Goal: Answer question/provide support: Share knowledge or assist other users

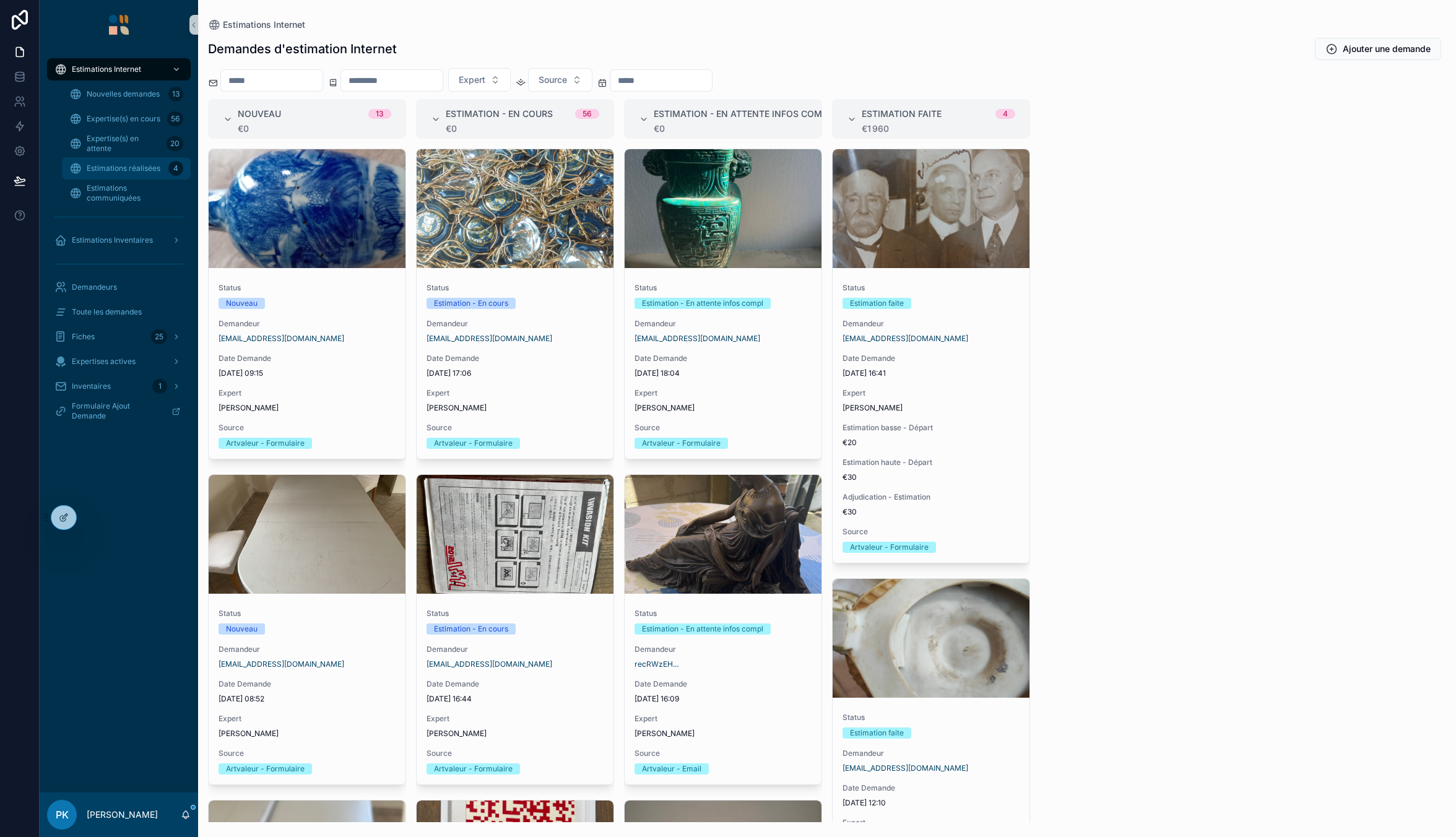
click at [130, 167] on span "Estimations réalisées" at bounding box center [123, 168] width 73 height 10
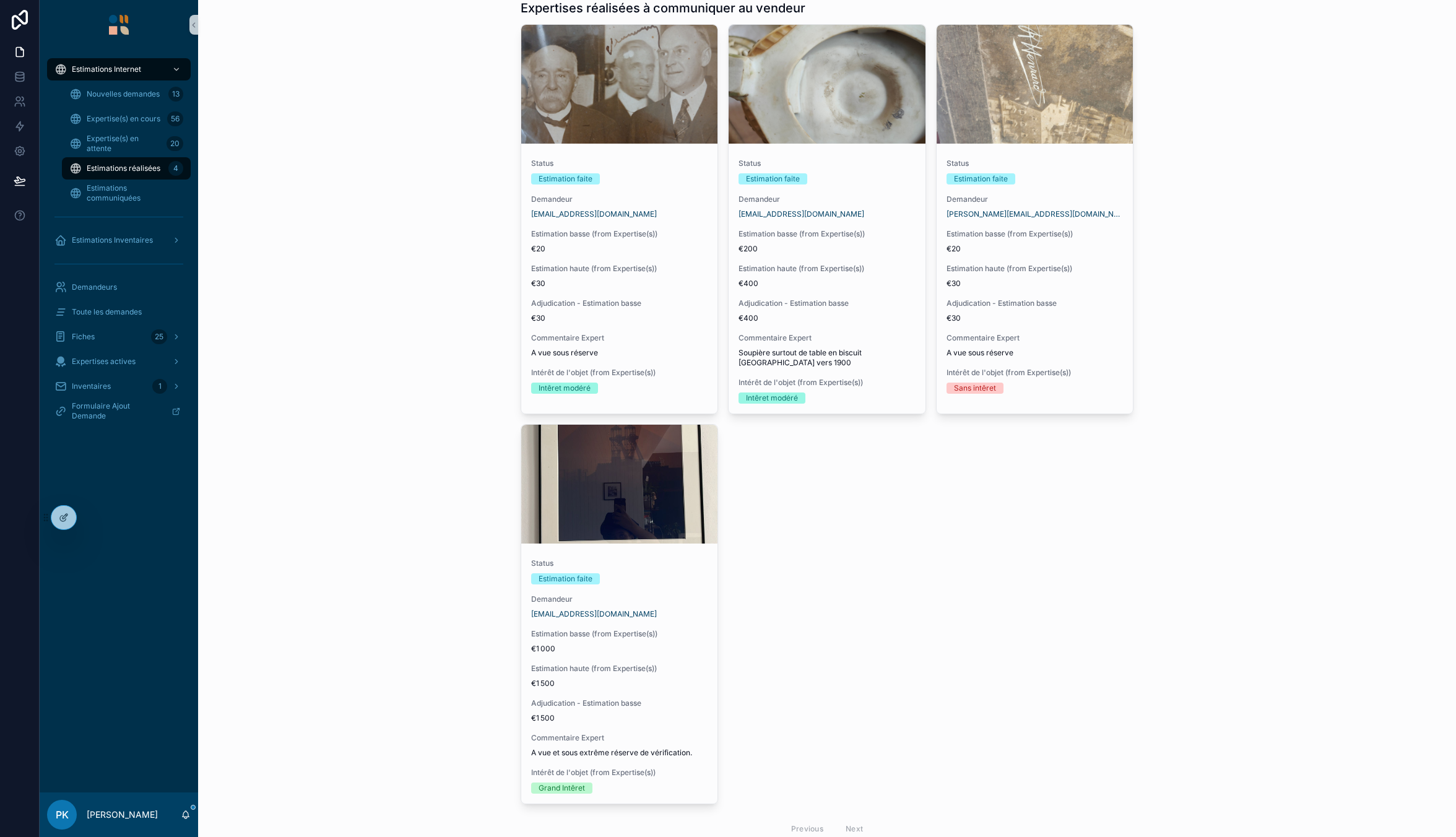
scroll to position [86, 0]
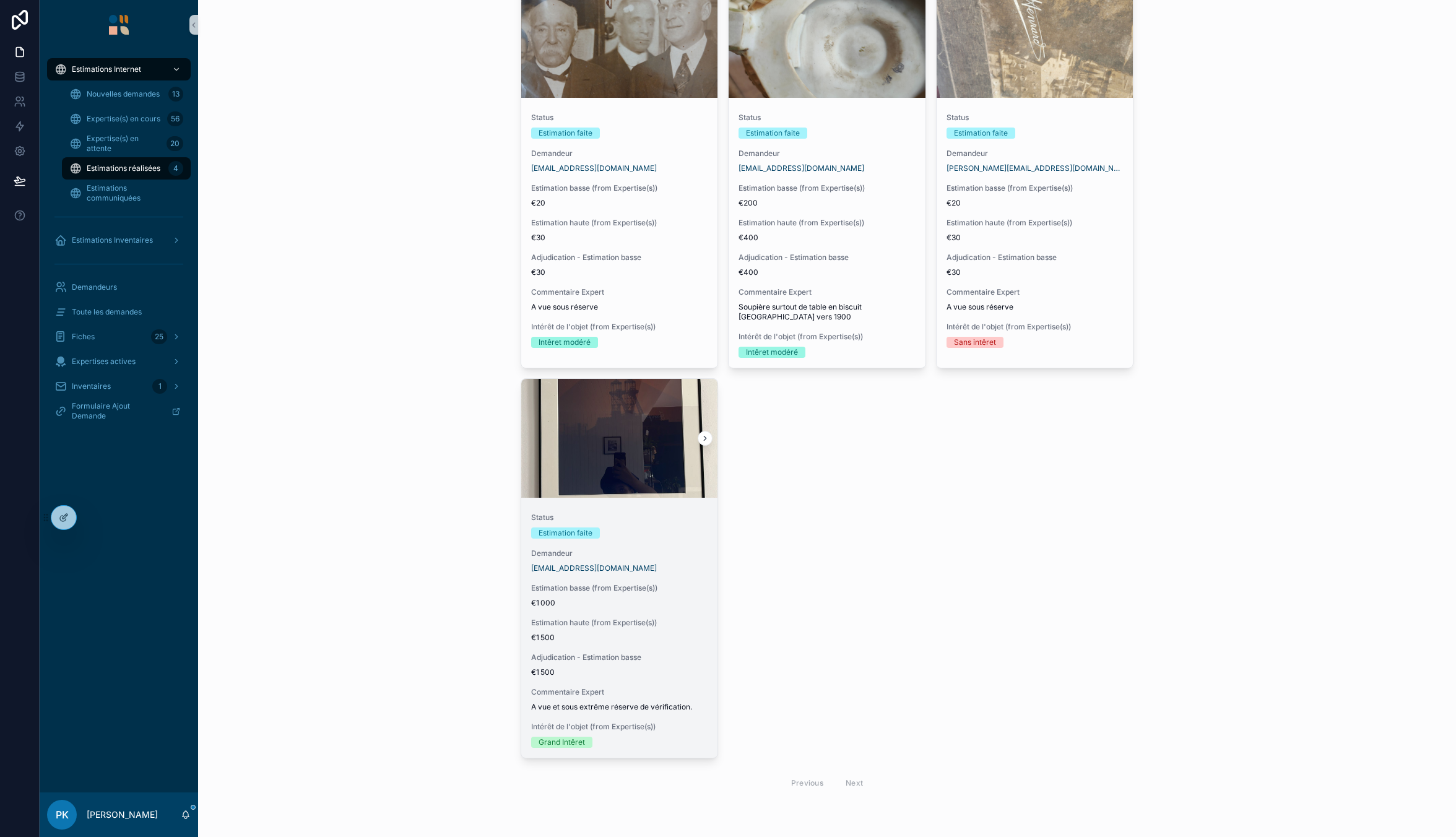
click at [664, 558] on div "Demandeur celineammari@gmail.com" at bounding box center [619, 560] width 177 height 25
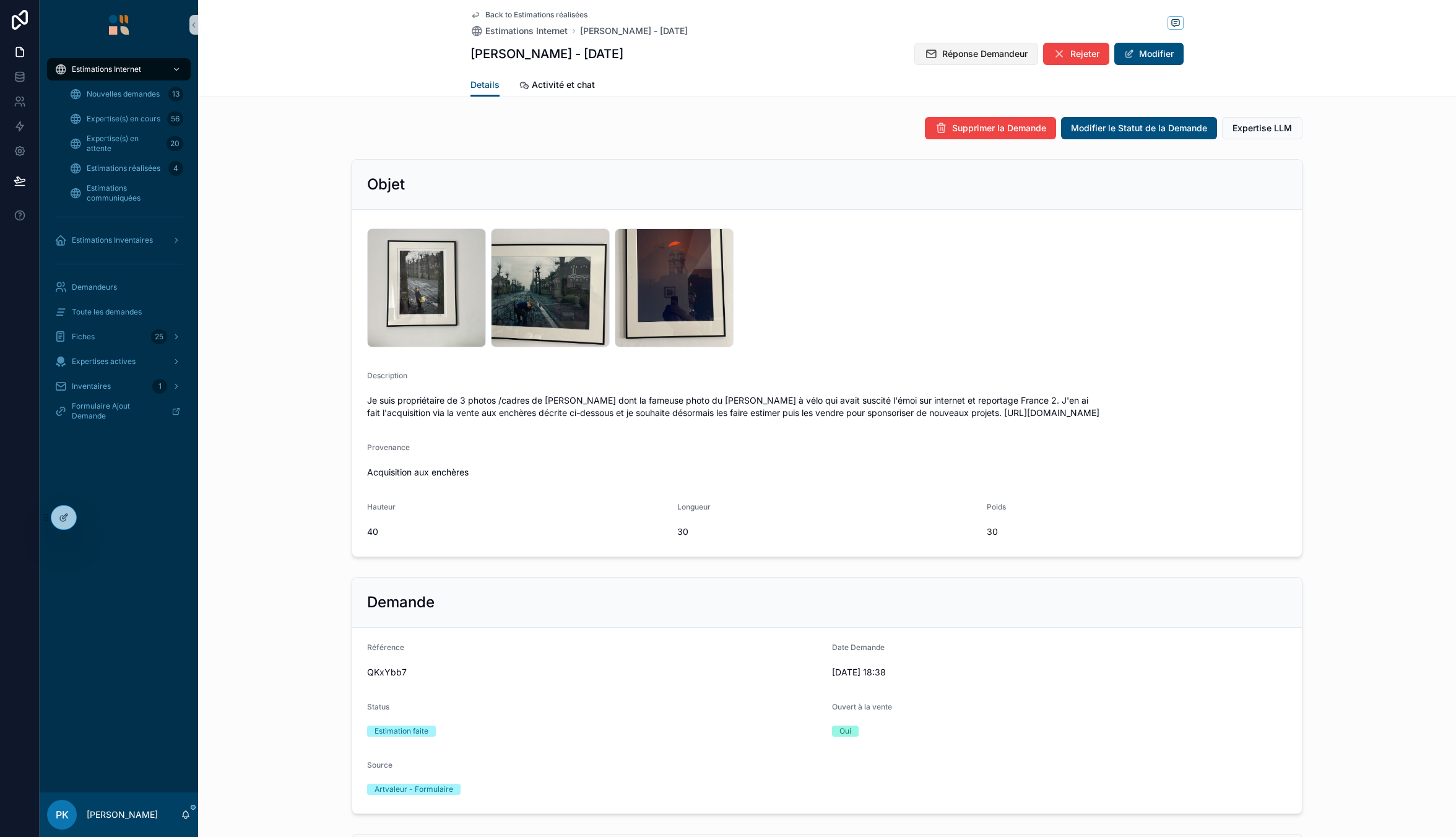
click at [992, 46] on button "Réponse Demandeur" at bounding box center [976, 54] width 124 height 22
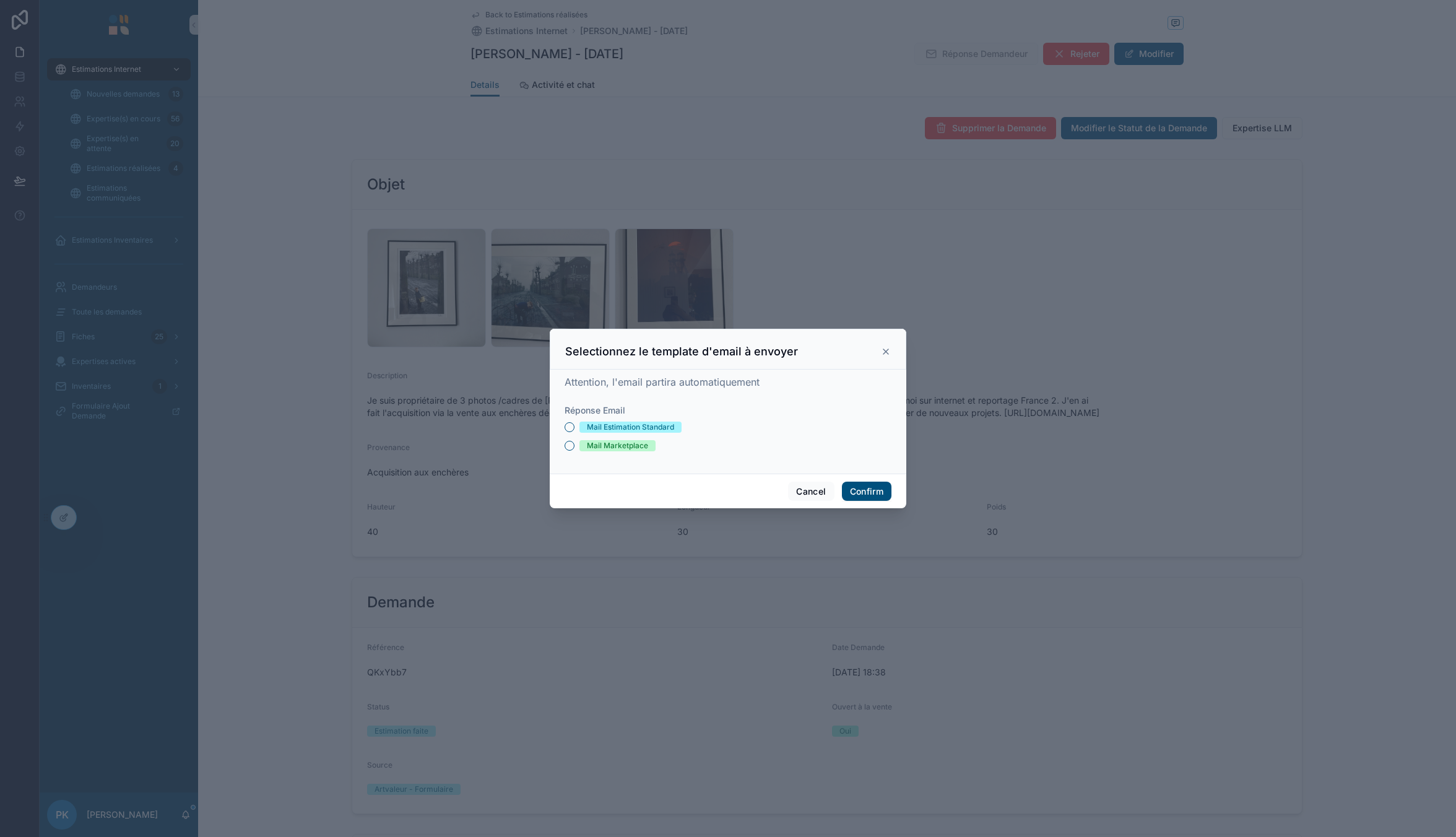
click at [596, 424] on div "Mail Estimation Standard" at bounding box center [631, 427] width 87 height 11
click at [574, 424] on button "Mail Estimation Standard" at bounding box center [570, 427] width 10 height 10
click at [858, 486] on button "Confirm" at bounding box center [867, 491] width 50 height 20
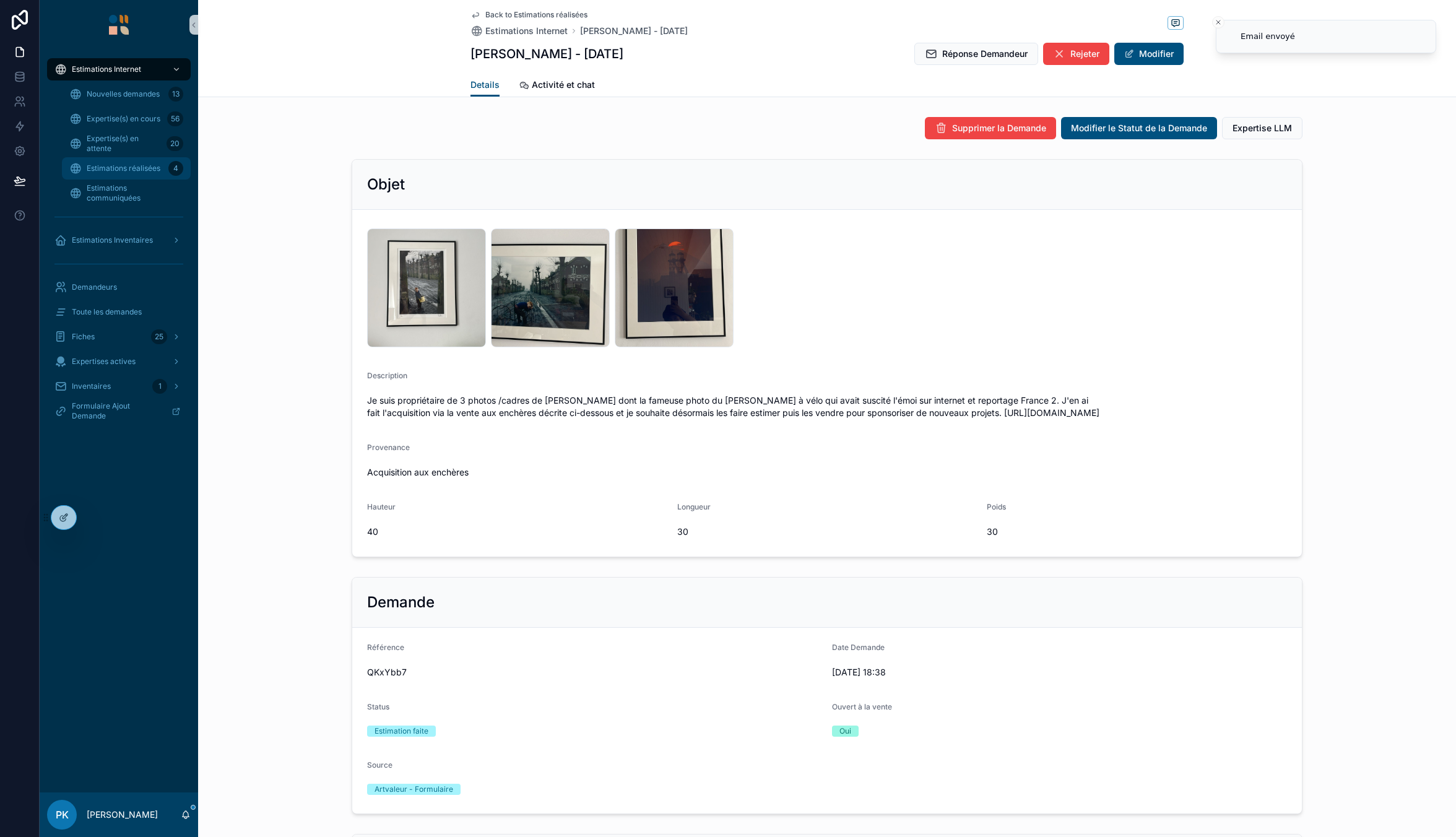
click at [115, 164] on span "Estimations réalisées" at bounding box center [123, 168] width 73 height 10
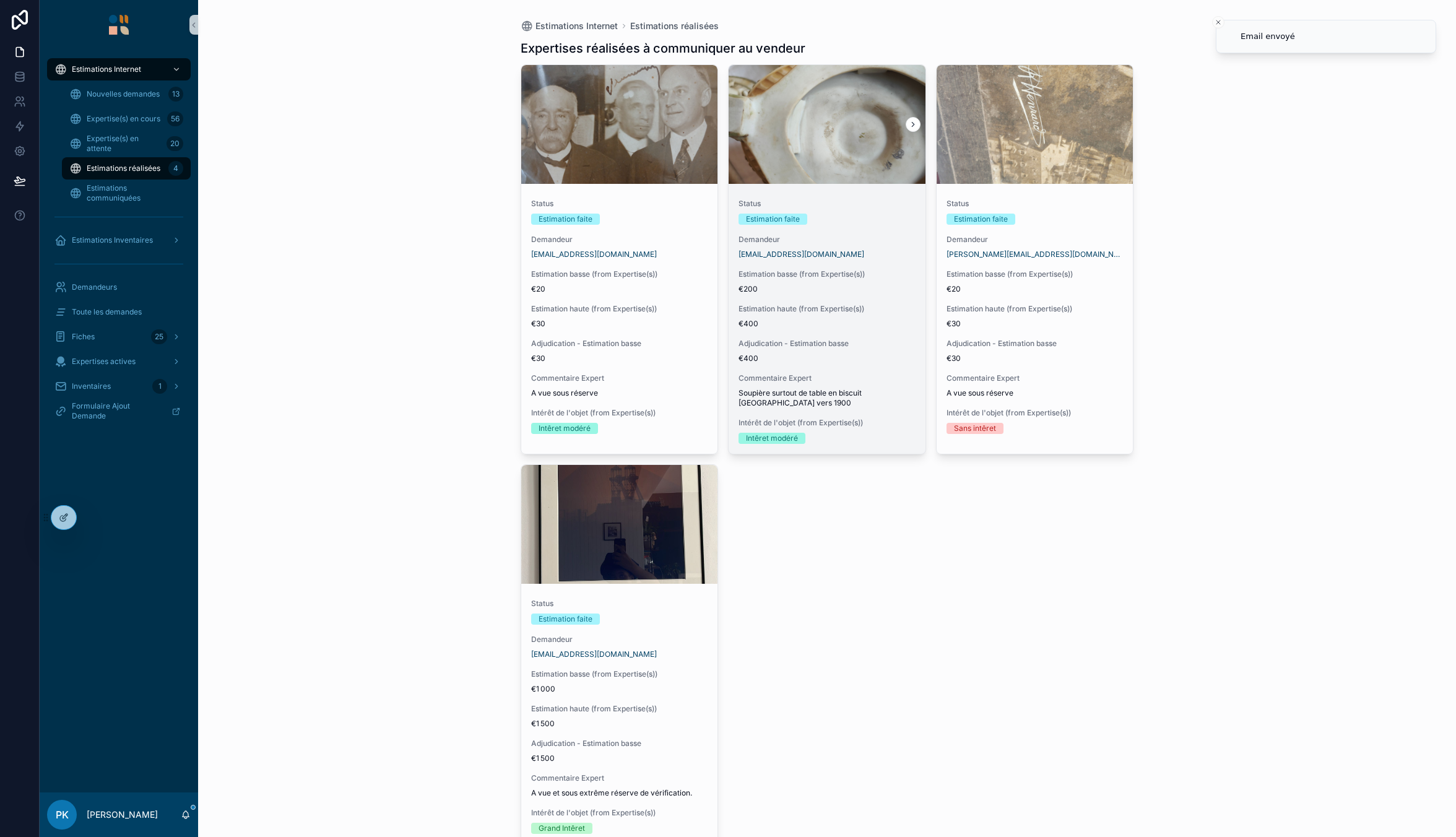
click at [877, 298] on div "Status Estimation faite Demandeur alexia.champalle@gmail.com Estimation basse (…" at bounding box center [827, 321] width 196 height 265
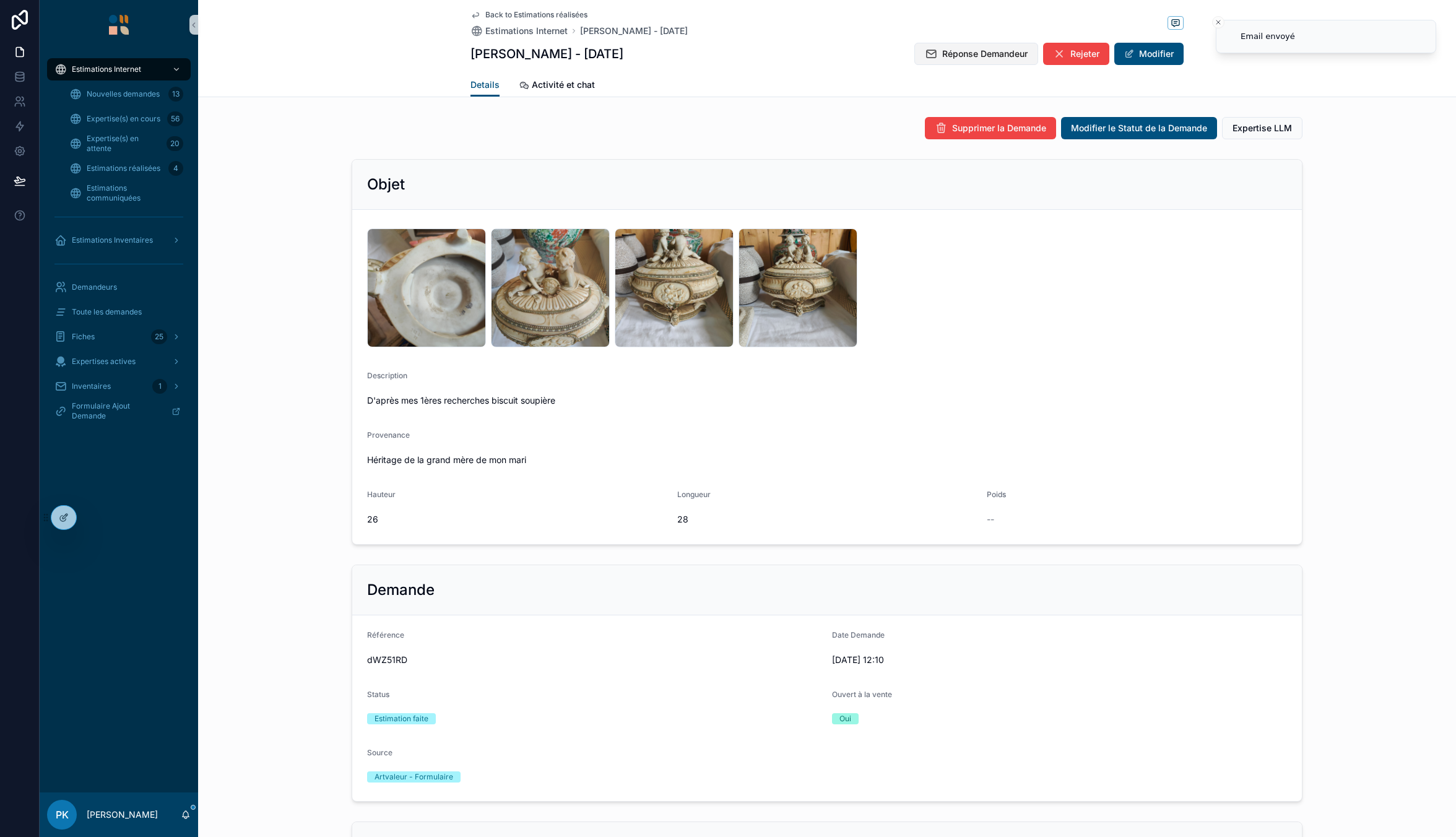
click at [952, 57] on span "Réponse Demandeur" at bounding box center [984, 54] width 85 height 12
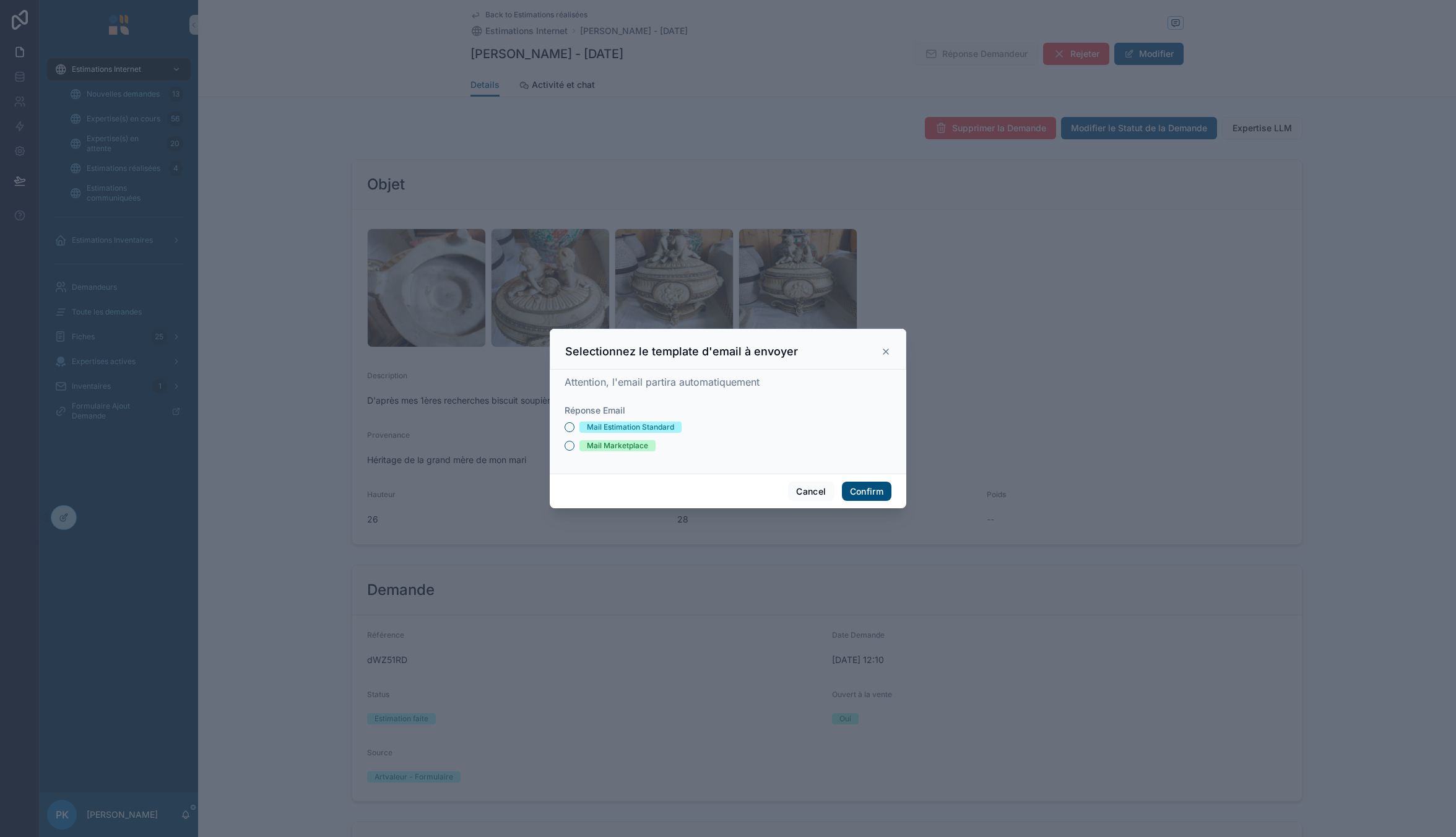
click at [592, 426] on div "Mail Estimation Standard" at bounding box center [631, 427] width 87 height 11
click at [574, 426] on button "Mail Estimation Standard" at bounding box center [570, 427] width 10 height 10
click at [875, 484] on button "Confirm" at bounding box center [867, 491] width 50 height 20
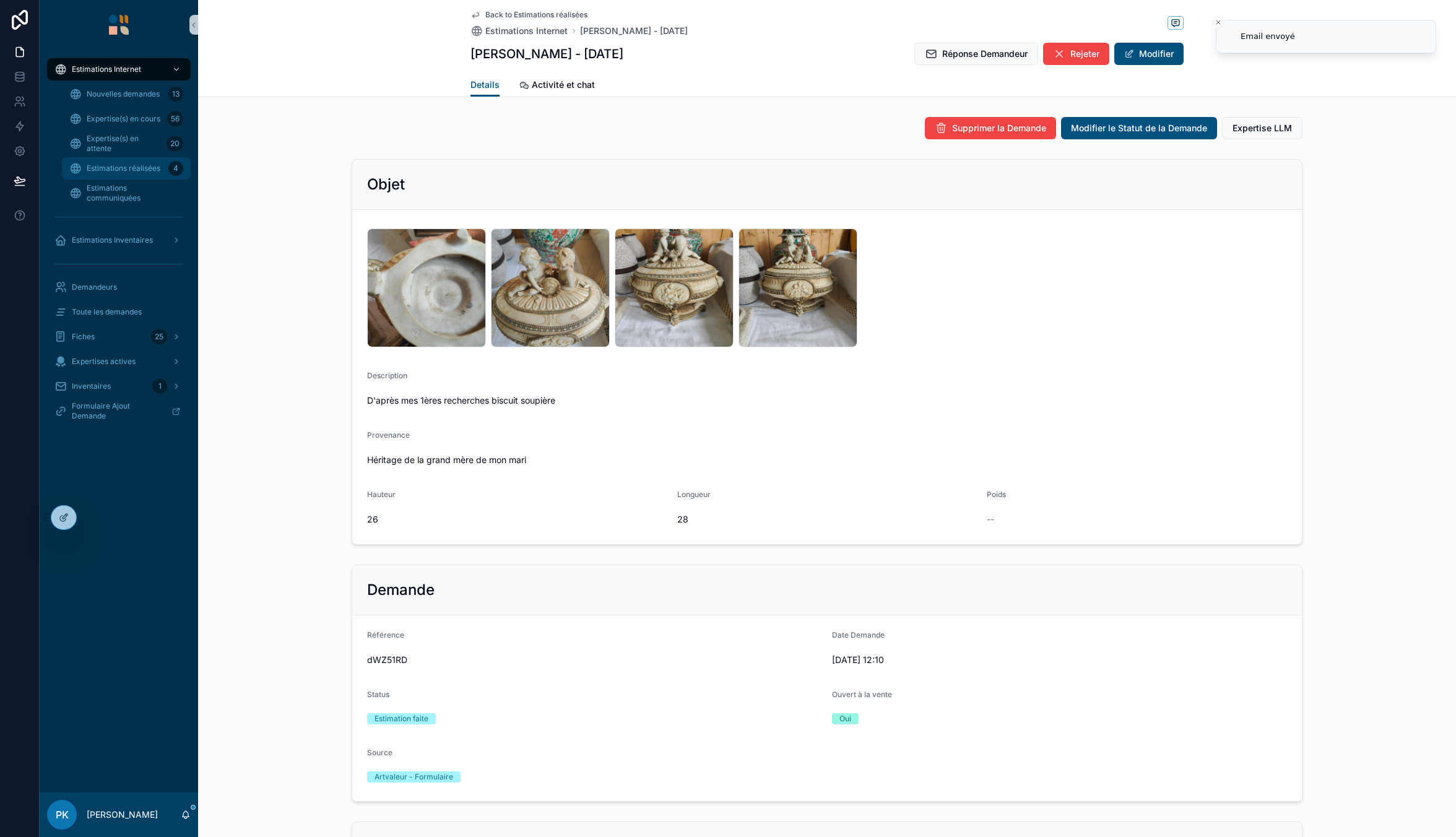
click at [116, 169] on span "Estimations réalisées" at bounding box center [123, 168] width 73 height 10
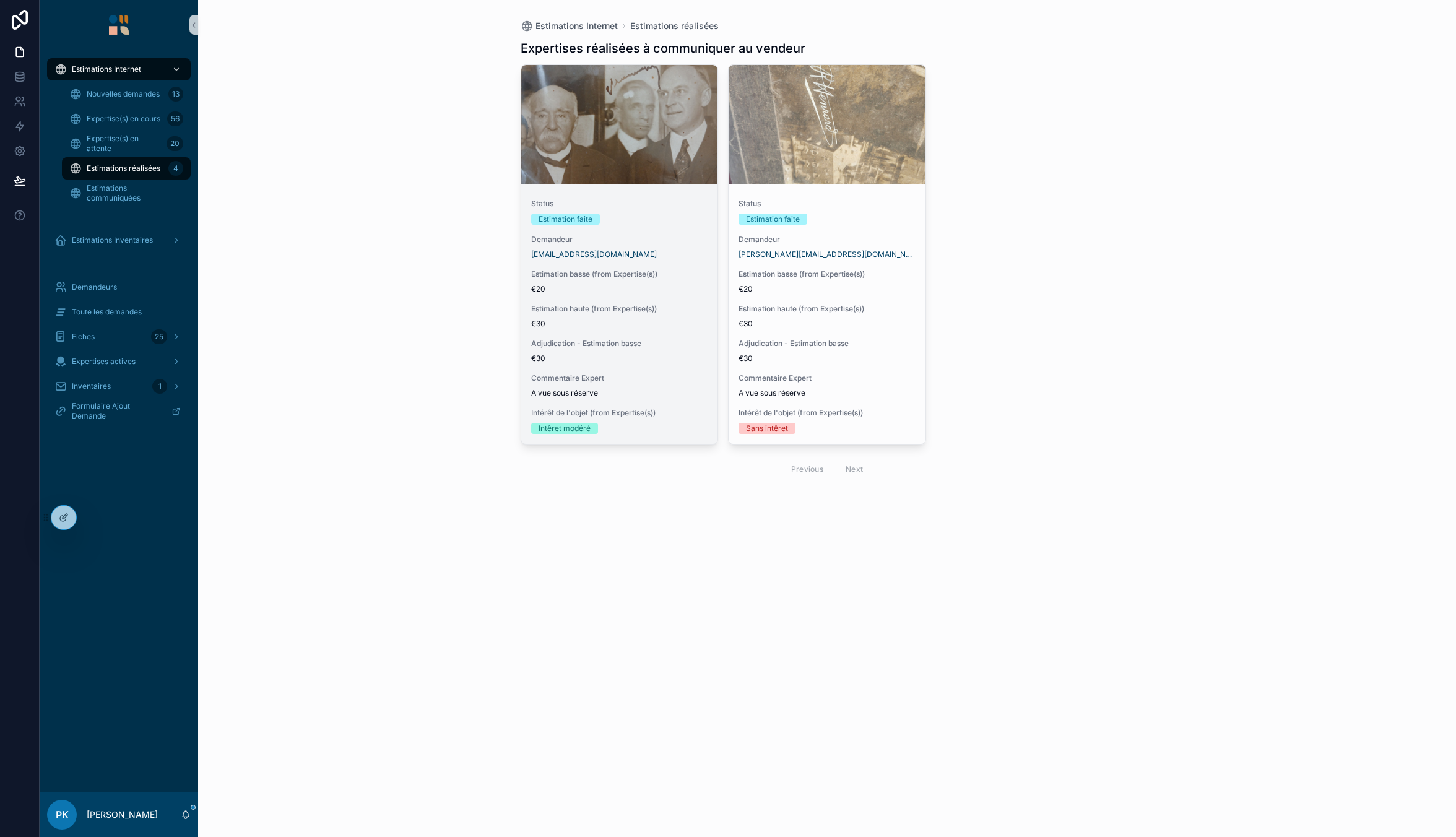
click at [645, 226] on div "Status Estimation faite Demandeur jmariedelahaye@wanadoo.fr Estimation basse (f…" at bounding box center [619, 316] width 196 height 255
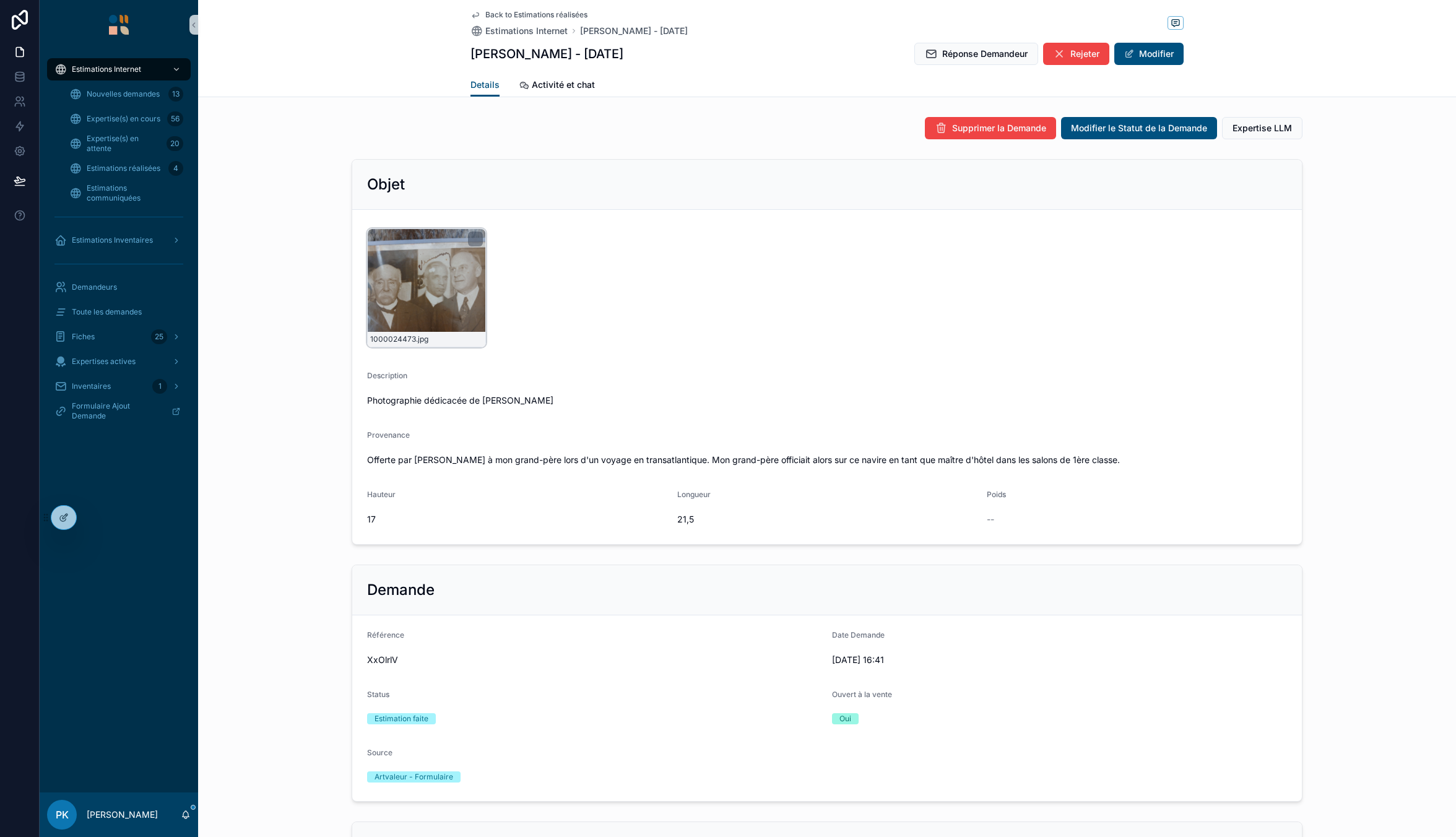
click at [430, 272] on div "1000024473 .jpg" at bounding box center [427, 288] width 119 height 119
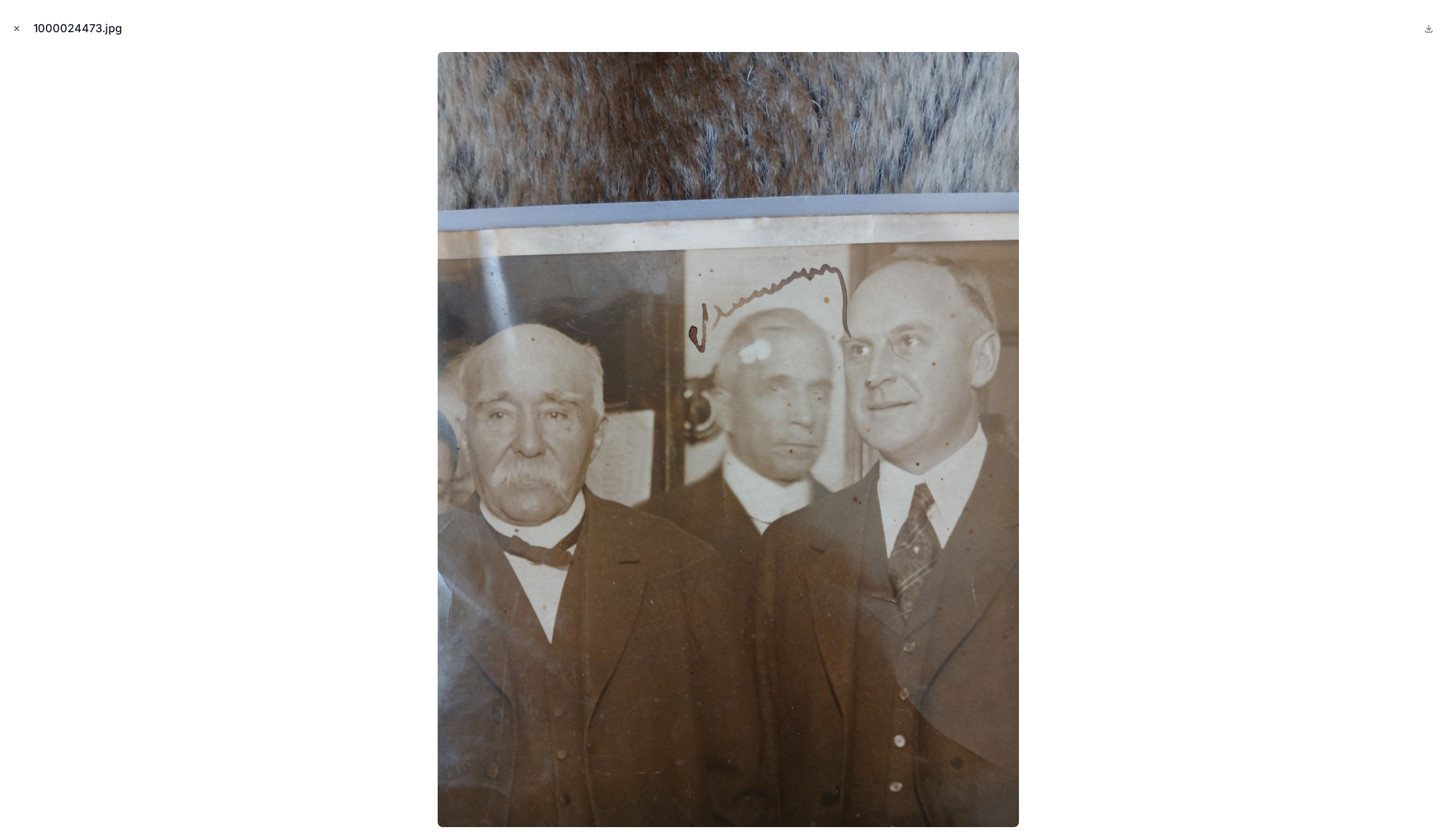
click at [16, 30] on icon "Close modal" at bounding box center [17, 28] width 8 height 8
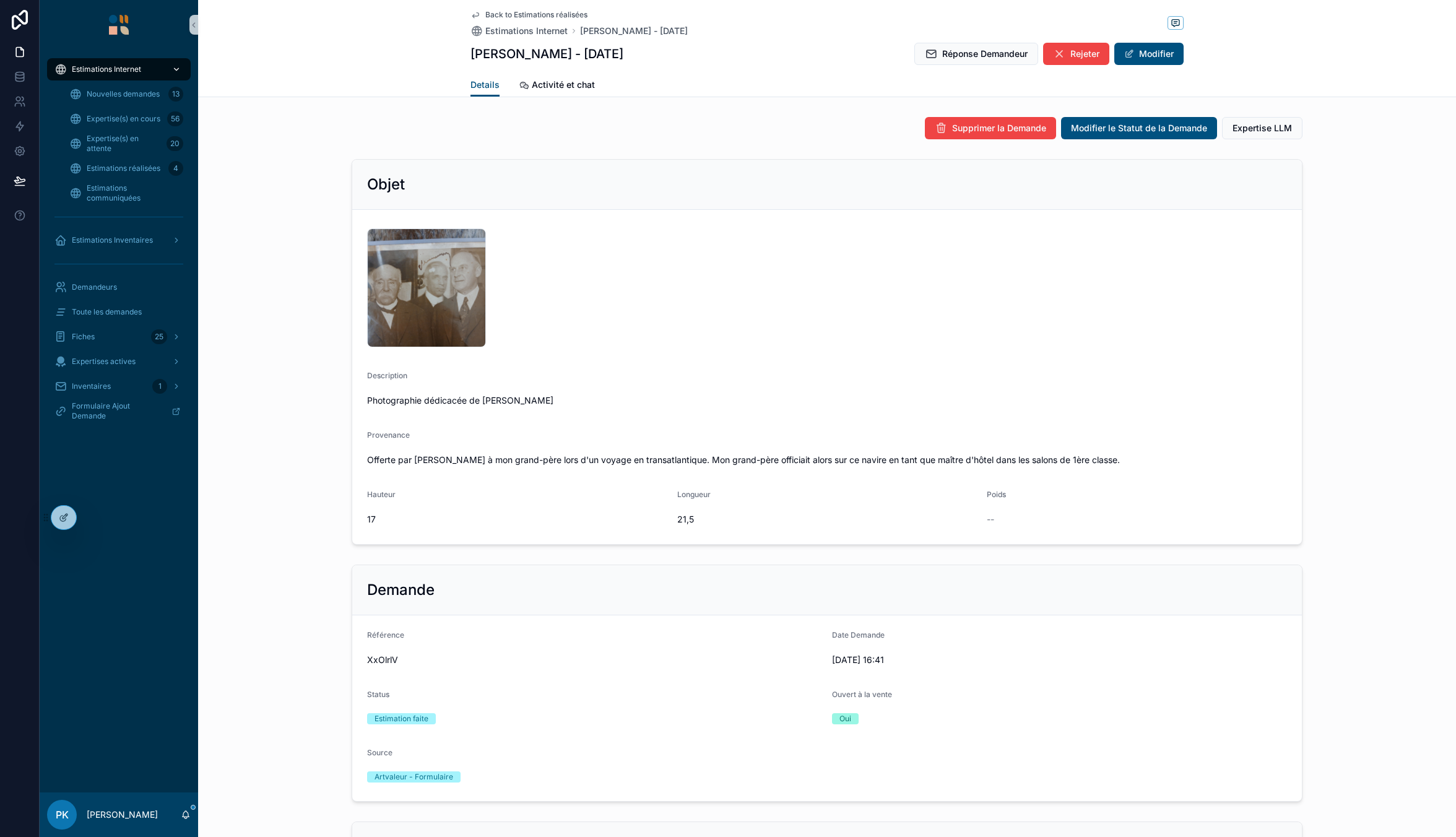
click at [111, 75] on div "Estimations Internet" at bounding box center [119, 69] width 129 height 20
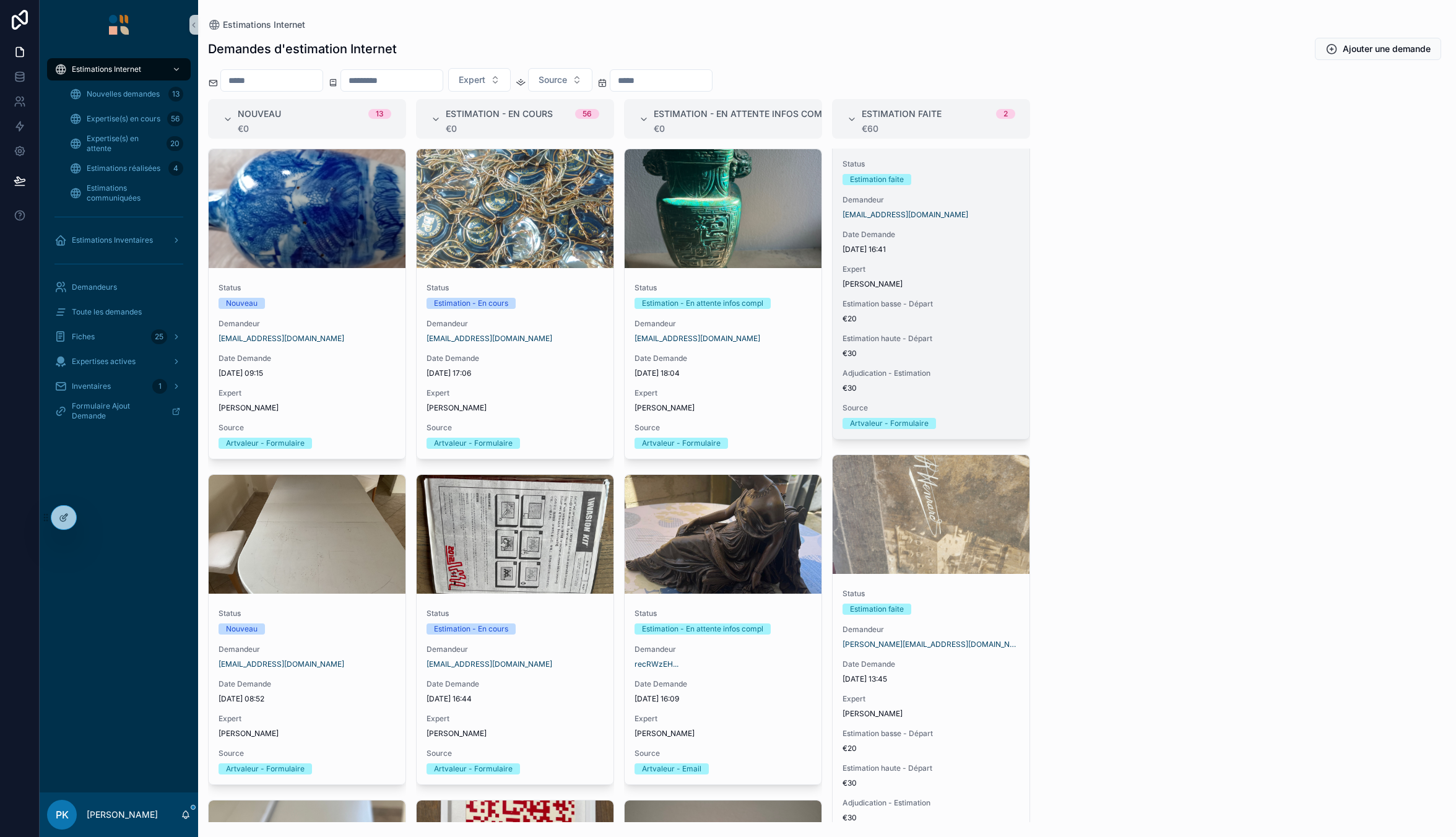
scroll to position [181, 0]
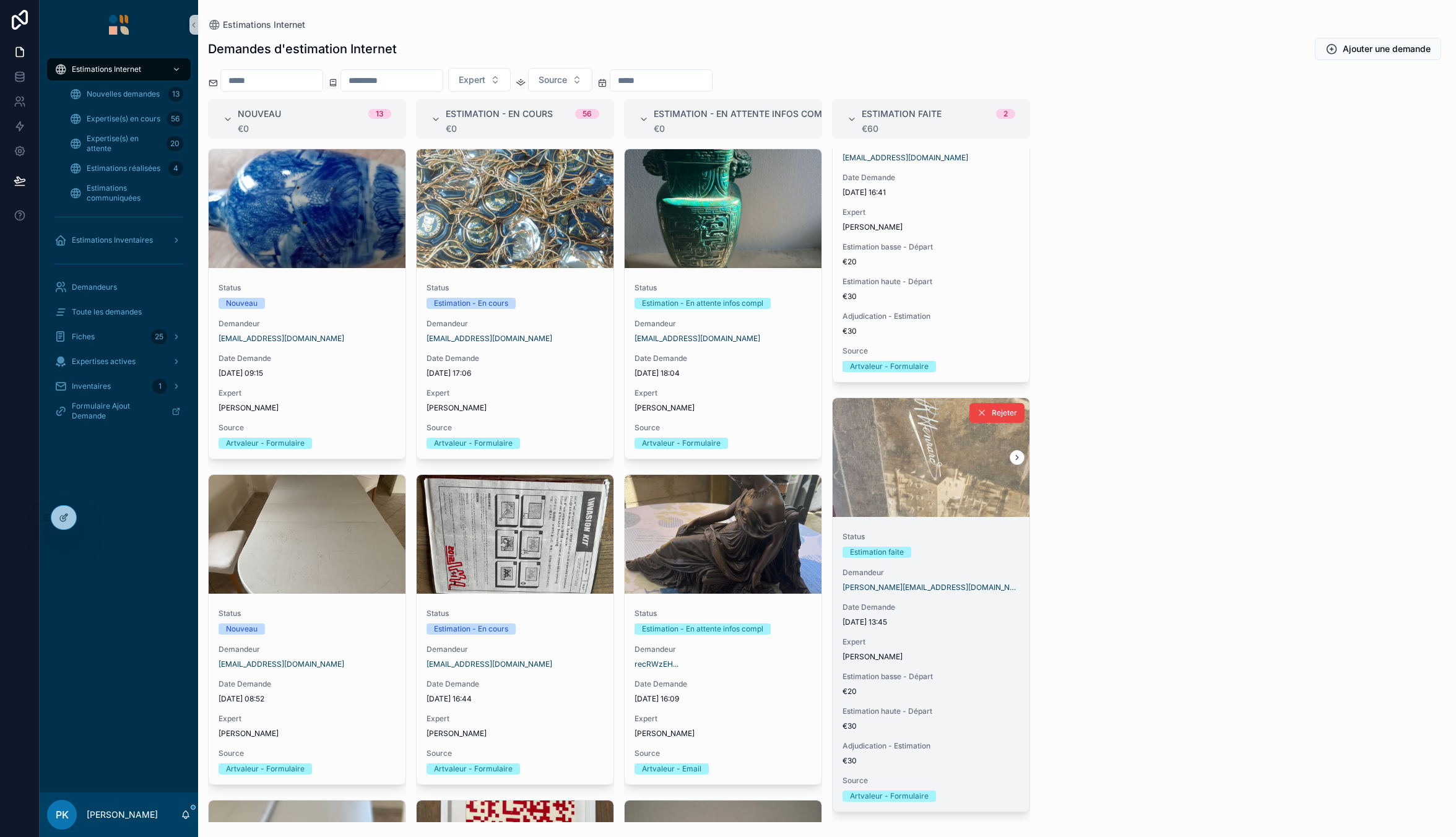
click at [937, 599] on div "Status Estimation faite Demandeur annabelle.brisson@hotmail.fr Date Demande 26/…" at bounding box center [931, 666] width 196 height 290
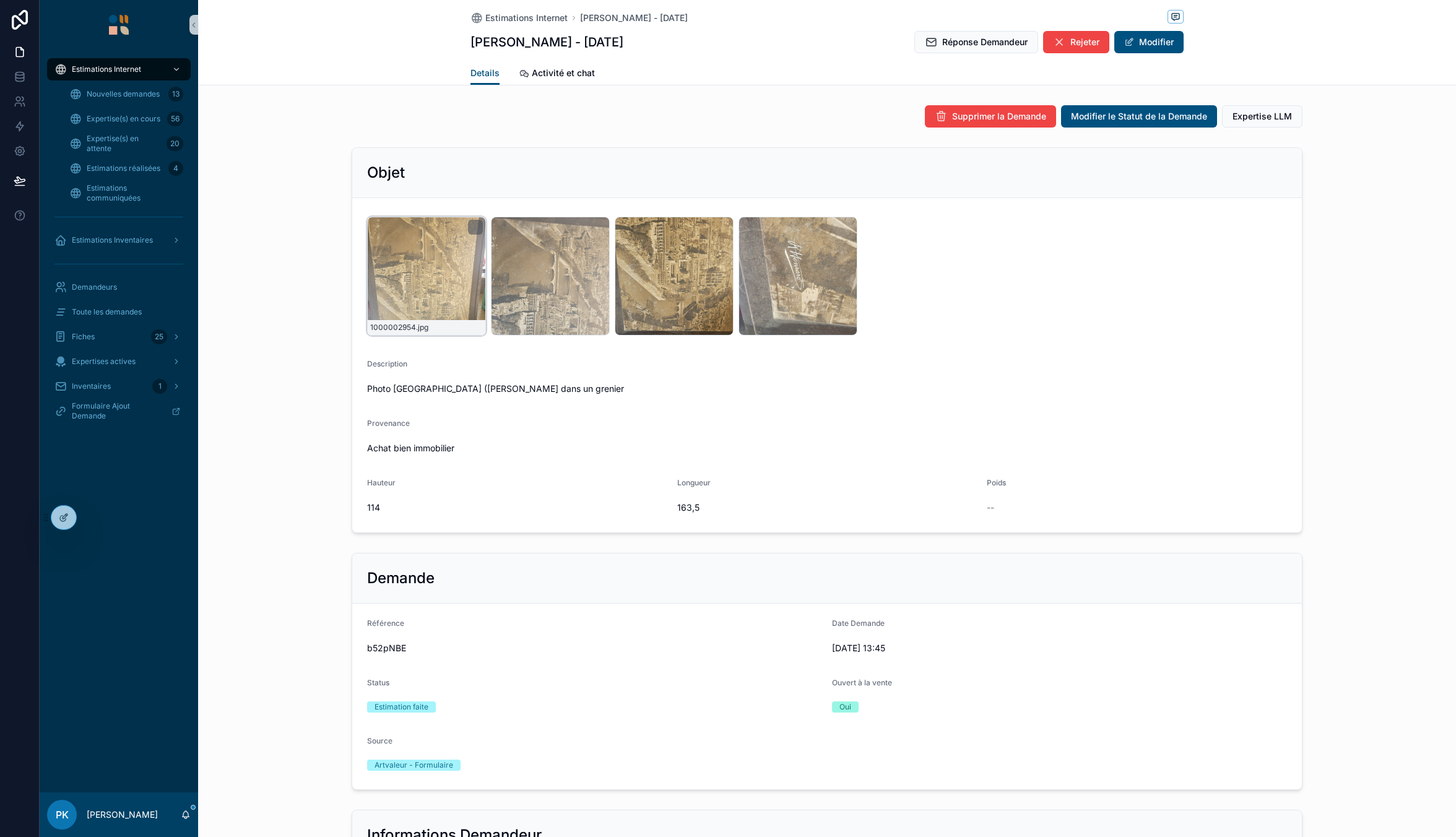
click at [442, 259] on div "1000002954 .jpg" at bounding box center [427, 276] width 119 height 119
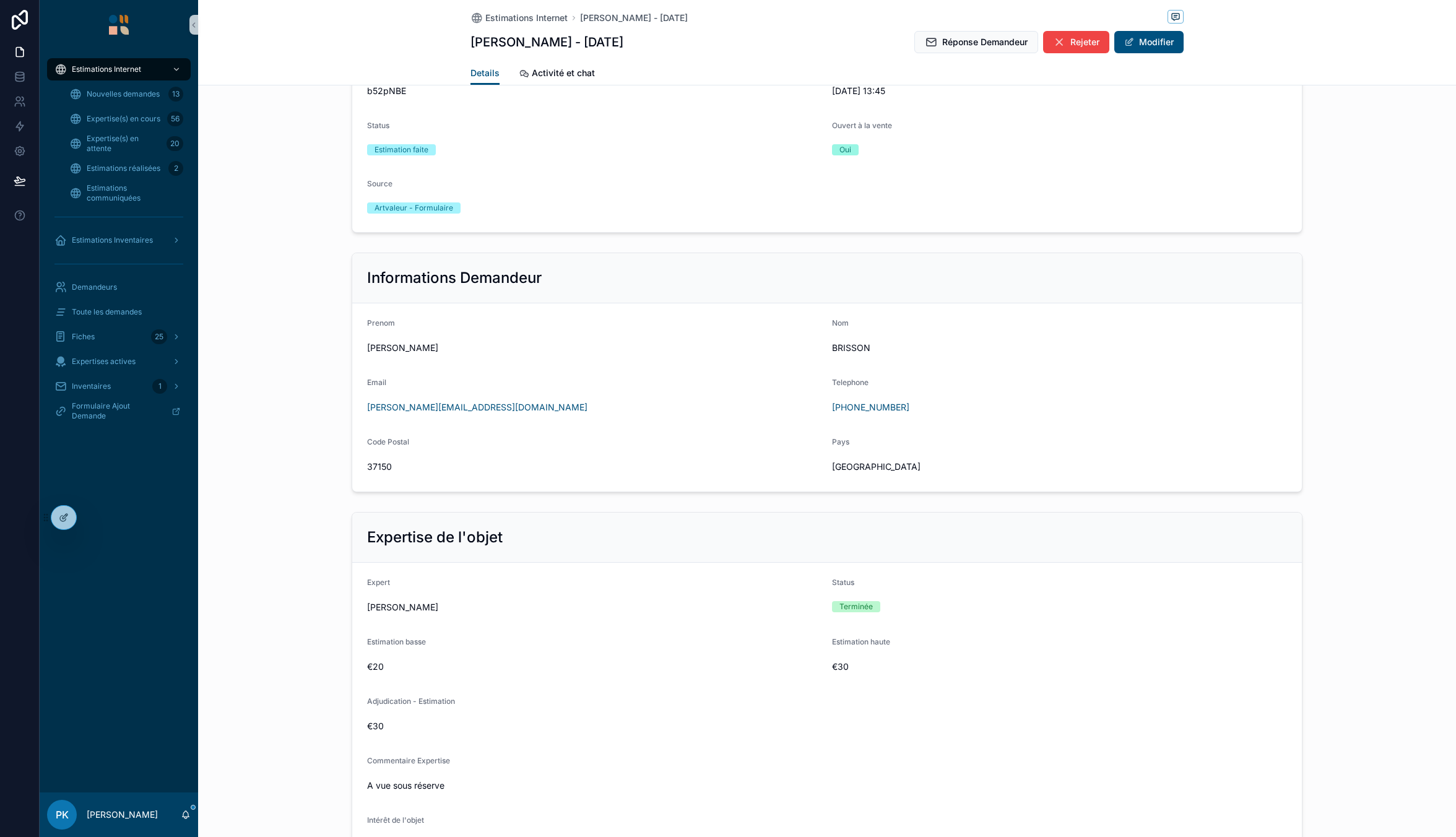
scroll to position [619, 0]
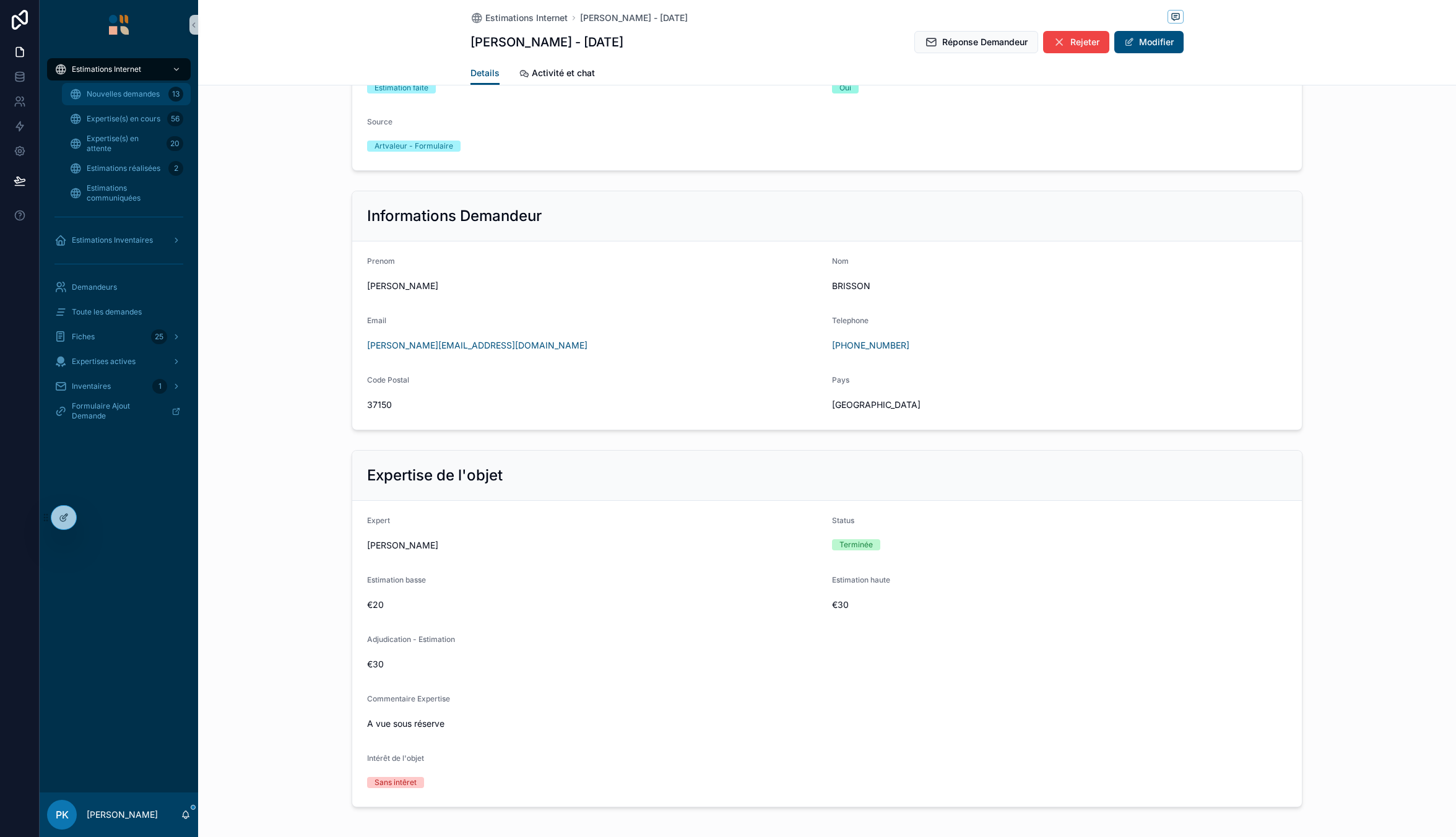
click at [75, 85] on div "Nouvelles demandes 13" at bounding box center [126, 94] width 114 height 20
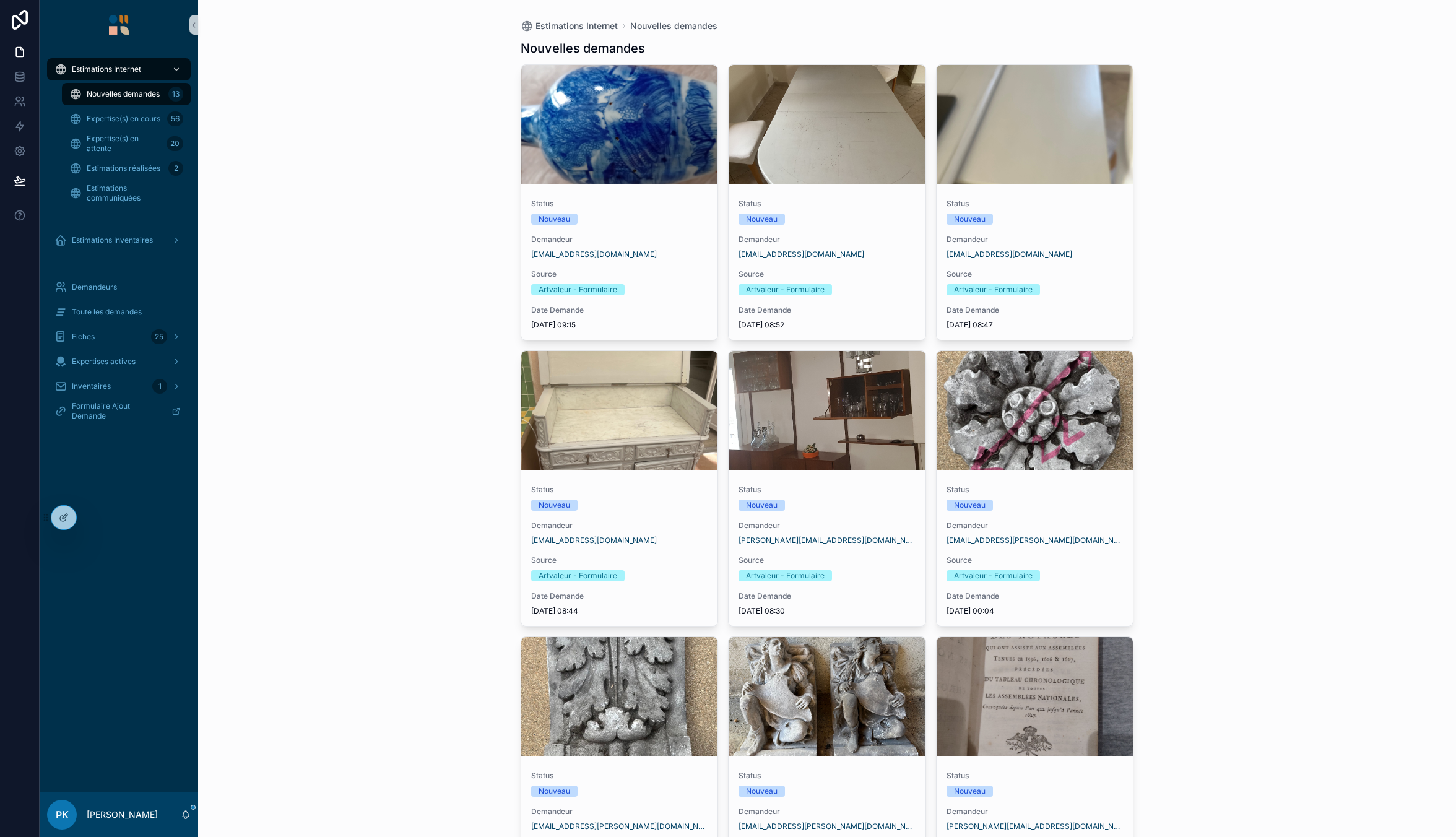
click at [127, 95] on span "Nouvelles demandes" at bounding box center [123, 94] width 73 height 10
click at [142, 164] on span "Estimations réalisées" at bounding box center [123, 168] width 73 height 10
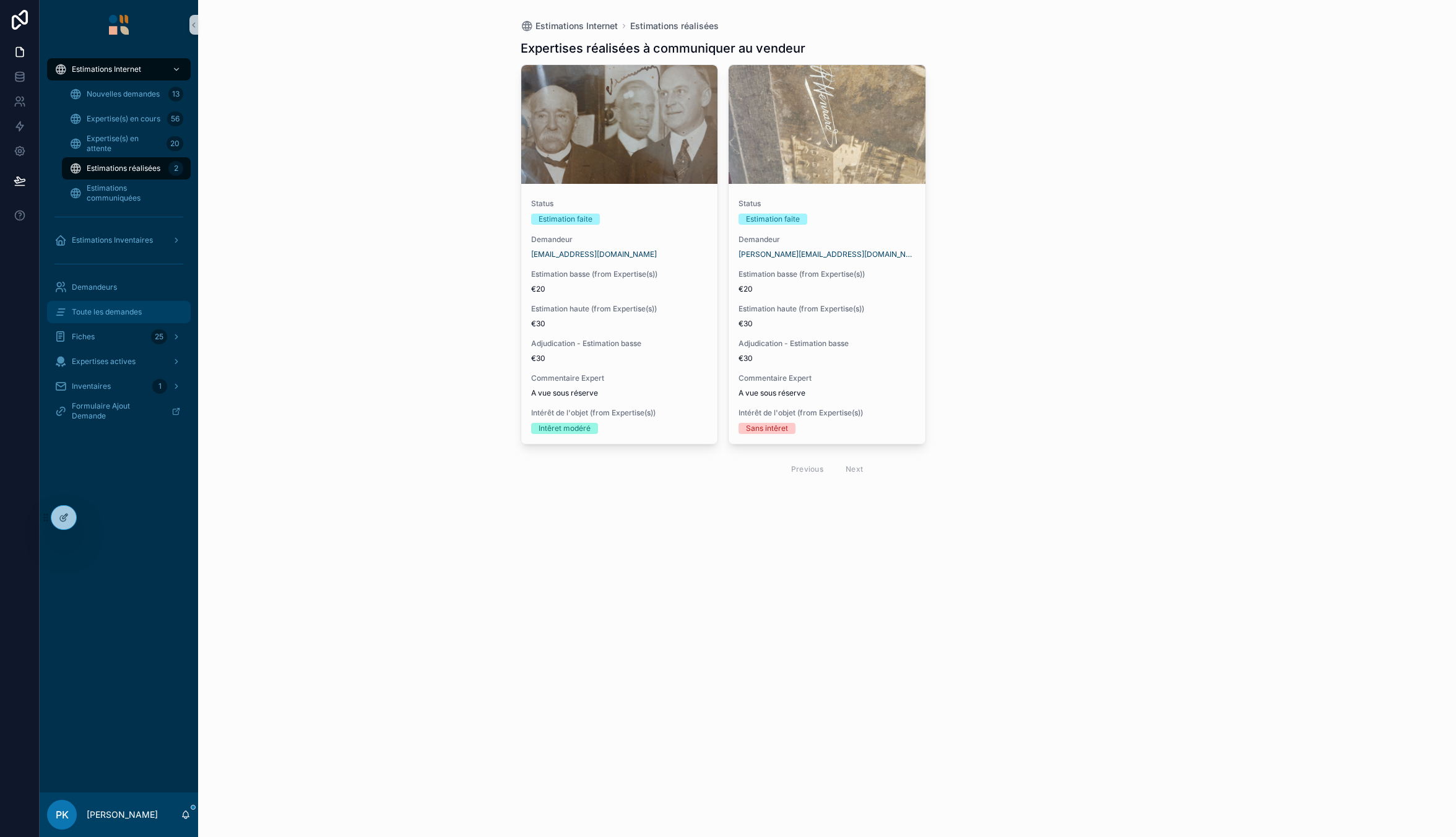
click at [117, 308] on span "Toute les demandes" at bounding box center [106, 312] width 70 height 10
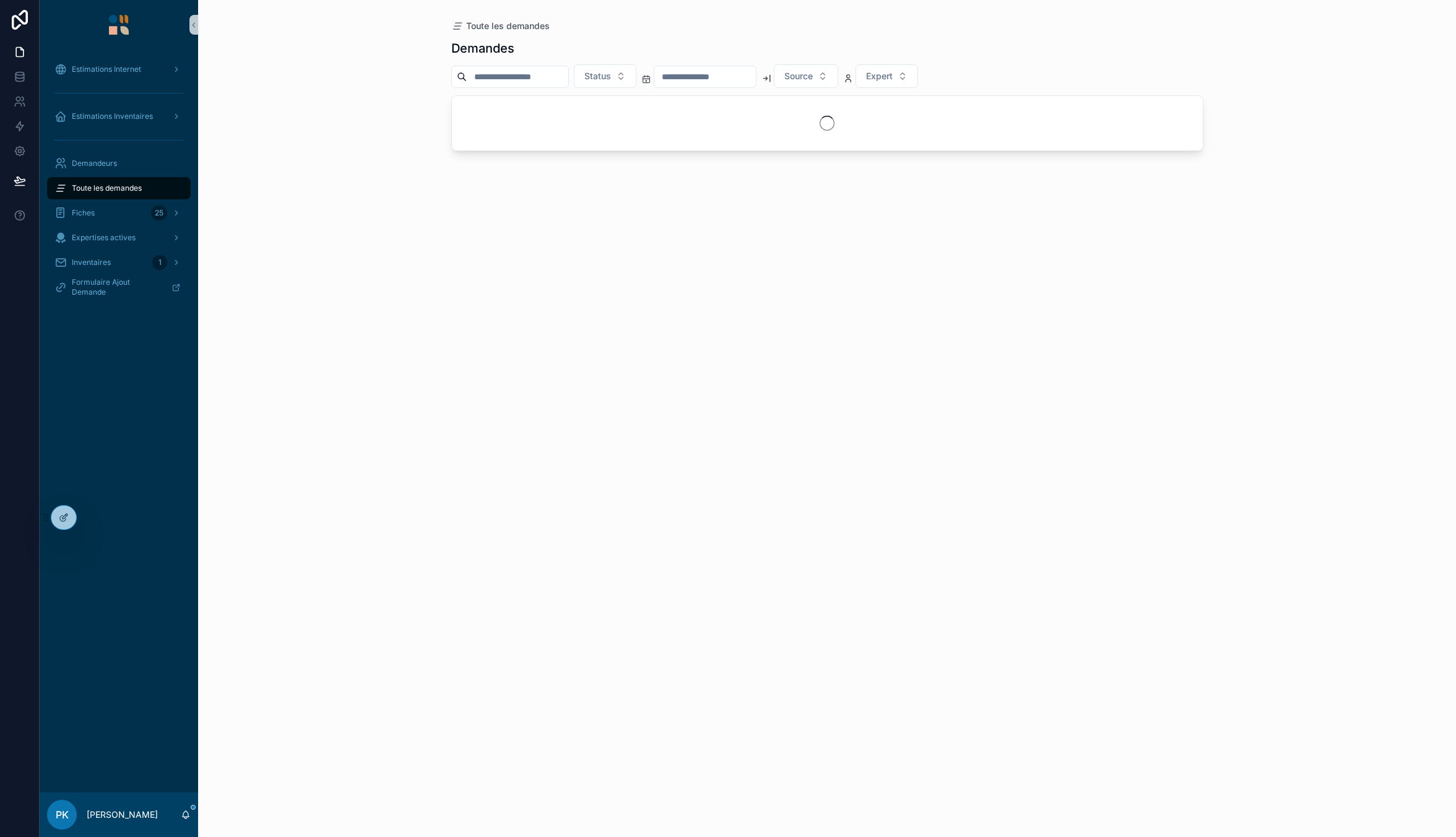
click at [515, 83] on input "scrollable content" at bounding box center [517, 76] width 102 height 17
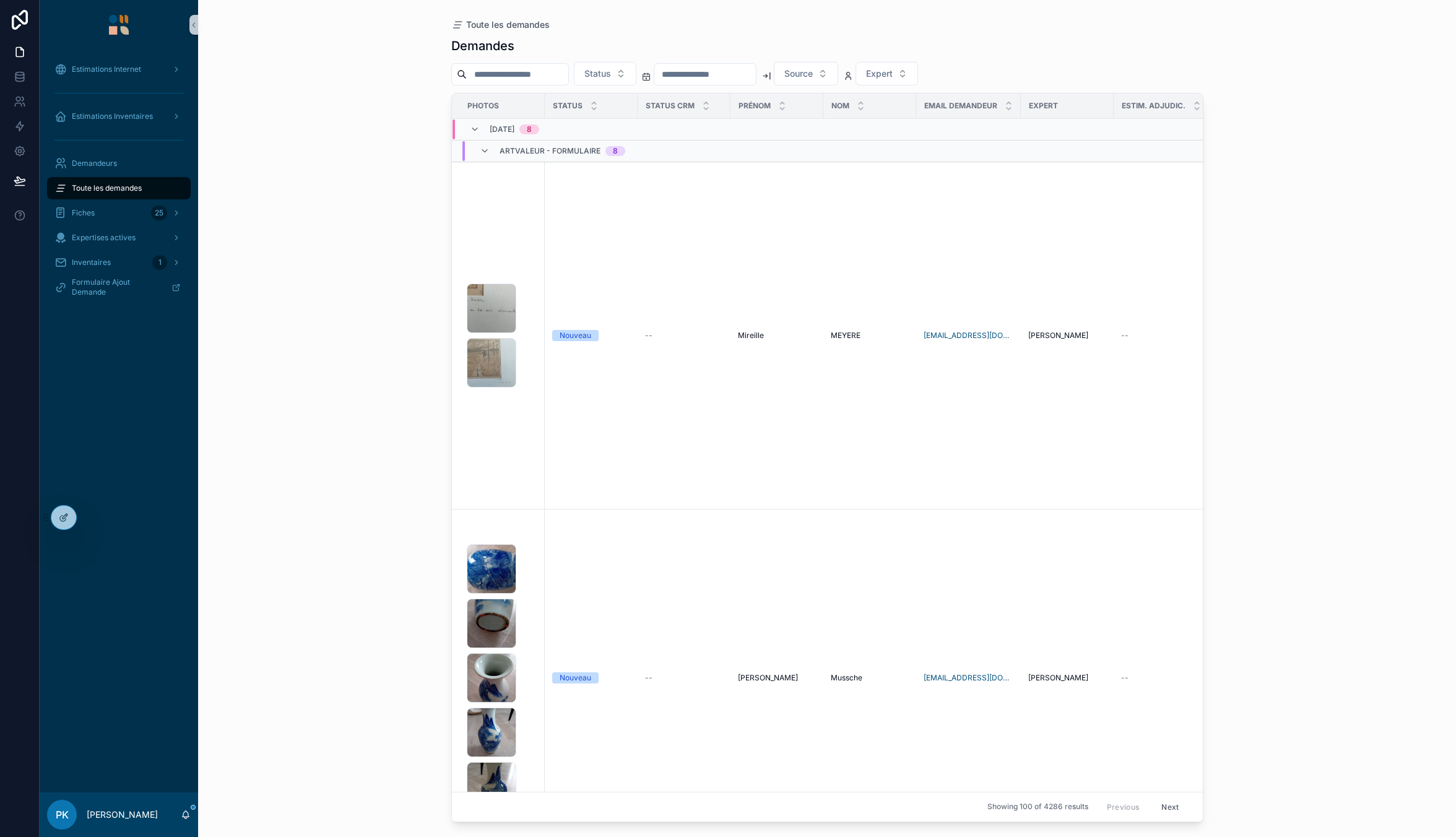
paste input "**********"
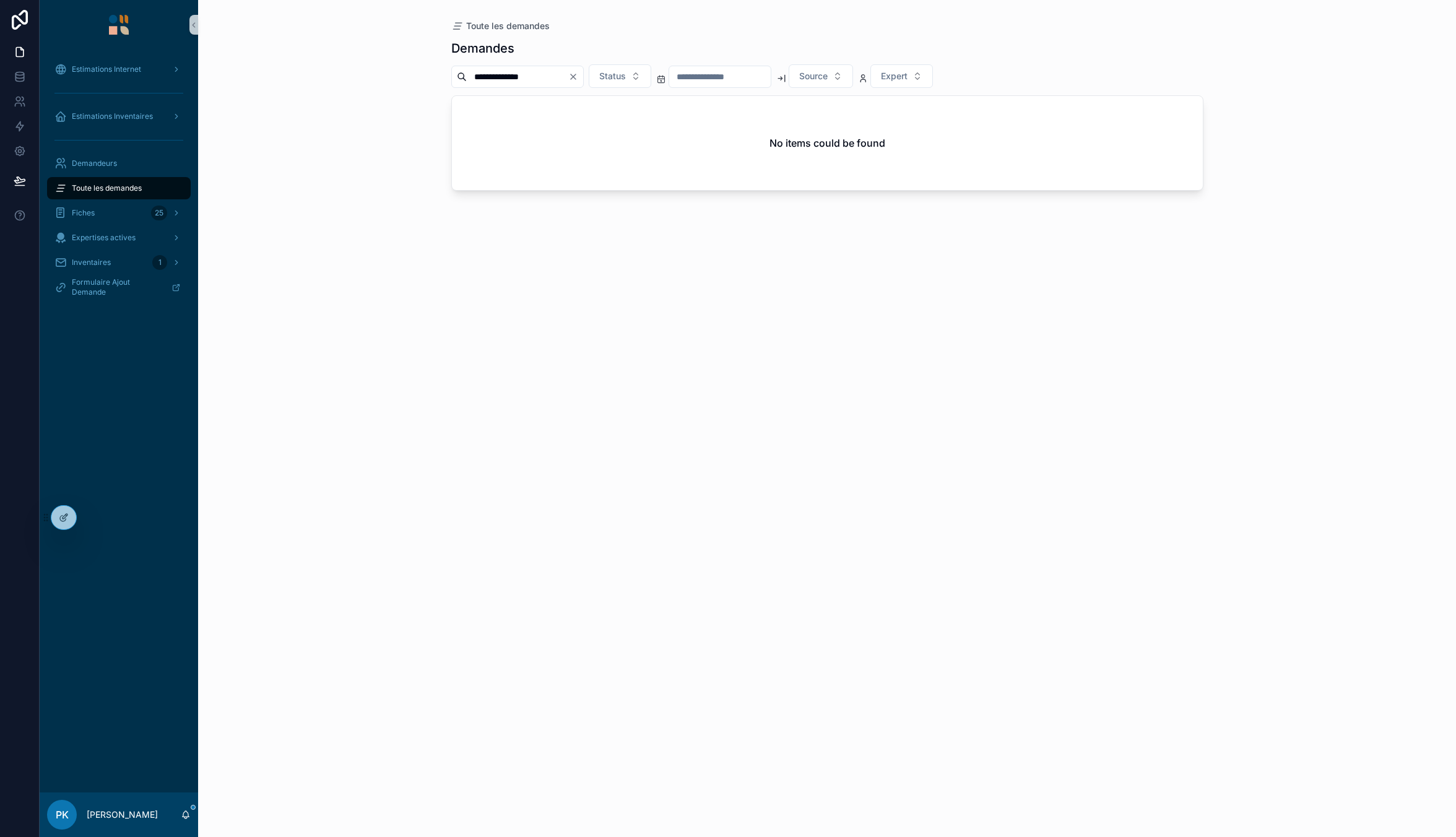
click at [518, 79] on input "**********" at bounding box center [517, 76] width 102 height 17
click at [509, 73] on input "**********" at bounding box center [517, 76] width 102 height 17
drag, startPoint x: 497, startPoint y: 73, endPoint x: 415, endPoint y: 87, distance: 83.2
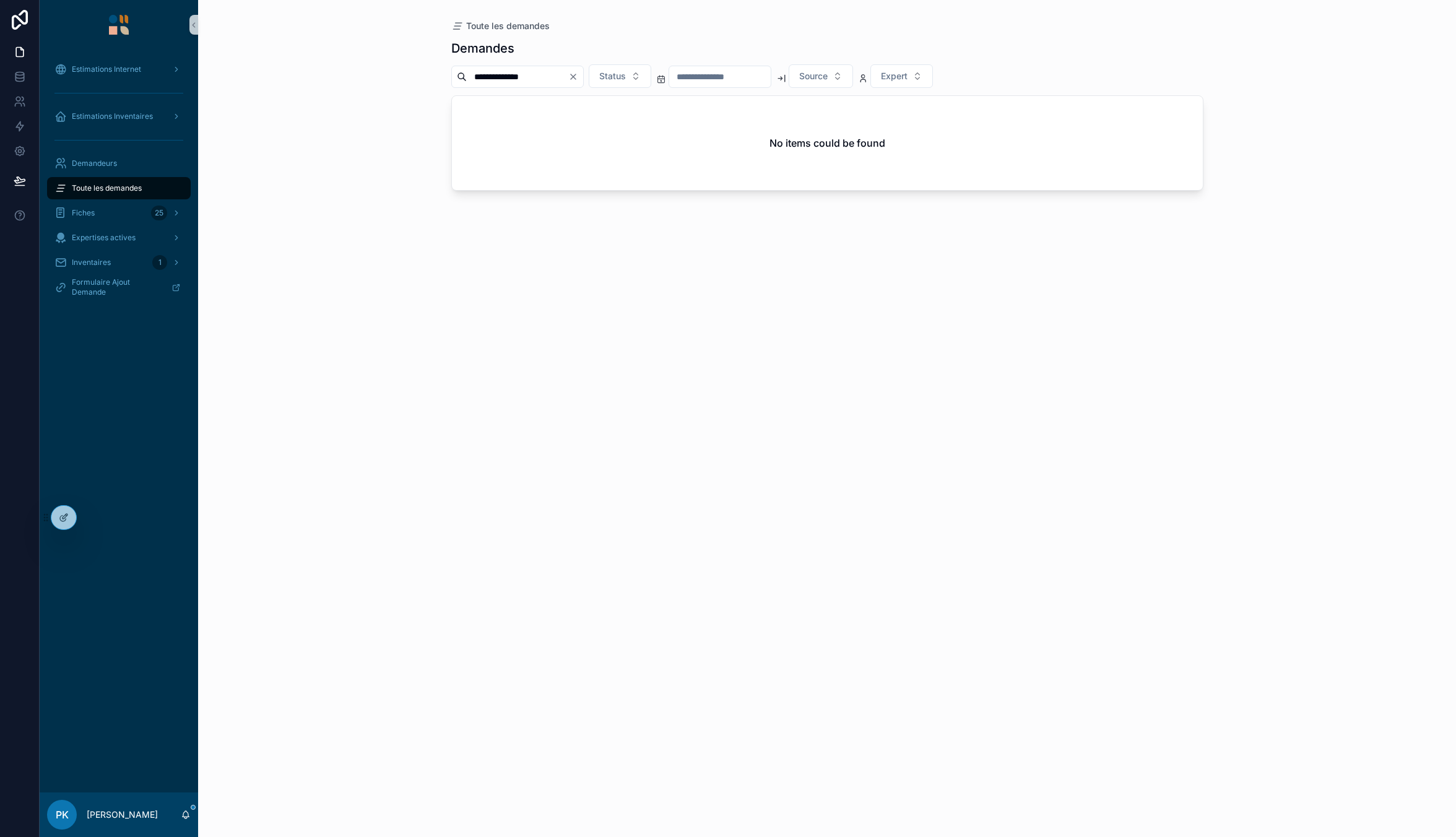
click at [415, 87] on div "**********" at bounding box center [827, 418] width 1258 height 837
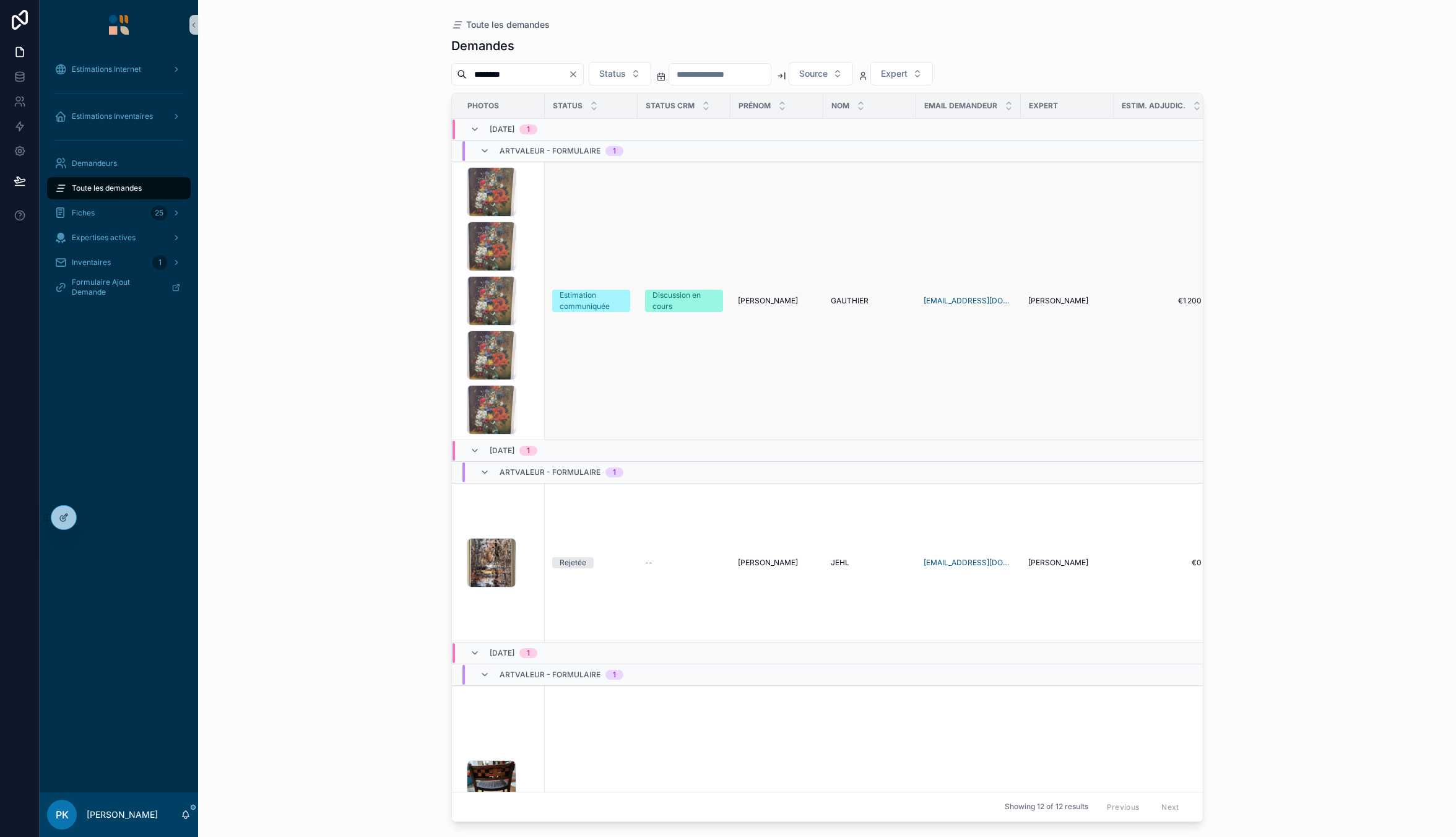
type input "********"
click at [525, 296] on div "IMG_20250816_175747 .jpg IMG_20250816_175747 .jpg IMG_20250816_175747 .jpg IMG_…" at bounding box center [501, 300] width 70 height 267
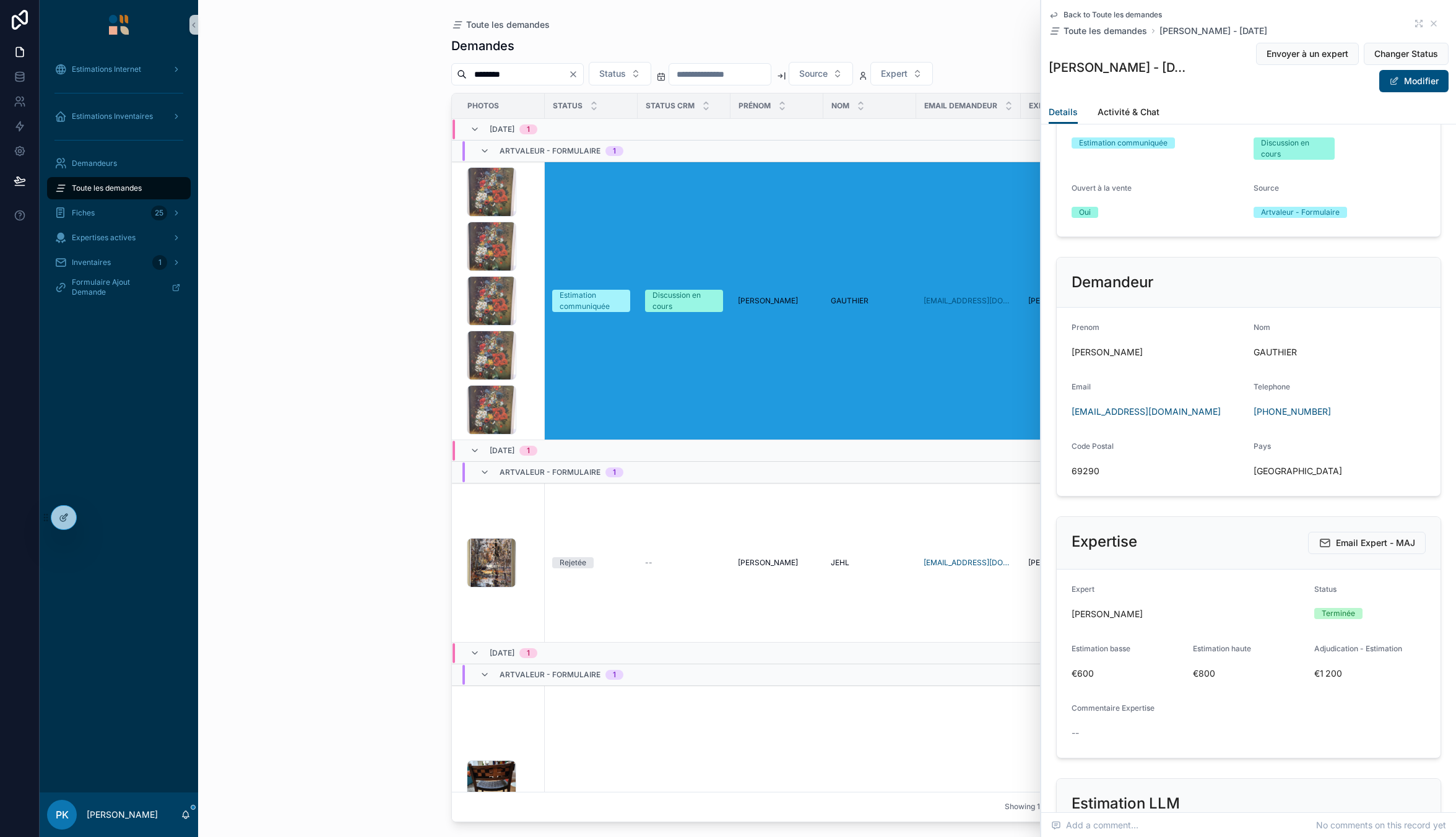
scroll to position [1114, 0]
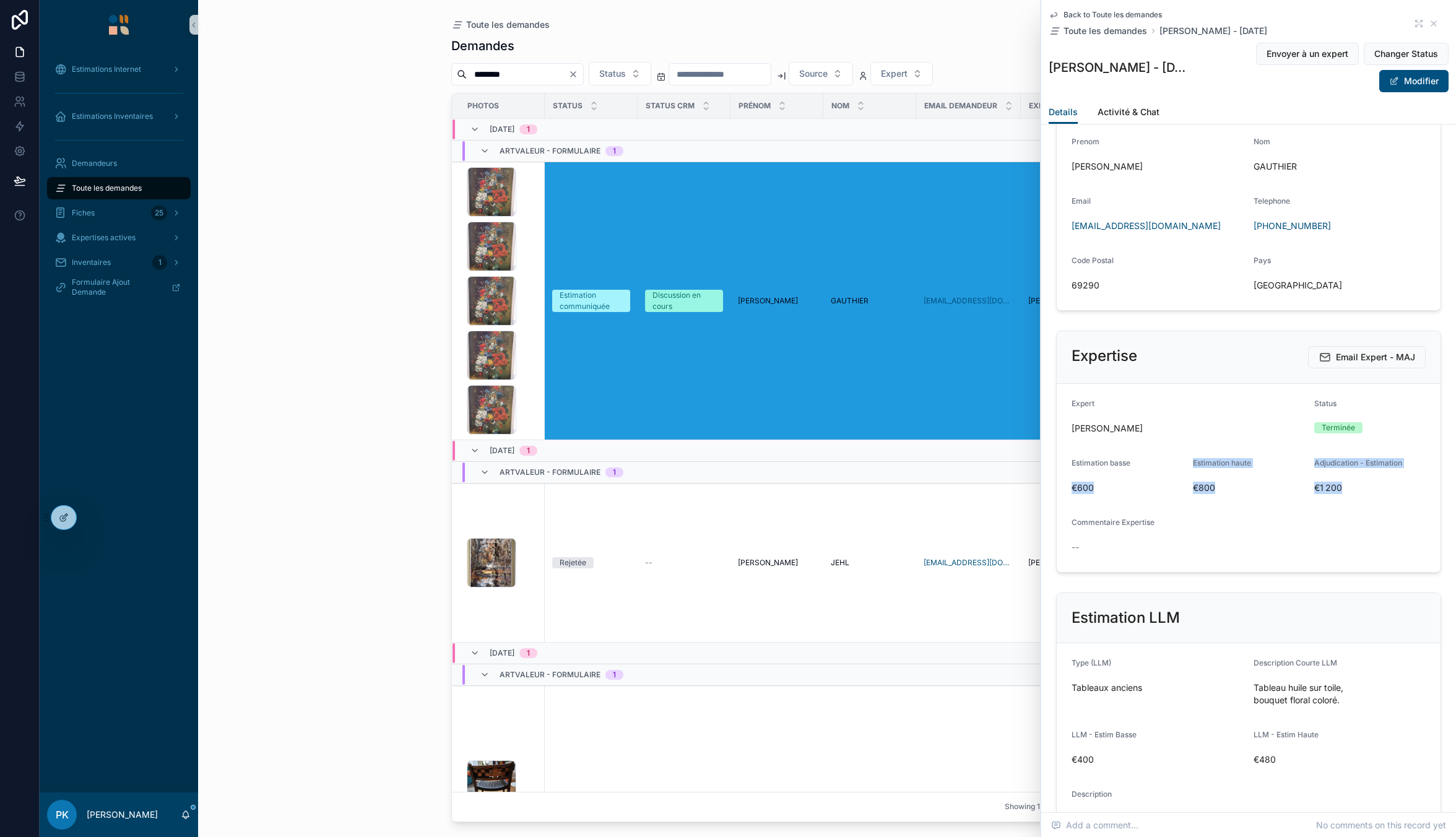
drag, startPoint x: 1071, startPoint y: 489, endPoint x: 1360, endPoint y: 491, distance: 289.0
click at [1360, 491] on form "Expert Pierre-Harald Leducq Status Terminée Estimation basse €600 Estimation ha…" at bounding box center [1248, 478] width 384 height 188
click at [1353, 487] on span "€1 200" at bounding box center [1369, 487] width 111 height 12
drag, startPoint x: 1340, startPoint y: 486, endPoint x: 1103, endPoint y: 489, distance: 237.0
click at [1106, 489] on form "Expert Pierre-Harald Leducq Status Terminée Estimation basse €600 Estimation ha…" at bounding box center [1248, 478] width 384 height 188
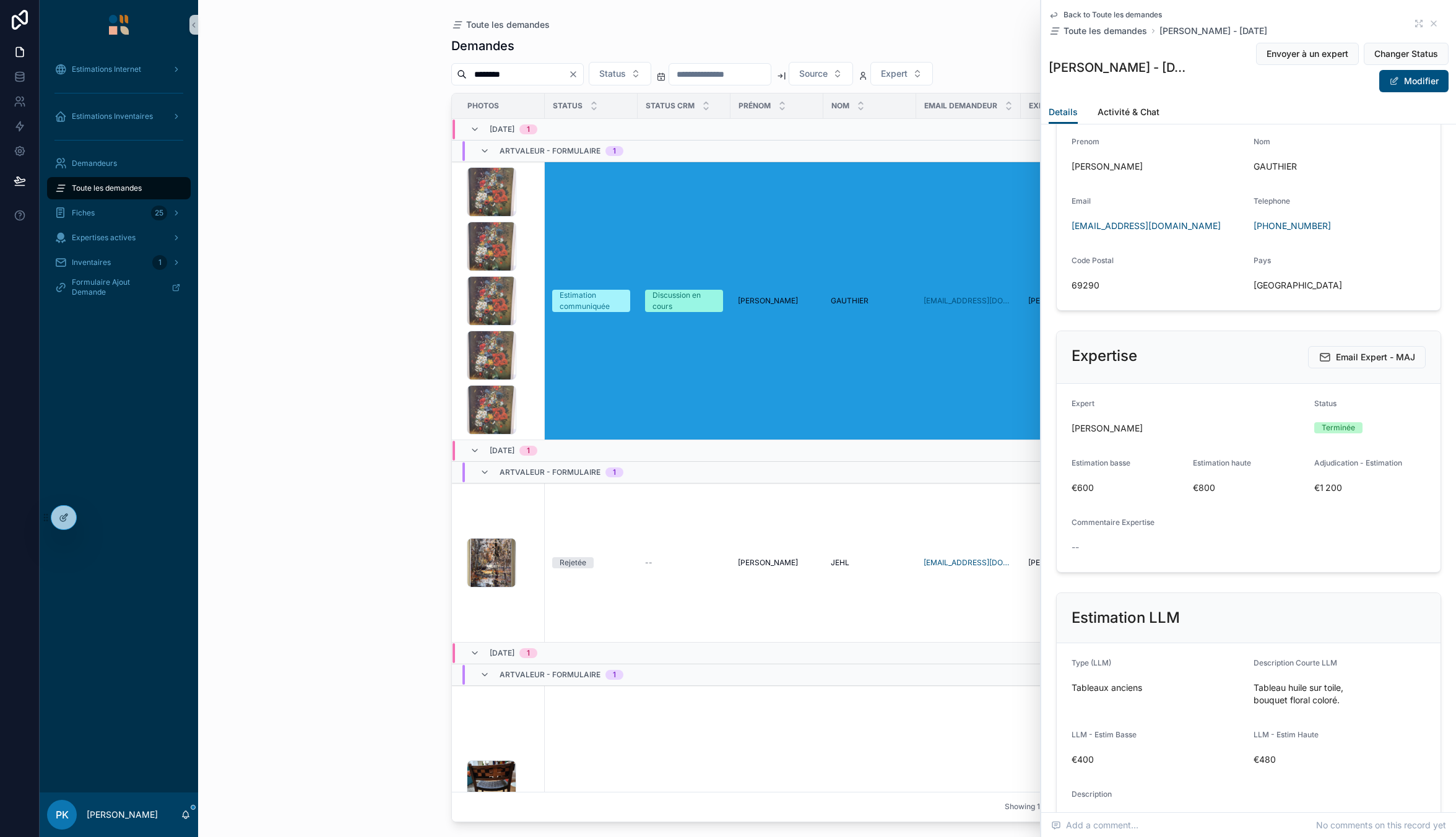
drag, startPoint x: 1087, startPoint y: 489, endPoint x: 1077, endPoint y: 489, distance: 10.0
click at [1087, 489] on span "€600" at bounding box center [1127, 487] width 111 height 12
drag, startPoint x: 1073, startPoint y: 486, endPoint x: 1348, endPoint y: 483, distance: 275.0
click at [1348, 483] on form "Expert Pierre-Harald Leducq Status Terminée Estimation basse €600 Estimation ha…" at bounding box center [1248, 478] width 384 height 188
drag, startPoint x: 98, startPoint y: 63, endPoint x: 102, endPoint y: 69, distance: 7.2
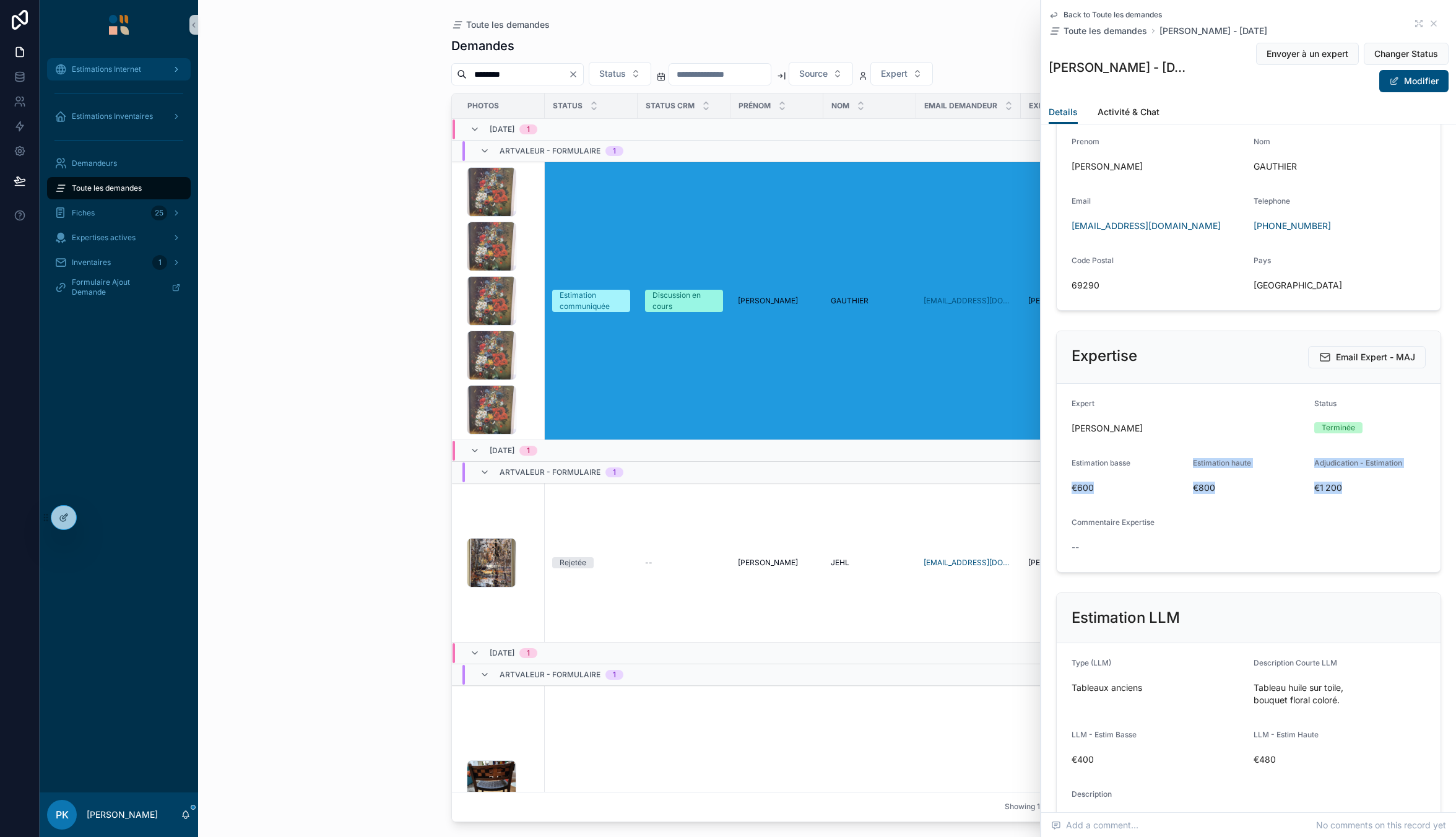
click at [98, 63] on div "Estimations Internet" at bounding box center [119, 69] width 129 height 20
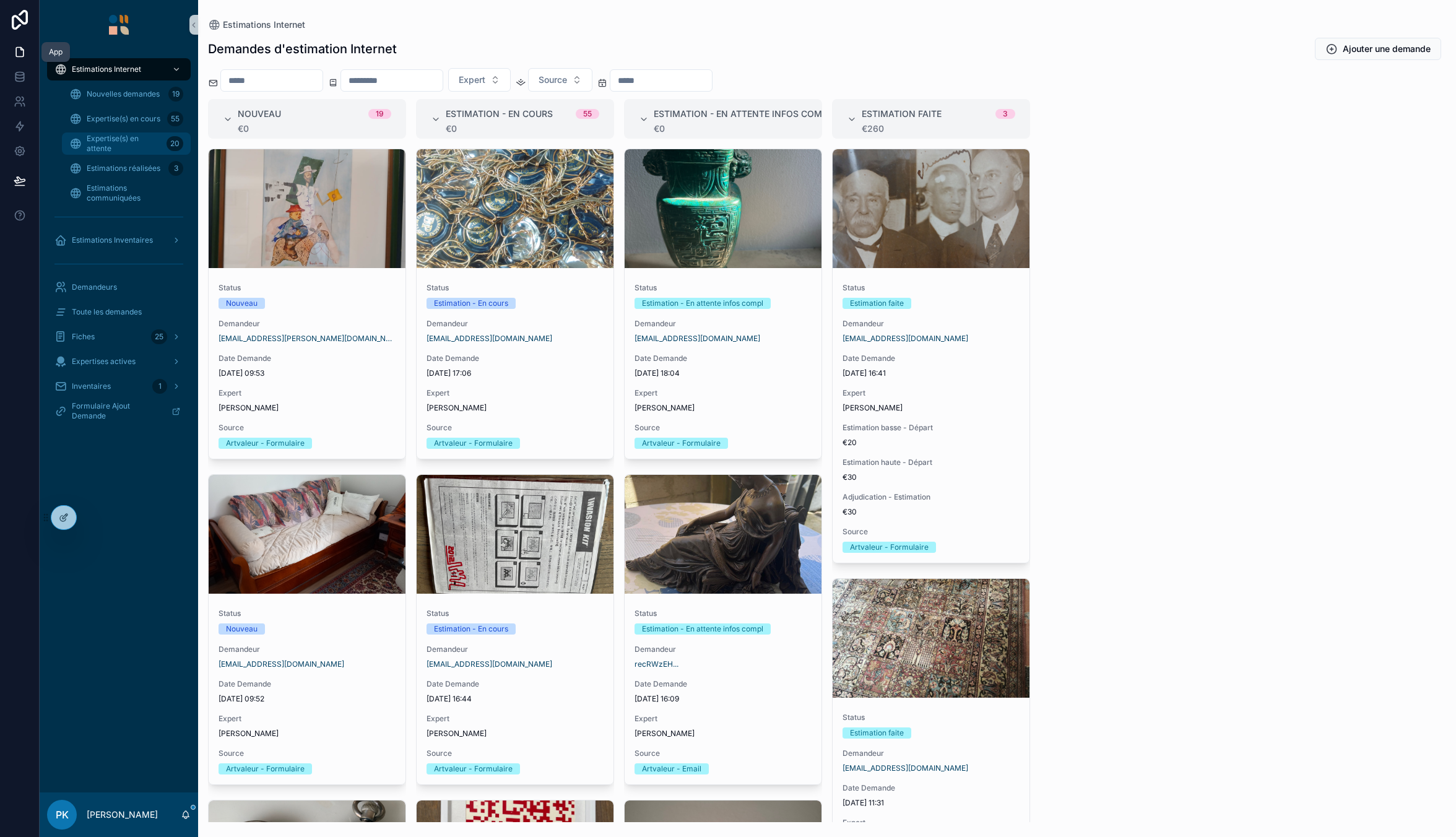
click at [116, 154] on link "Expertise(s) en attente 20" at bounding box center [126, 143] width 129 height 22
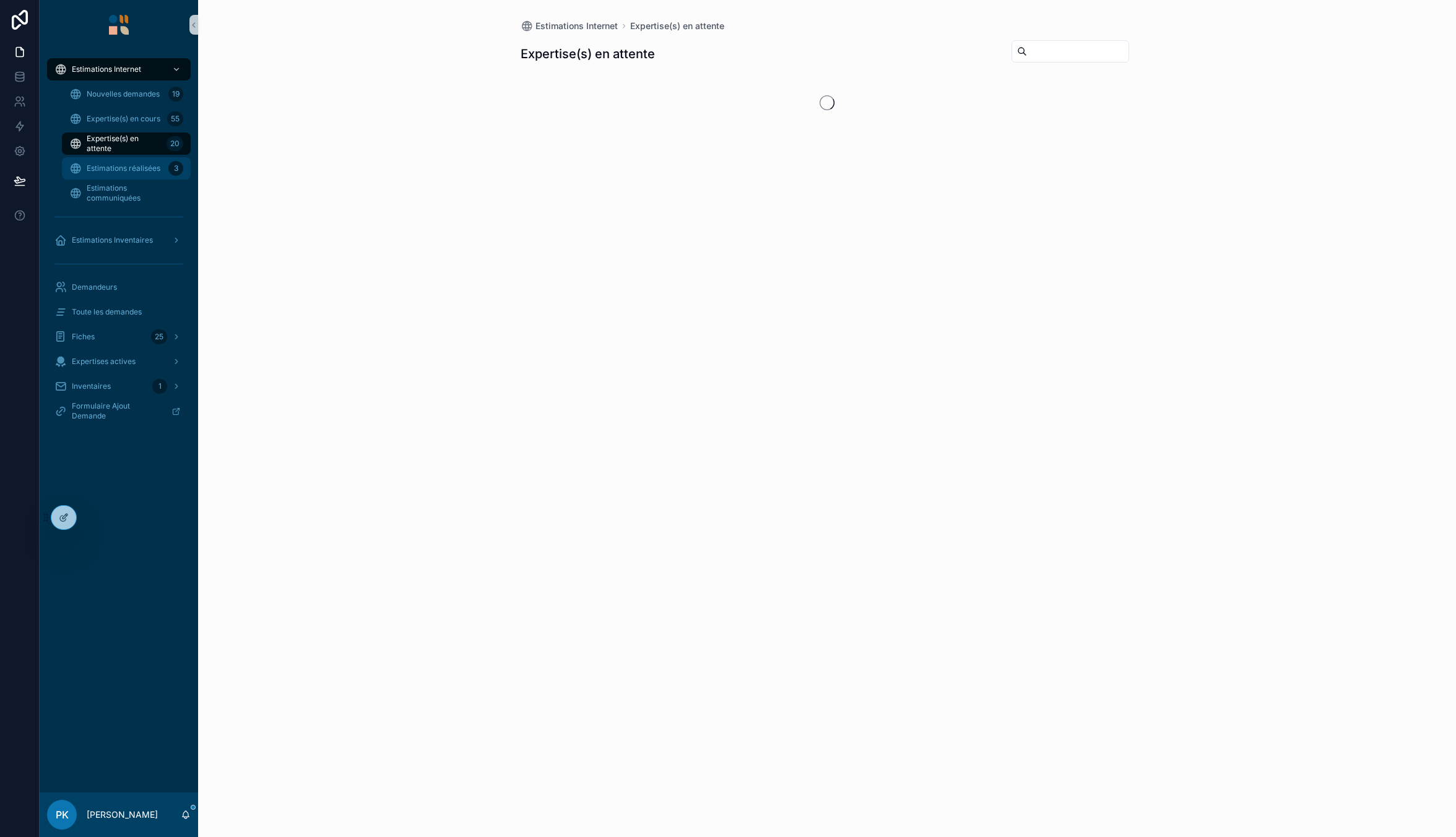
click at [124, 170] on span "Estimations réalisées" at bounding box center [123, 168] width 73 height 10
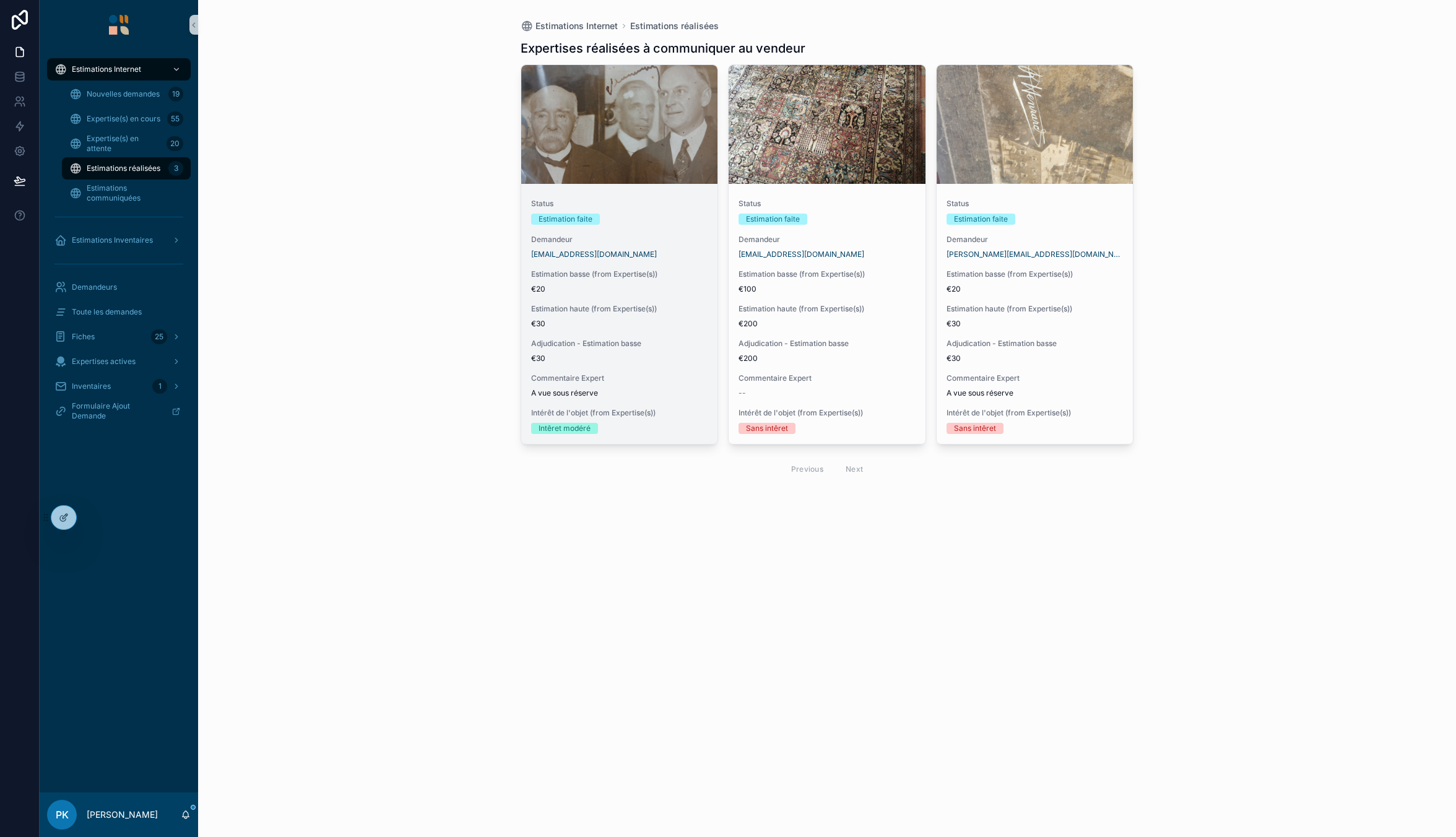
click at [662, 211] on div "Status Estimation faite" at bounding box center [619, 211] width 177 height 26
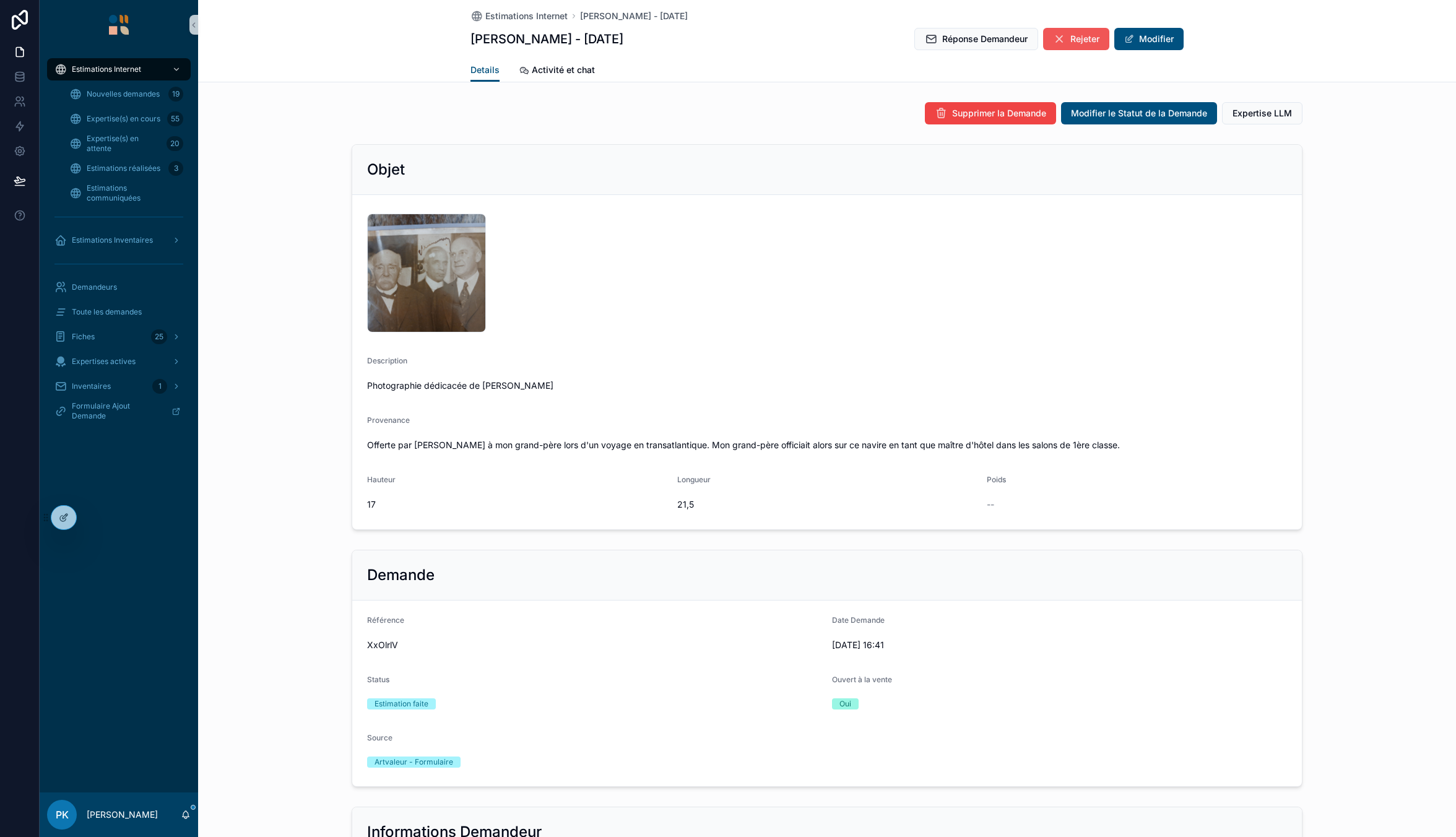
click at [1071, 37] on span "Rejeter" at bounding box center [1085, 39] width 29 height 12
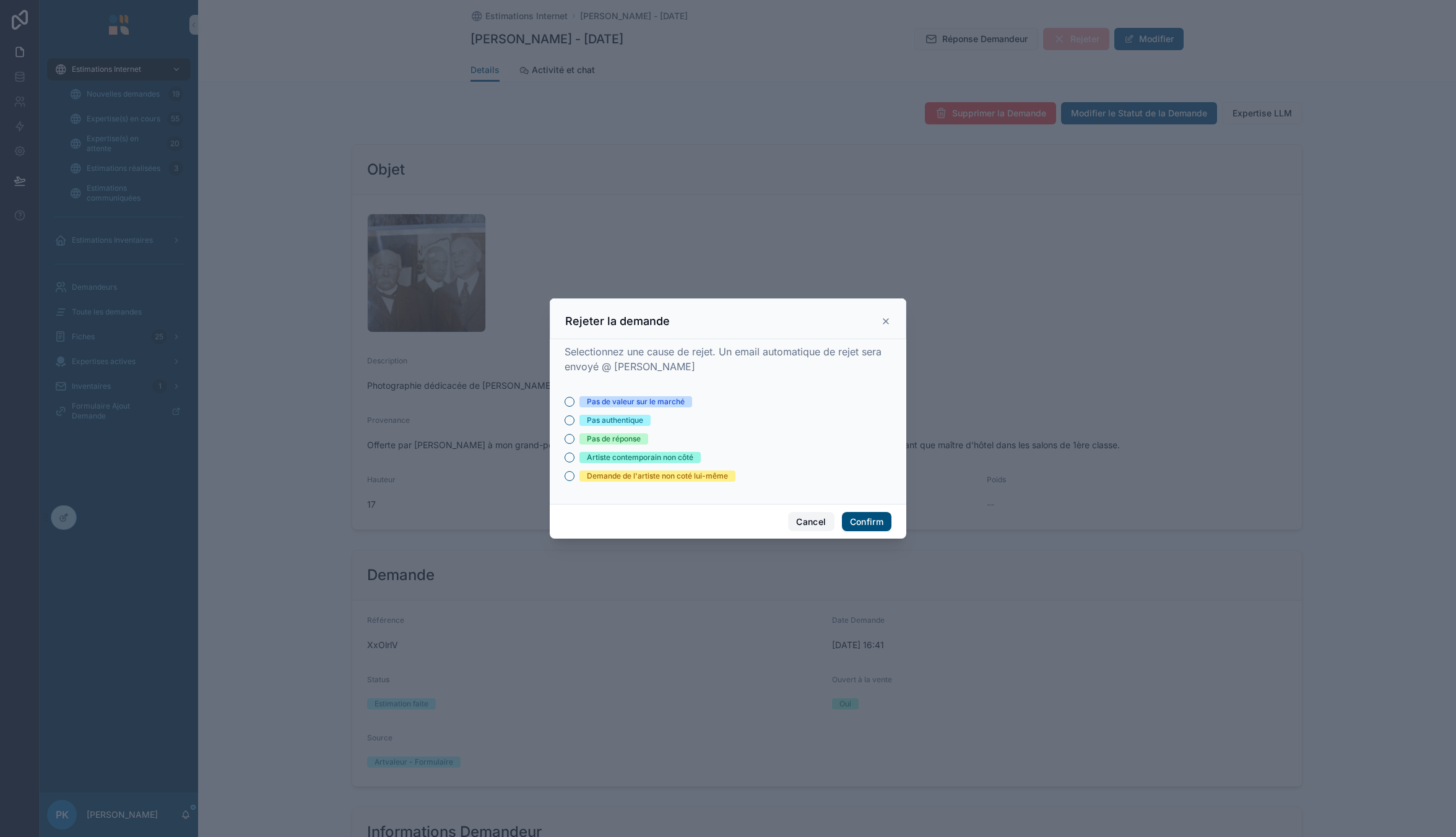
click at [813, 518] on button "Cancel" at bounding box center [811, 522] width 45 height 20
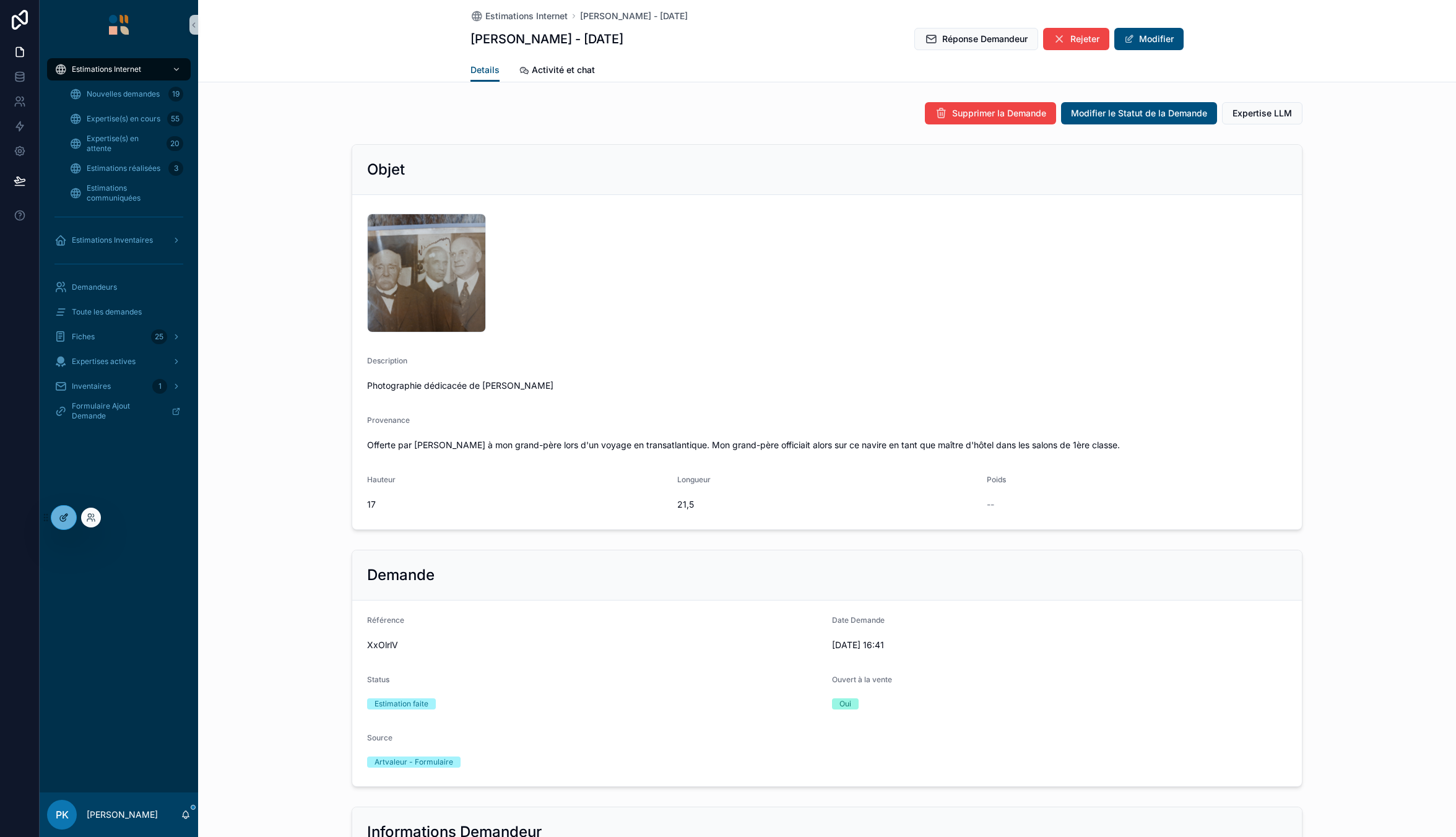
click at [60, 520] on icon at bounding box center [64, 518] width 10 height 10
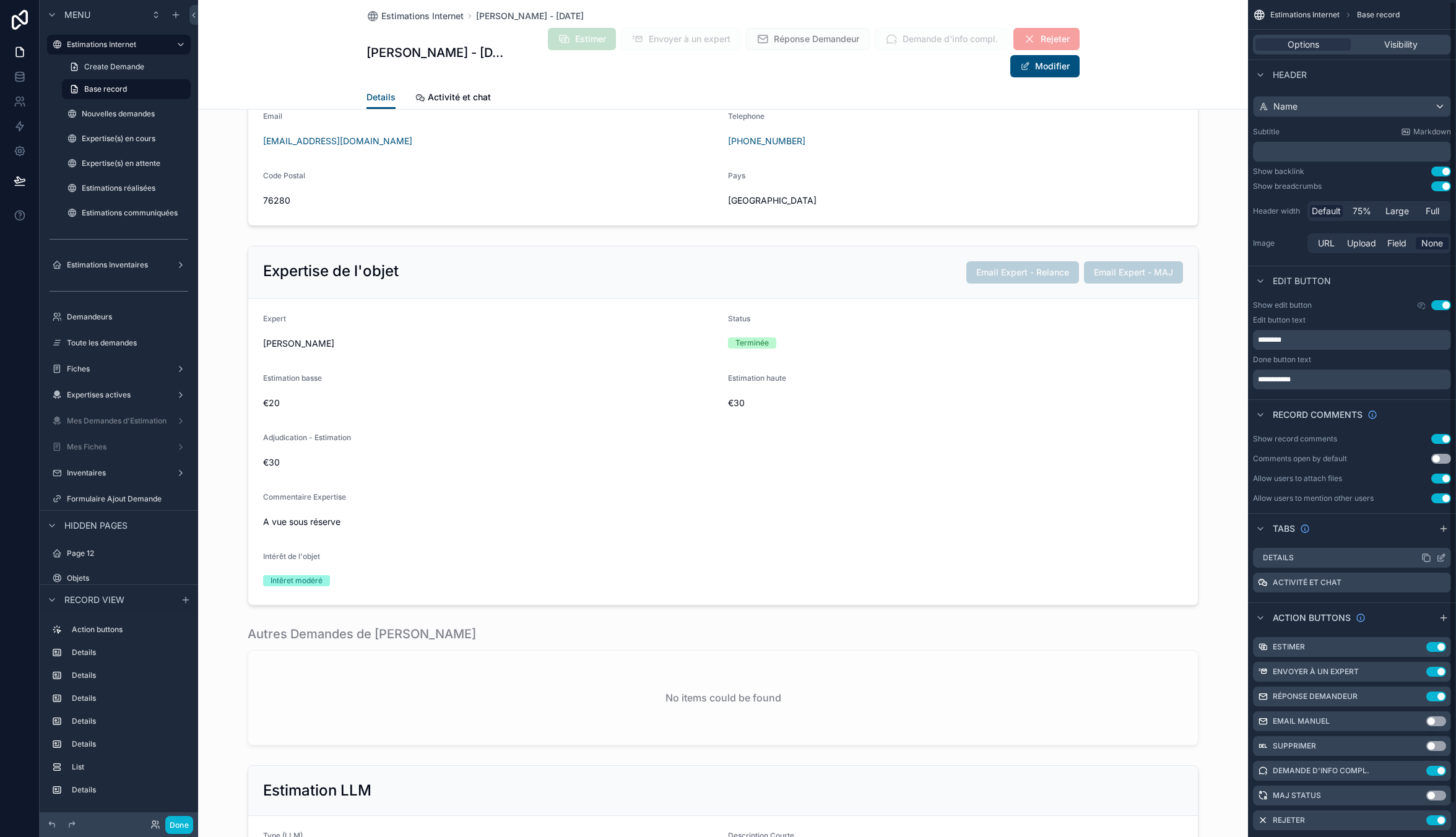
scroll to position [35, 0]
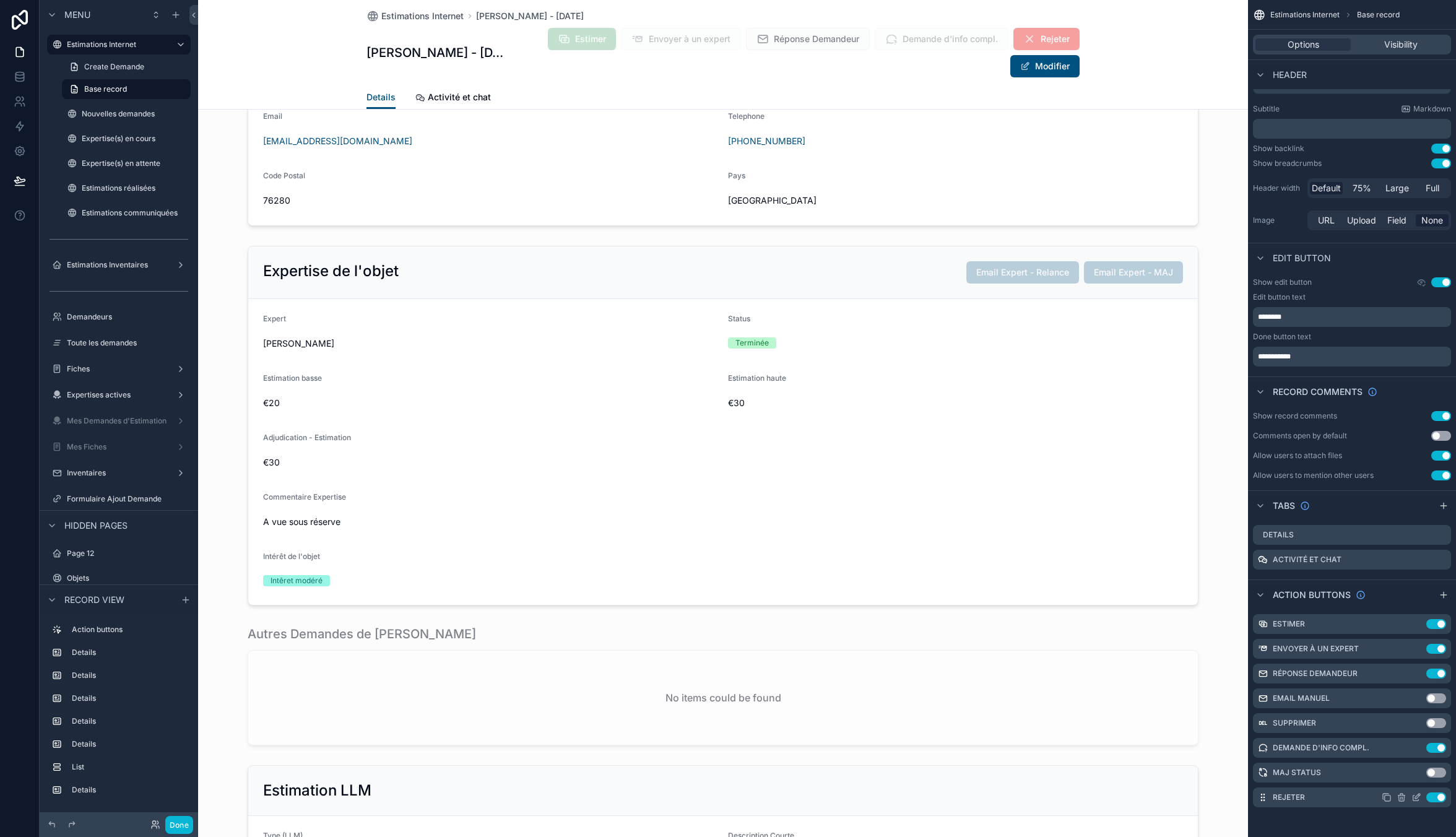
click at [1415, 799] on icon "scrollable content" at bounding box center [1416, 797] width 10 height 10
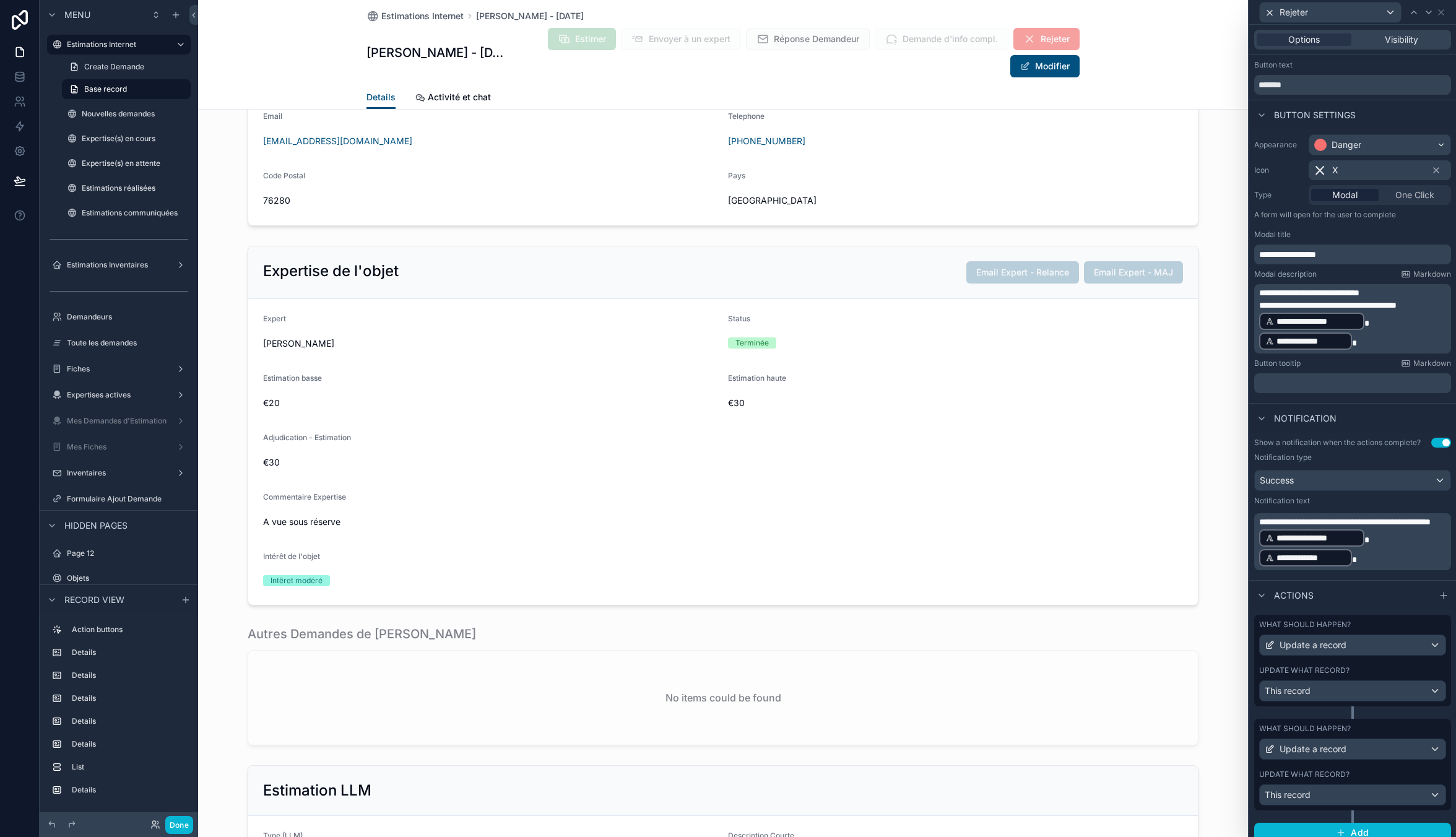
scroll to position [35, 0]
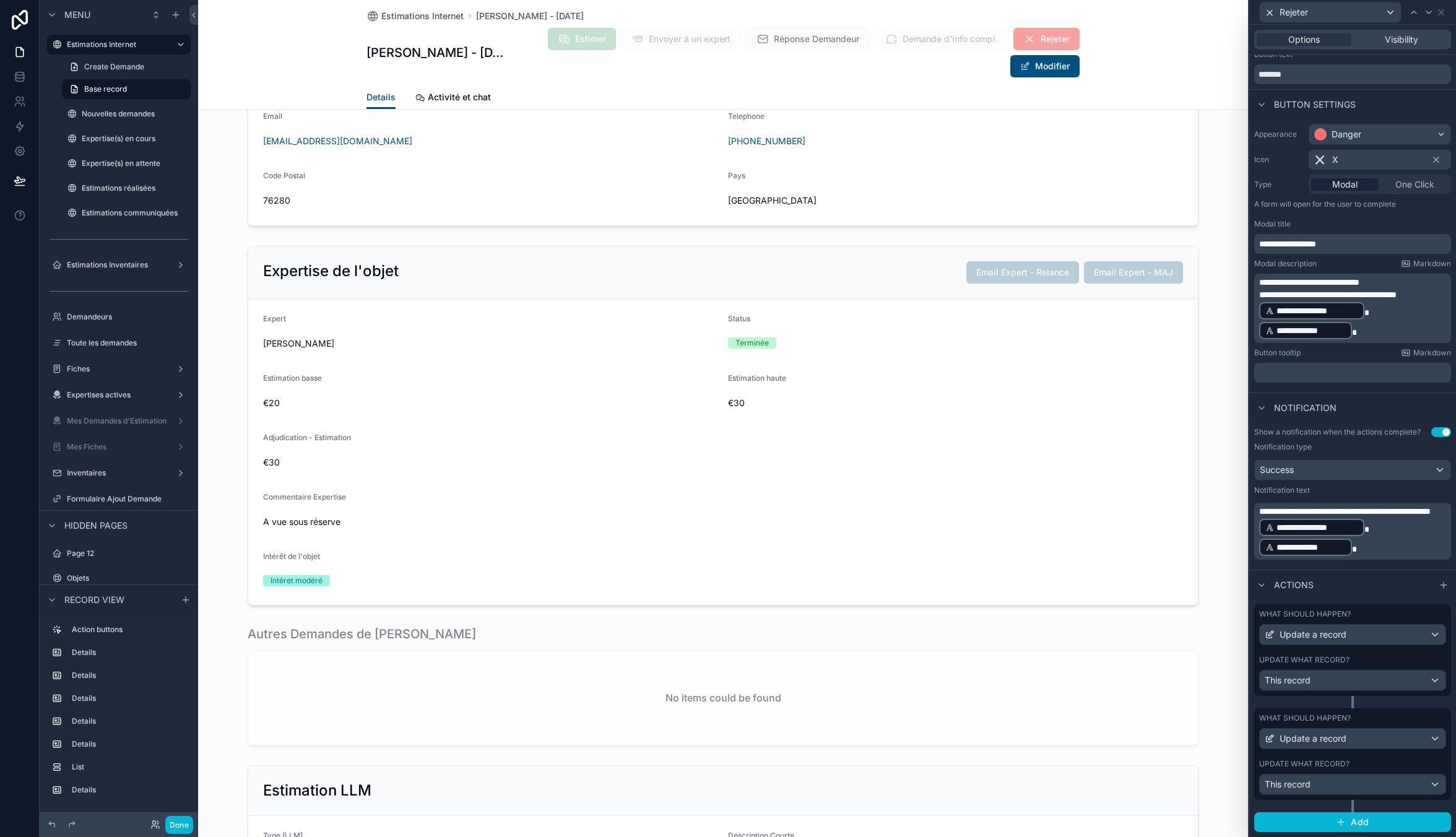
click at [1387, 655] on div "Update what record?" at bounding box center [1352, 660] width 187 height 10
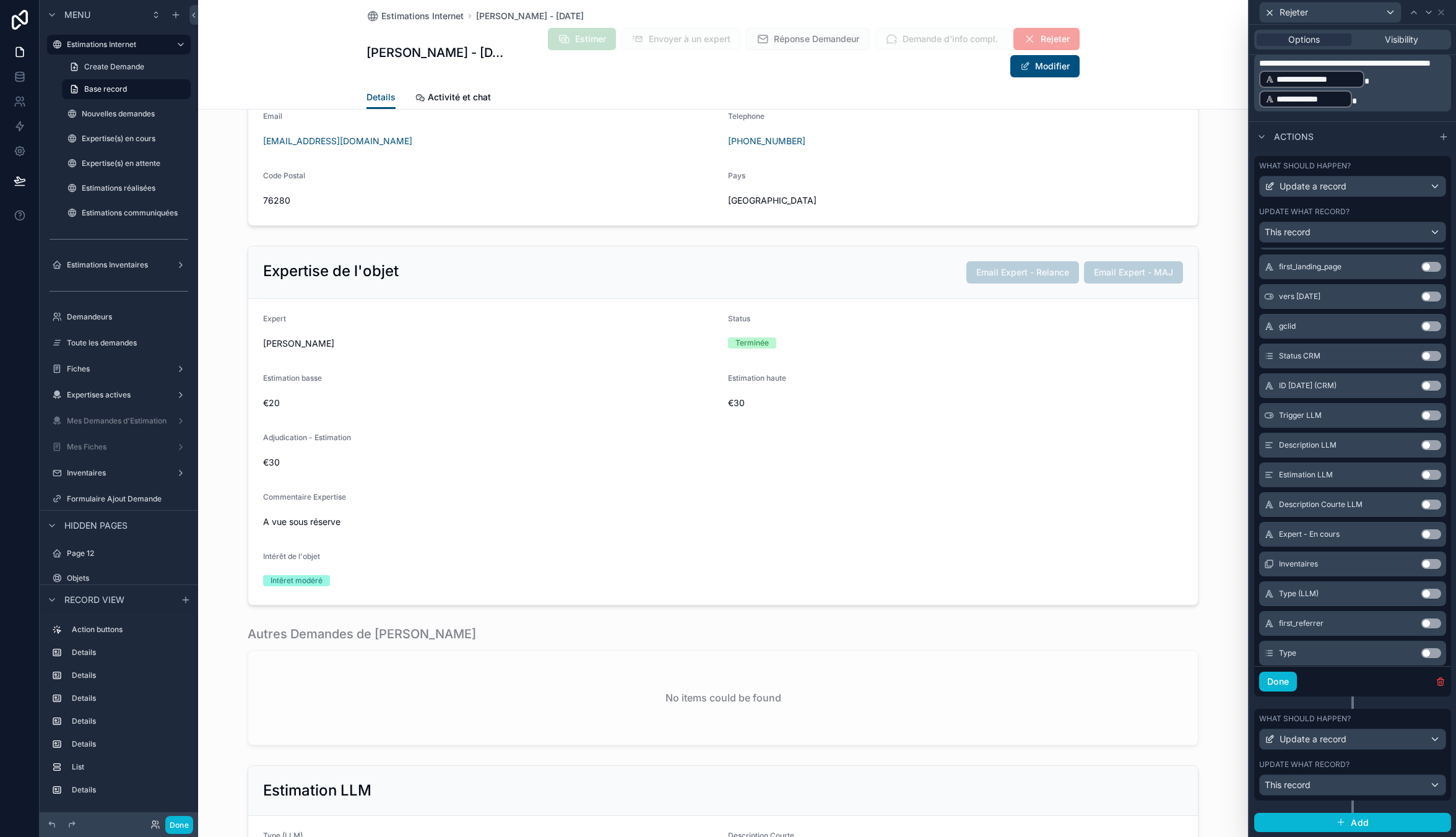
scroll to position [803, 0]
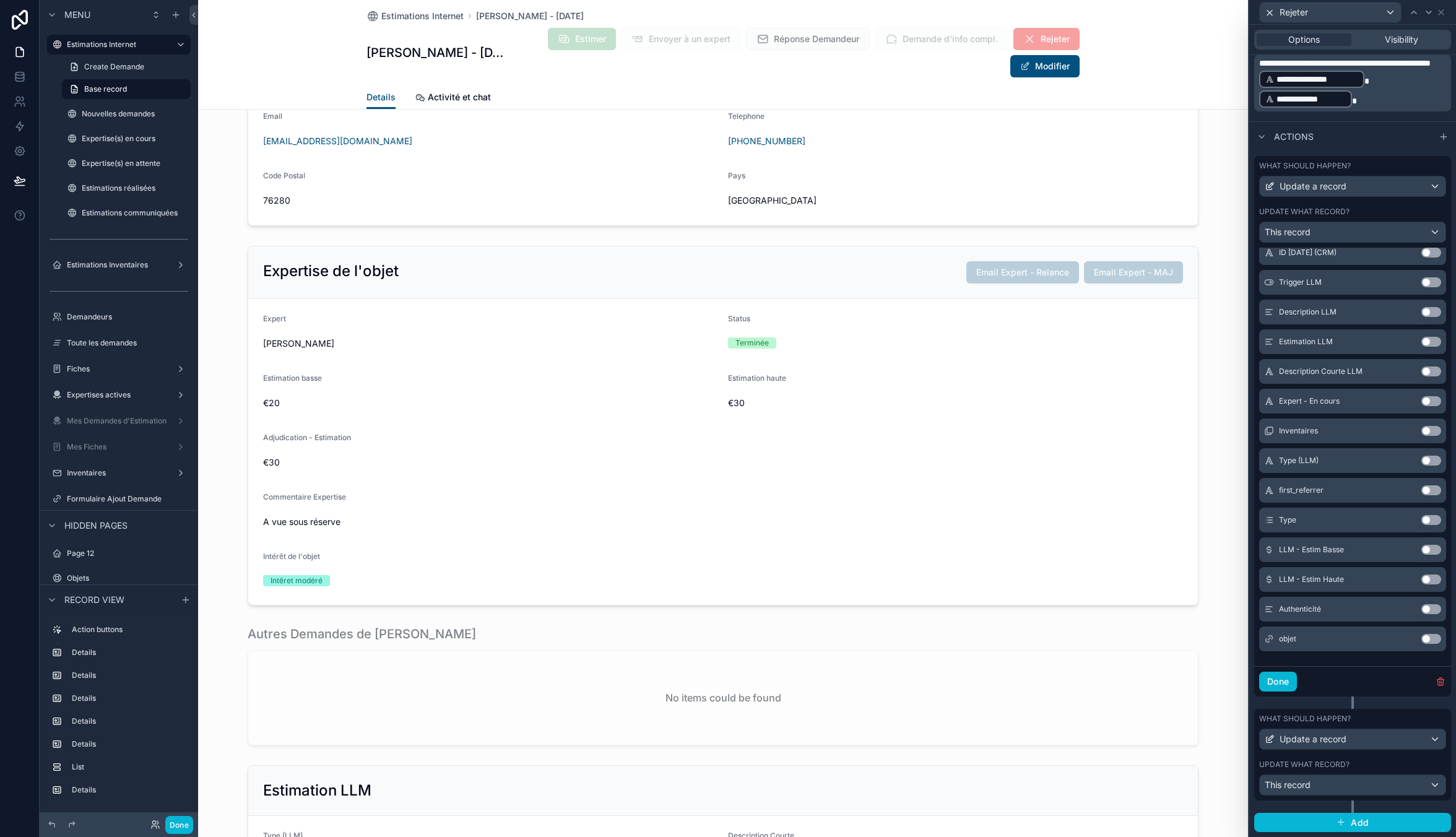
click at [1392, 714] on div "What should happen?" at bounding box center [1352, 719] width 187 height 10
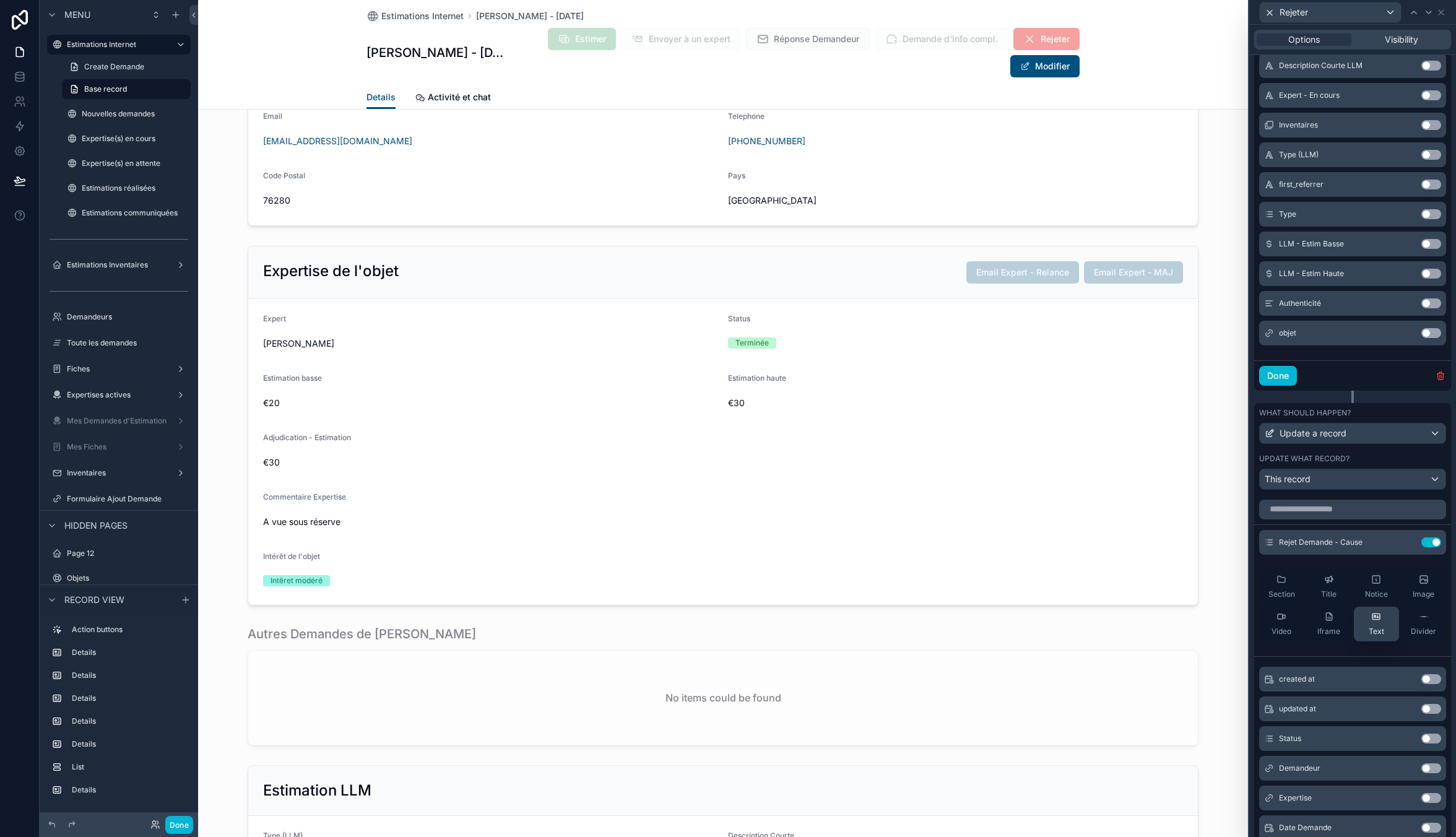
scroll to position [793, 0]
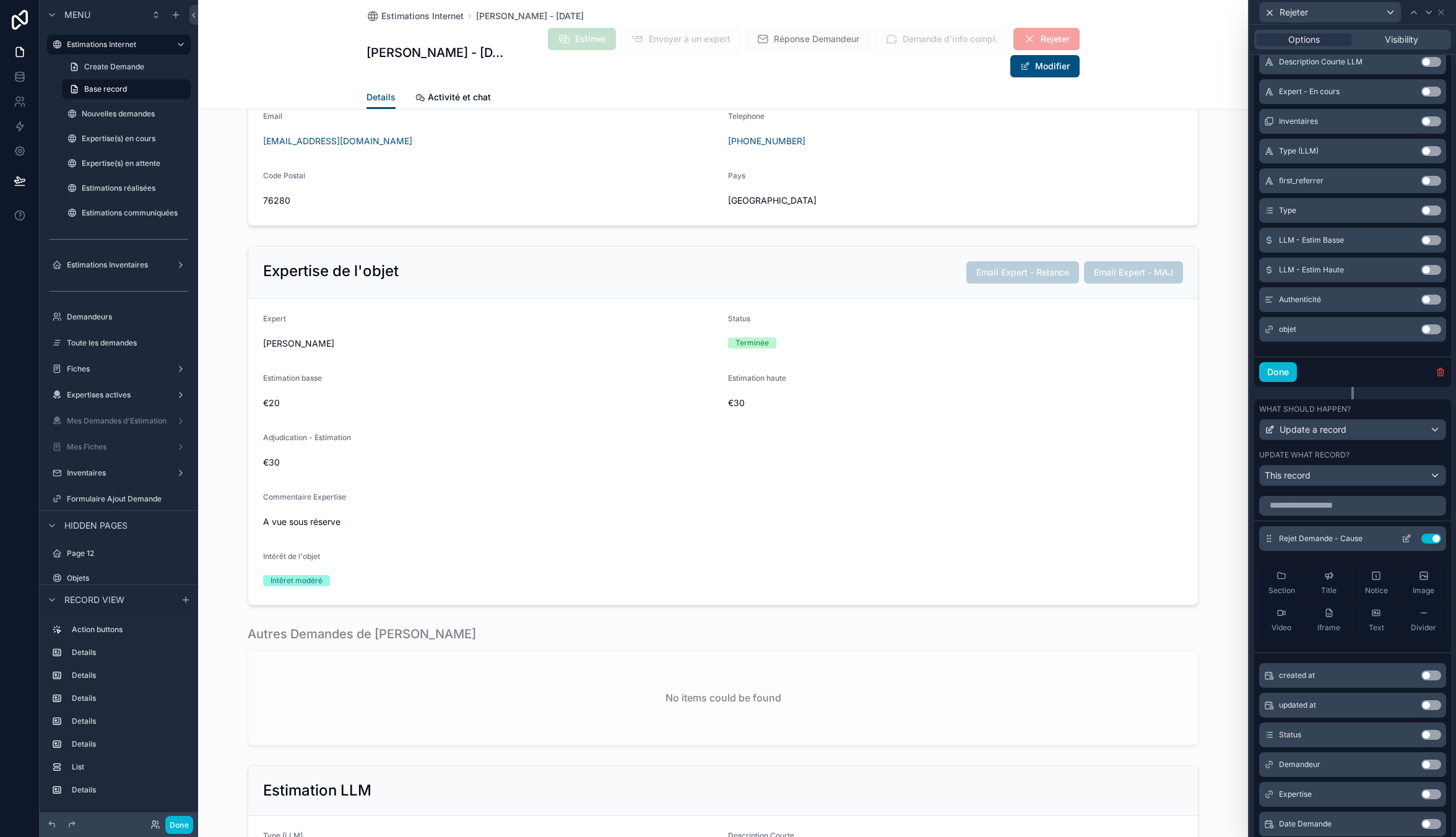
click at [1402, 538] on icon at bounding box center [1406, 538] width 10 height 10
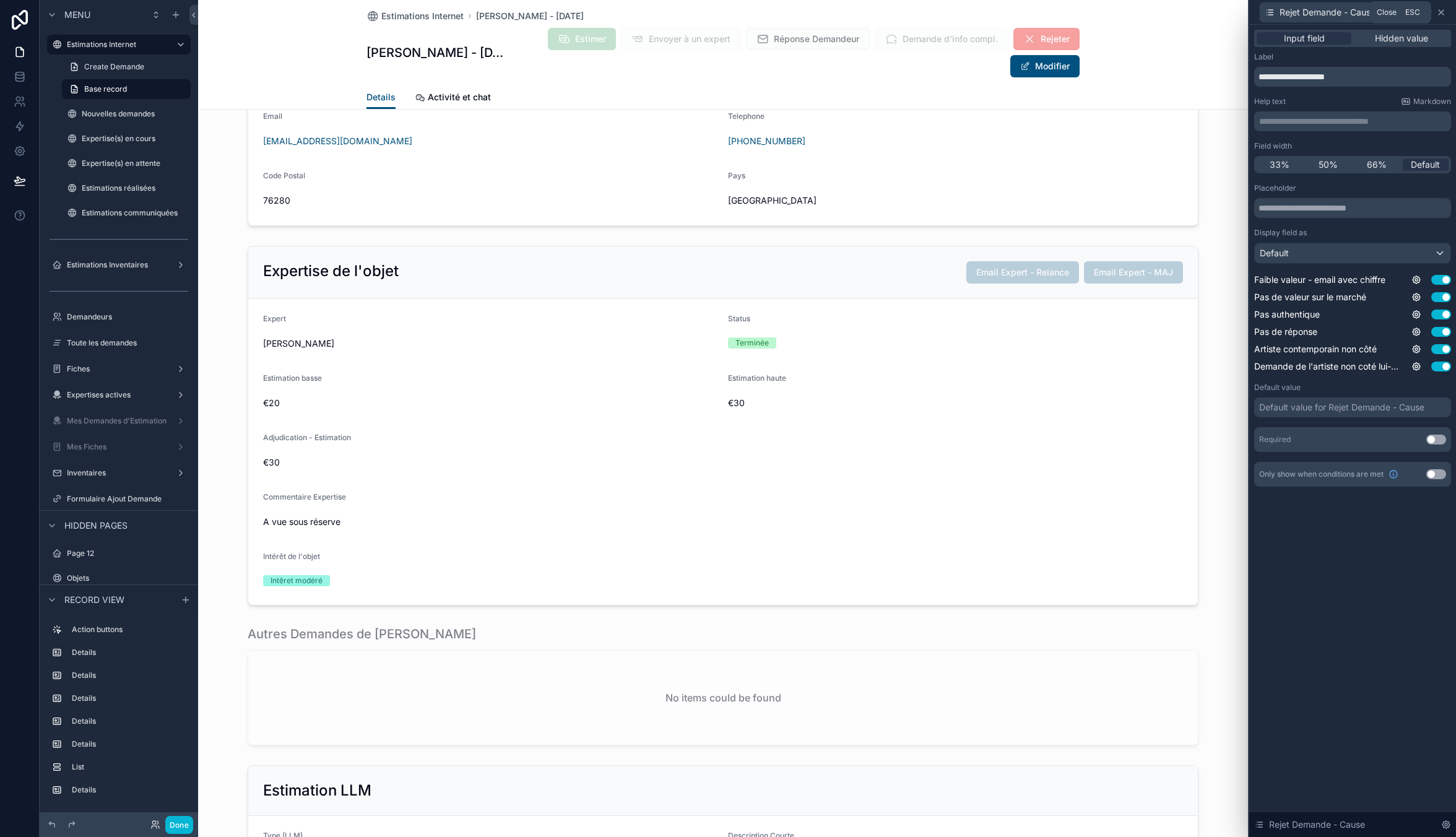
click at [1440, 11] on icon at bounding box center [1441, 12] width 5 height 5
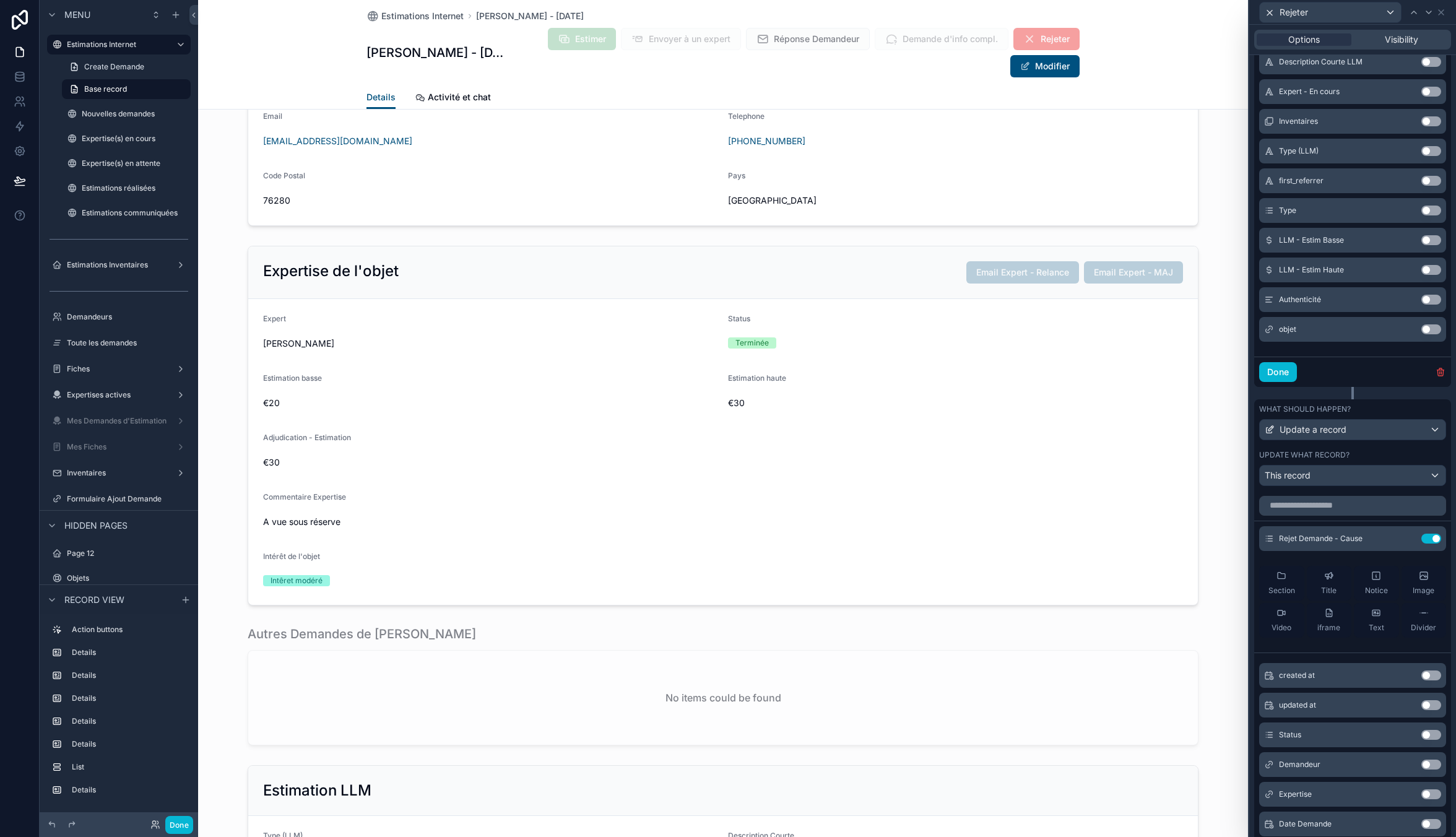
click at [826, 80] on div "Estimations Internet Odile Delahaye - 2025/08/27 Odile Delahaye - 2025/08/27 Es…" at bounding box center [723, 42] width 713 height 85
click at [1439, 11] on icon at bounding box center [1441, 12] width 5 height 5
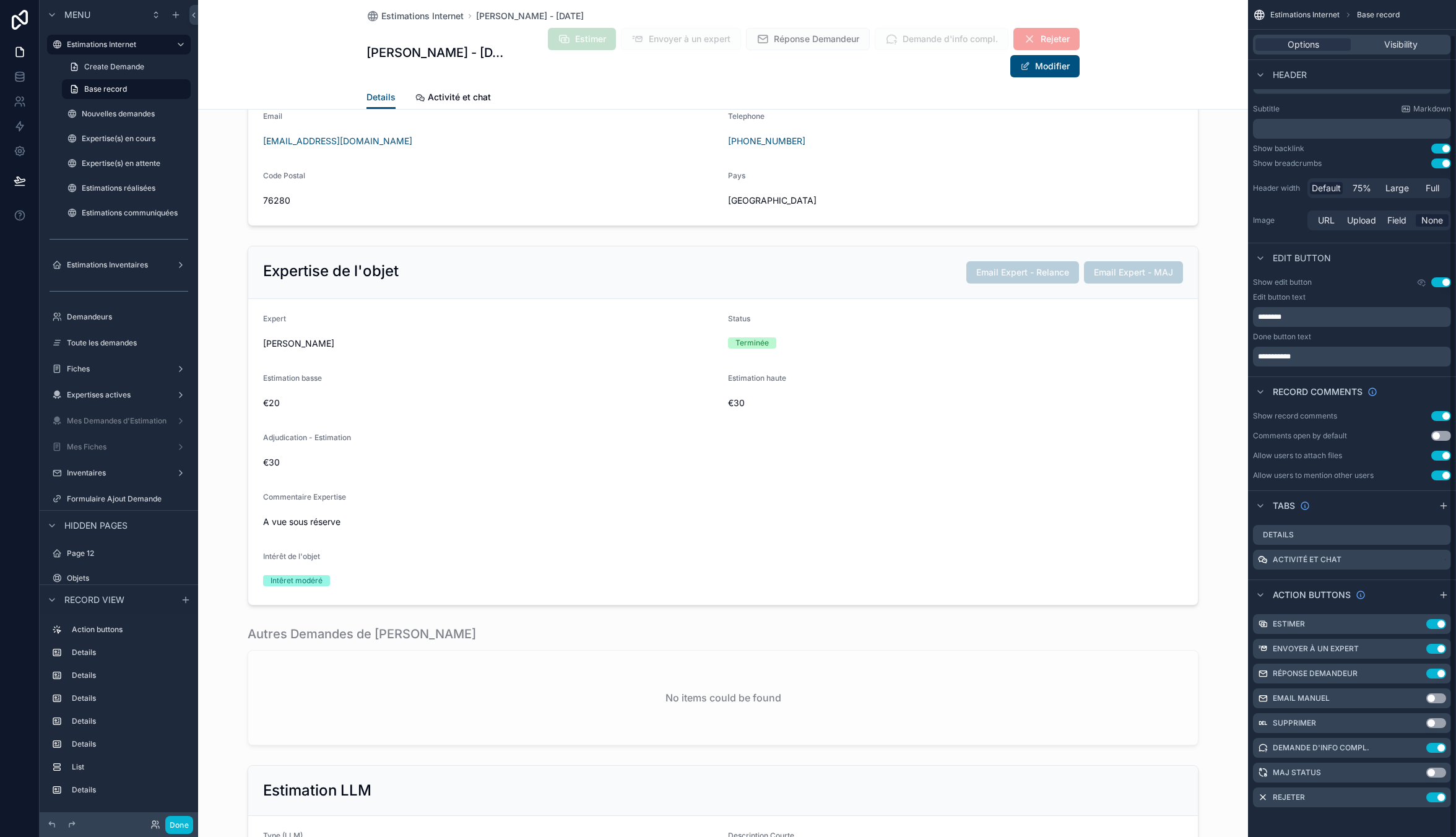
click at [1090, 49] on div "Estimations Internet Odile Delahaye - 2025/08/27 Odile Delahaye - 2025/08/27 Es…" at bounding box center [723, 54] width 1050 height 110
click at [174, 831] on button "Done" at bounding box center [179, 825] width 28 height 18
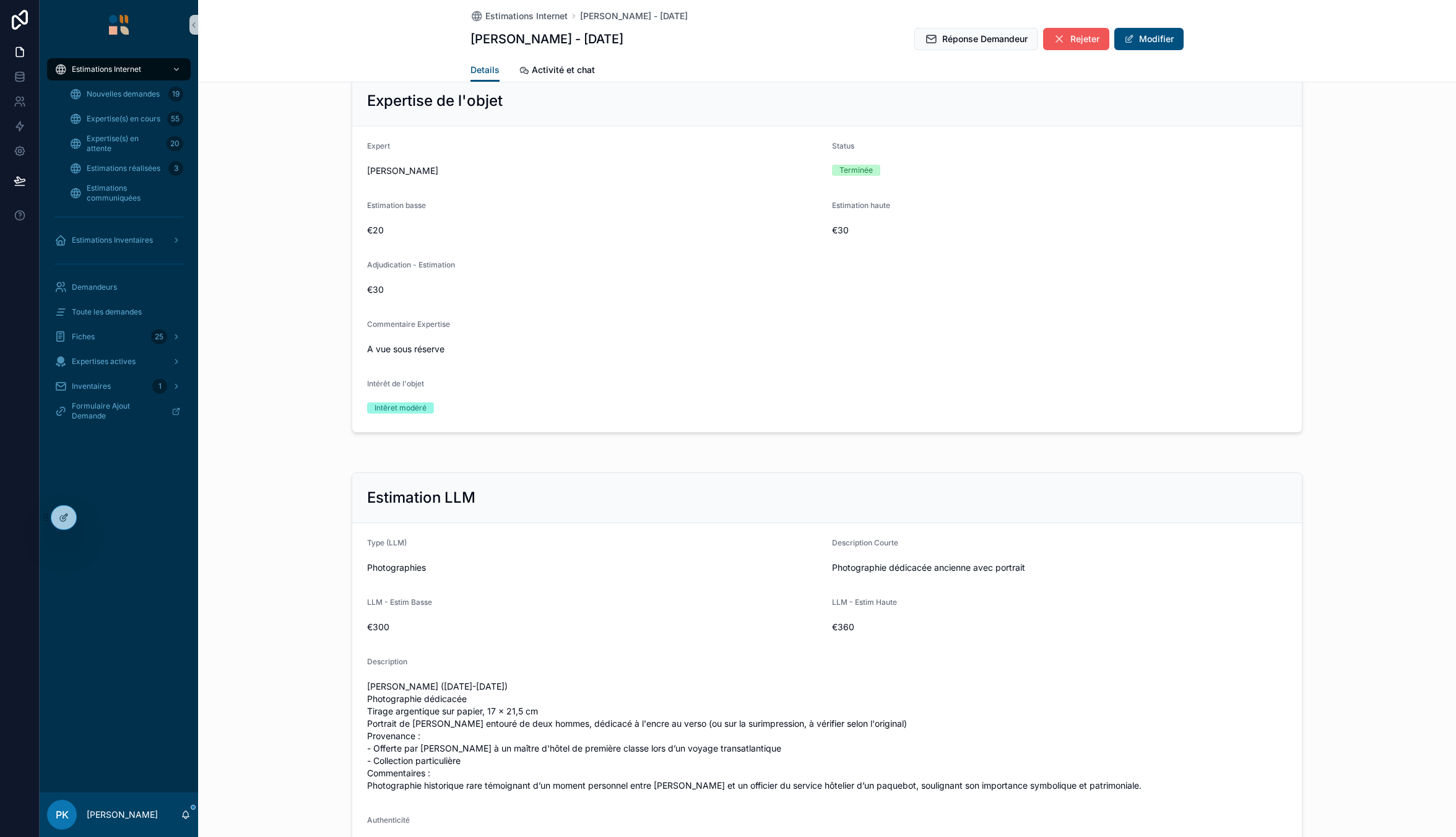
click at [1078, 42] on span "Rejeter" at bounding box center [1085, 39] width 29 height 12
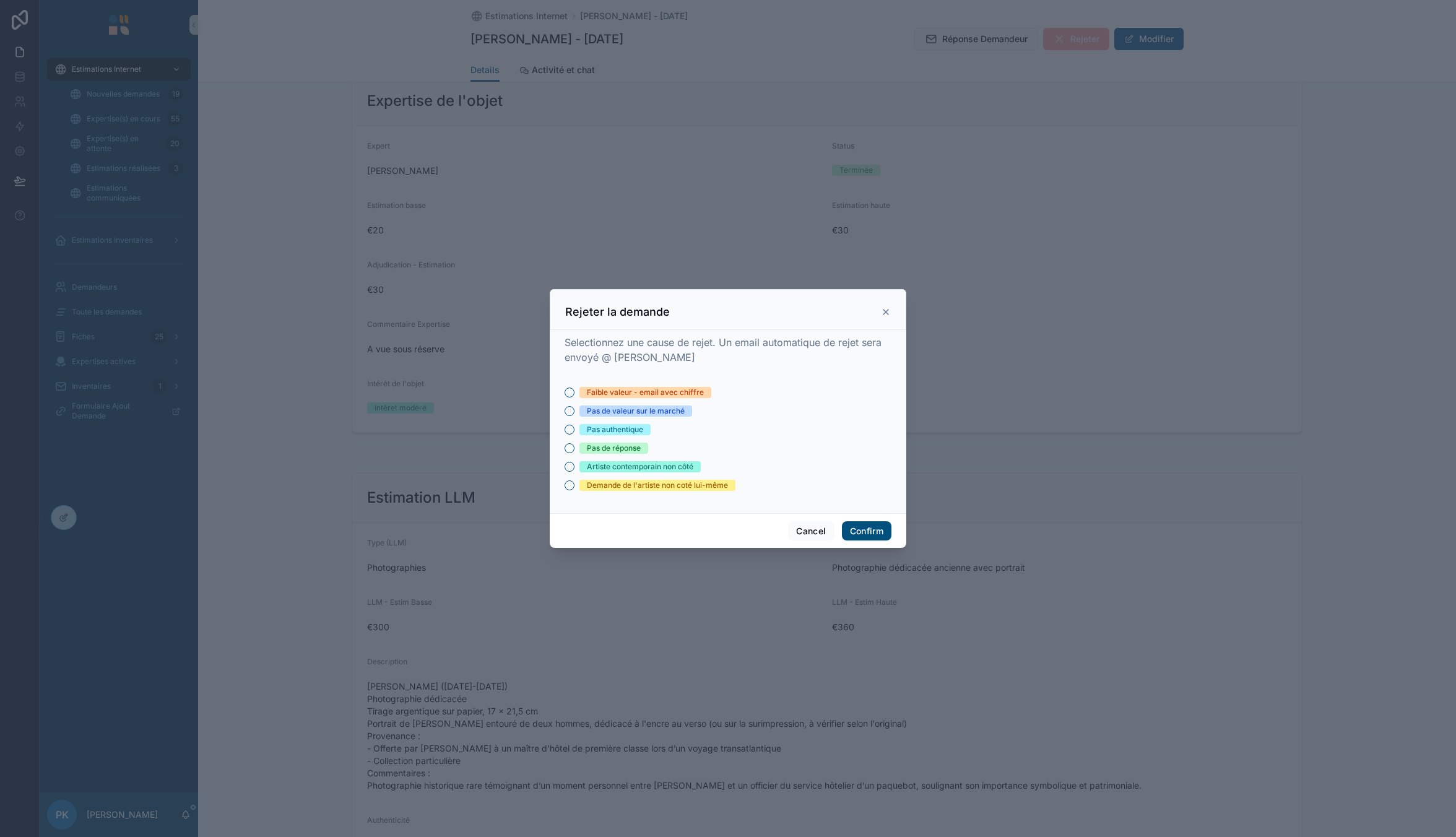
click at [605, 390] on div "Faible valeur - email avec chiffre" at bounding box center [645, 392] width 117 height 11
click at [574, 390] on button "Faible valeur - email avec chiffre" at bounding box center [570, 392] width 10 height 10
click at [868, 531] on button "Confirm" at bounding box center [867, 531] width 50 height 20
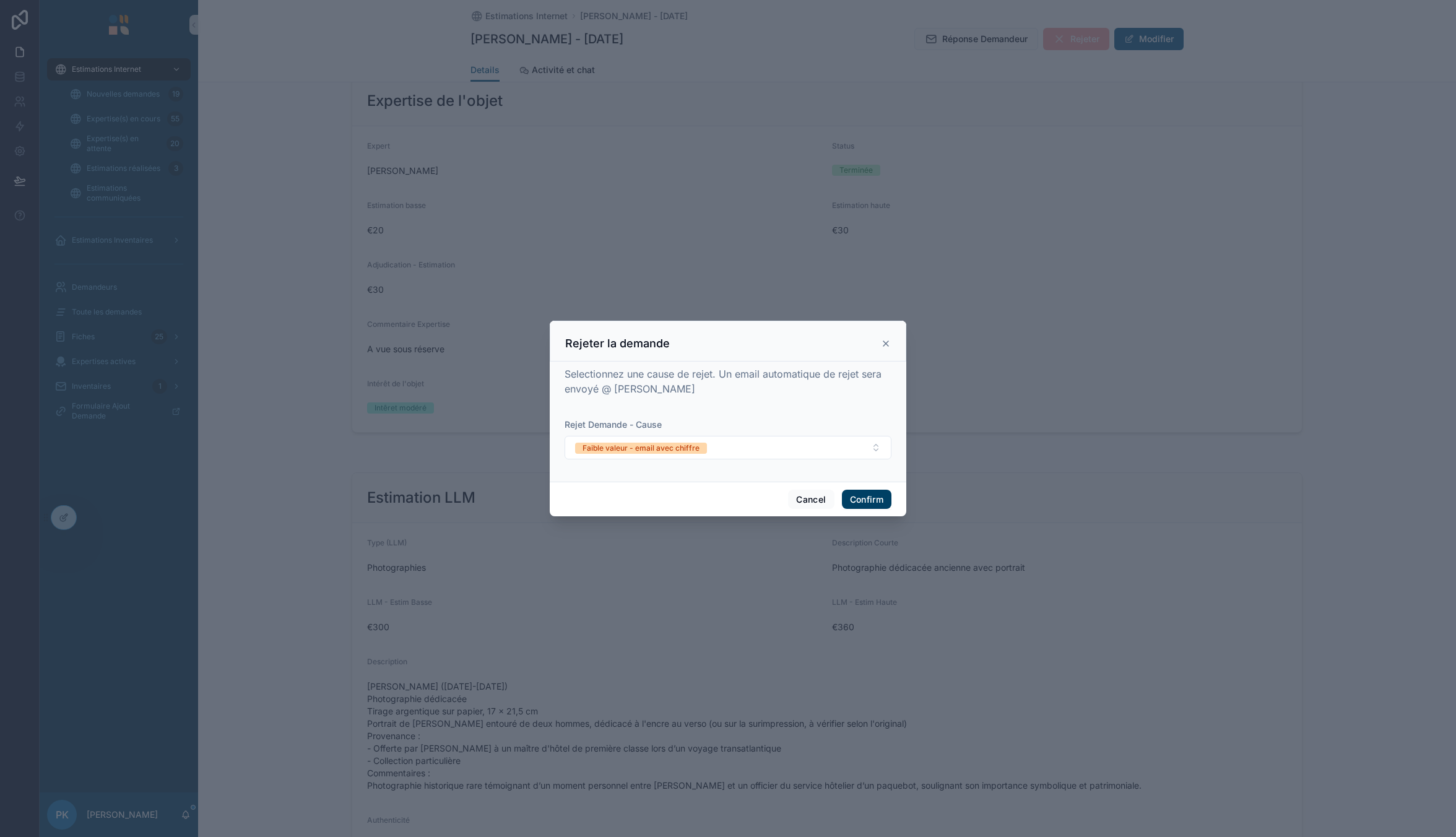
click at [864, 496] on button "Confirm" at bounding box center [867, 499] width 50 height 20
click at [809, 502] on button "Cancel" at bounding box center [811, 499] width 45 height 20
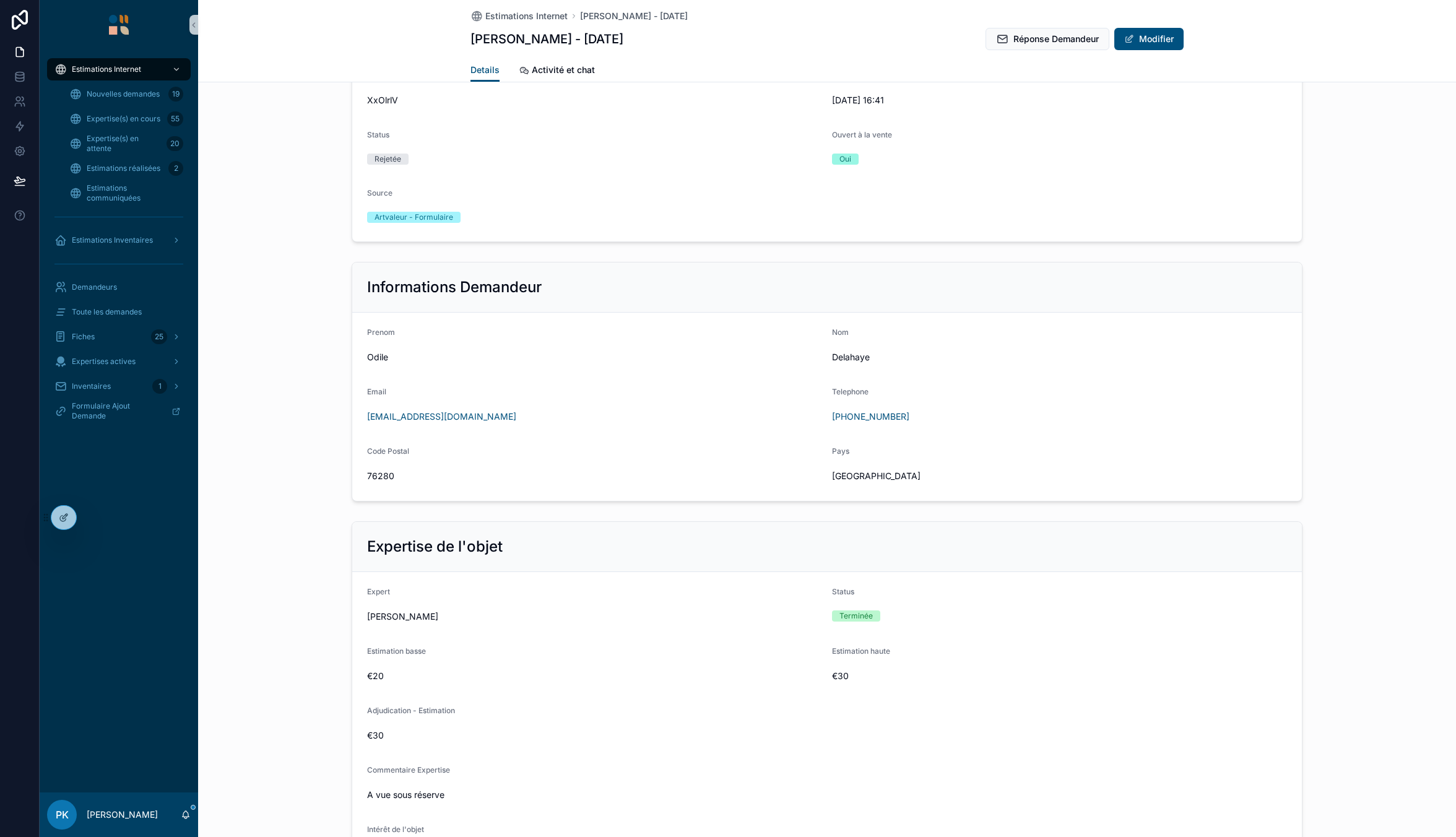
scroll to position [495, 0]
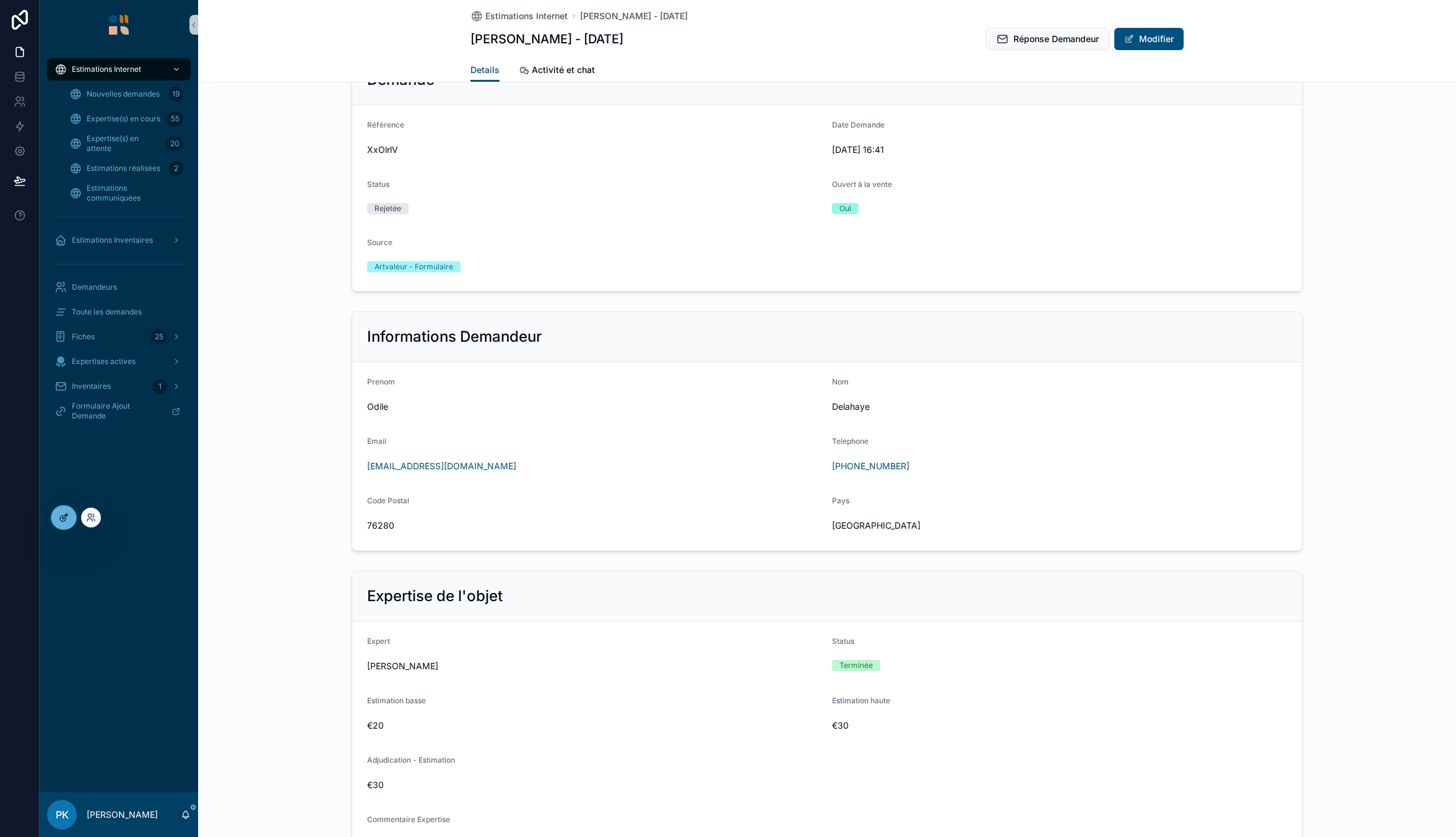
click at [53, 515] on div at bounding box center [64, 518] width 25 height 23
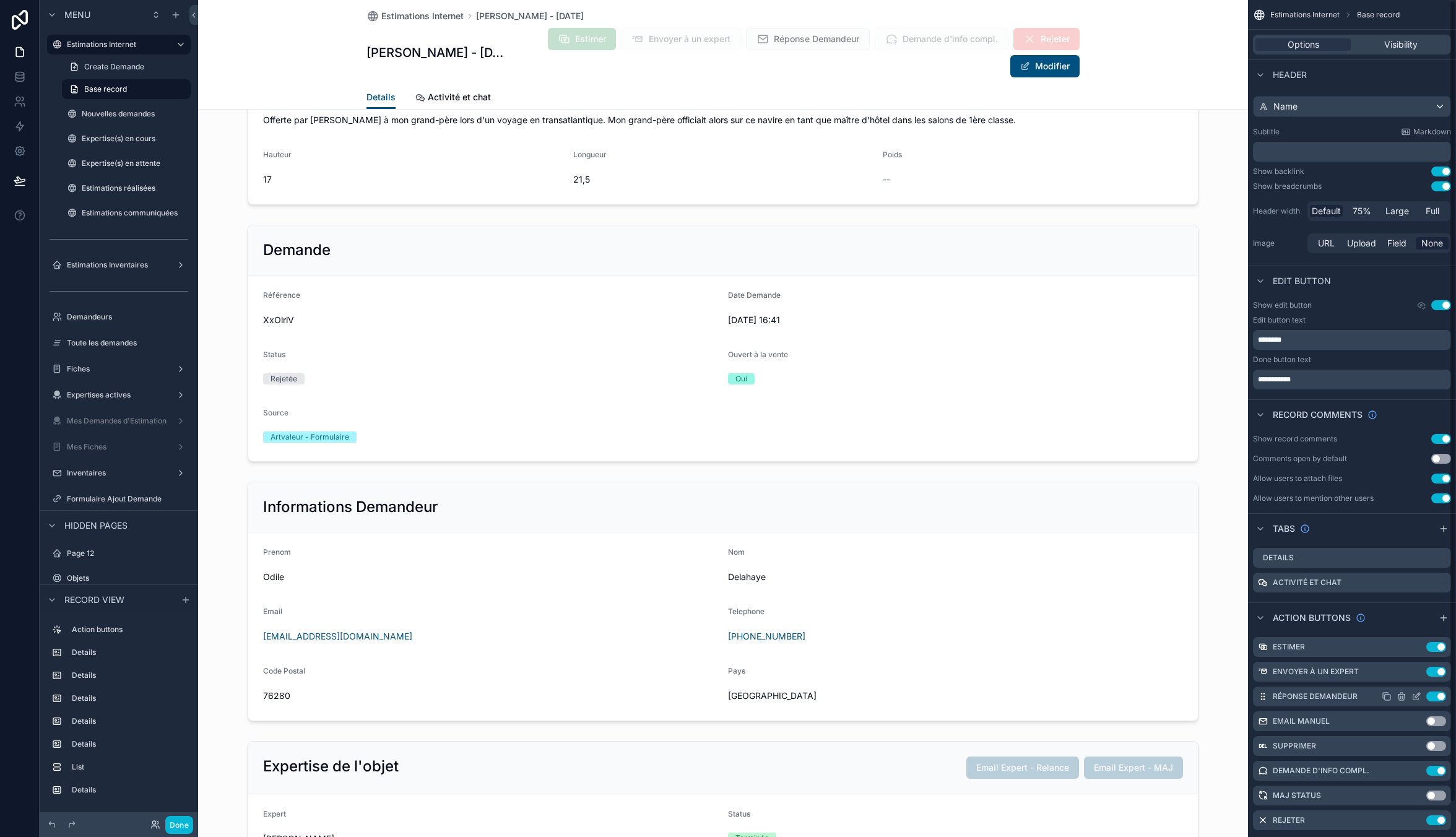
scroll to position [35, 0]
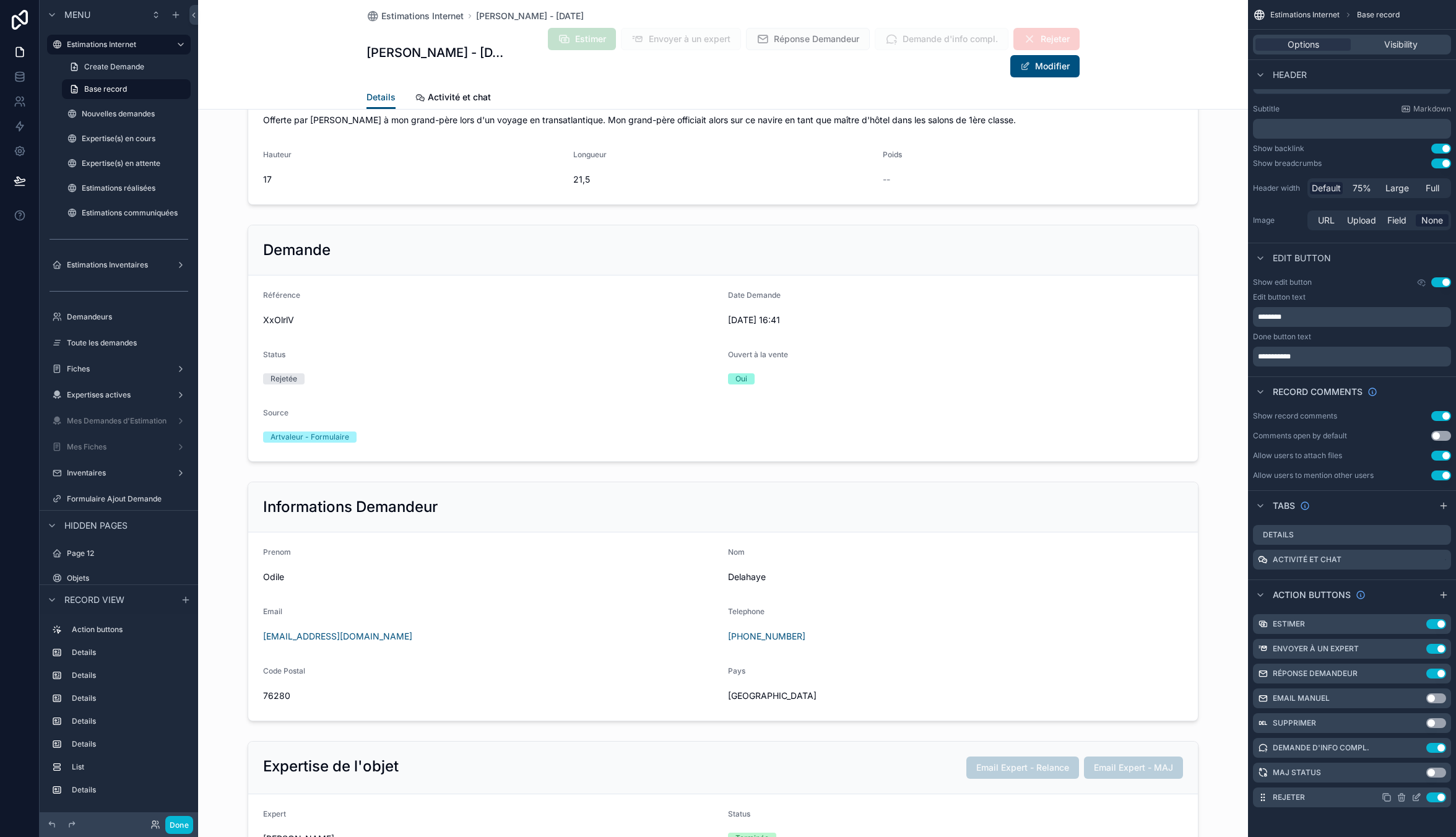
click at [1413, 795] on icon "scrollable content" at bounding box center [1416, 797] width 10 height 10
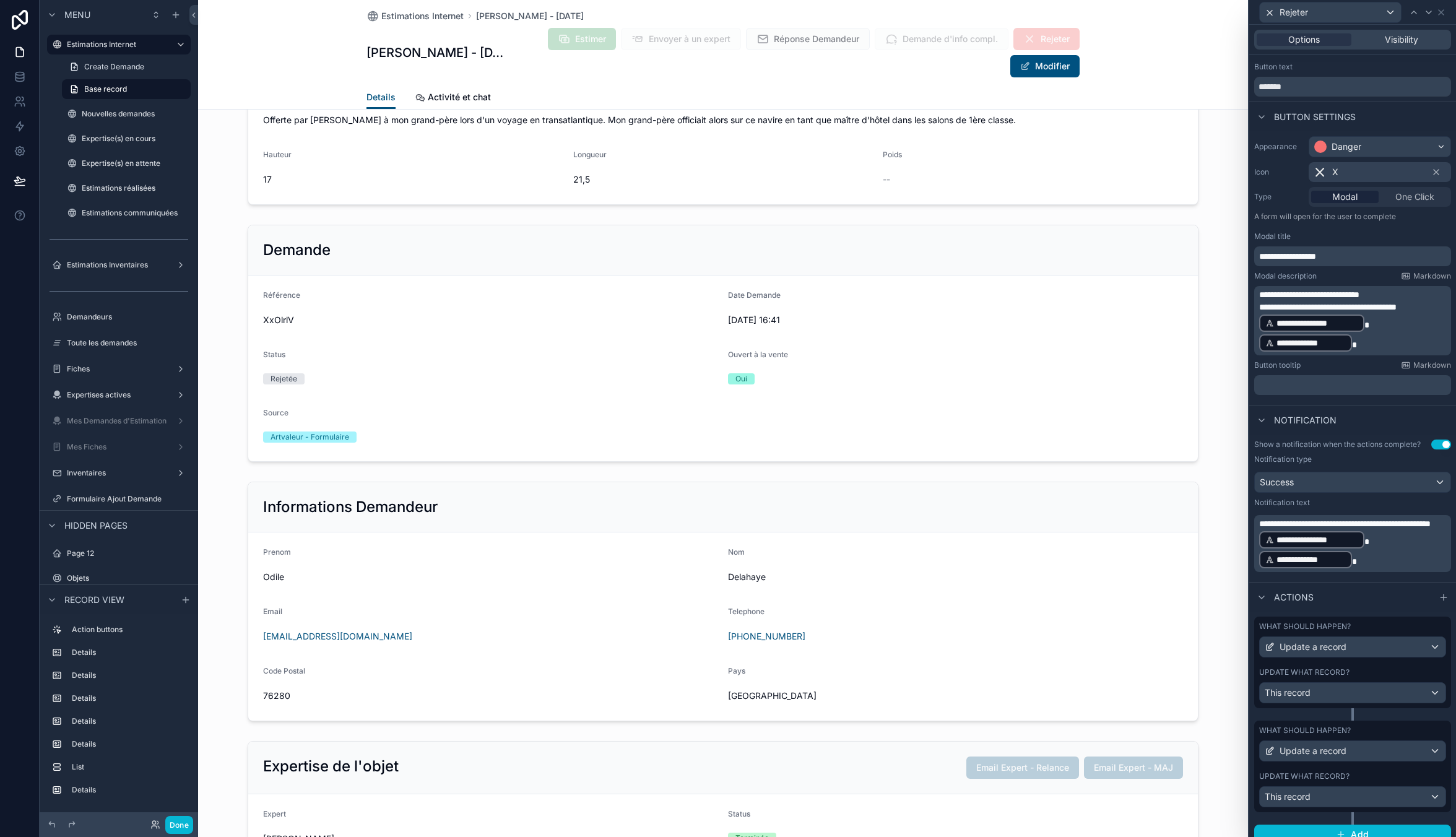
scroll to position [35, 0]
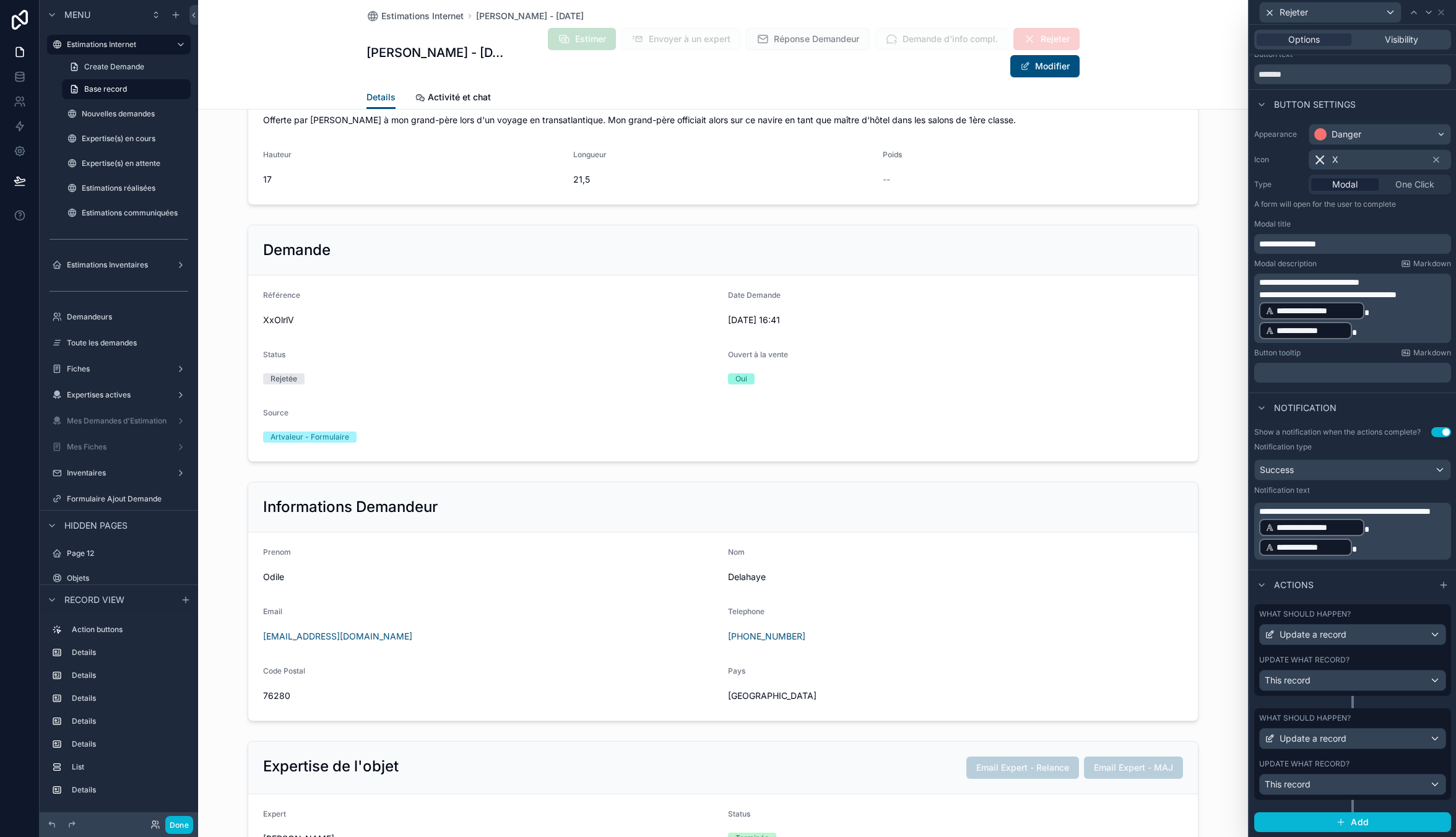
click at [1382, 662] on div "Update what record?" at bounding box center [1352, 660] width 187 height 10
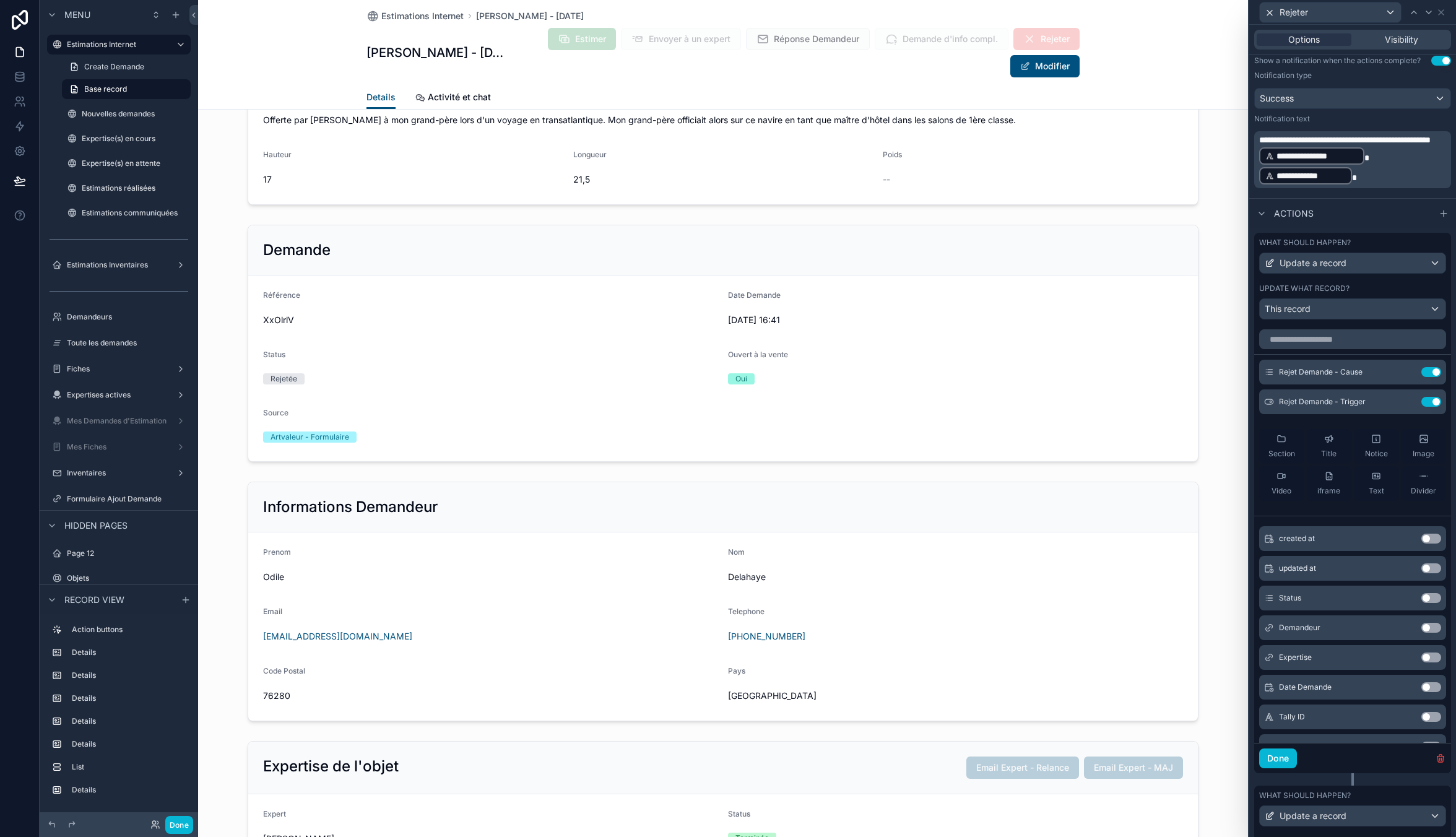
scroll to position [484, 0]
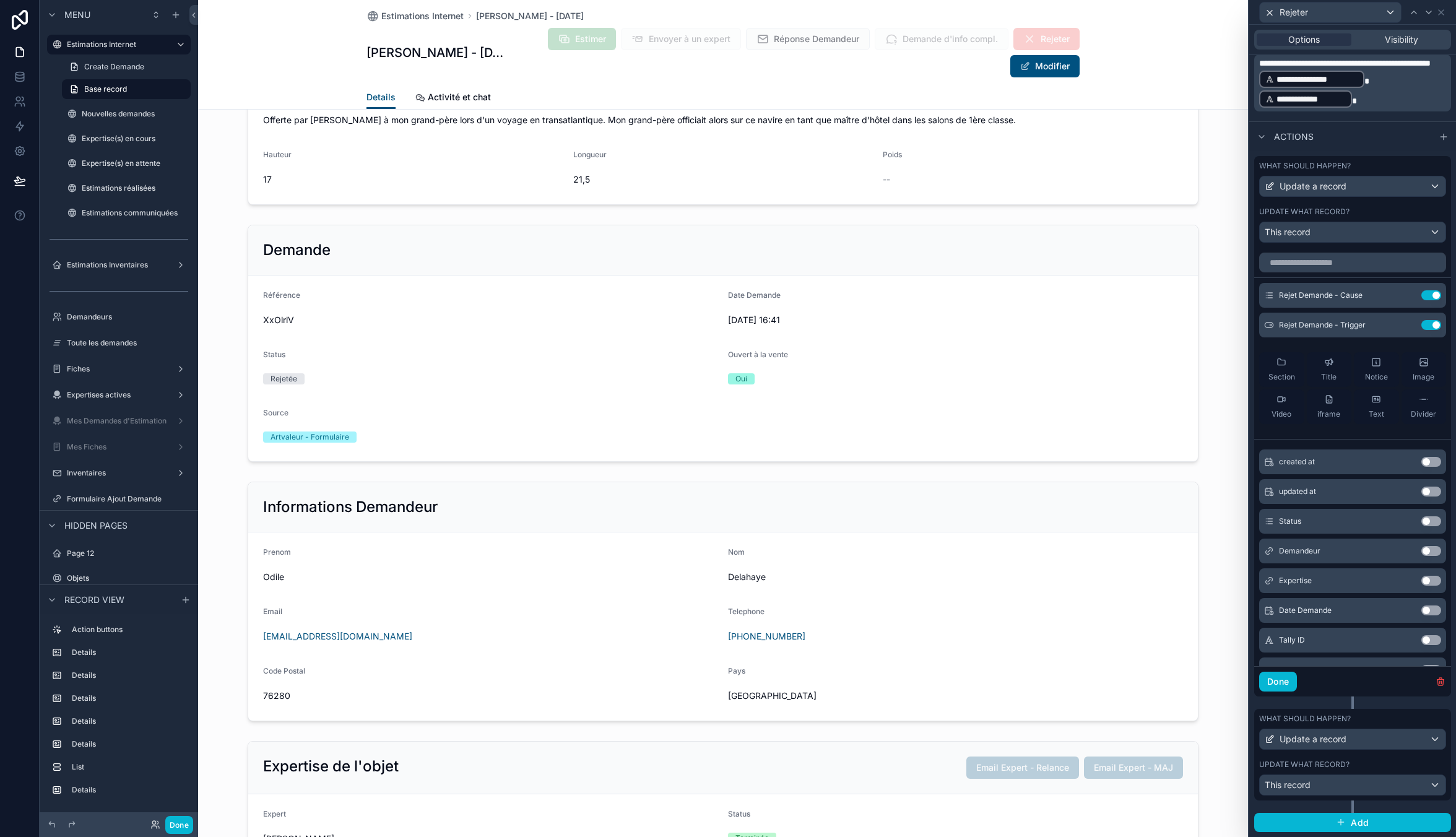
click at [1383, 716] on div "What should happen?" at bounding box center [1352, 719] width 187 height 10
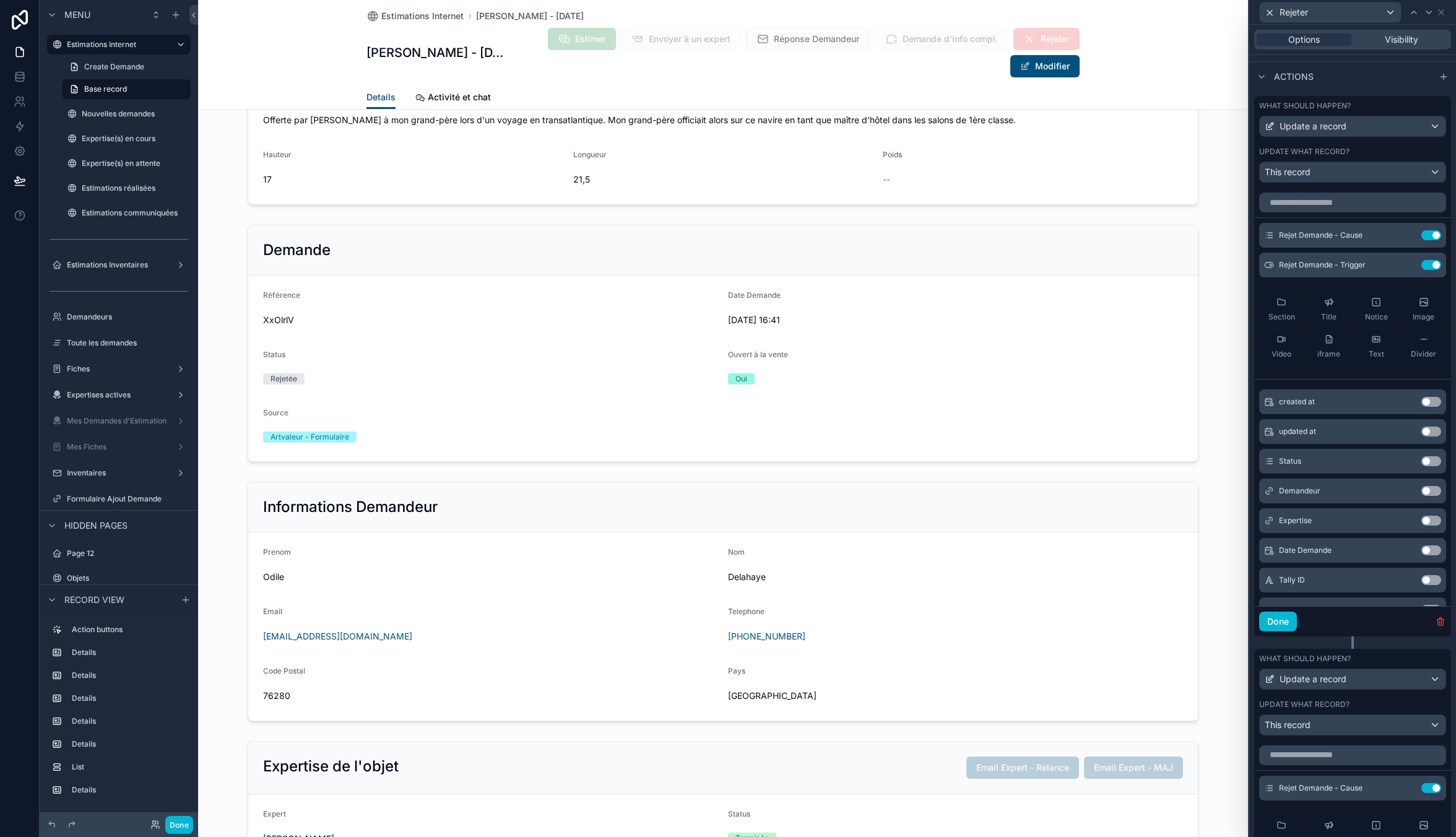
scroll to position [731, 0]
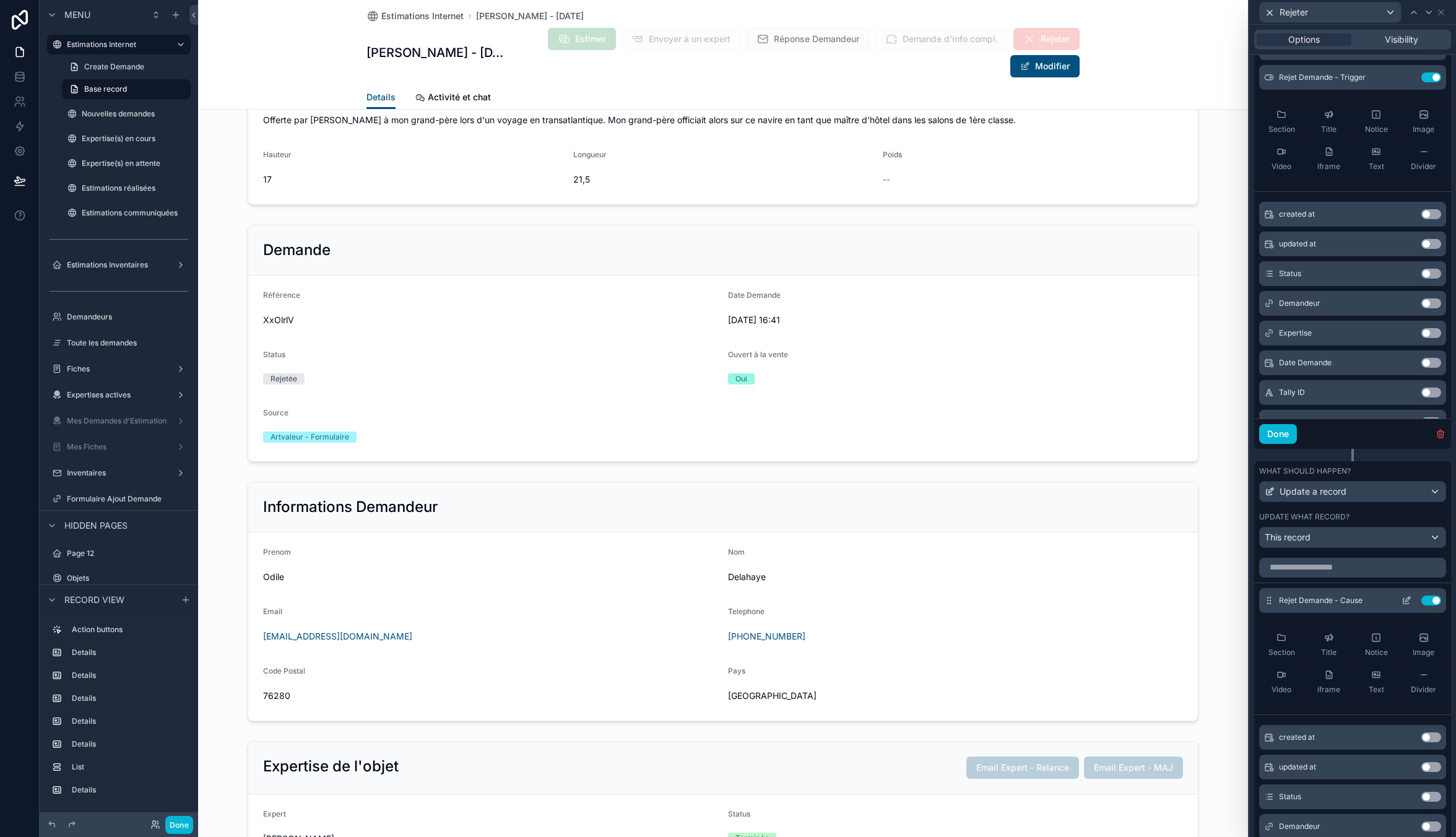
click at [1402, 600] on icon at bounding box center [1406, 600] width 10 height 10
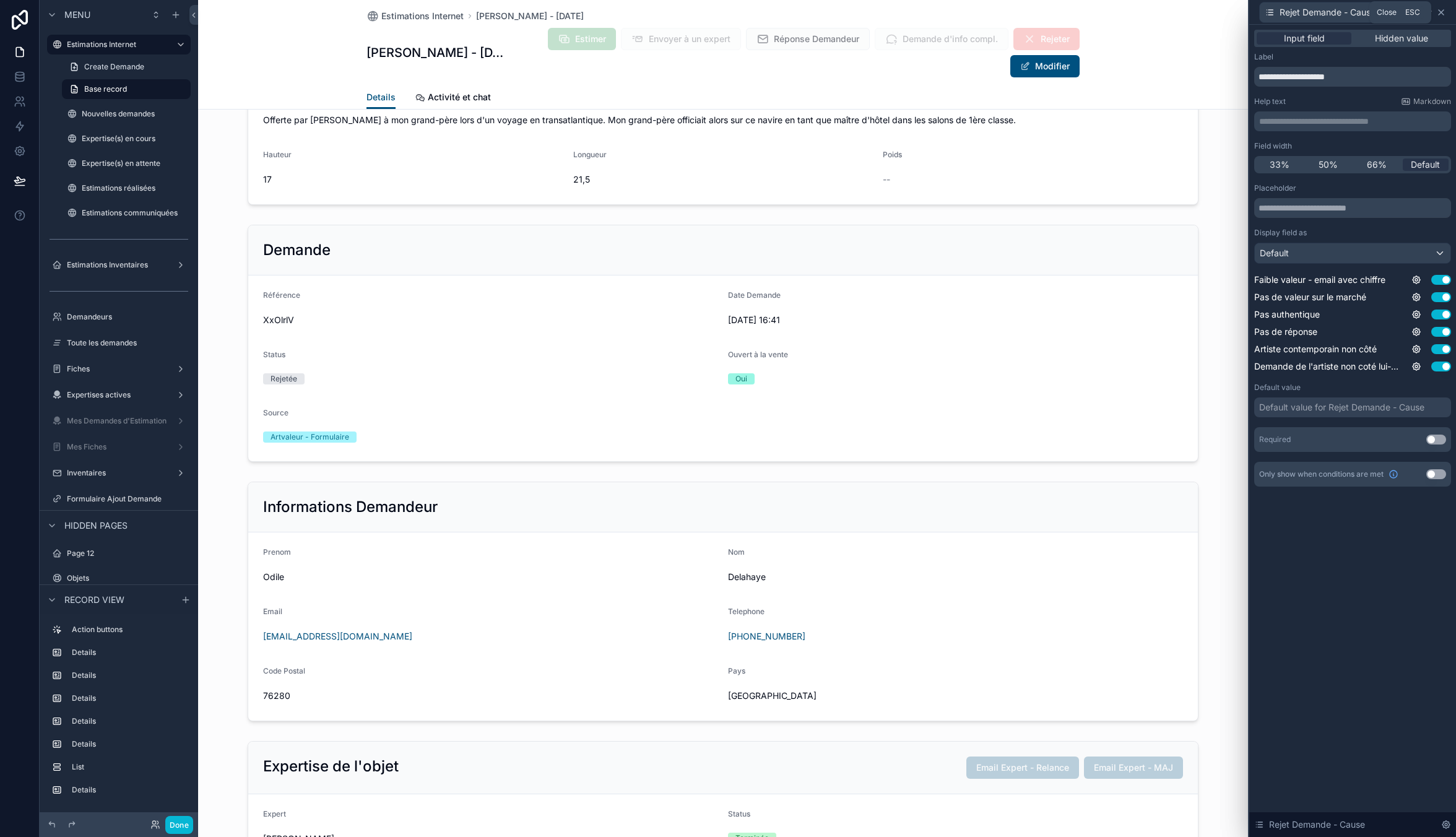
click at [1440, 14] on icon at bounding box center [1441, 12] width 10 height 10
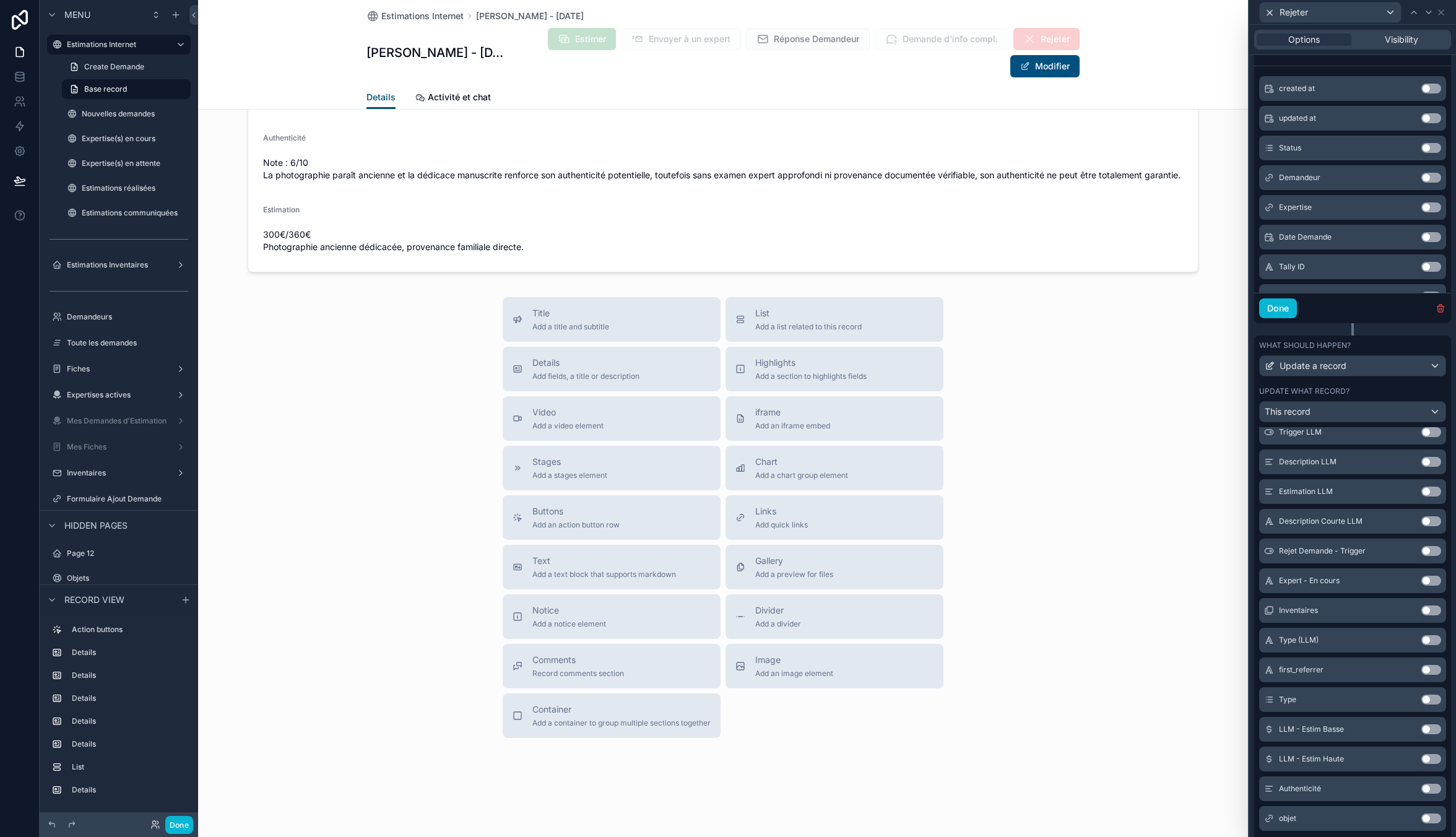
scroll to position [932, 0]
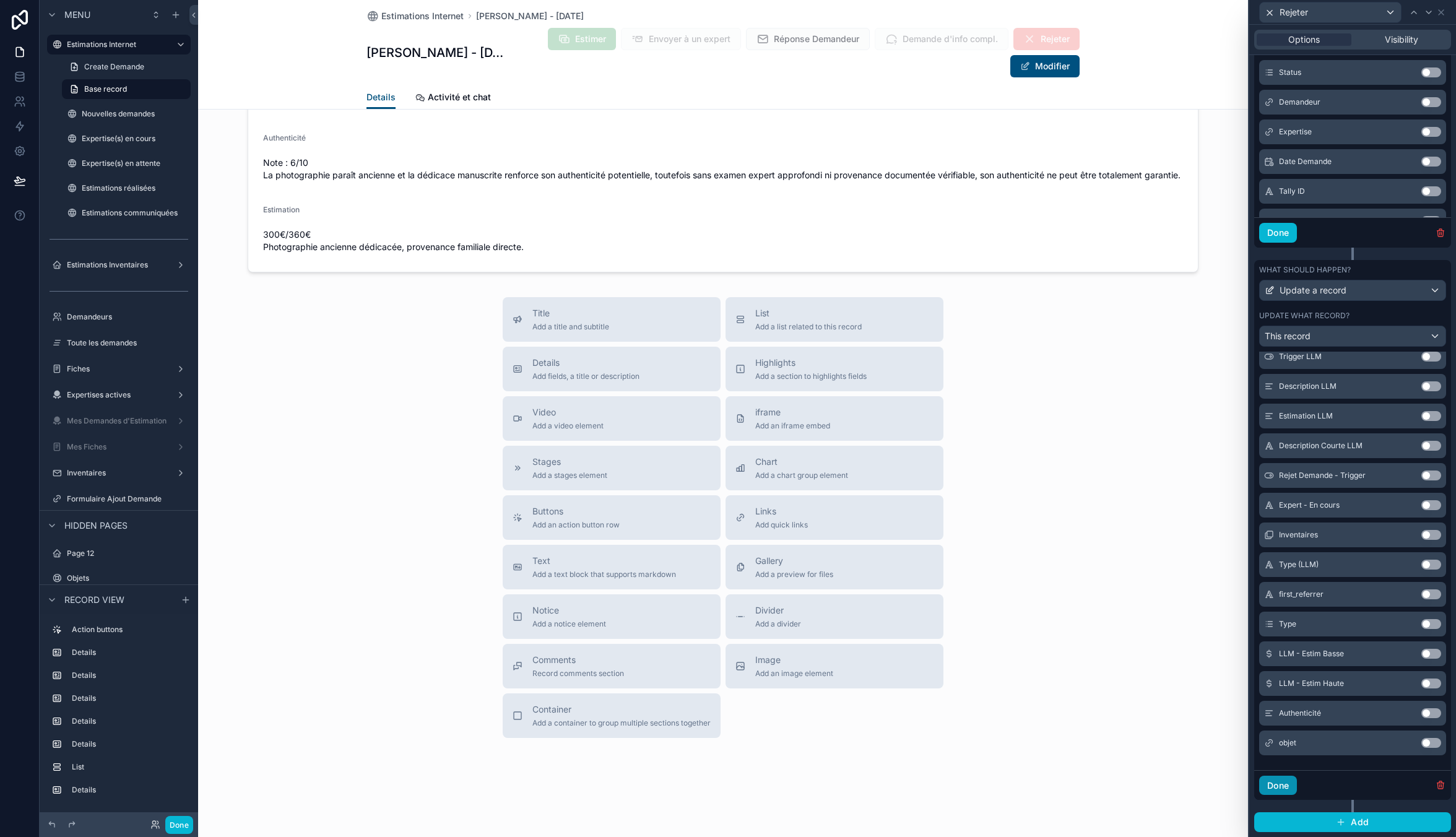
click at [1281, 781] on button "Done" at bounding box center [1278, 786] width 38 height 20
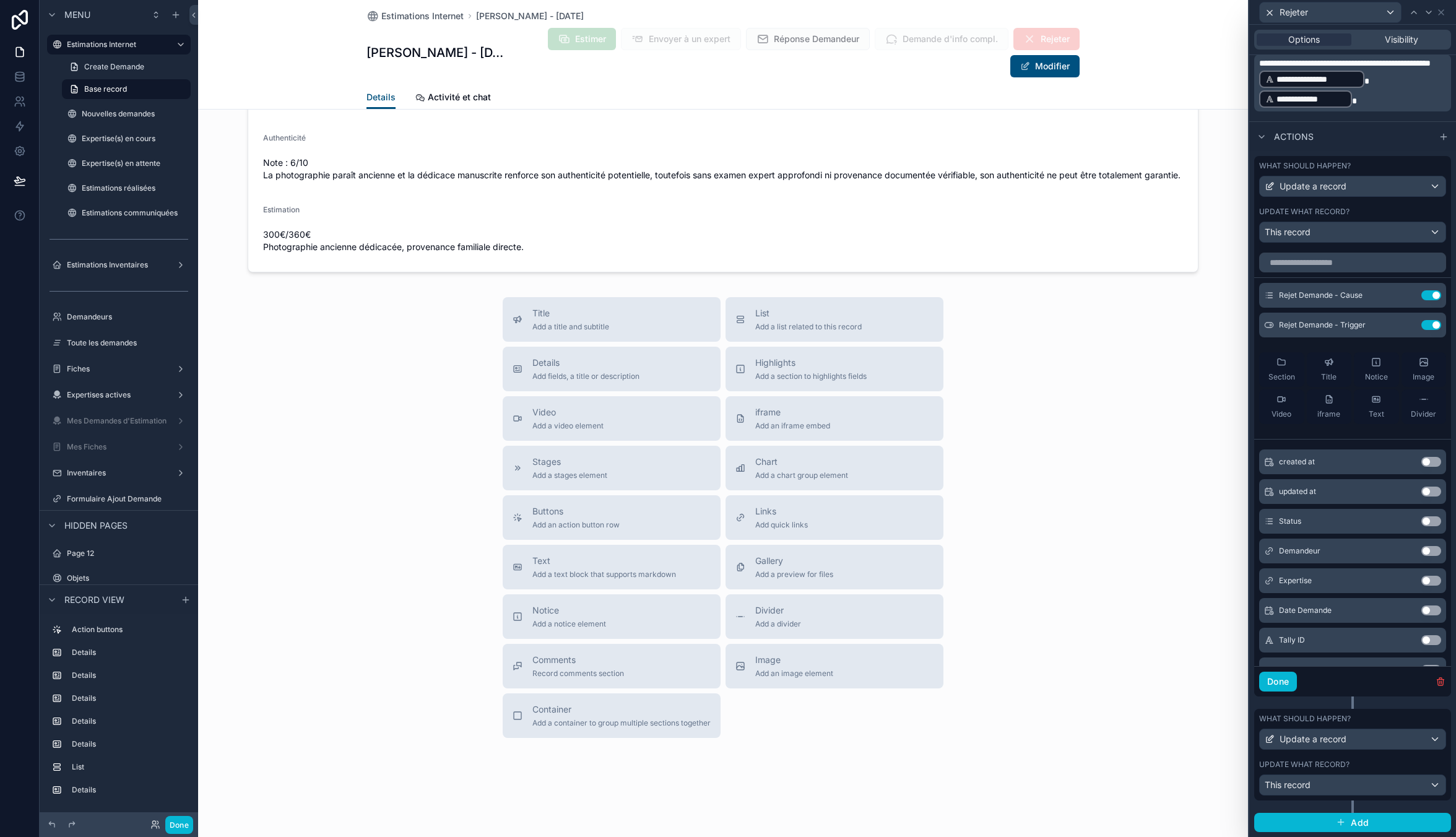
scroll to position [422, 0]
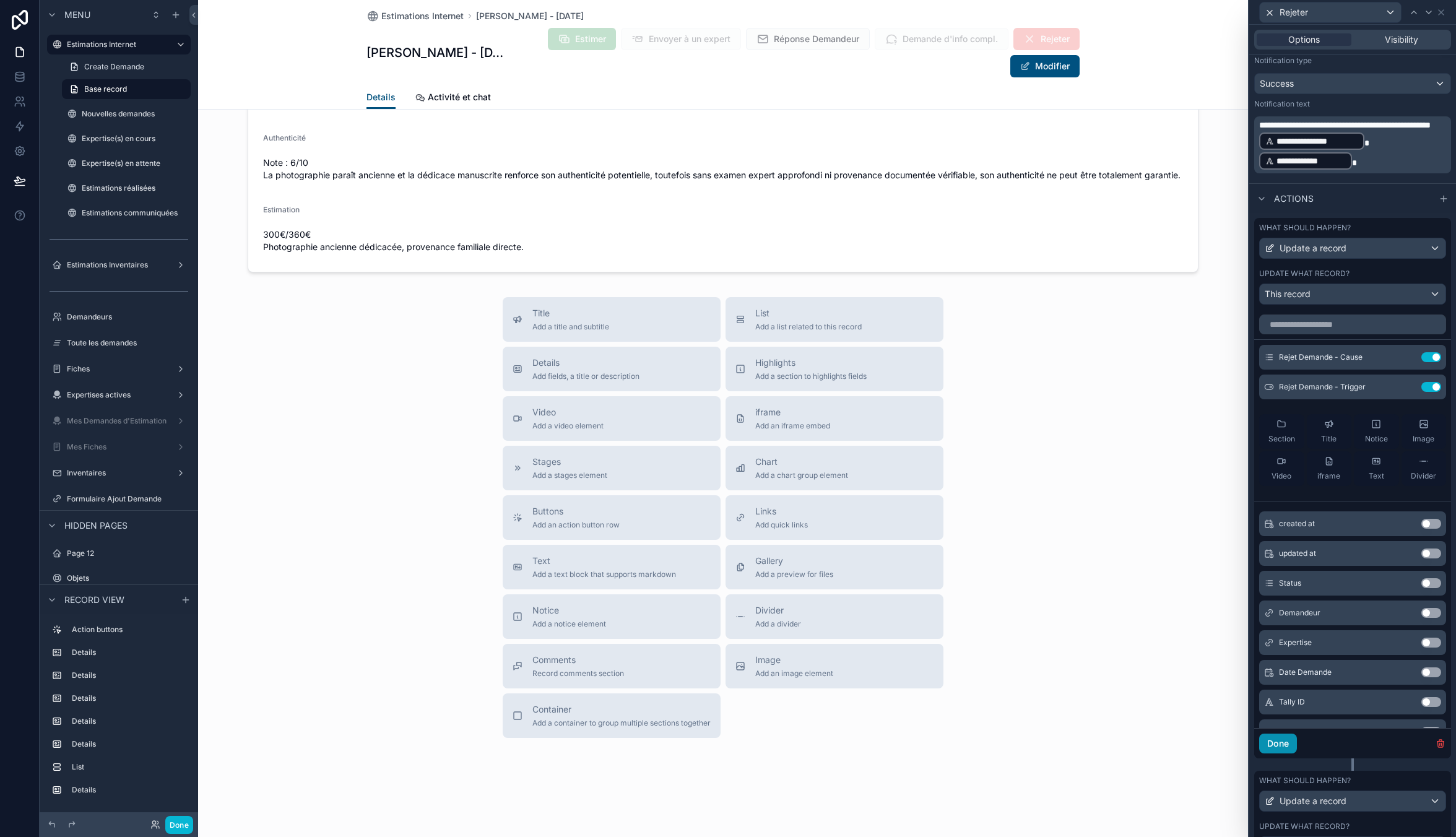
click at [1281, 739] on button "Done" at bounding box center [1278, 744] width 38 height 20
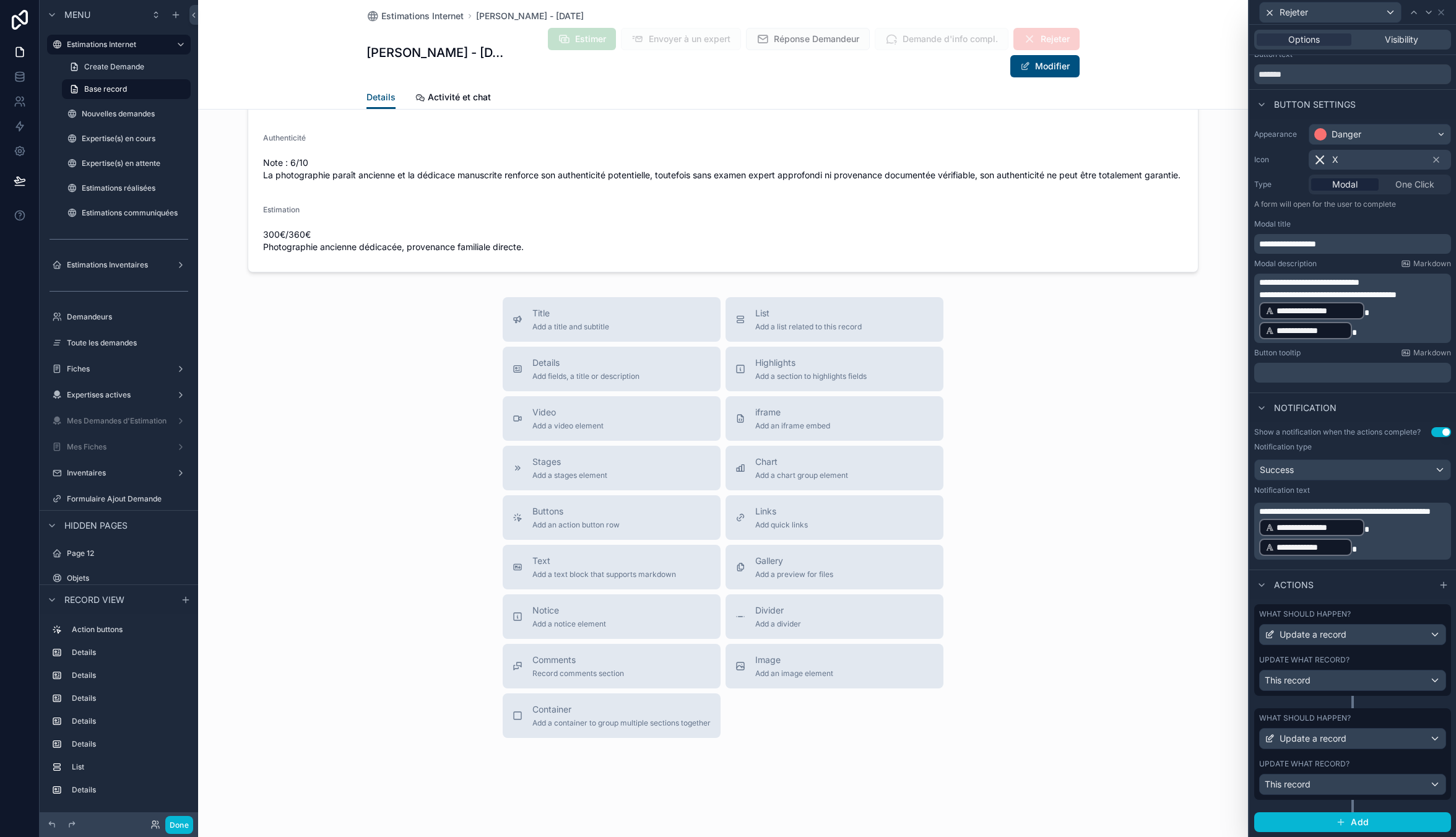
click at [1336, 655] on label "Update what record?" at bounding box center [1303, 660] width 90 height 10
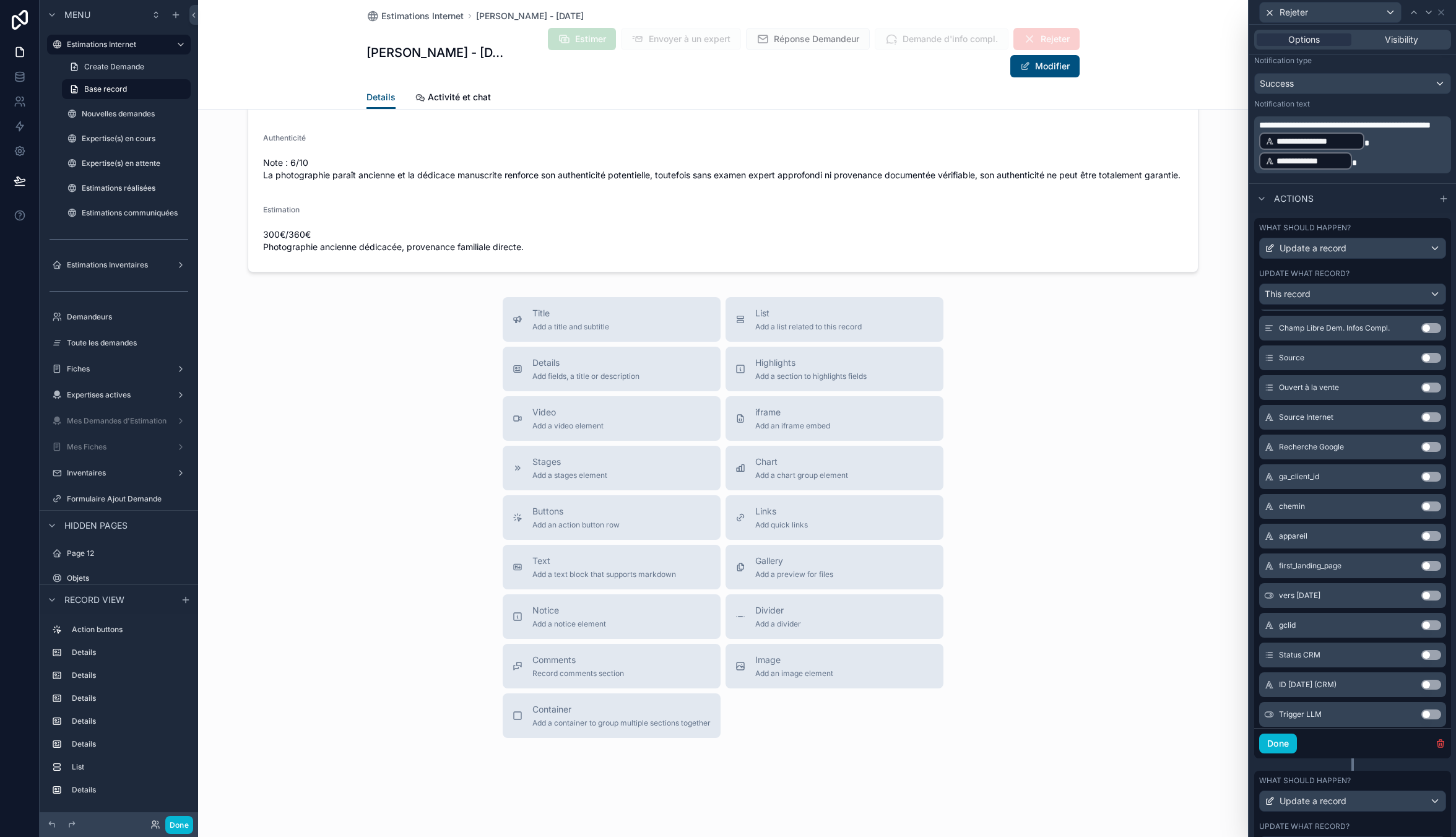
scroll to position [803, 0]
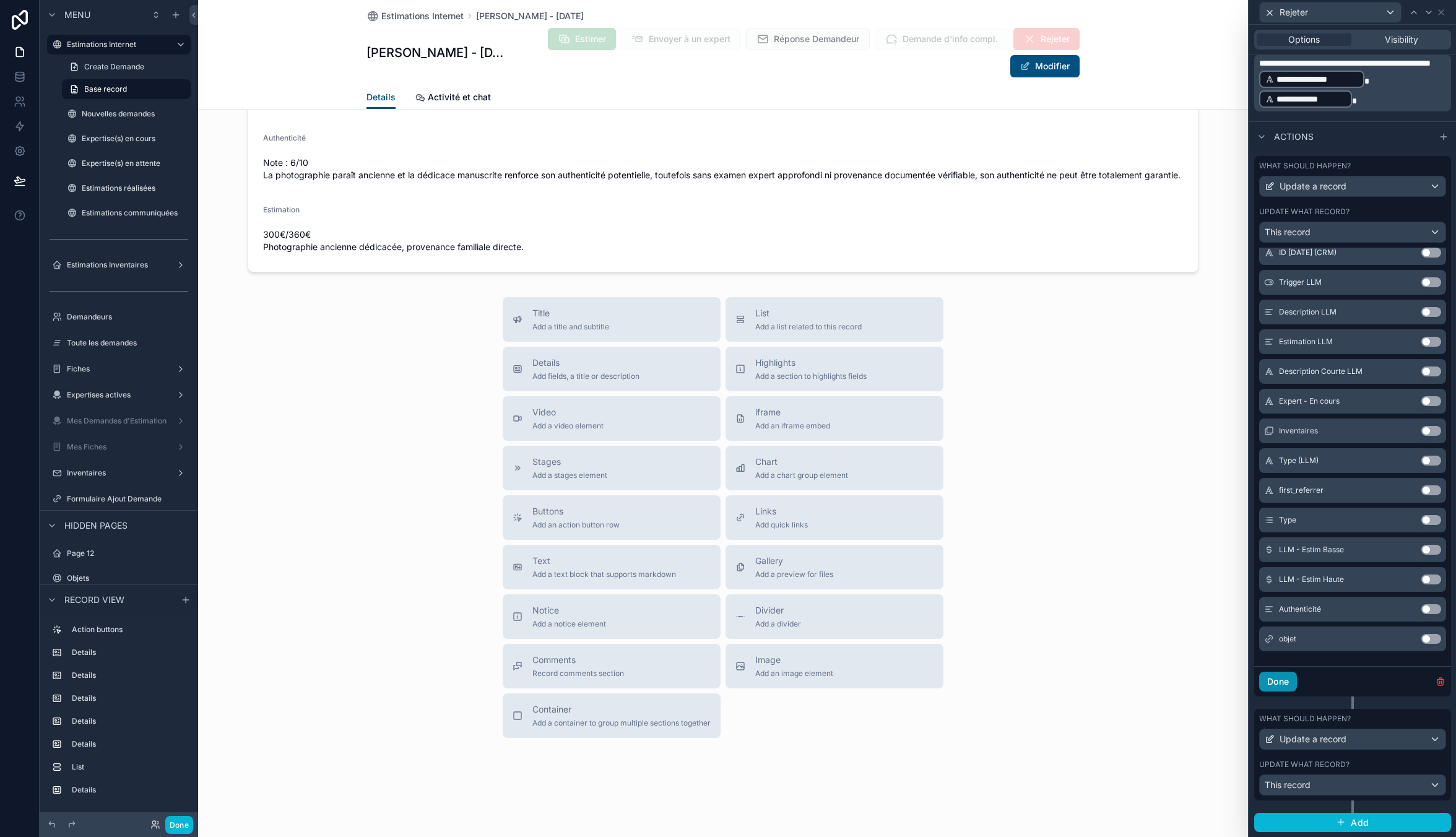
click at [1296, 674] on button "Done" at bounding box center [1278, 682] width 38 height 20
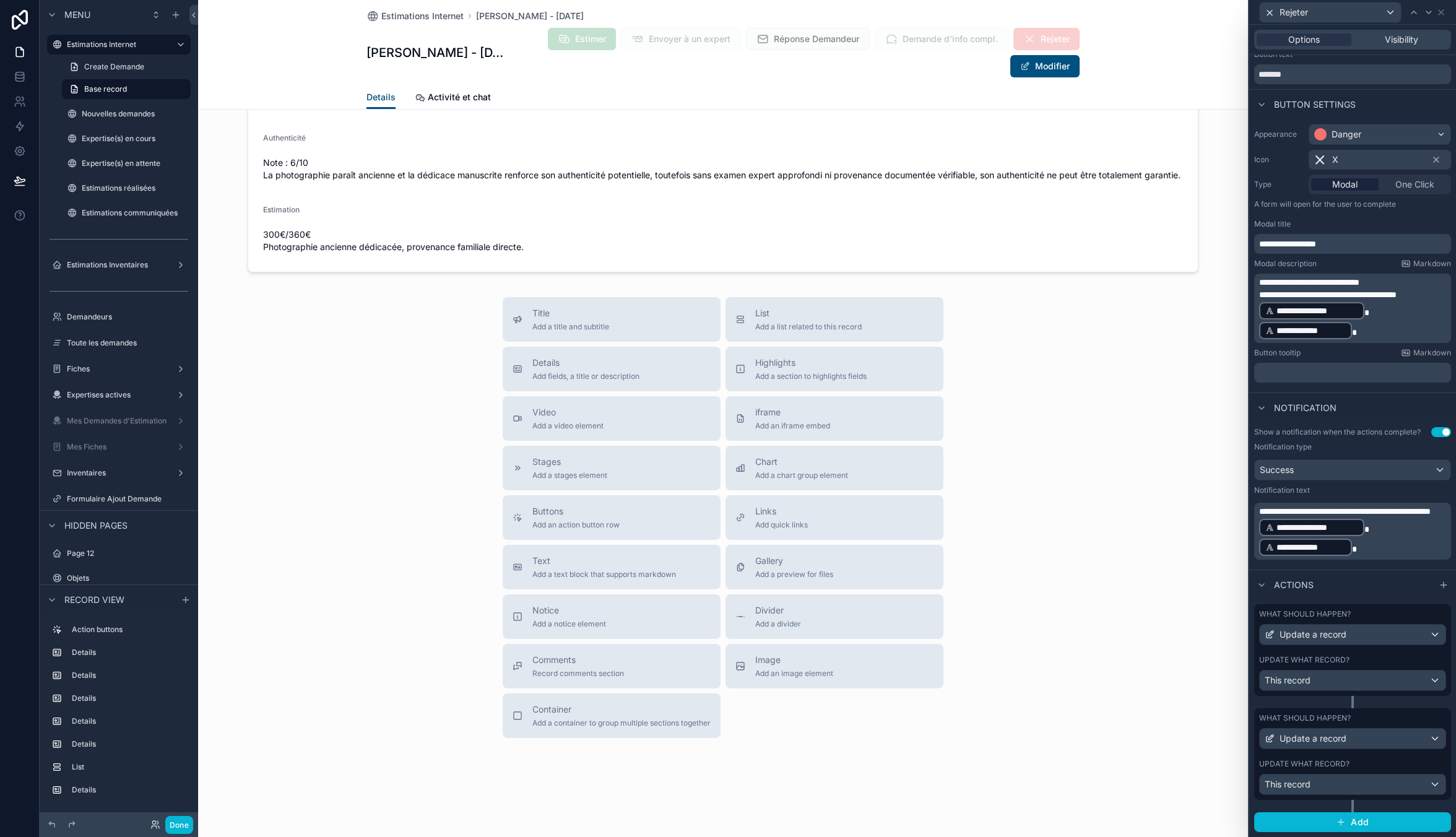
scroll to position [35, 0]
click at [1356, 711] on div "What should happen? Update a record Update what record? This record" at bounding box center [1352, 754] width 196 height 92
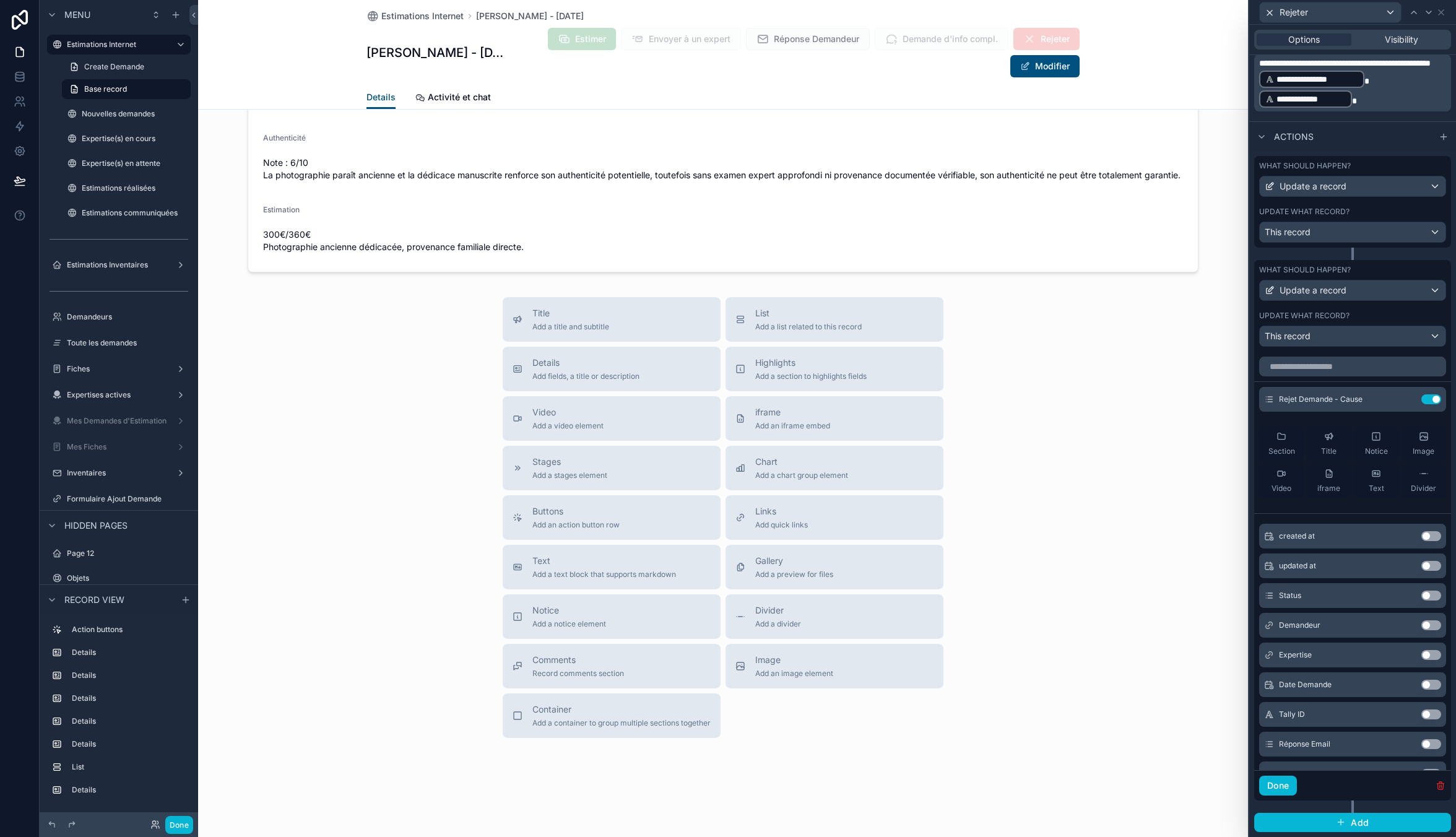
click at [1435, 781] on icon "button" at bounding box center [1440, 786] width 10 height 10
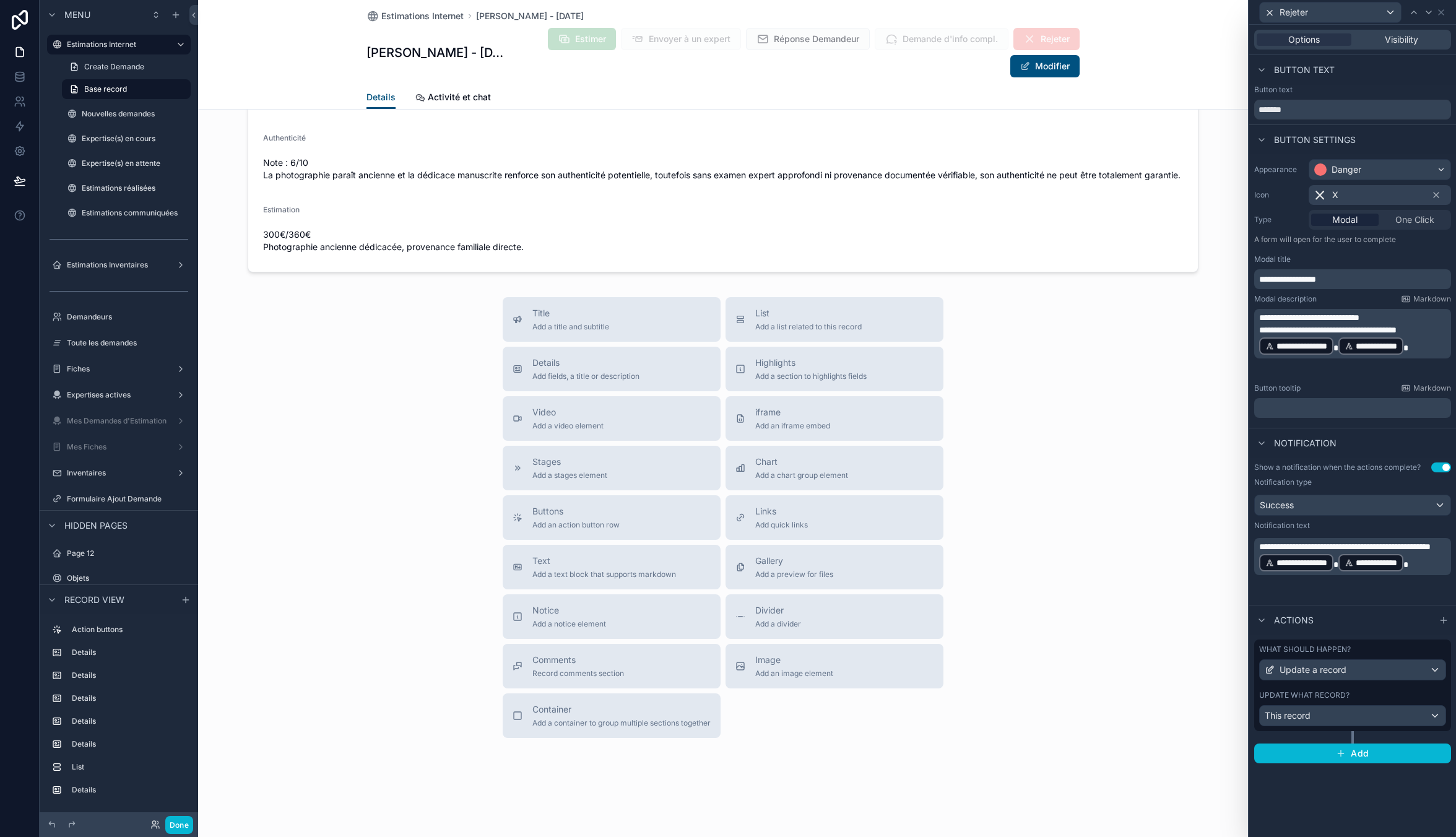
scroll to position [0, 0]
click at [1354, 650] on div "What should happen?" at bounding box center [1352, 650] width 187 height 10
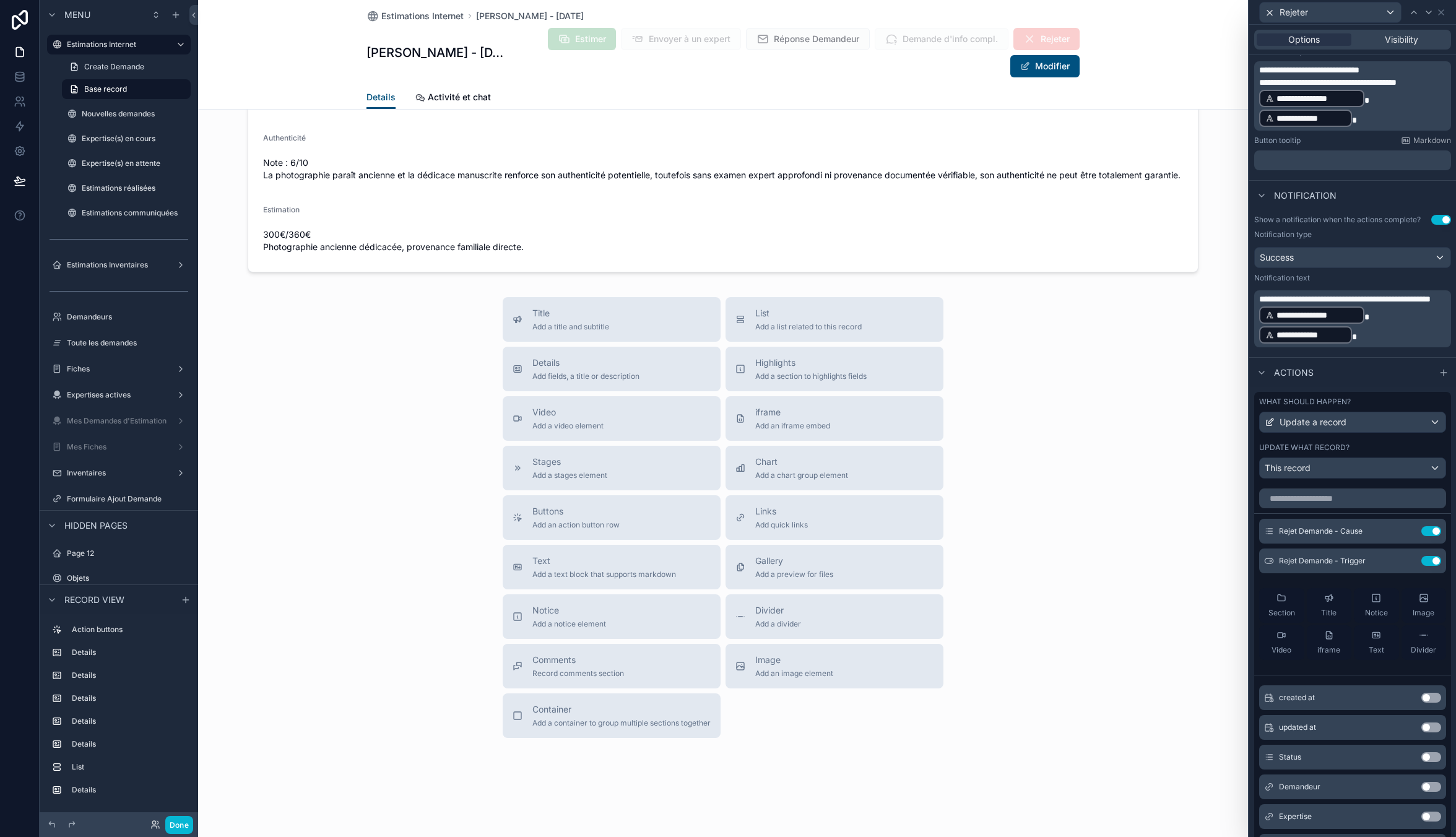
scroll to position [380, 0]
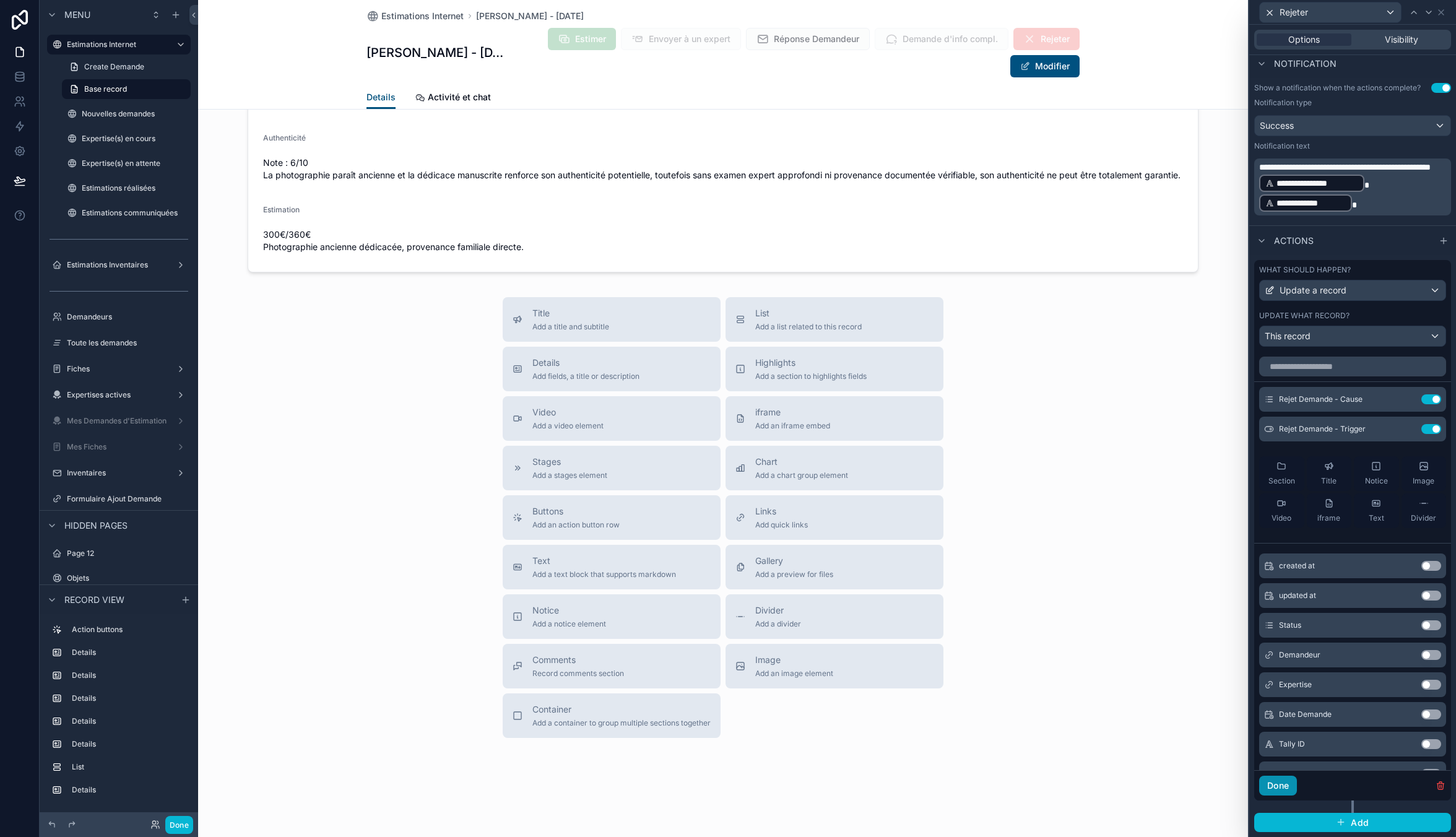
click at [1280, 784] on button "Done" at bounding box center [1278, 786] width 38 height 20
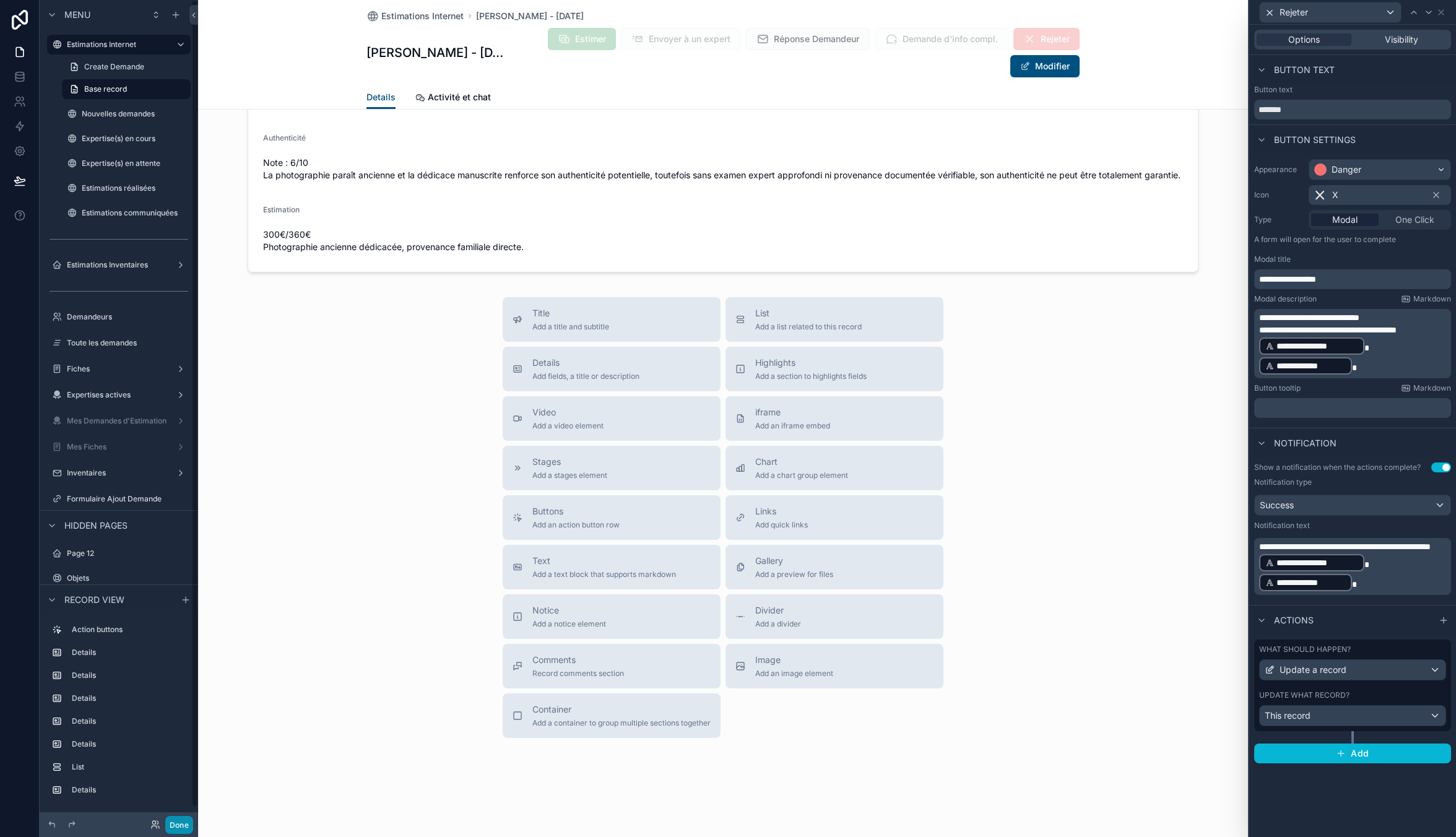
drag, startPoint x: 174, startPoint y: 820, endPoint x: 167, endPoint y: 729, distance: 91.3
click at [174, 820] on button "Done" at bounding box center [179, 825] width 28 height 18
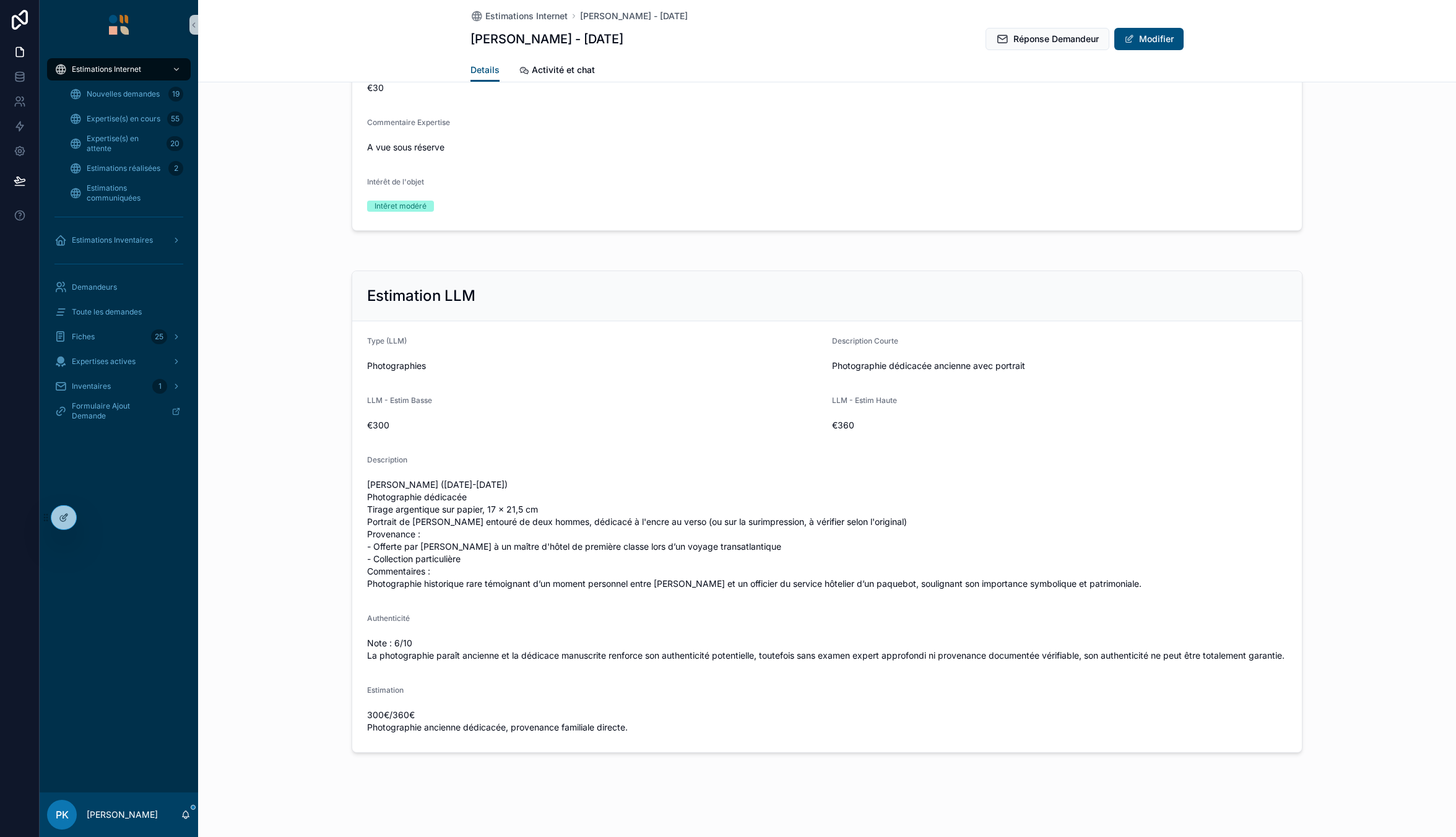
scroll to position [1204, 0]
click at [51, 521] on div at bounding box center [64, 518] width 25 height 23
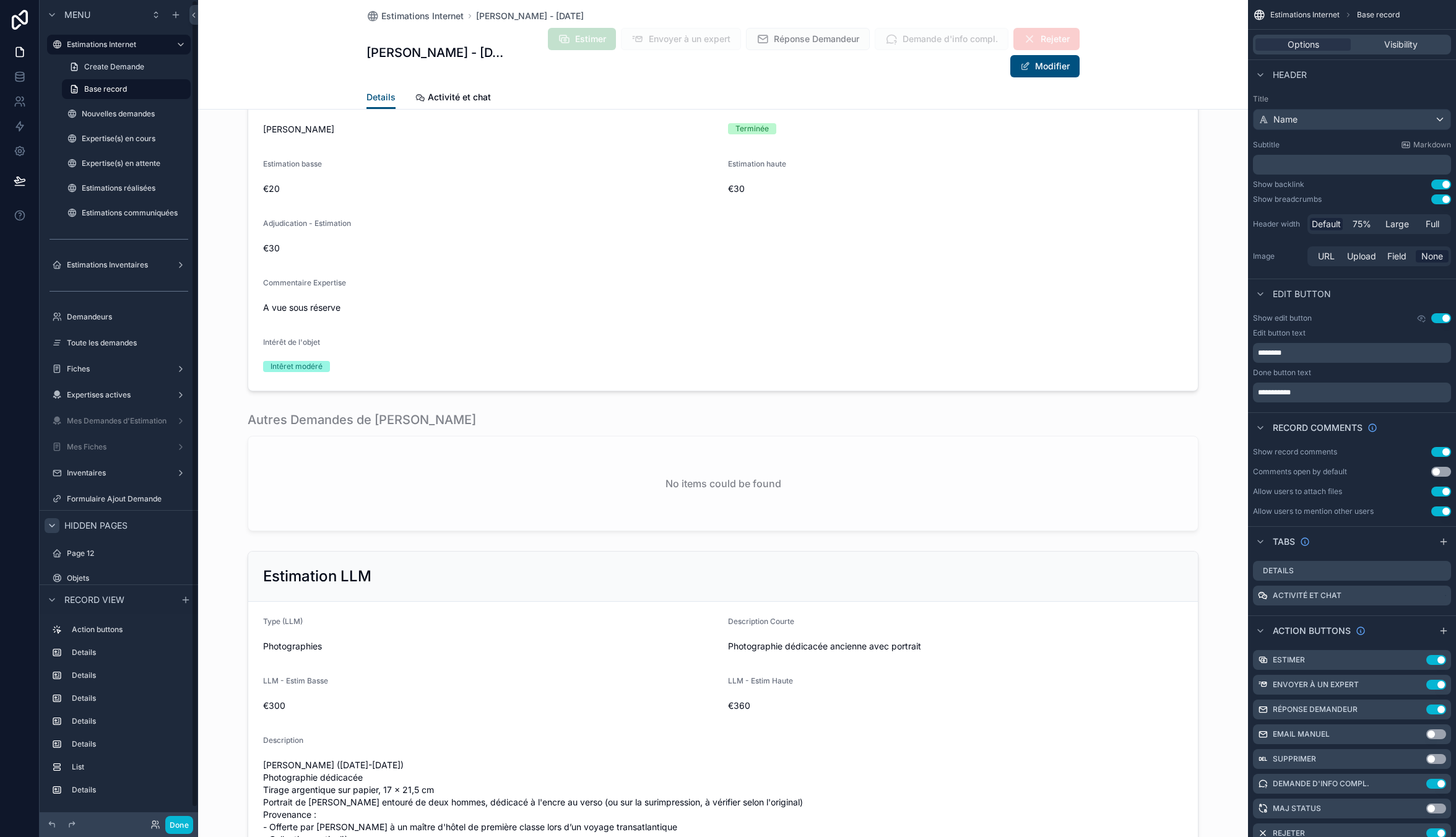
scroll to position [1978, 0]
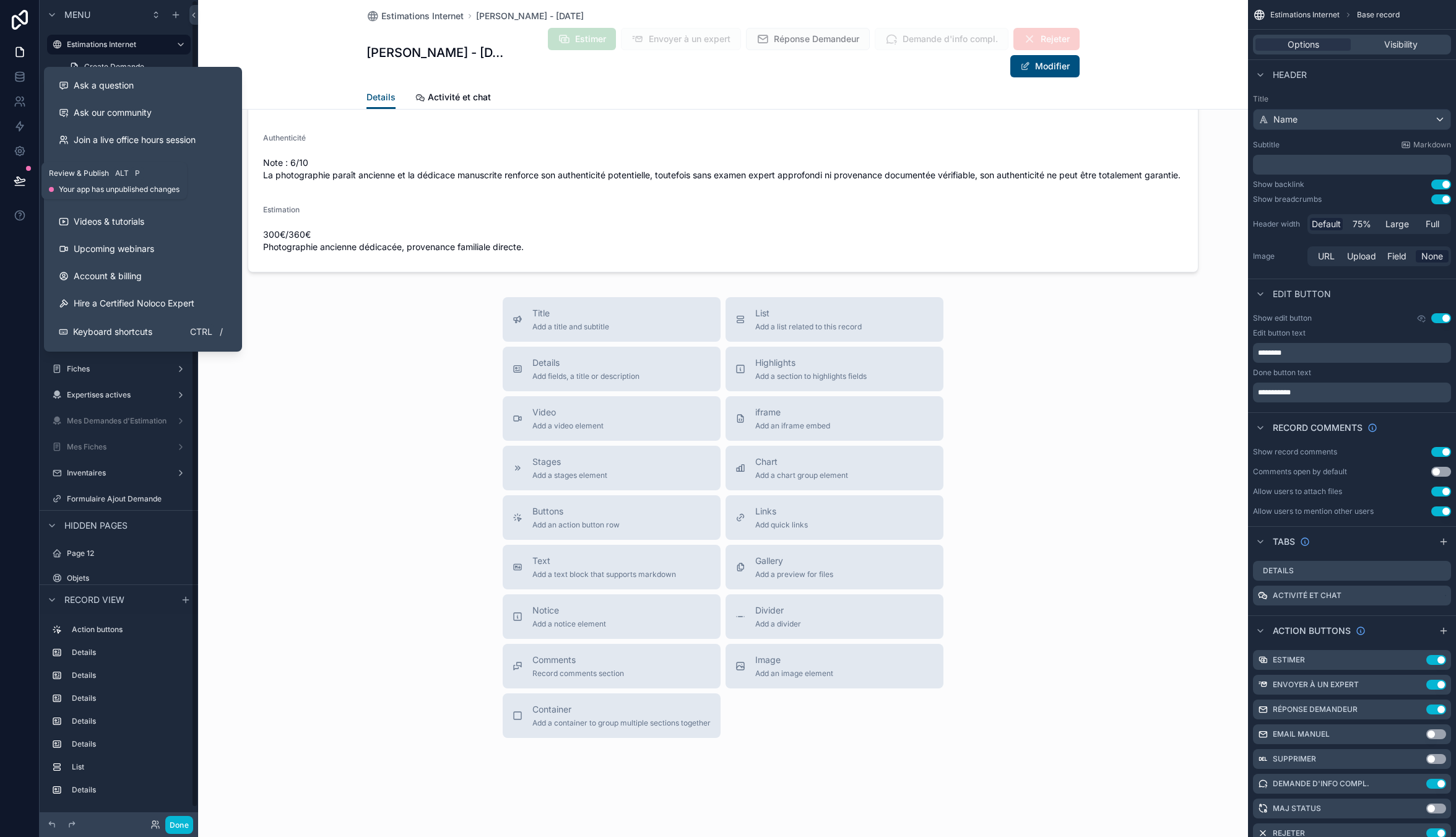
click at [14, 185] on button at bounding box center [19, 181] width 27 height 35
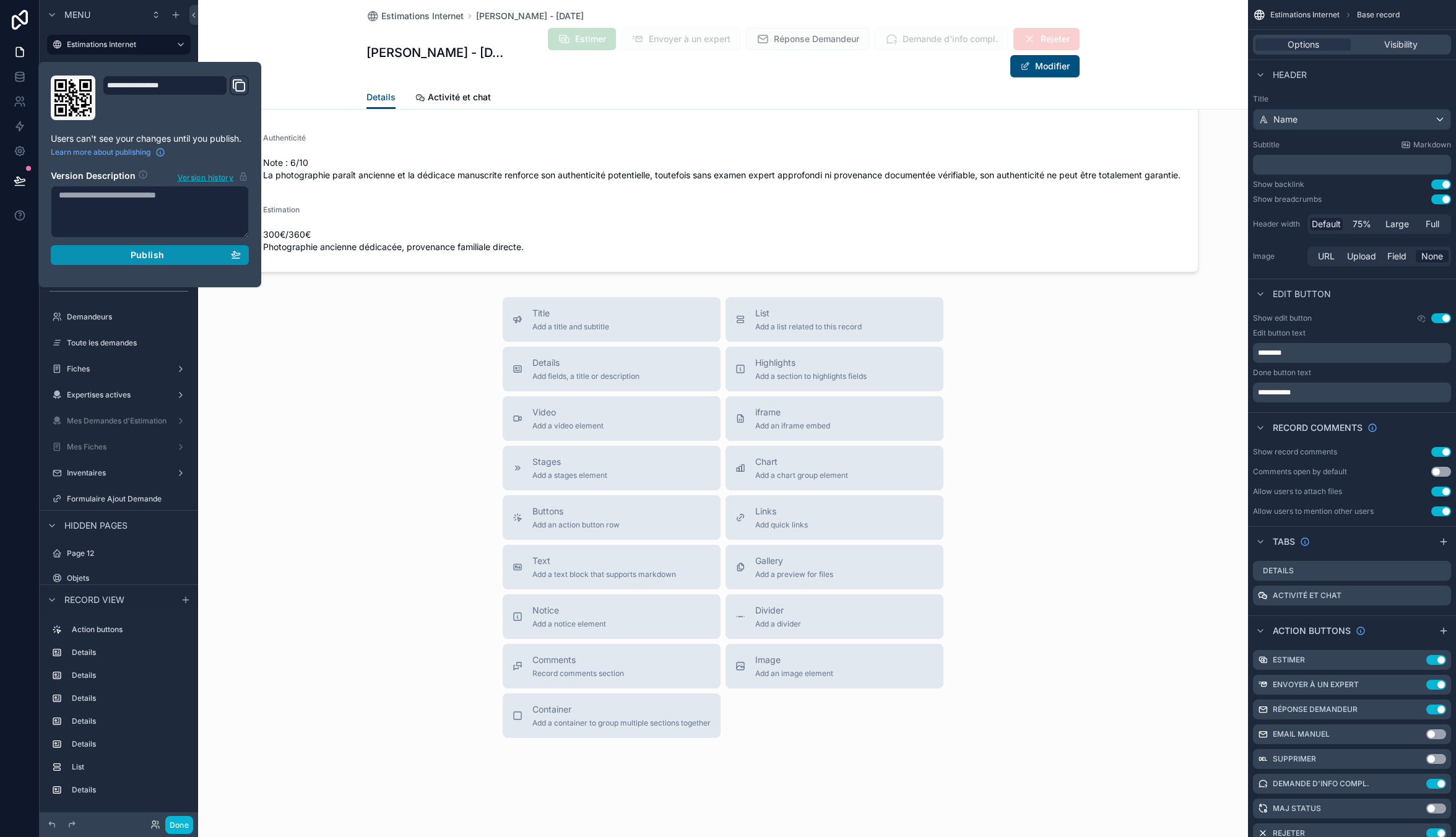
click at [245, 255] on button "Publish" at bounding box center [149, 255] width 198 height 20
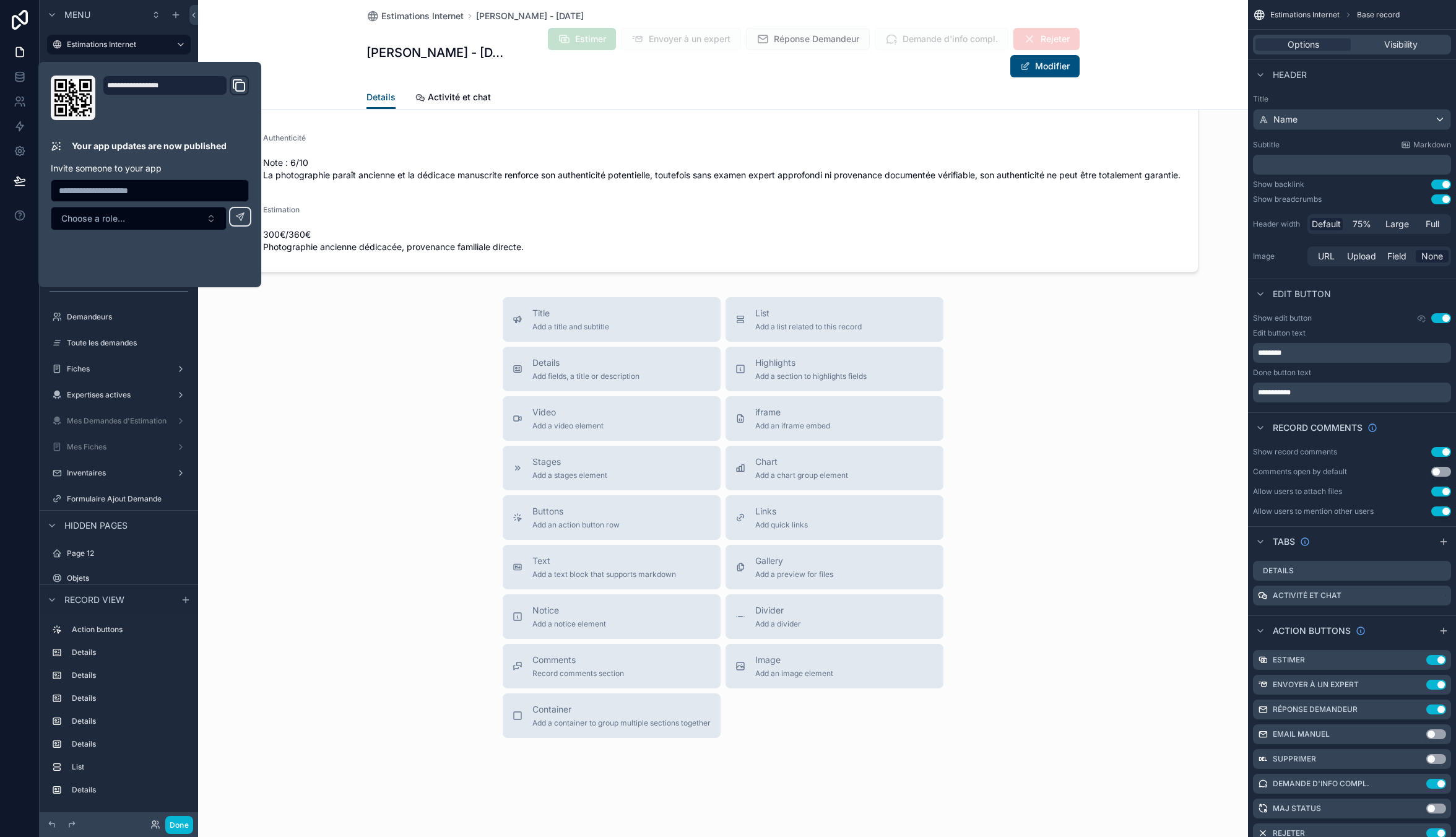
click at [372, 402] on div "Title Add a title and subtitle List Add a list related to this record Details A…" at bounding box center [723, 518] width 1050 height 441
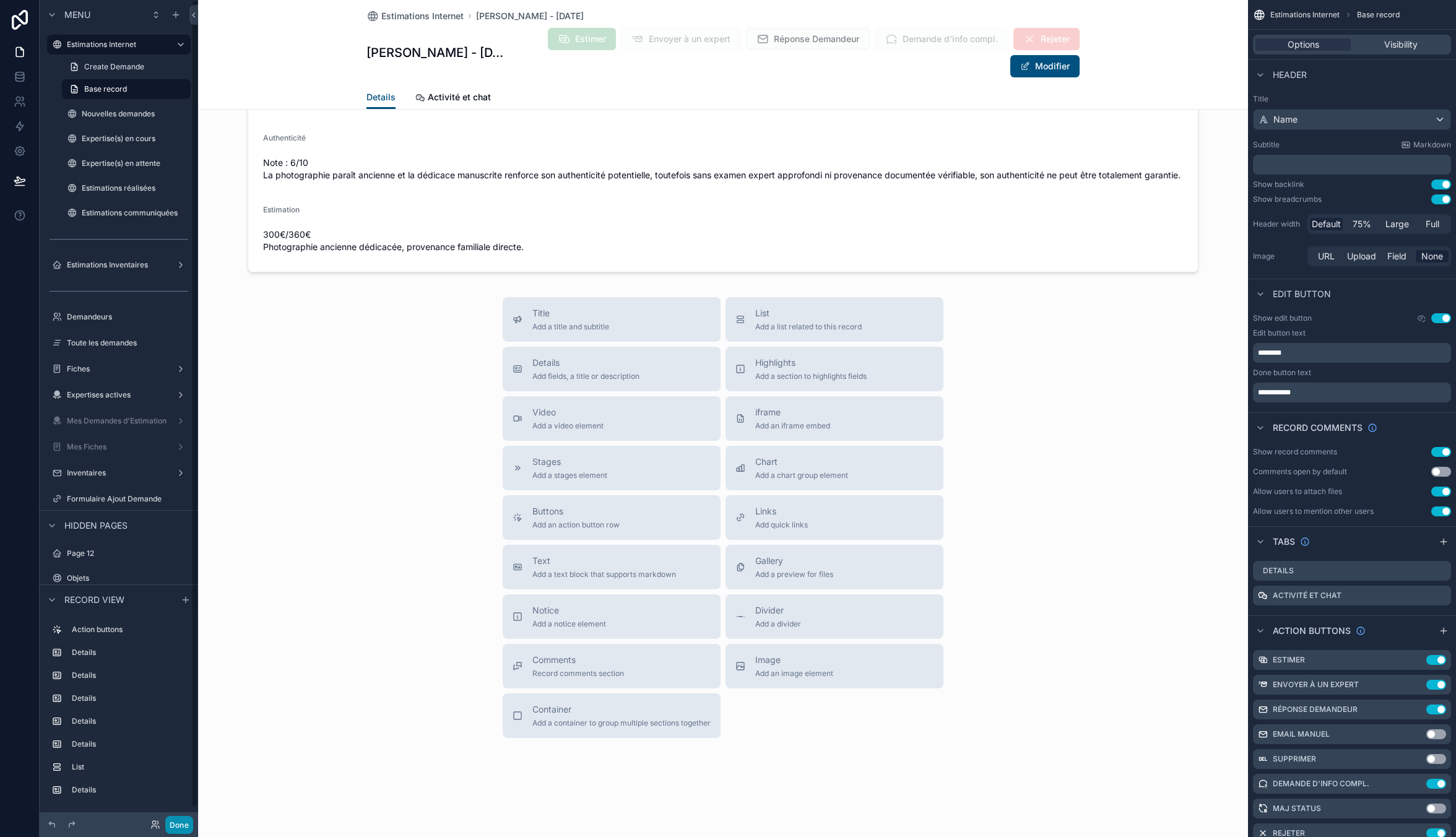
click at [186, 822] on button "Done" at bounding box center [179, 825] width 28 height 18
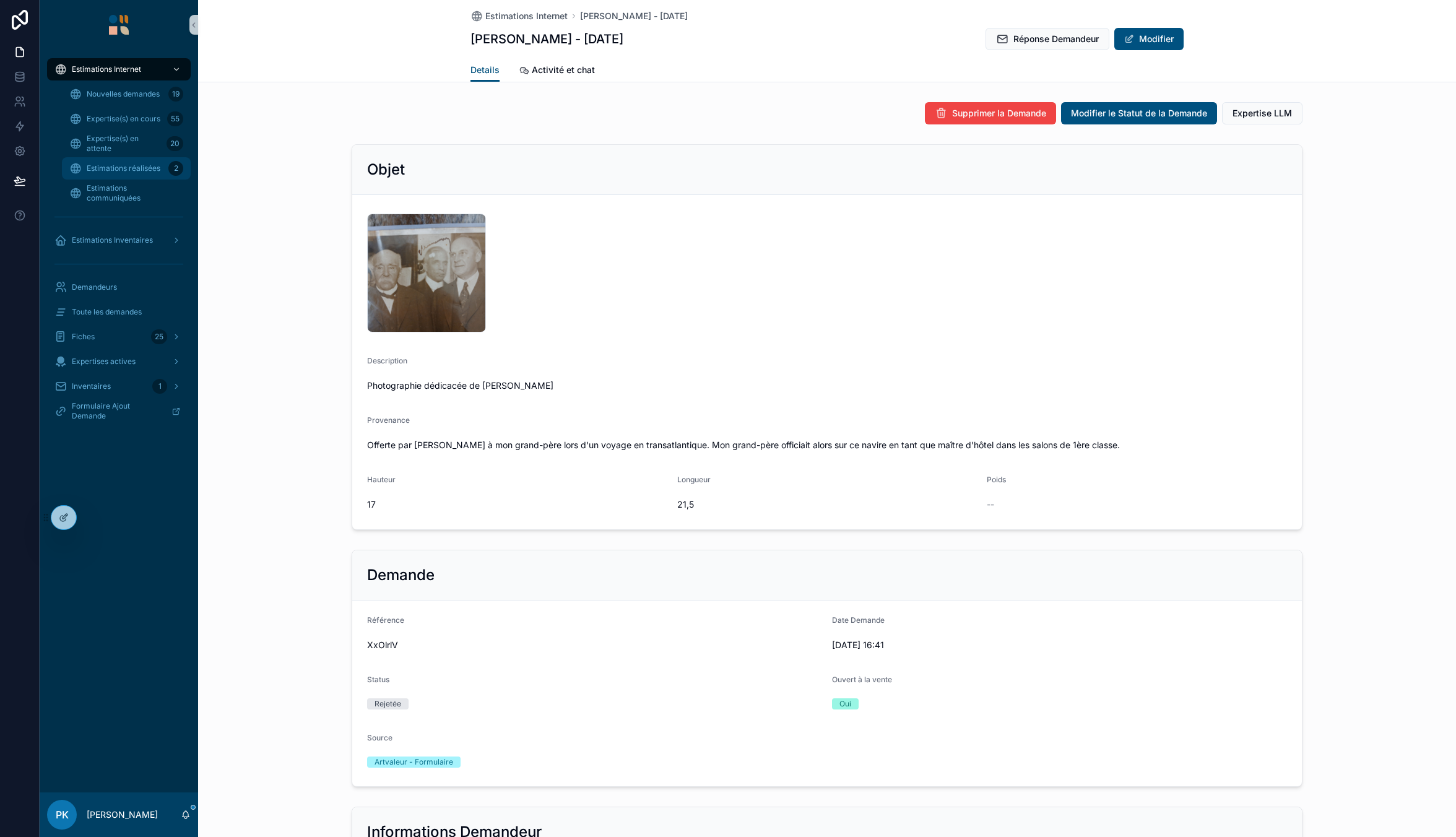
click at [118, 169] on span "Estimations réalisées" at bounding box center [123, 168] width 73 height 10
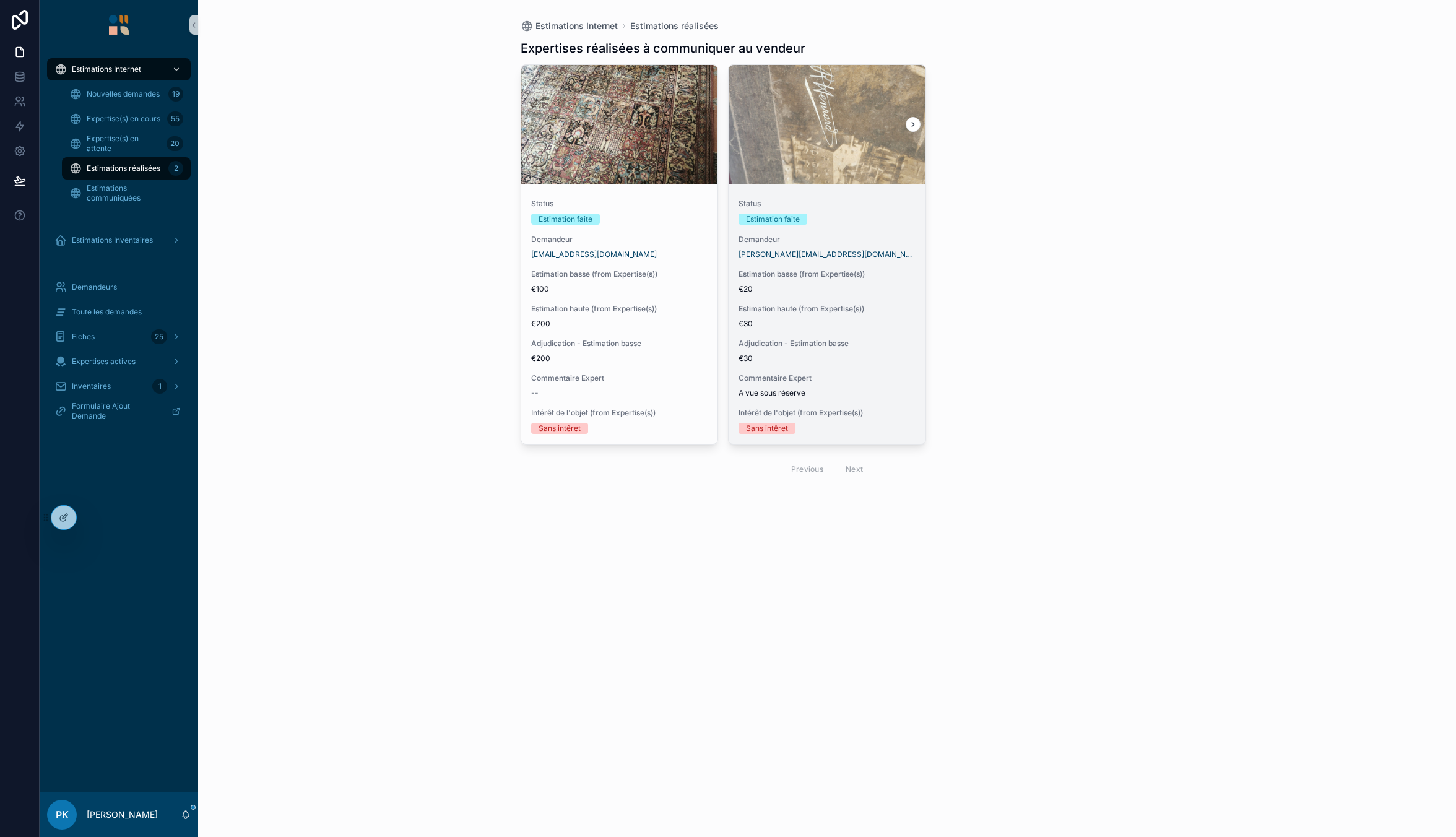
click at [897, 221] on div "Estimation faite" at bounding box center [827, 219] width 177 height 11
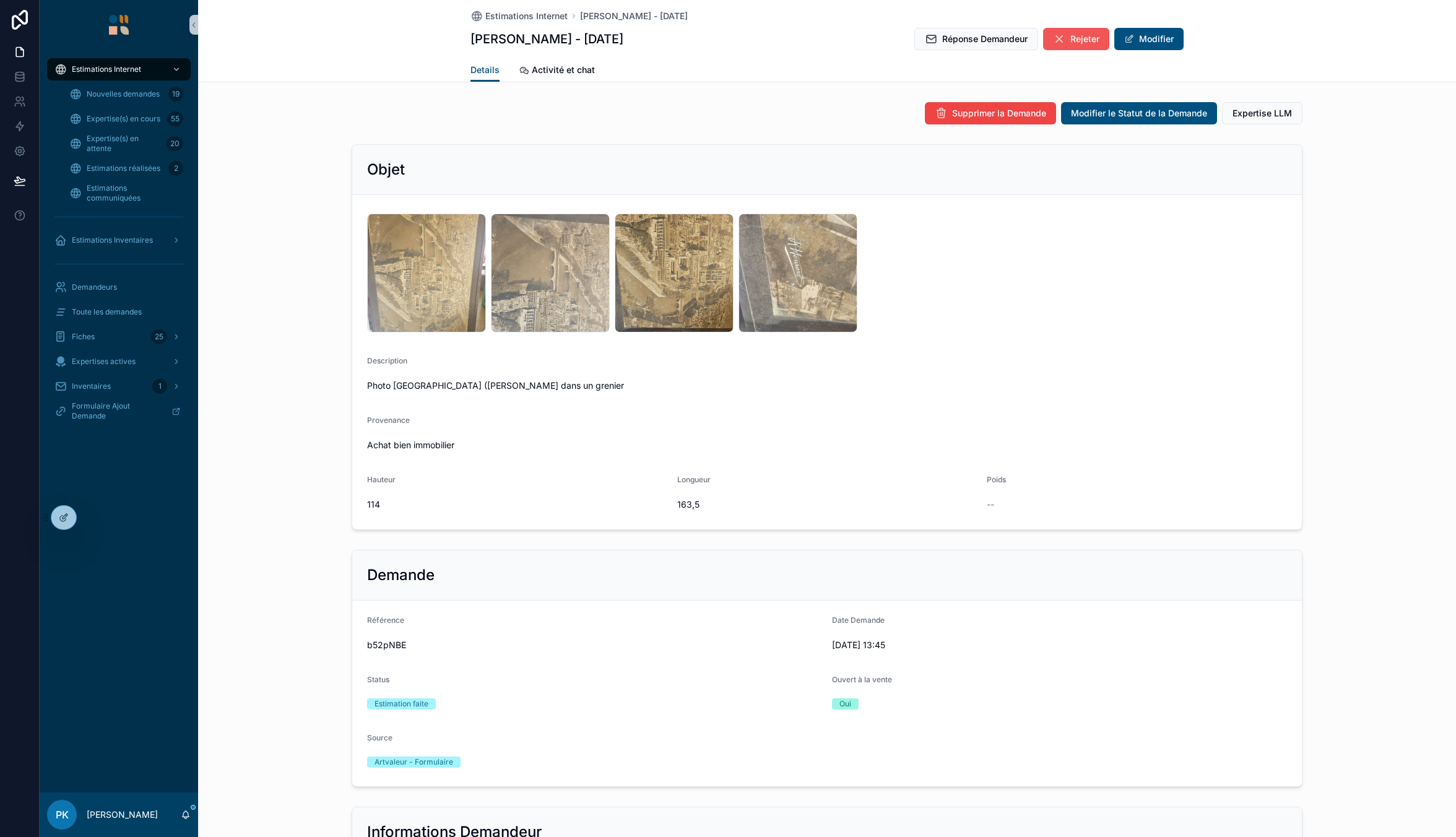
click at [1076, 35] on span "Rejeter" at bounding box center [1085, 39] width 29 height 12
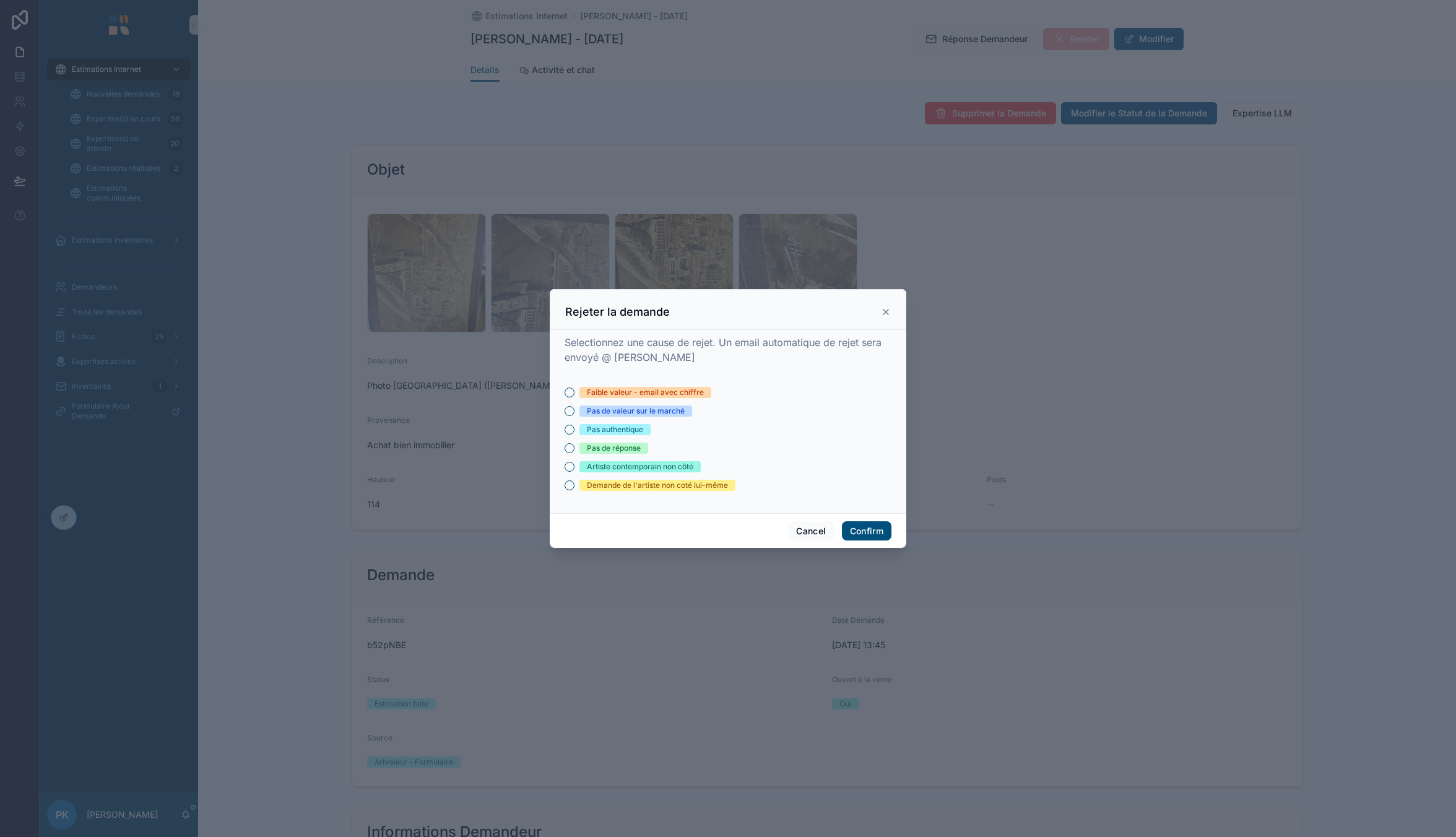
click at [674, 393] on div "Faible valeur - email avec chiffre" at bounding box center [645, 392] width 117 height 11
click at [574, 393] on button "Faible valeur - email avec chiffre" at bounding box center [570, 392] width 10 height 10
drag, startPoint x: 875, startPoint y: 530, endPoint x: 867, endPoint y: 528, distance: 8.2
click at [872, 528] on button "Confirm" at bounding box center [867, 531] width 50 height 20
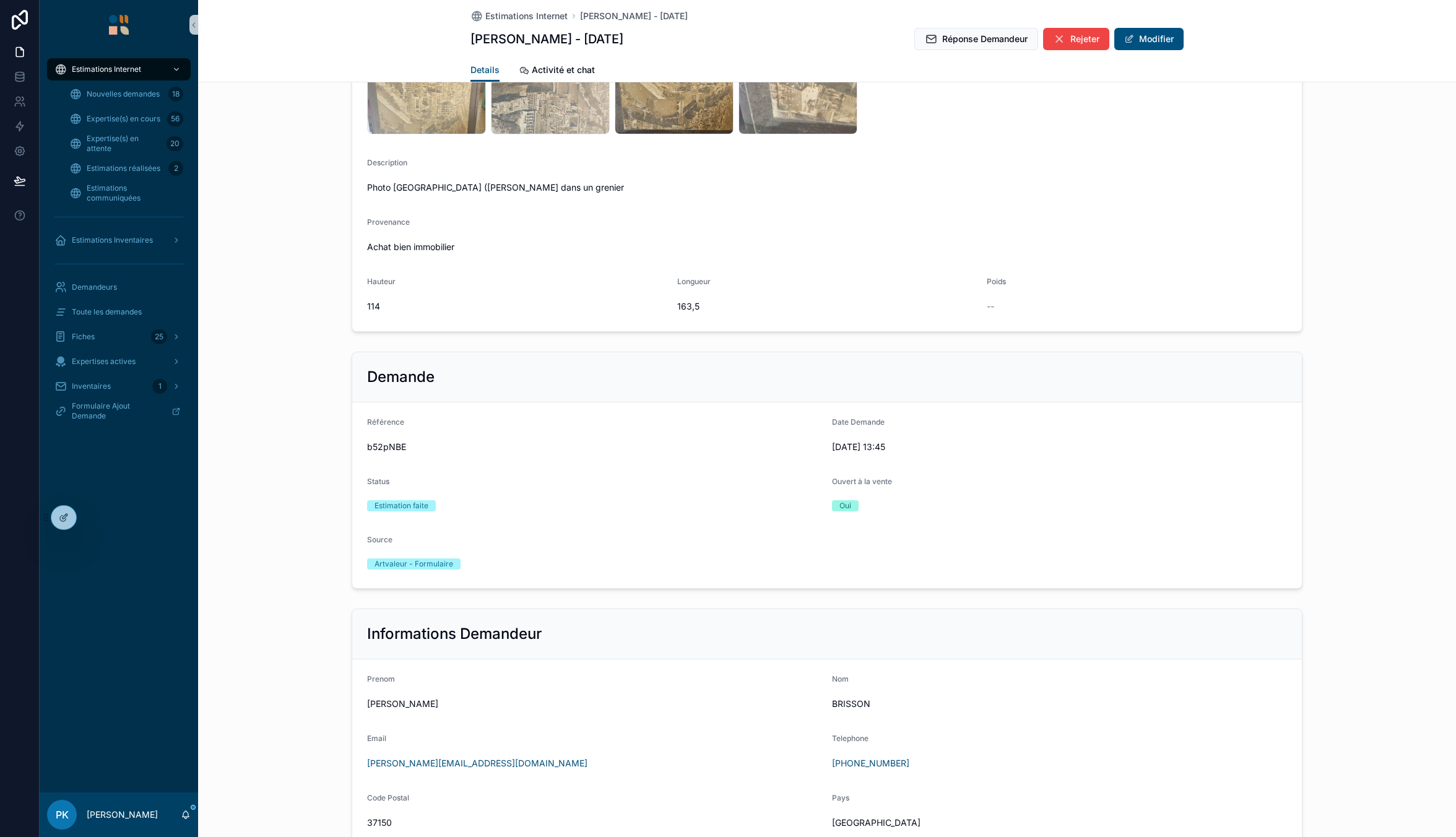
scroll to position [248, 0]
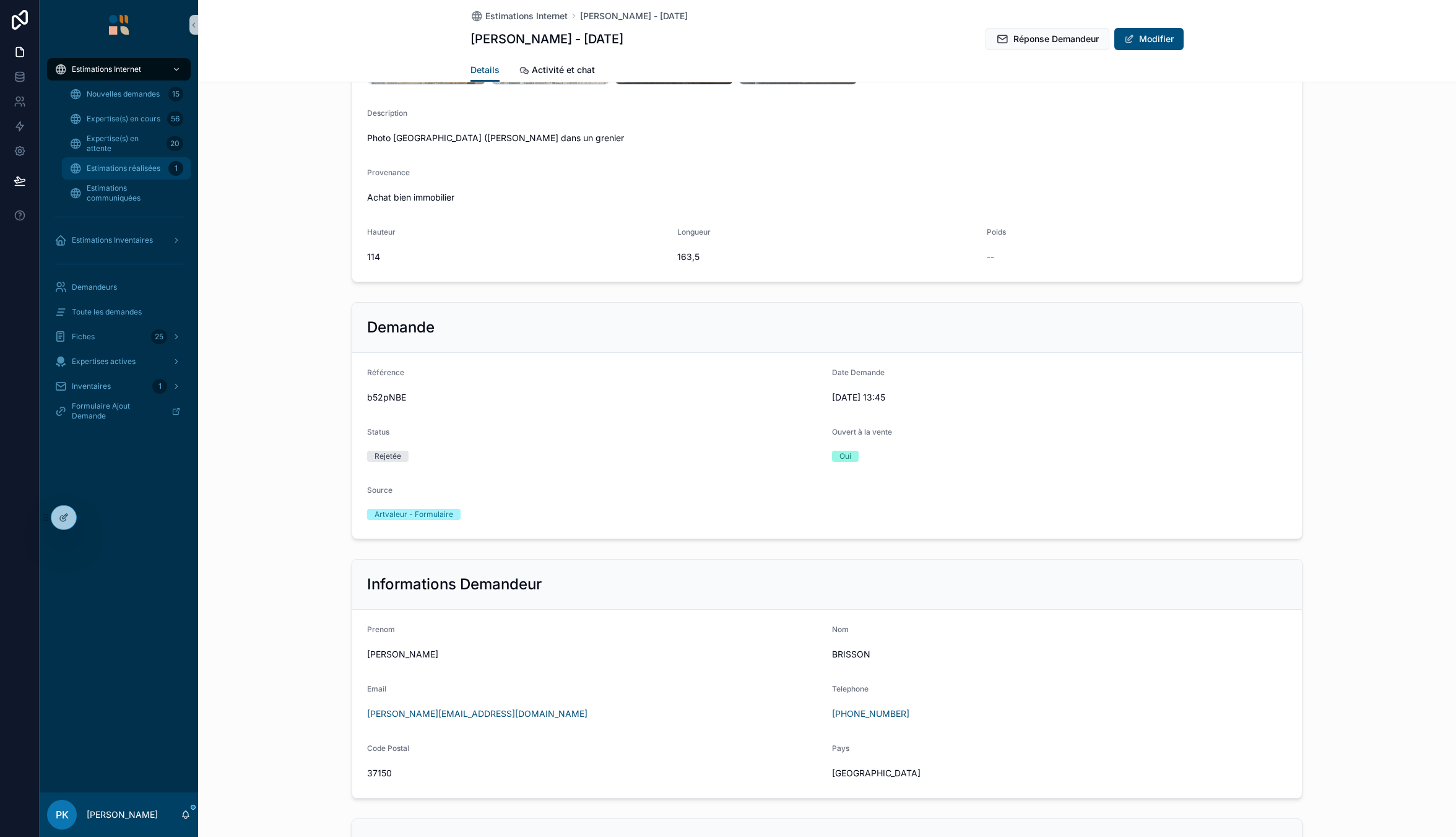
click at [139, 168] on span "Estimations réalisées" at bounding box center [123, 168] width 73 height 10
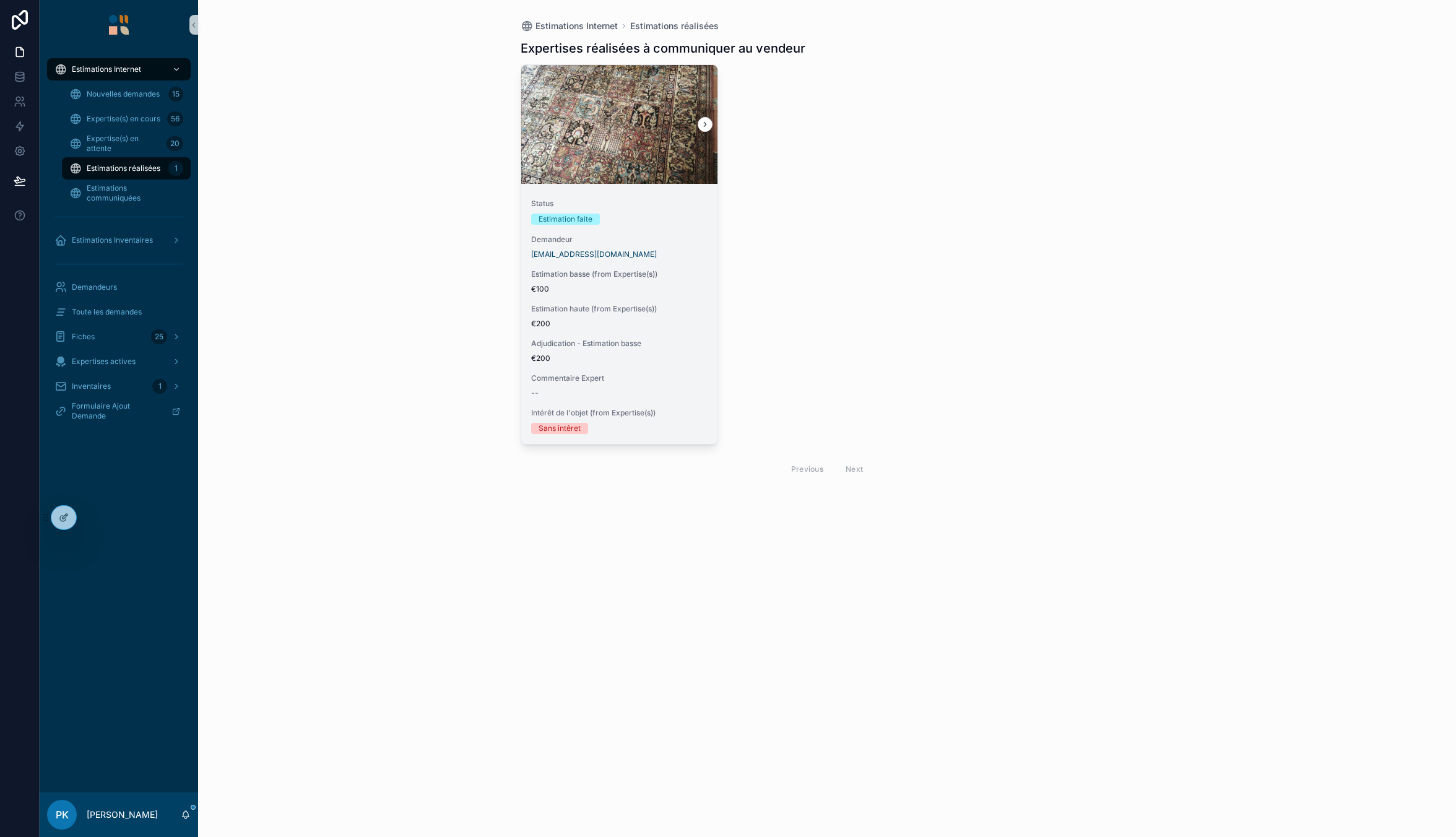
click at [646, 214] on div "Estimation faite" at bounding box center [619, 219] width 177 height 11
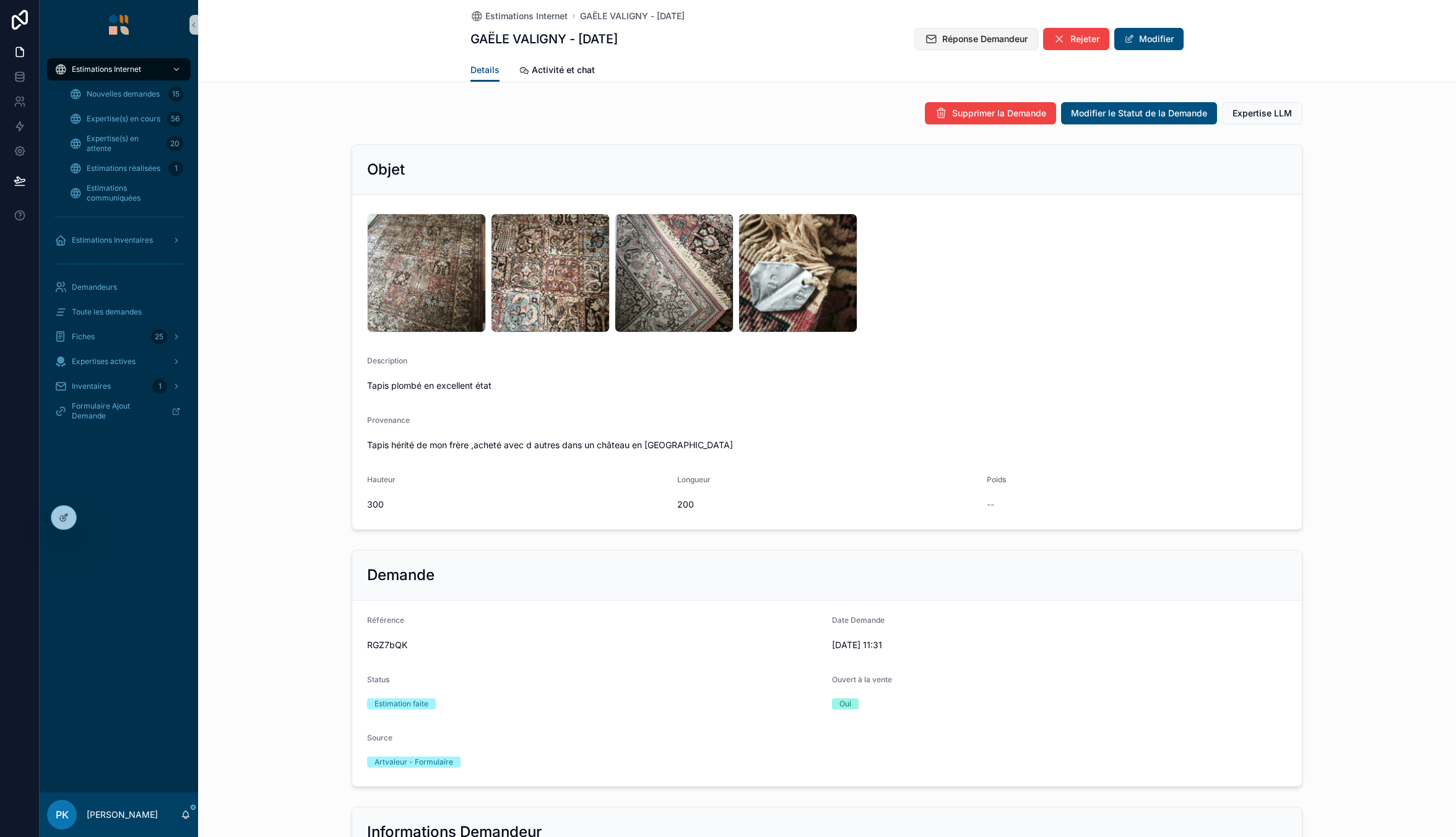
click at [944, 44] on span "Réponse Demandeur" at bounding box center [984, 39] width 85 height 12
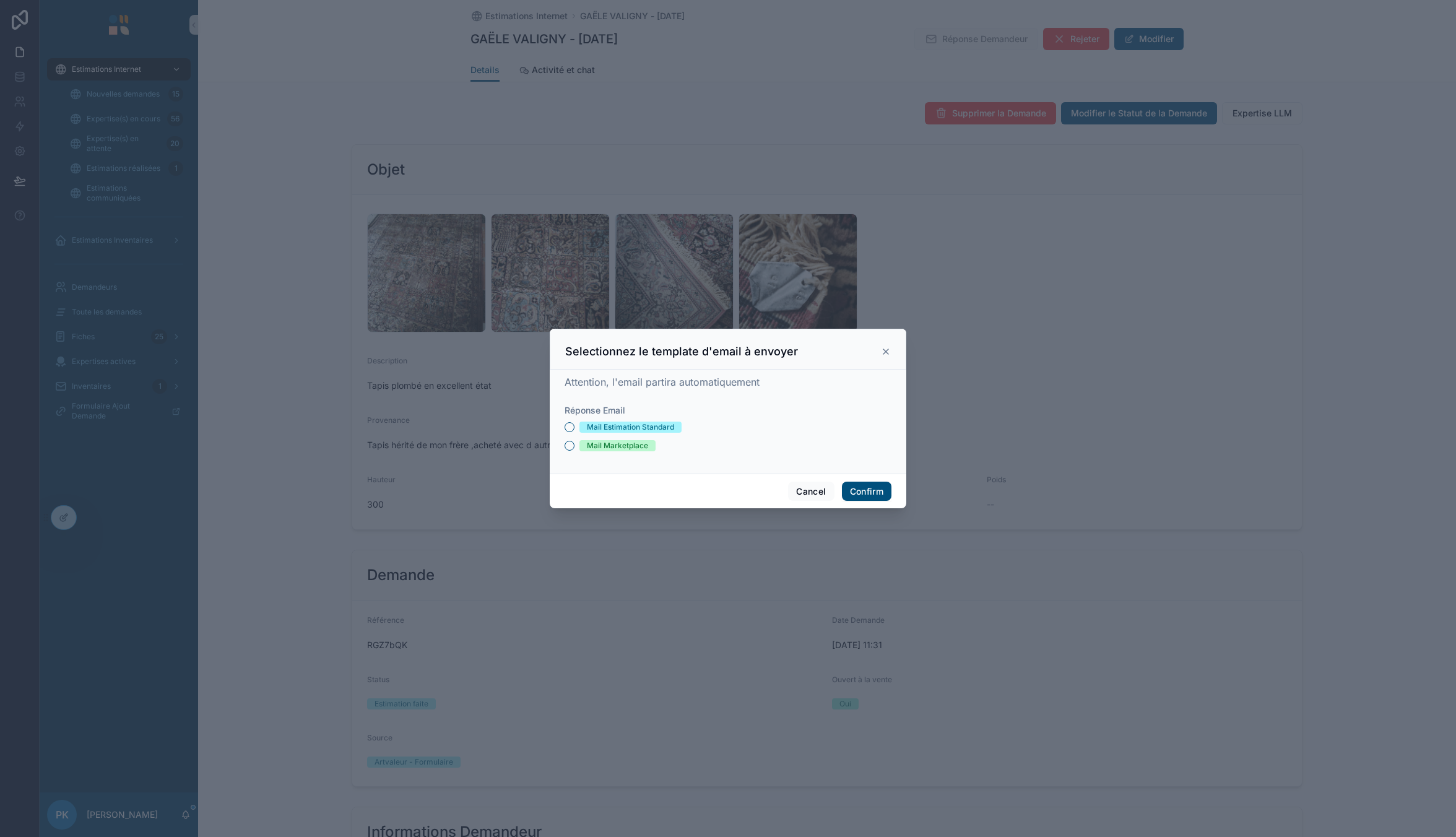
click at [656, 428] on div "Mail Estimation Standard" at bounding box center [631, 427] width 87 height 11
click at [574, 428] on button "Mail Estimation Standard" at bounding box center [570, 427] width 10 height 10
click at [867, 491] on button "Confirm" at bounding box center [867, 491] width 50 height 20
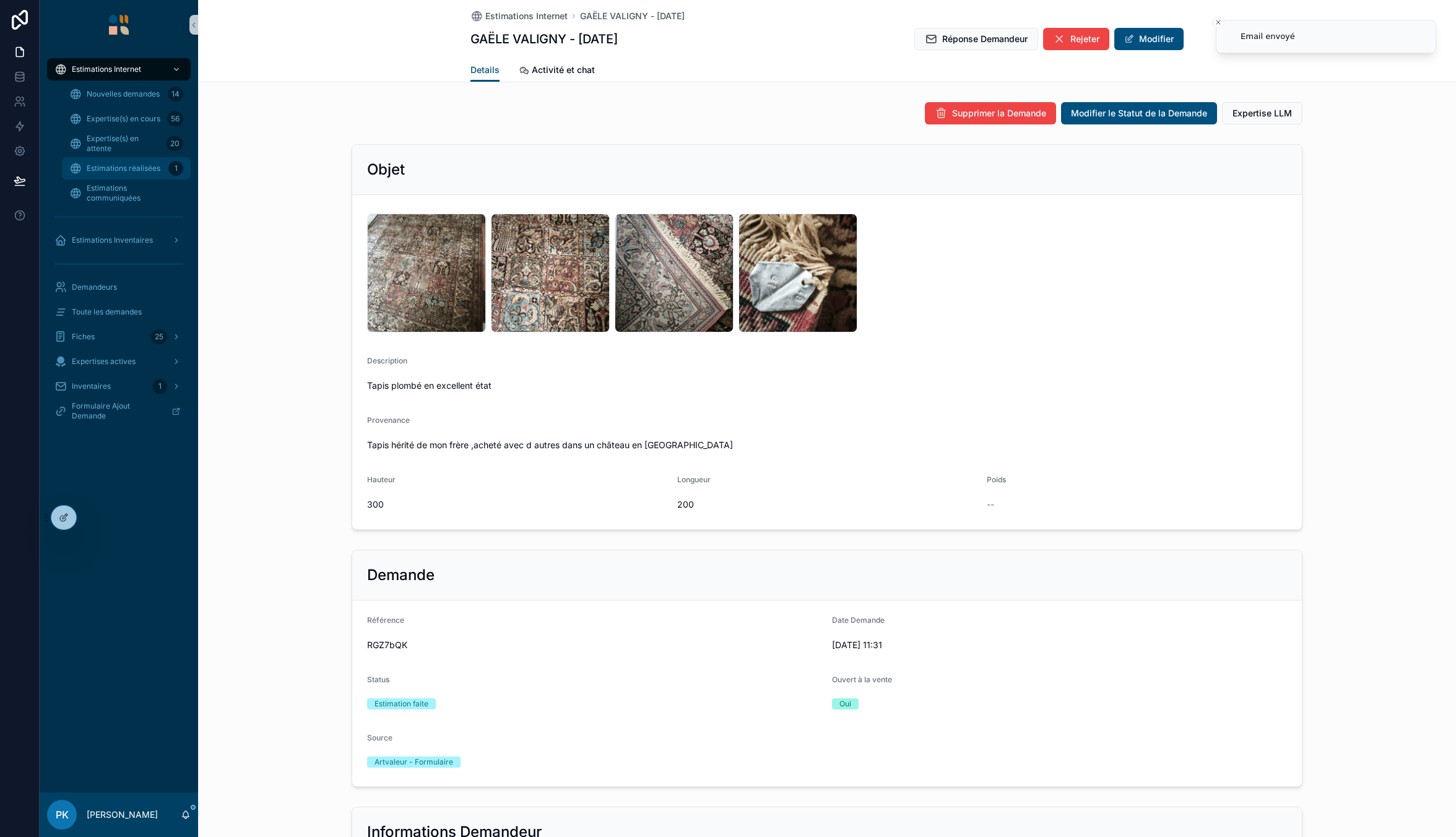
click at [101, 167] on span "Estimations réalisées" at bounding box center [123, 168] width 73 height 10
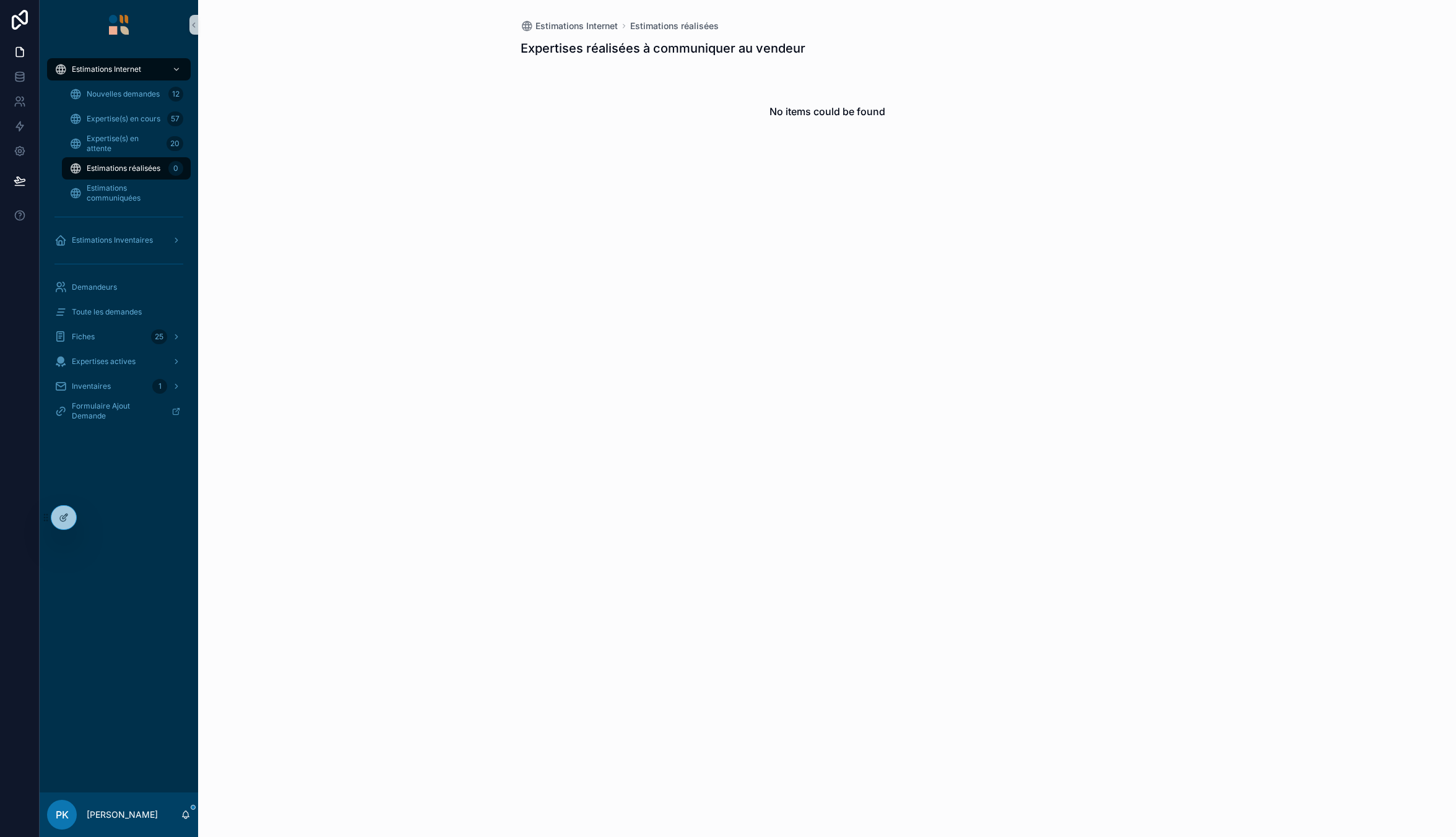
click at [127, 167] on span "Estimations réalisées" at bounding box center [123, 168] width 73 height 10
click at [125, 140] on span "Expertise(s) en attente" at bounding box center [124, 144] width 75 height 20
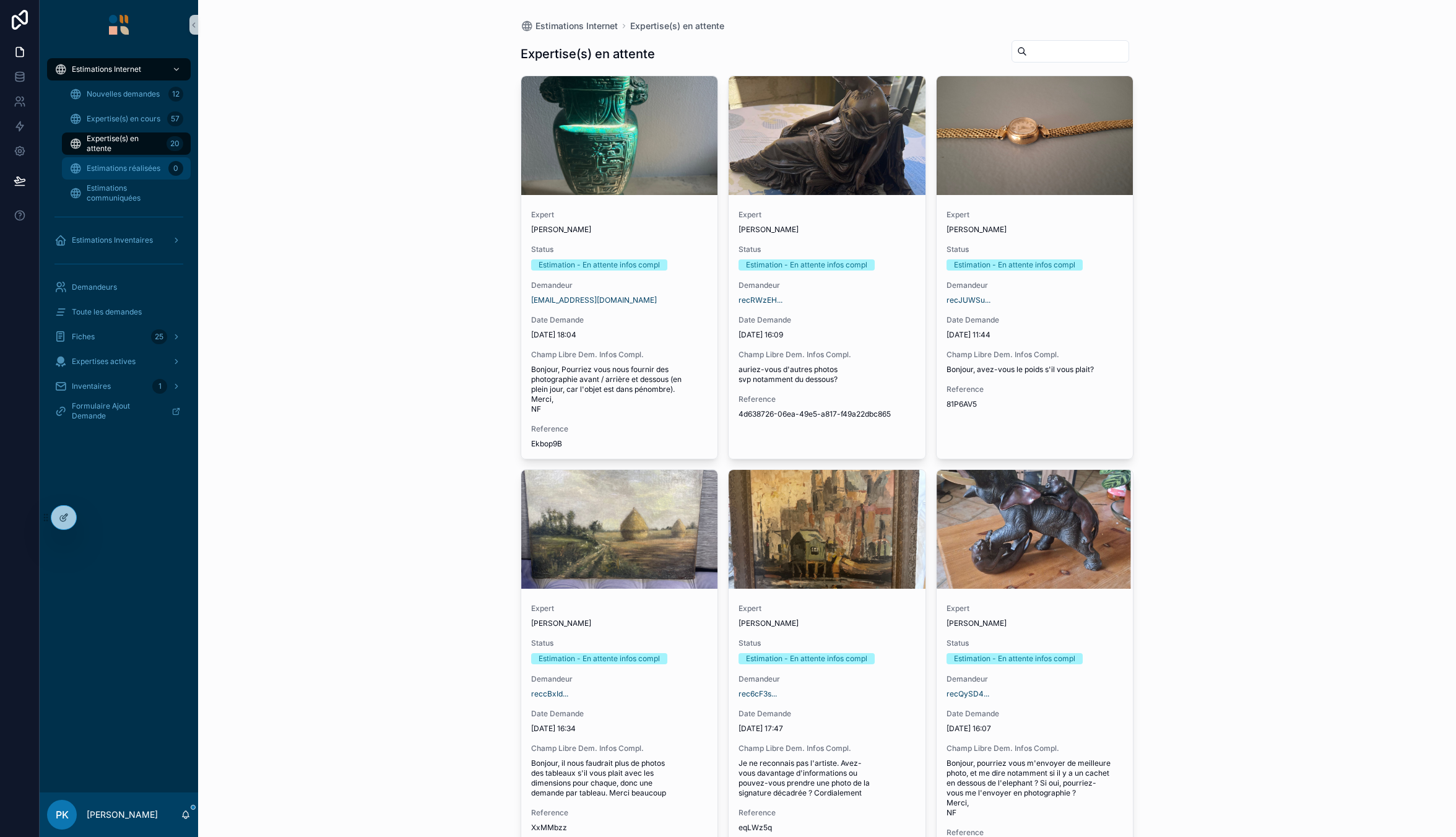
click at [126, 168] on span "Estimations réalisées" at bounding box center [123, 168] width 73 height 10
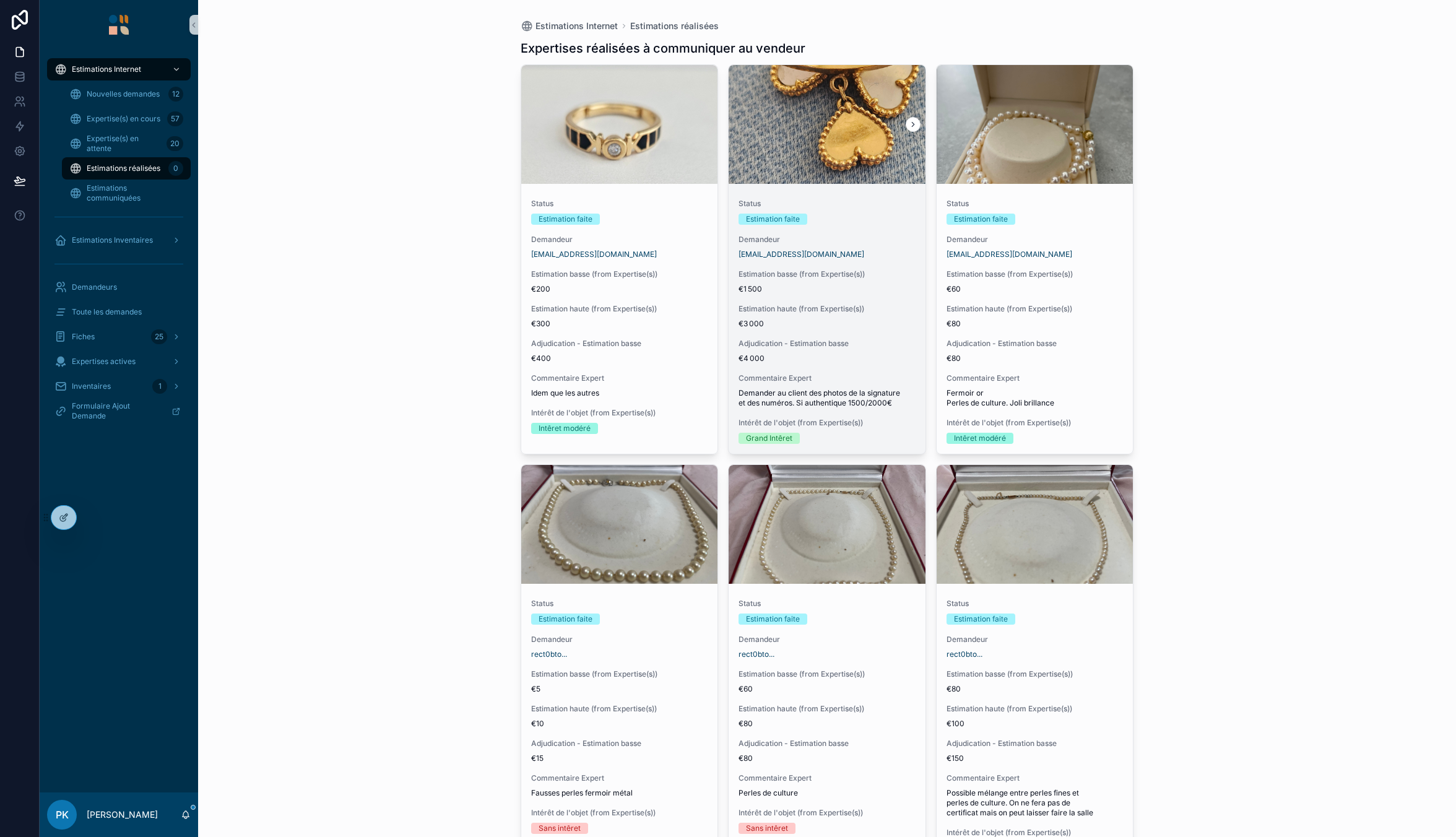
click at [855, 241] on span "Demandeur" at bounding box center [827, 239] width 177 height 10
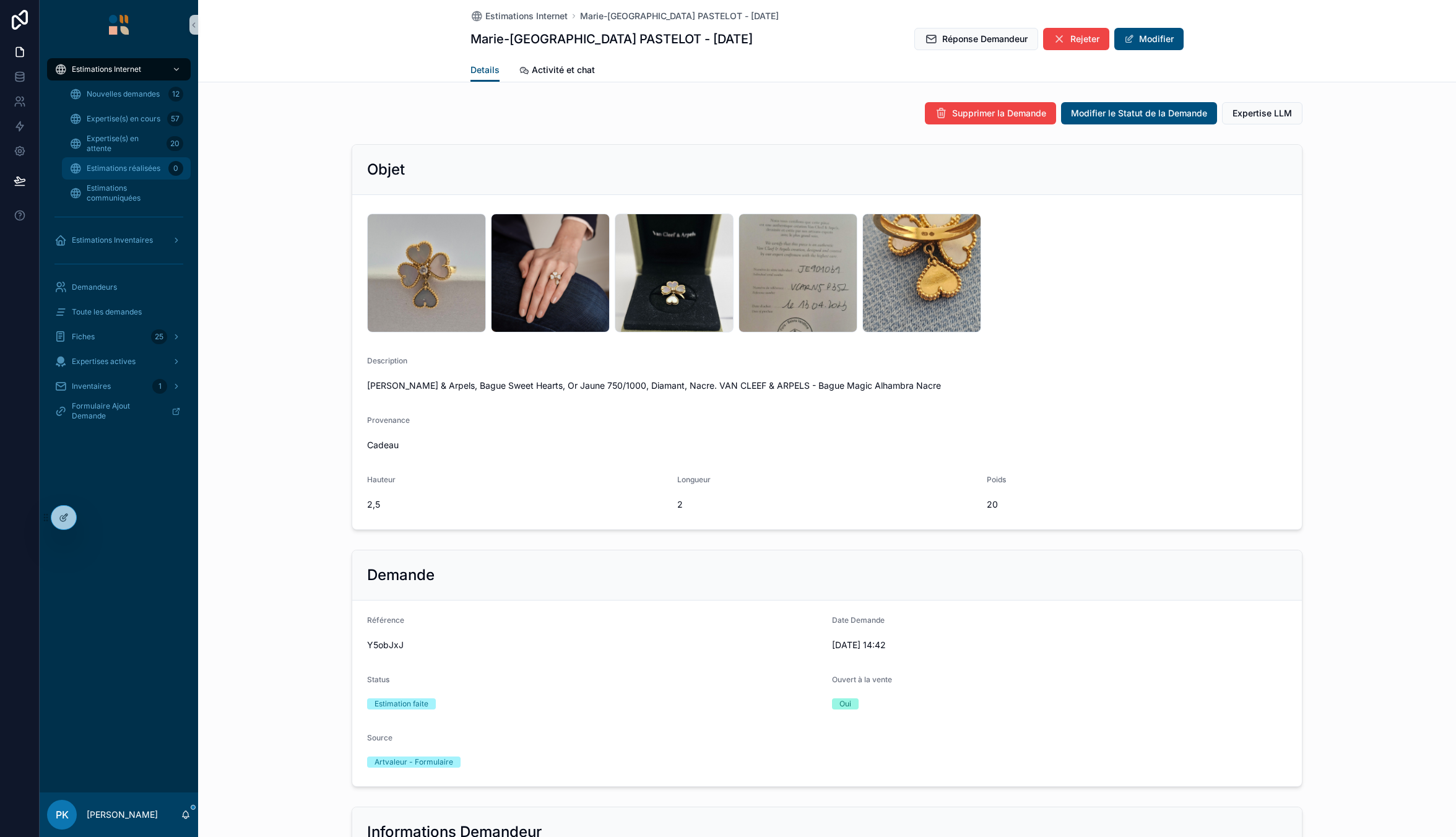
click at [111, 165] on span "Estimations réalisées" at bounding box center [123, 168] width 73 height 10
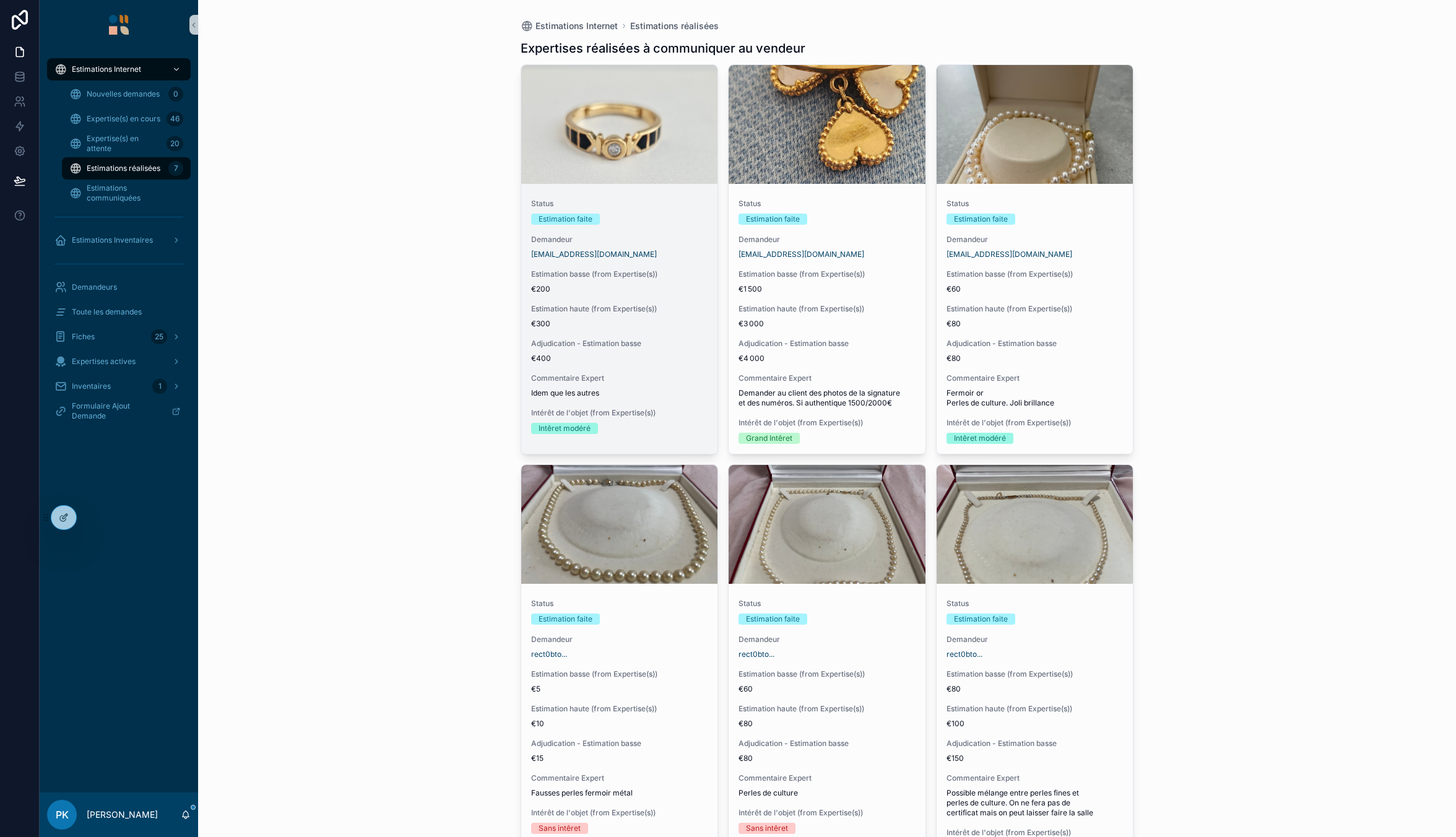
click at [659, 216] on div "Estimation faite" at bounding box center [619, 219] width 177 height 11
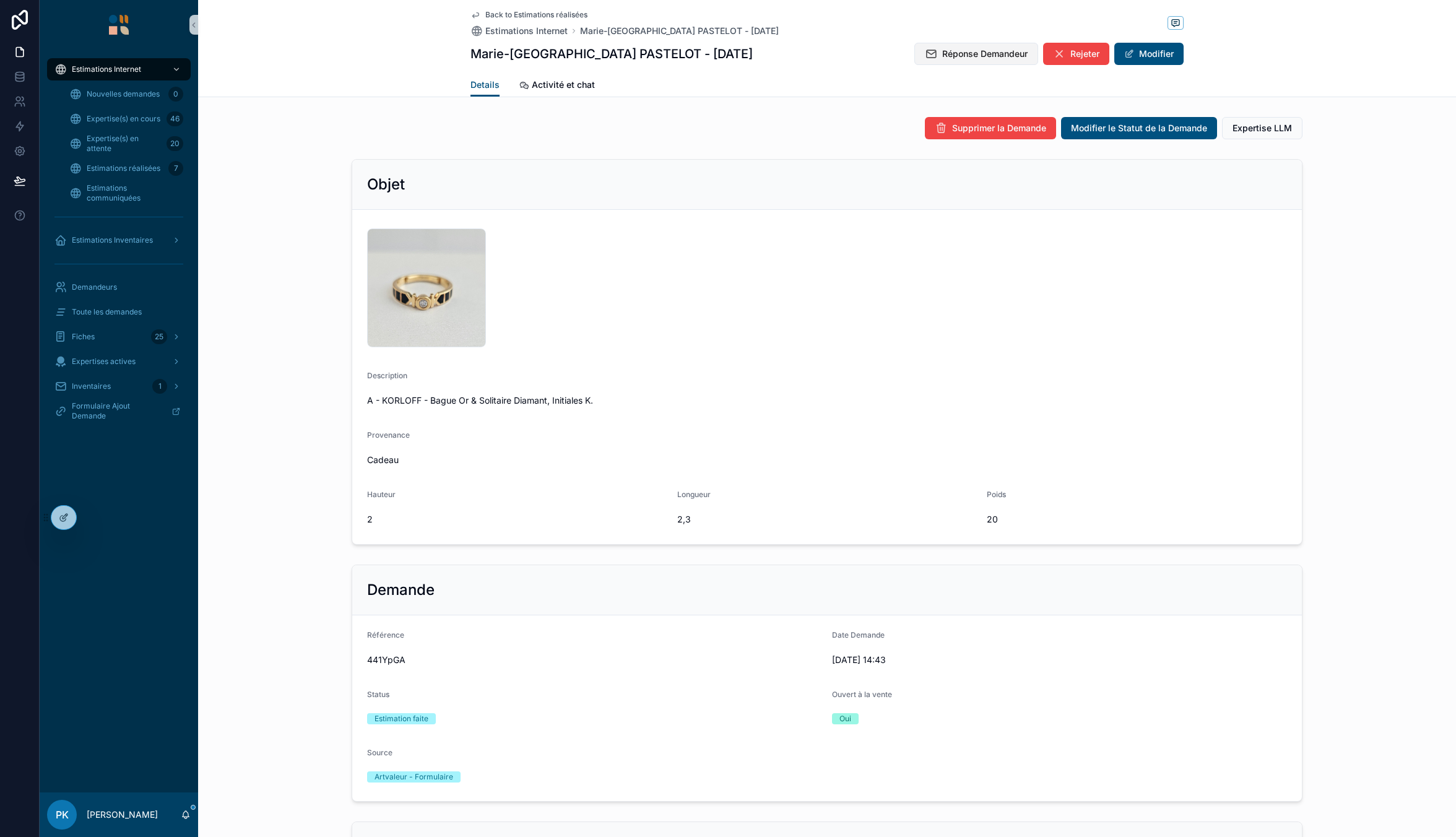
click at [966, 50] on span "Réponse Demandeur" at bounding box center [984, 54] width 85 height 12
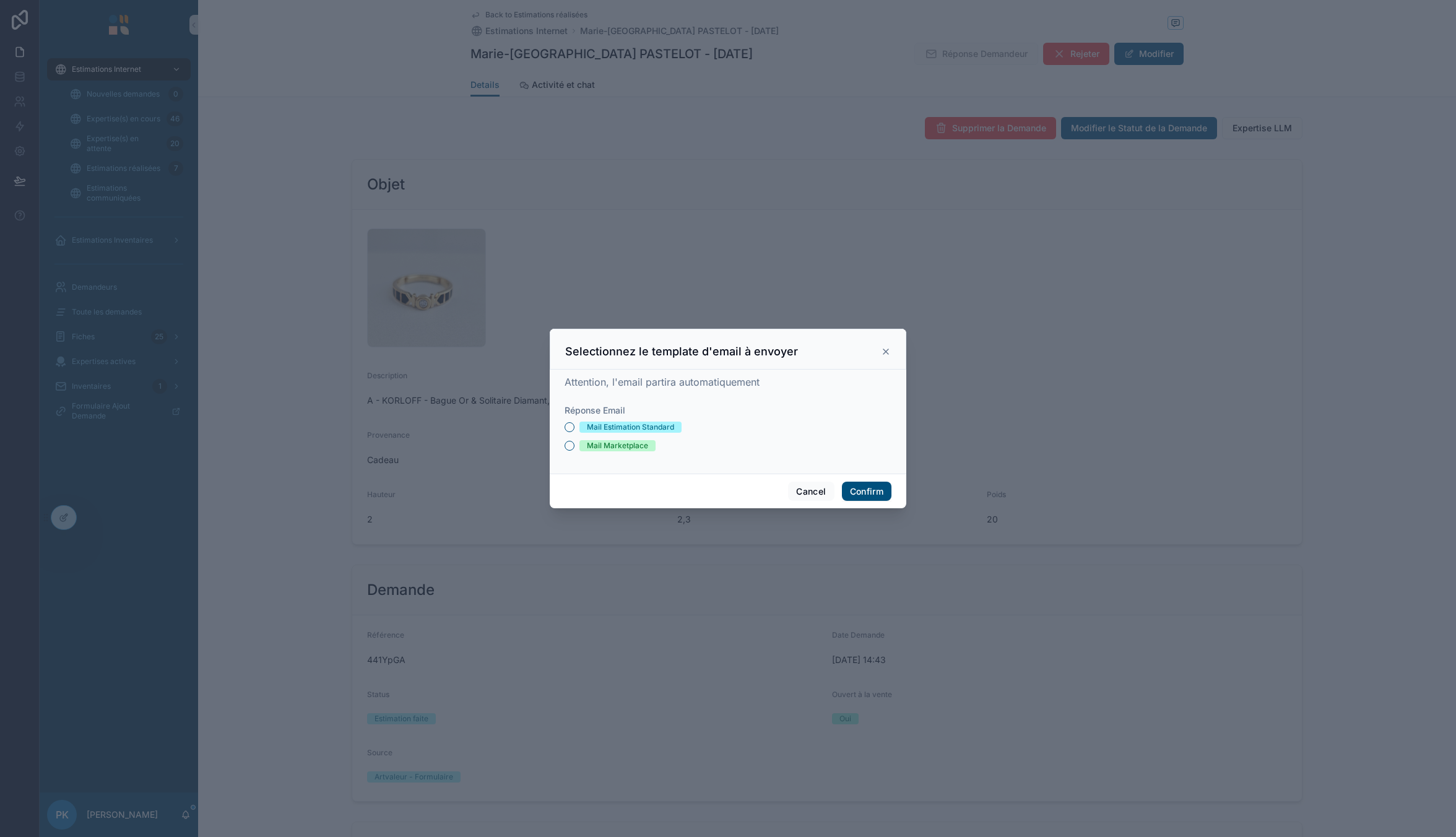
click at [650, 424] on div "Mail Estimation Standard" at bounding box center [631, 427] width 87 height 11
click at [574, 424] on button "Mail Estimation Standard" at bounding box center [570, 427] width 10 height 10
click at [863, 487] on button "Confirm" at bounding box center [867, 491] width 50 height 20
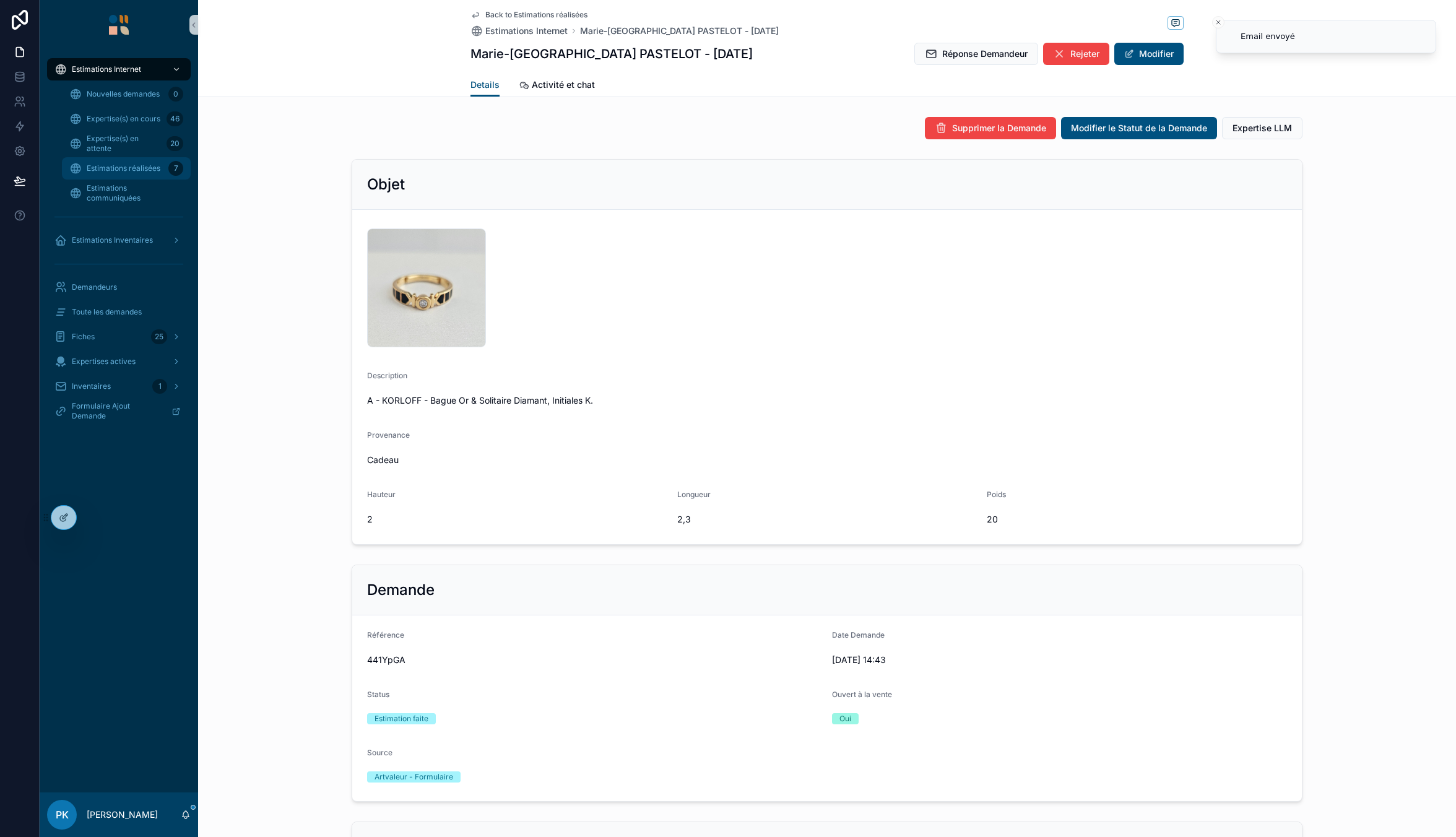
click at [147, 159] on div "Estimations réalisées 7" at bounding box center [126, 168] width 114 height 20
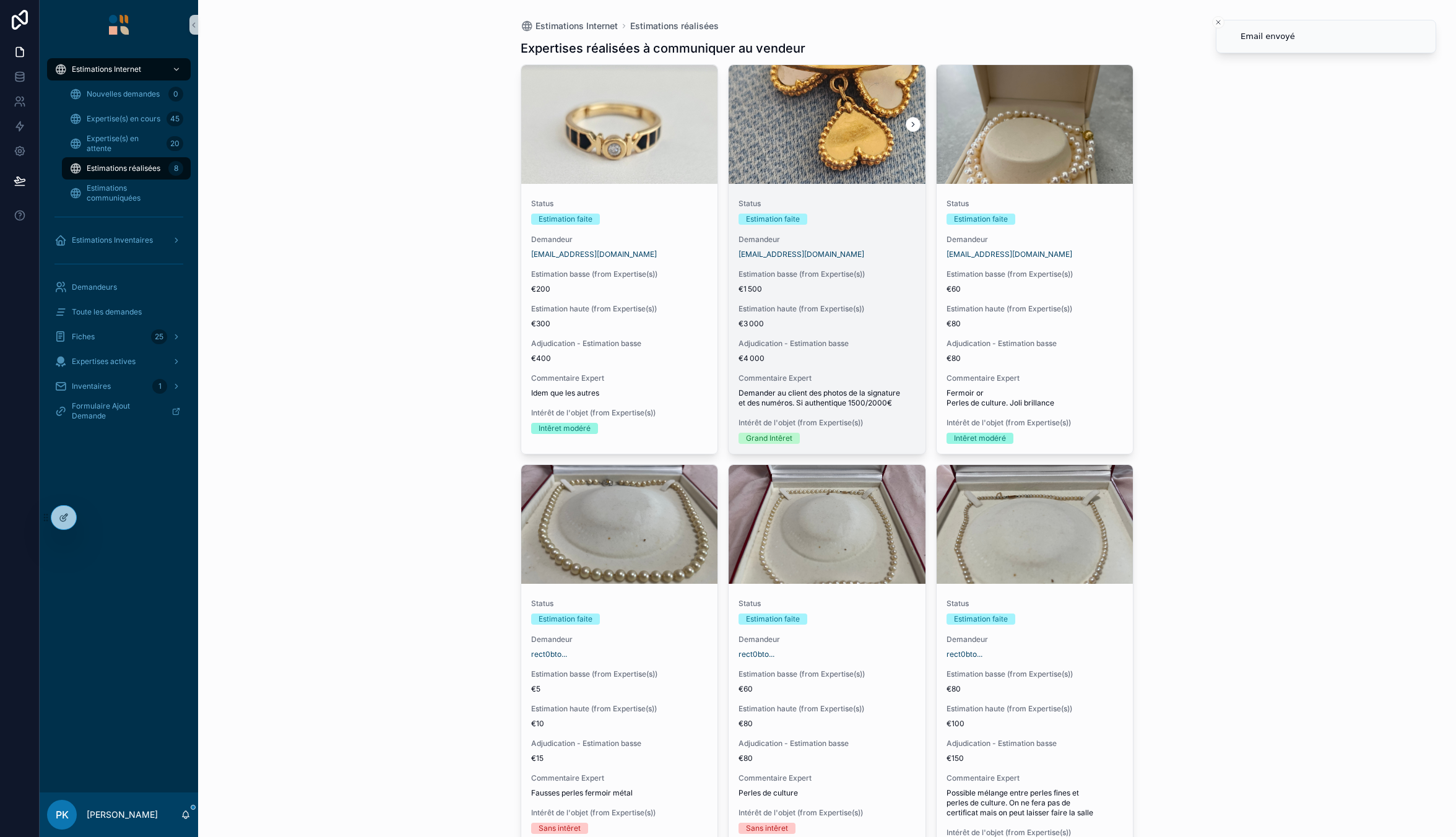
click at [848, 206] on span "Status" at bounding box center [827, 204] width 177 height 10
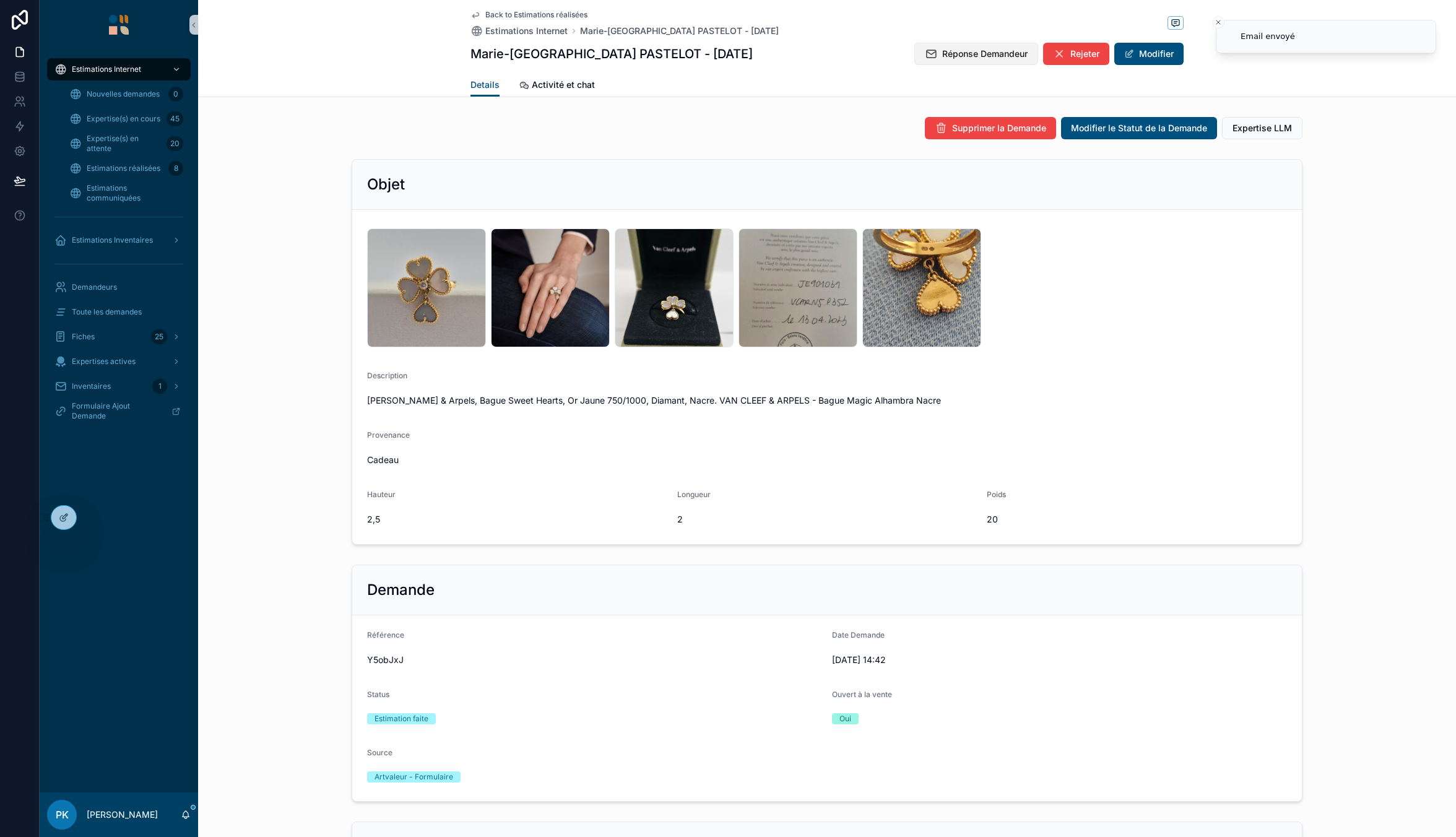
click at [981, 54] on span "Réponse Demandeur" at bounding box center [984, 54] width 85 height 12
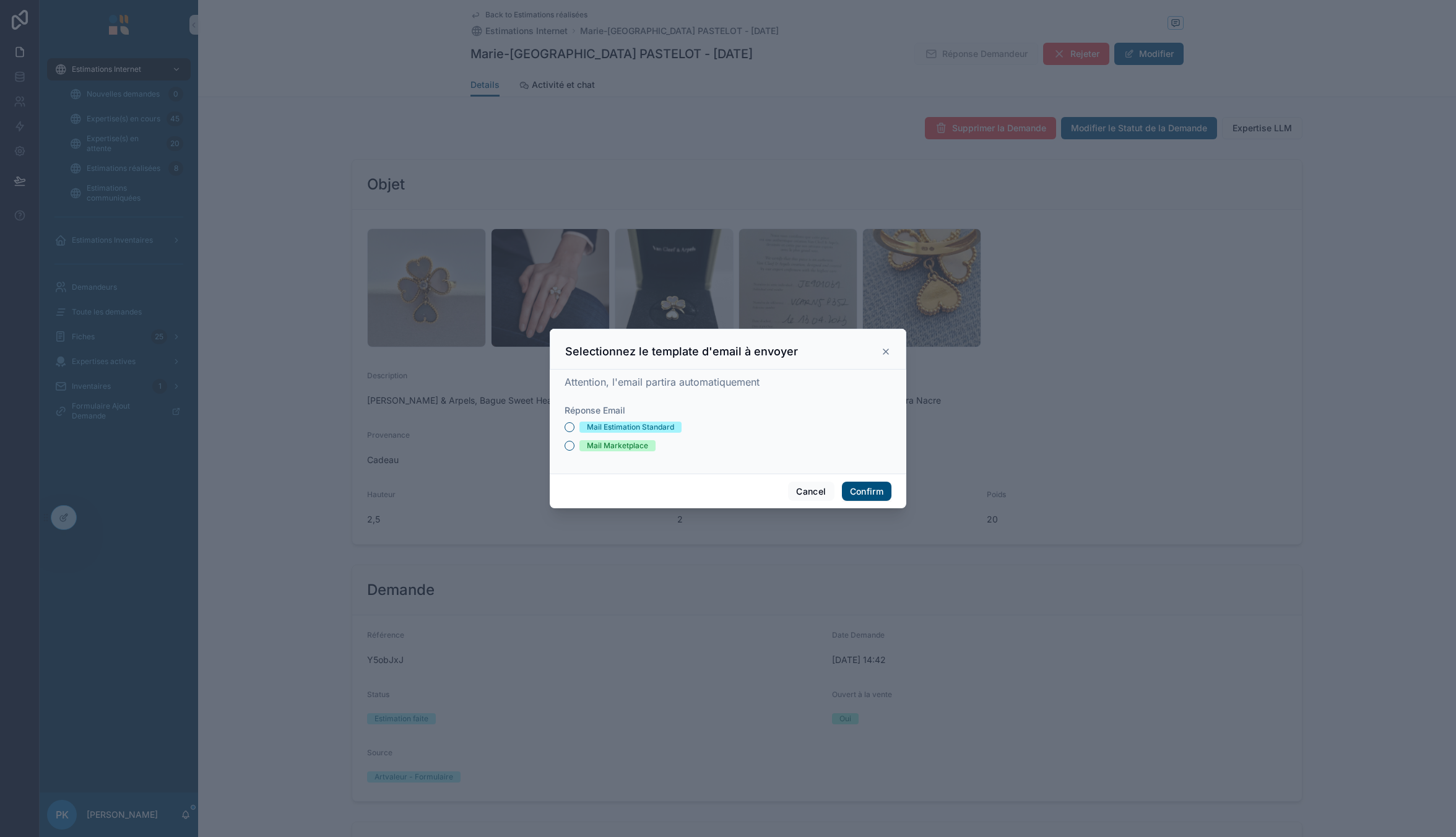
click at [605, 426] on div "Mail Estimation Standard" at bounding box center [631, 427] width 87 height 11
click at [574, 426] on button "Mail Estimation Standard" at bounding box center [570, 427] width 10 height 10
click at [867, 484] on button "Confirm" at bounding box center [867, 491] width 50 height 20
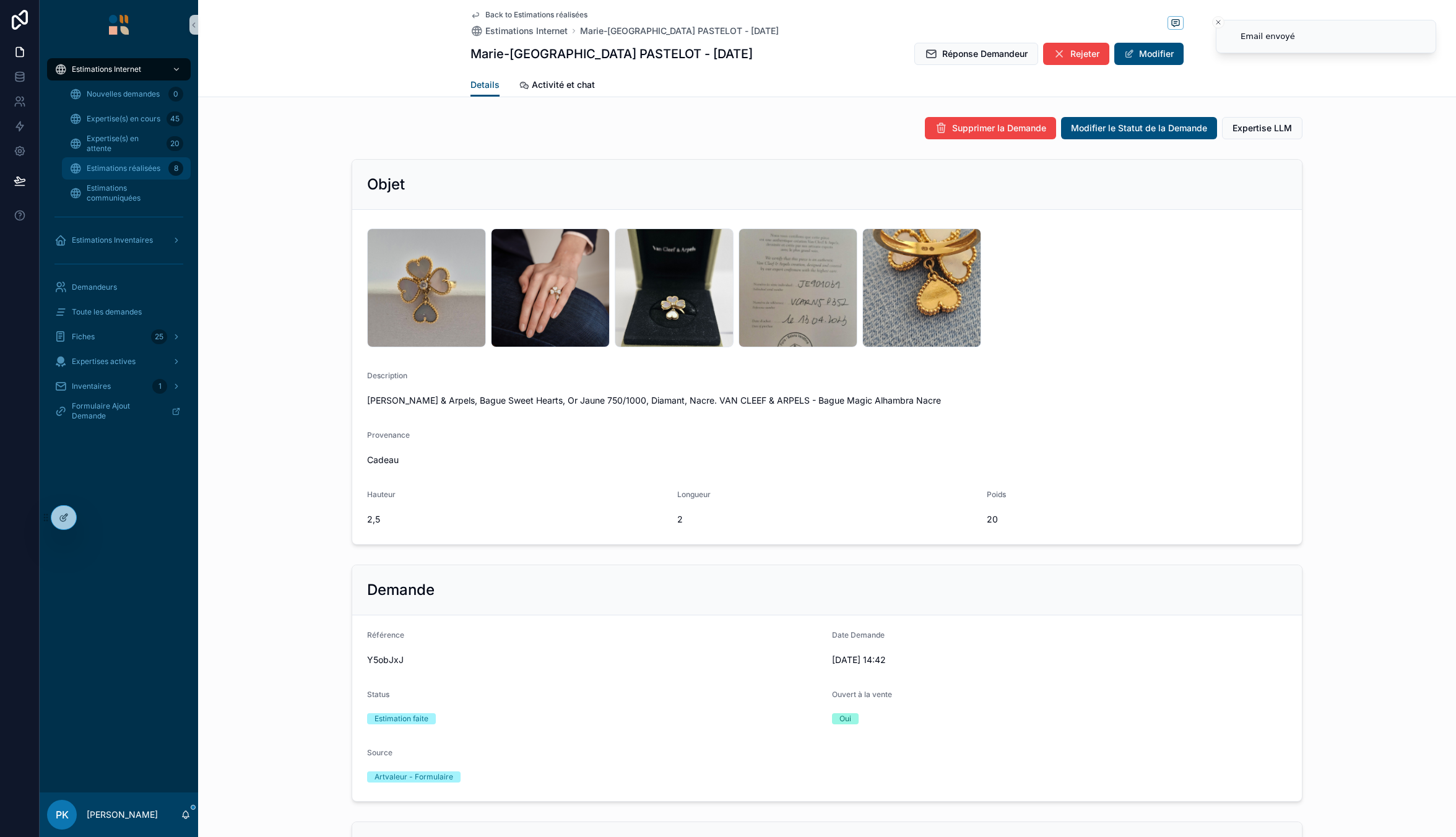
click at [127, 165] on span "Estimations réalisées" at bounding box center [123, 168] width 73 height 10
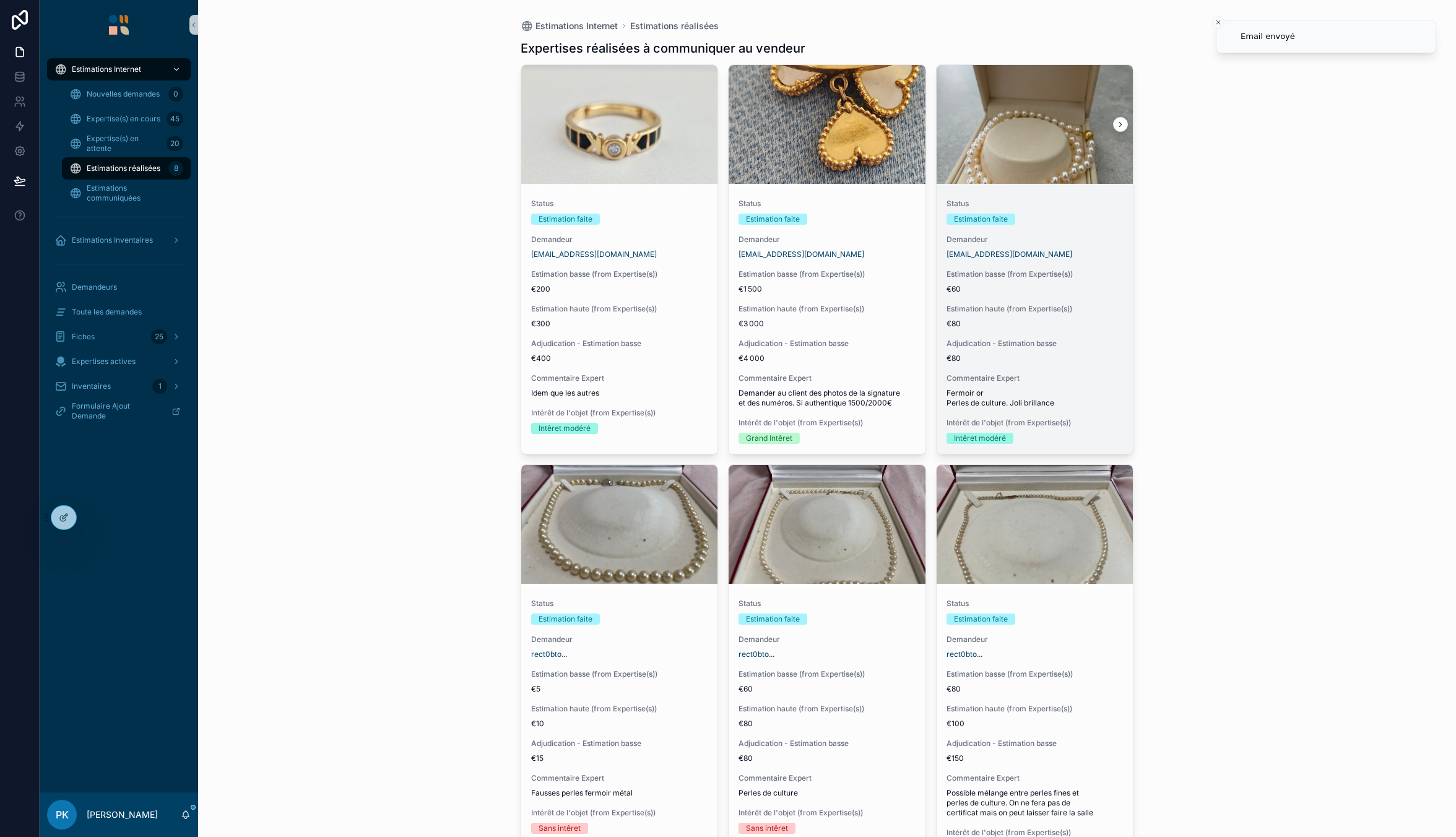
click at [1075, 221] on div "Estimation faite" at bounding box center [1035, 219] width 177 height 11
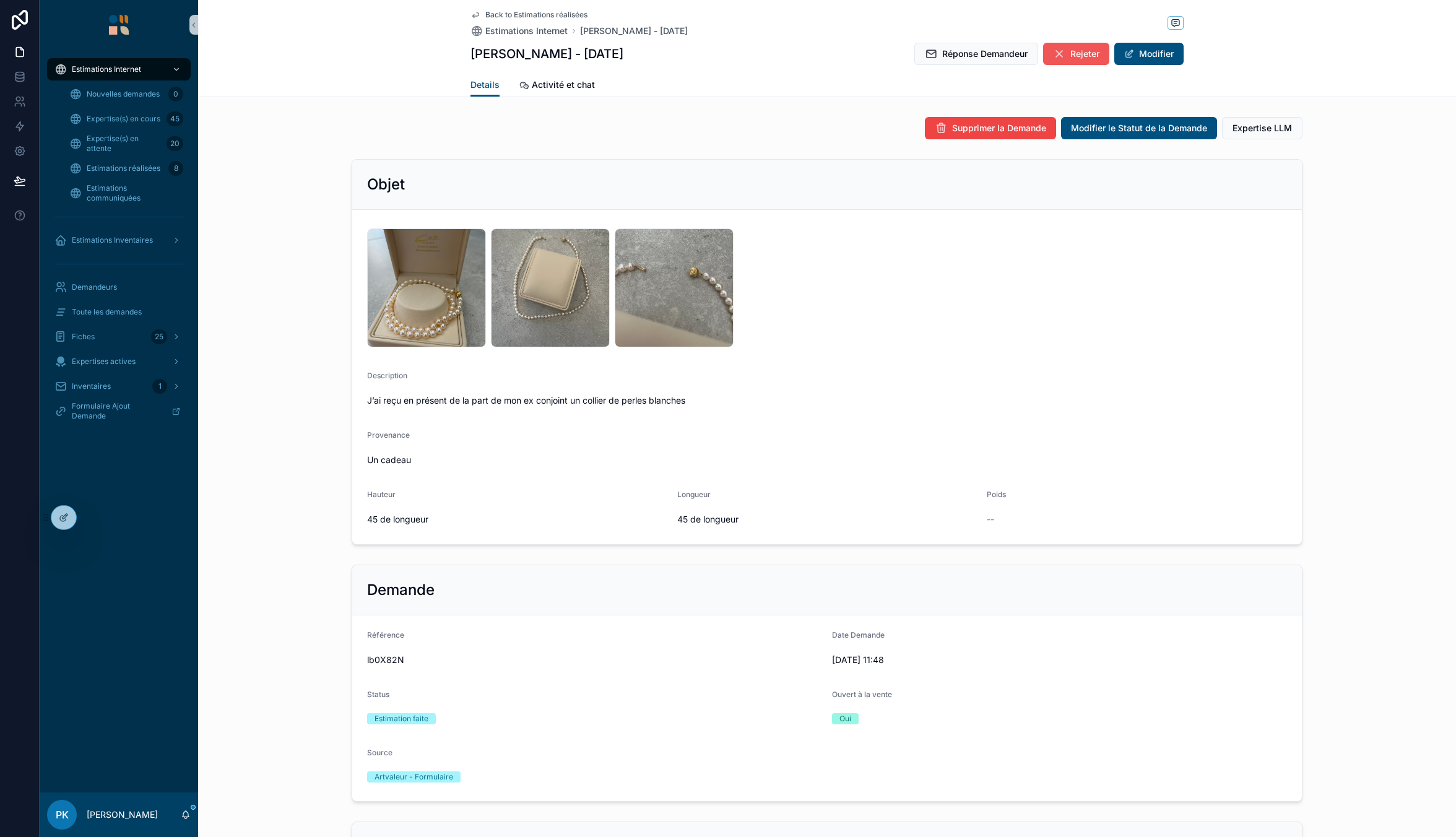
click at [1065, 54] on button "Rejeter" at bounding box center [1076, 54] width 66 height 22
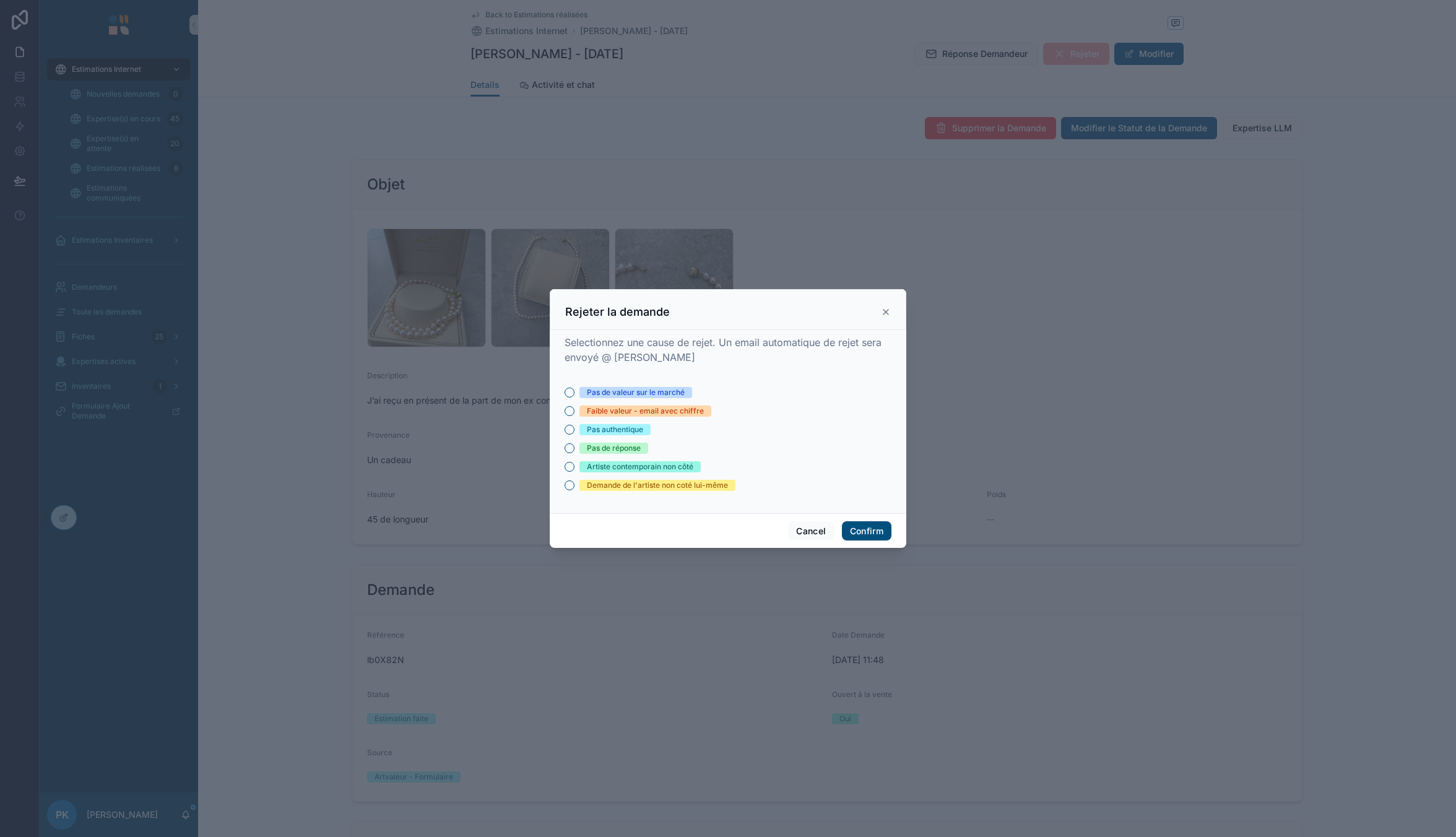
click at [642, 392] on div "Pas de valeur sur le marché" at bounding box center [636, 392] width 97 height 11
click at [574, 392] on button "Pas de valeur sur le marché" at bounding box center [570, 392] width 10 height 10
click at [678, 413] on div "Faible valeur - email avec chiffre" at bounding box center [645, 410] width 117 height 11
click at [574, 413] on button "Faible valeur - email avec chiffre" at bounding box center [570, 411] width 10 height 10
click at [871, 533] on button "Confirm" at bounding box center [867, 531] width 50 height 20
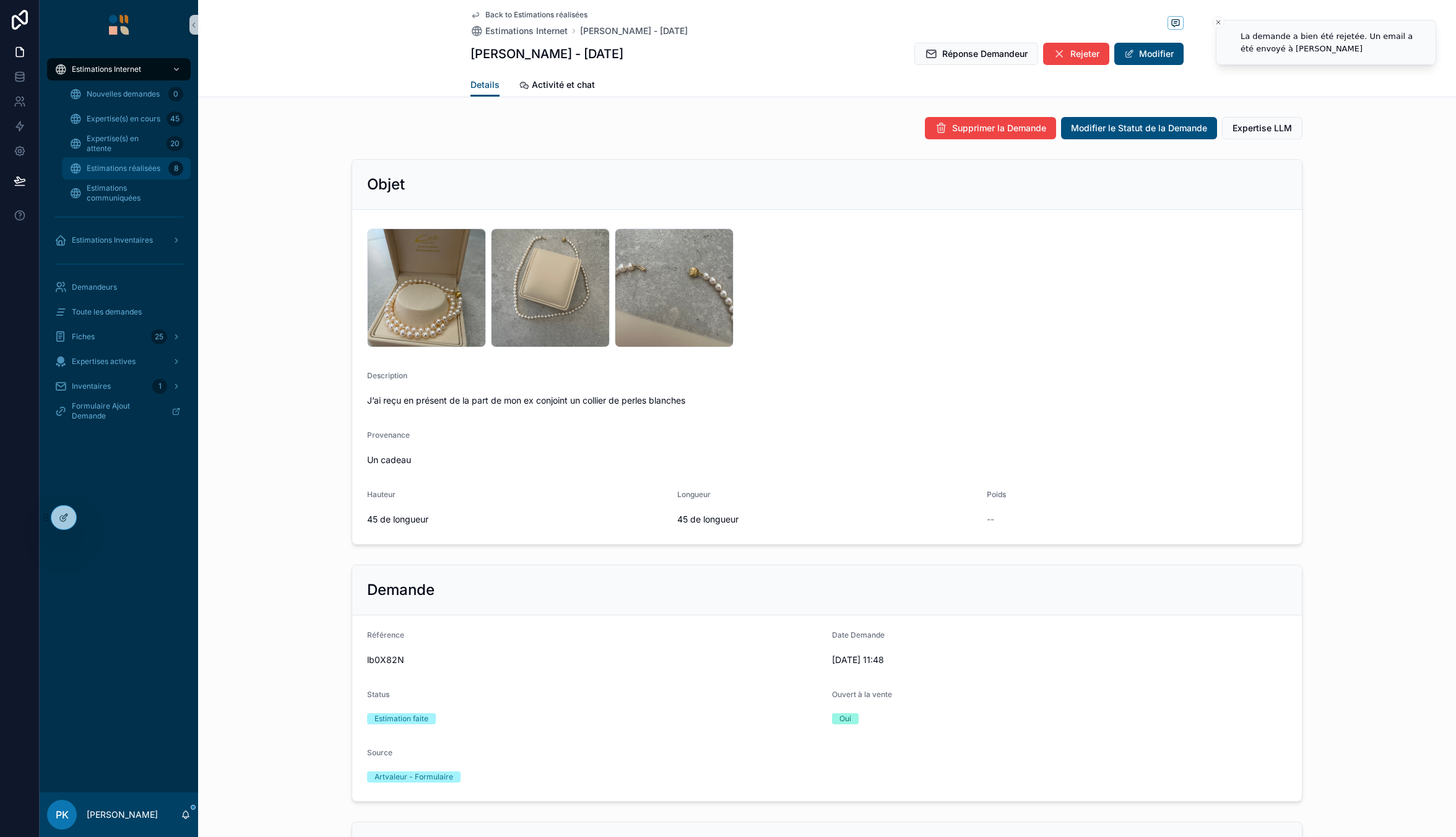
click at [120, 166] on span "Estimations réalisées" at bounding box center [123, 168] width 73 height 10
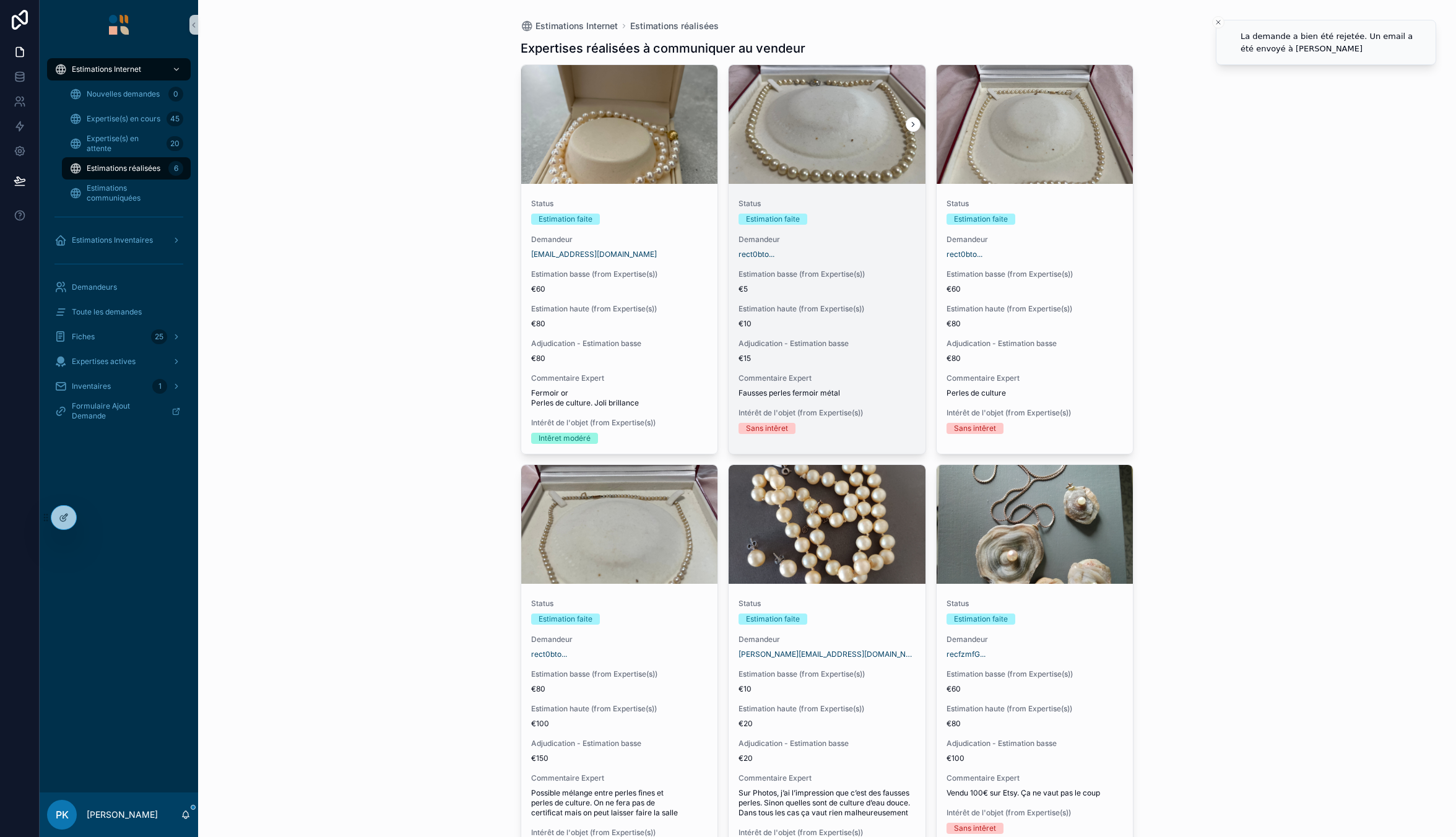
click at [857, 229] on div "Status Estimation faite Demandeur rect0bto... Estimation basse (from Expertise(…" at bounding box center [827, 316] width 196 height 255
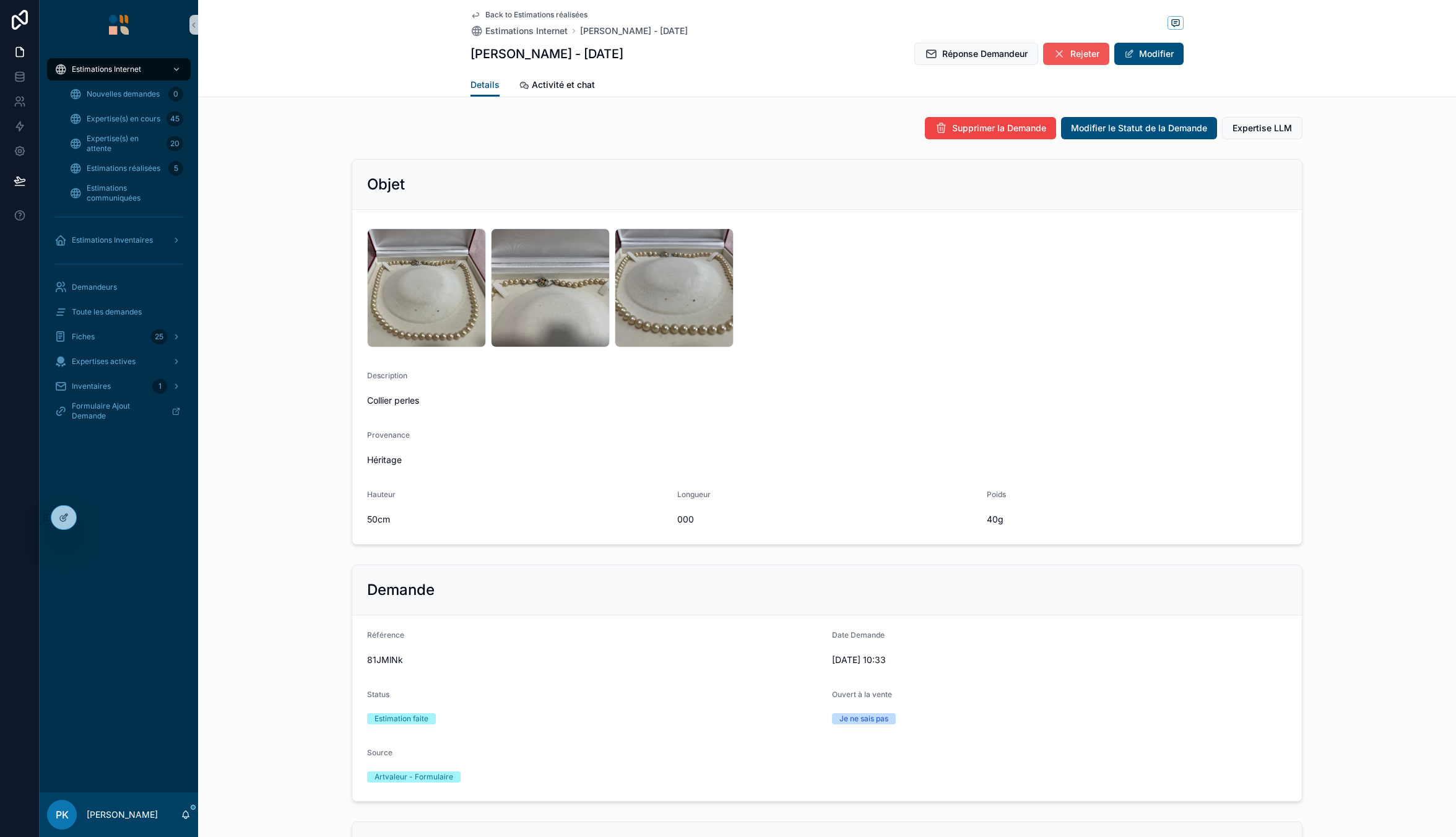
click at [1060, 52] on icon "scrollable content" at bounding box center [1059, 54] width 12 height 12
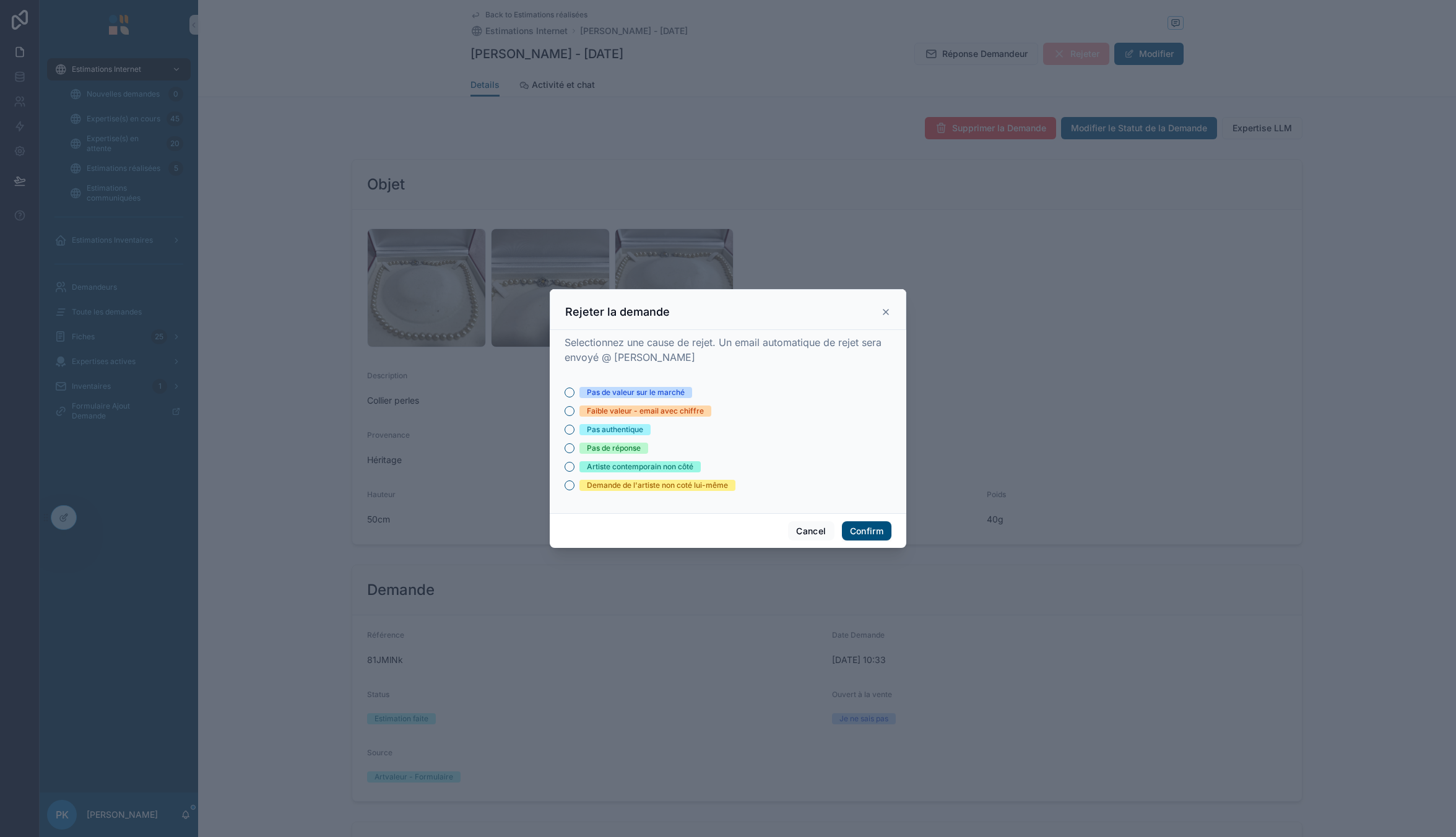
click at [625, 428] on div "Pas authentique" at bounding box center [615, 429] width 56 height 11
click at [574, 428] on button "Pas authentique" at bounding box center [570, 429] width 10 height 10
click at [863, 527] on button "Confirm" at bounding box center [867, 531] width 50 height 20
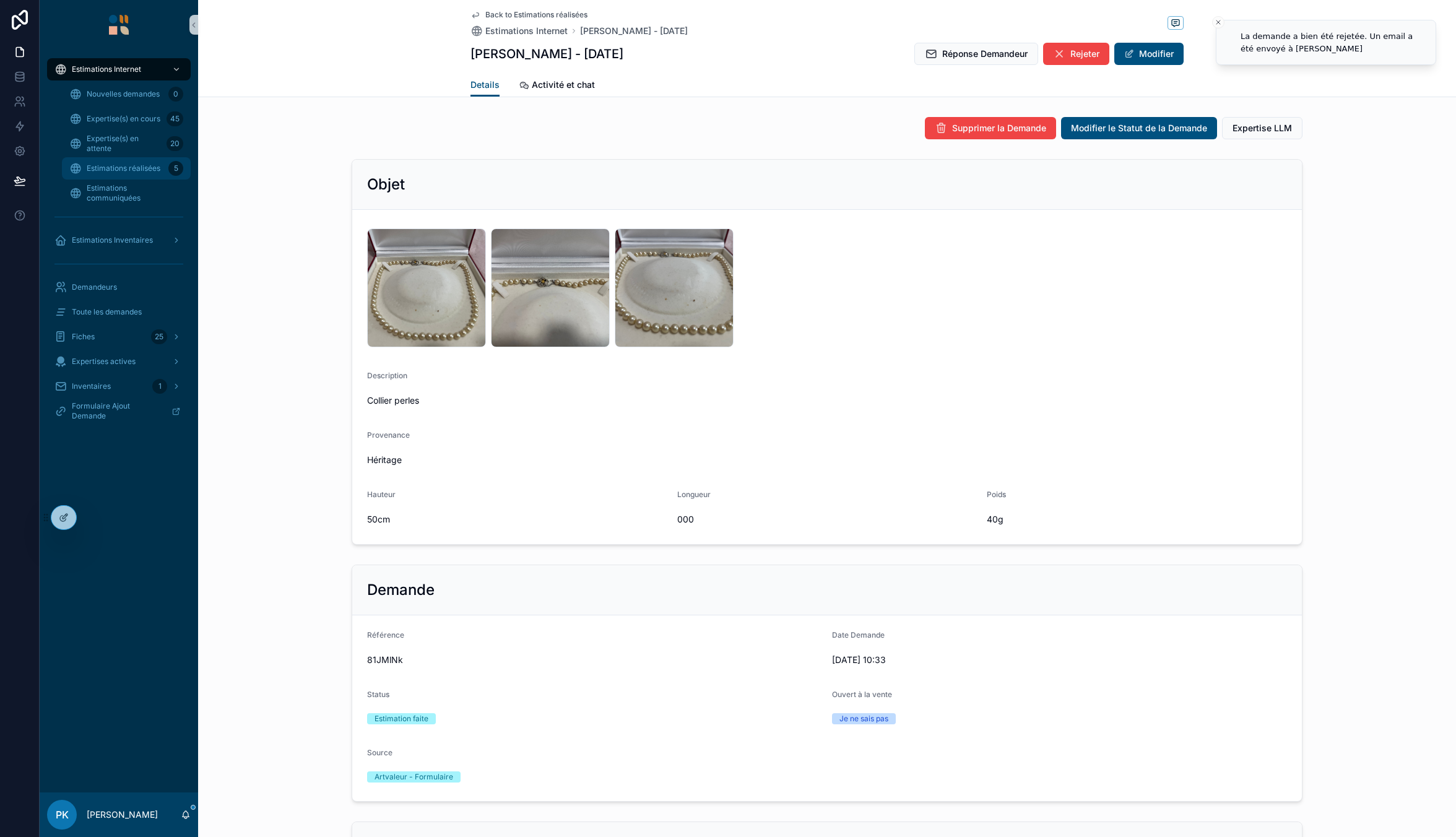
click at [125, 172] on span "Estimations réalisées" at bounding box center [123, 168] width 73 height 10
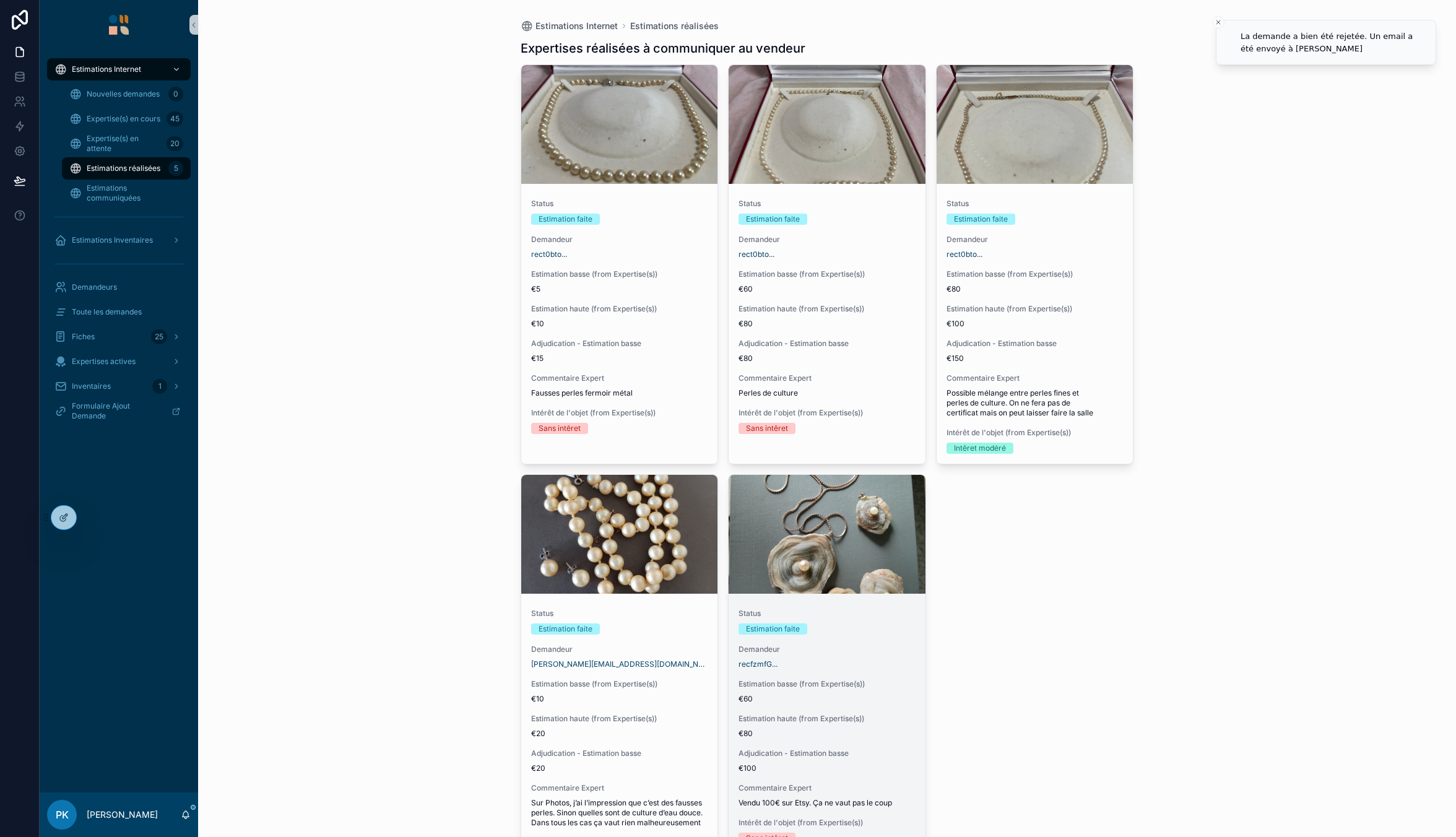
scroll to position [116, 0]
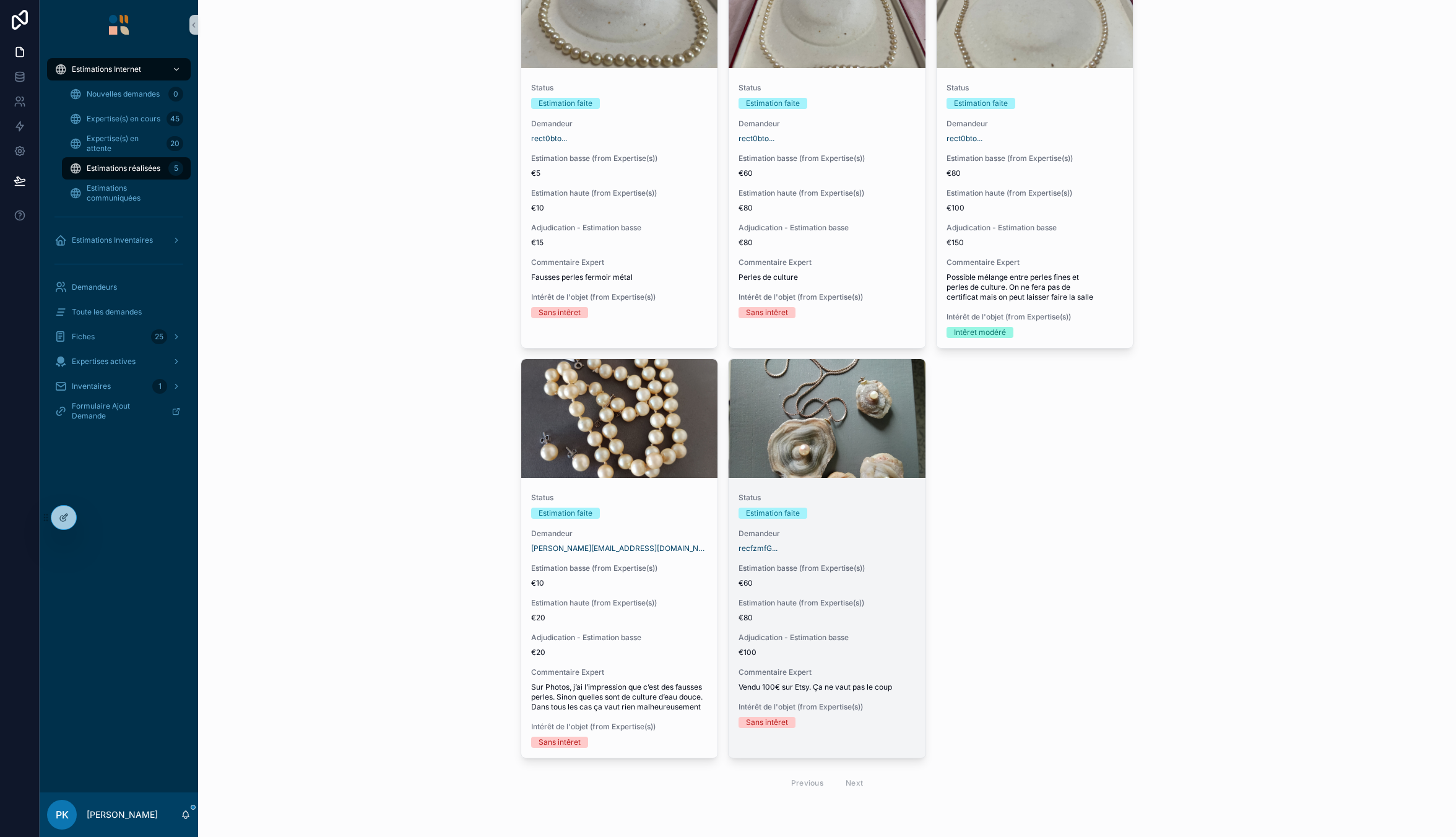
click at [868, 543] on div "recfzmfG..." at bounding box center [827, 548] width 177 height 10
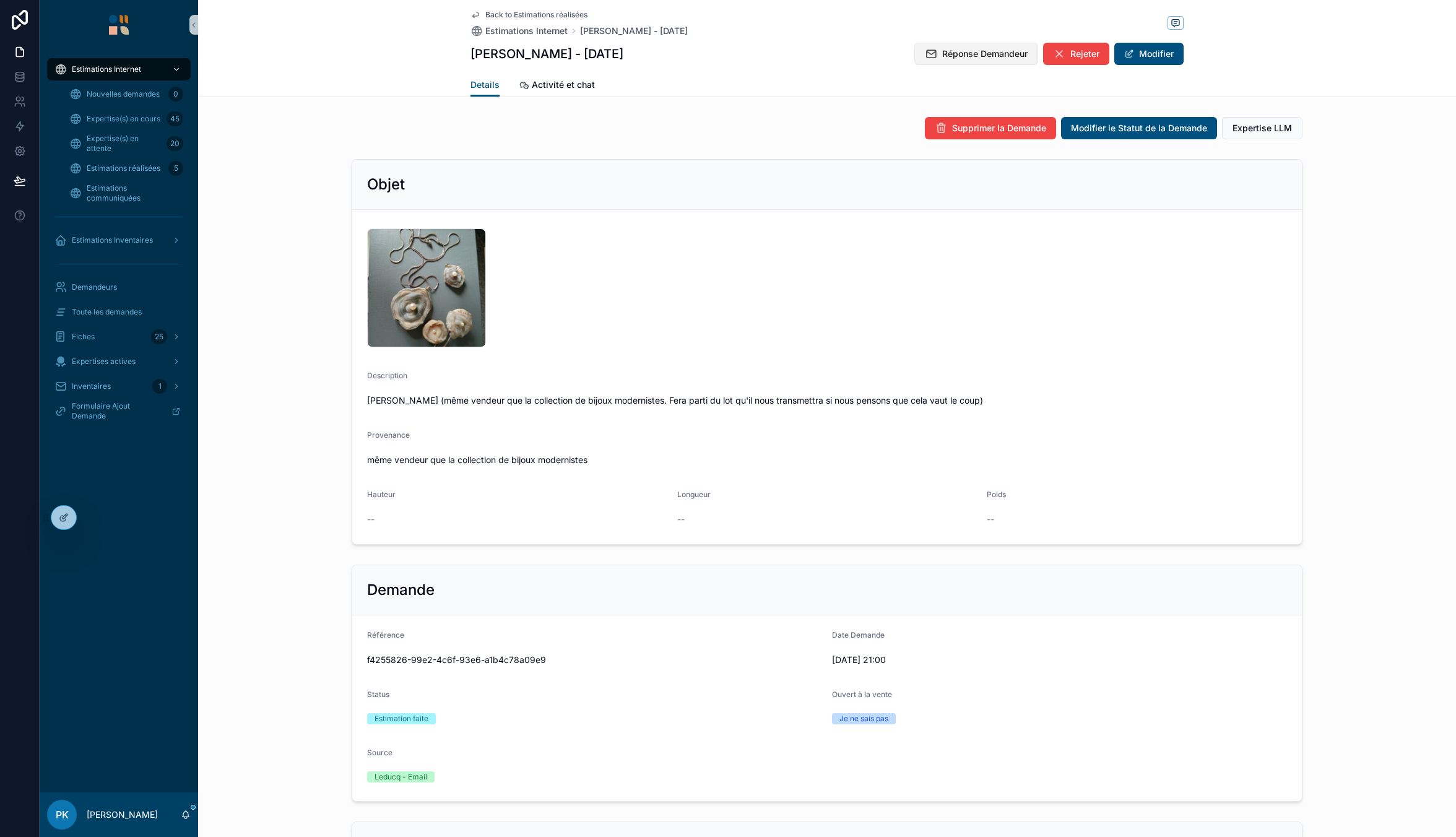
click at [957, 58] on span "Réponse Demandeur" at bounding box center [984, 54] width 85 height 12
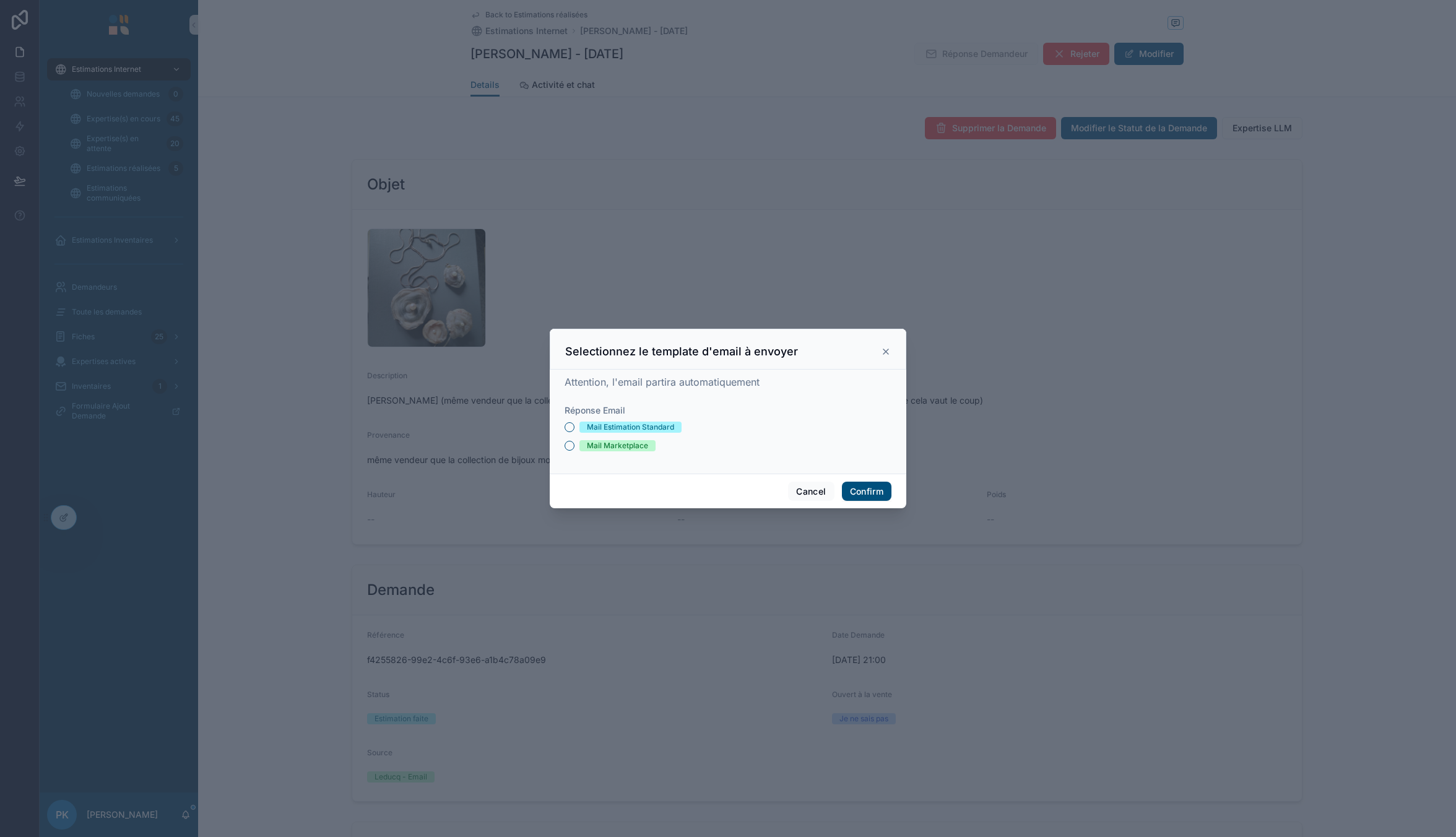
click at [609, 423] on div "Mail Estimation Standard" at bounding box center [631, 427] width 87 height 11
click at [574, 423] on button "Mail Estimation Standard" at bounding box center [570, 427] width 10 height 10
click at [864, 486] on button "Confirm" at bounding box center [867, 491] width 50 height 20
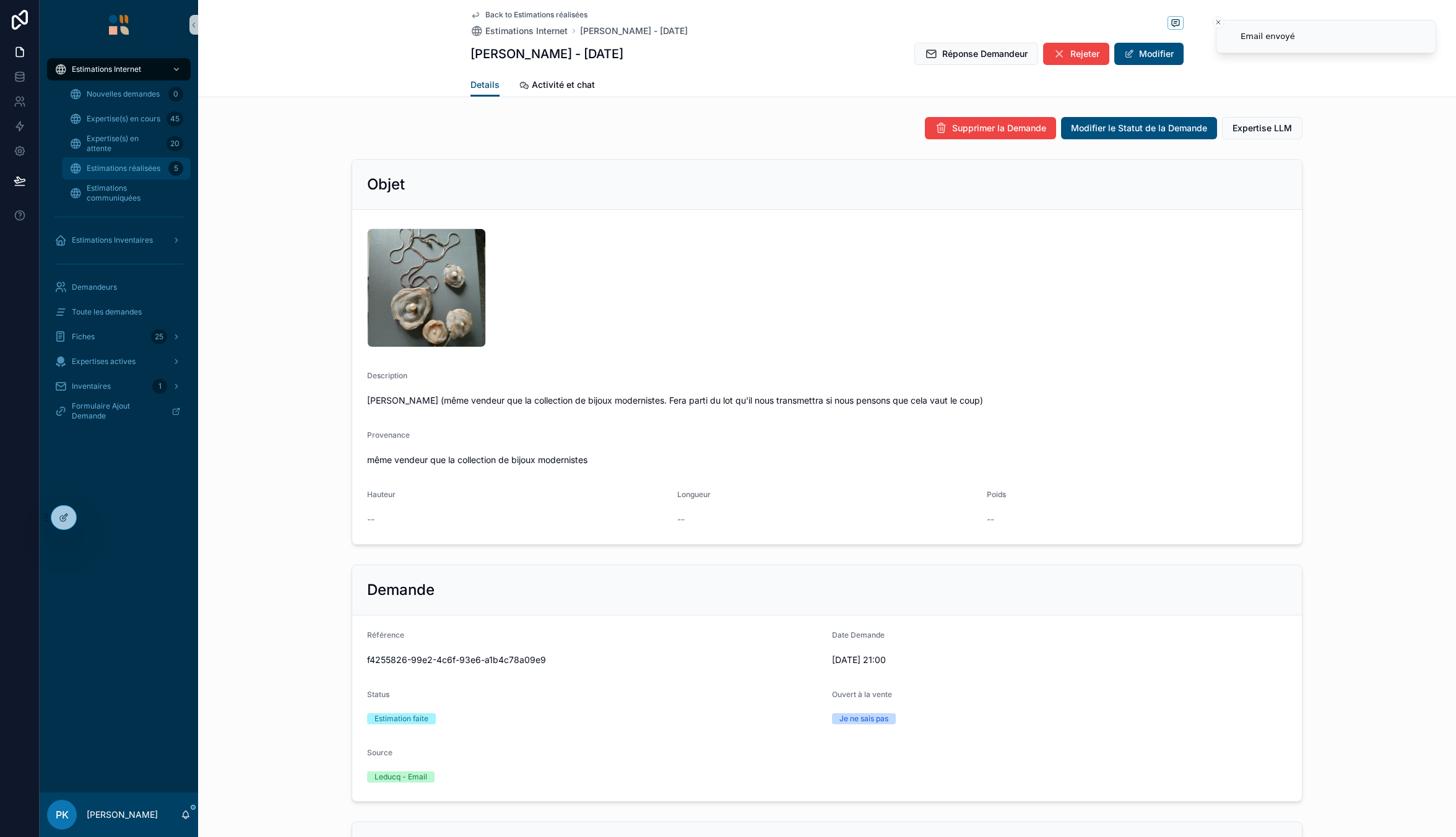
click at [101, 176] on div "Estimations réalisées 5" at bounding box center [126, 168] width 114 height 20
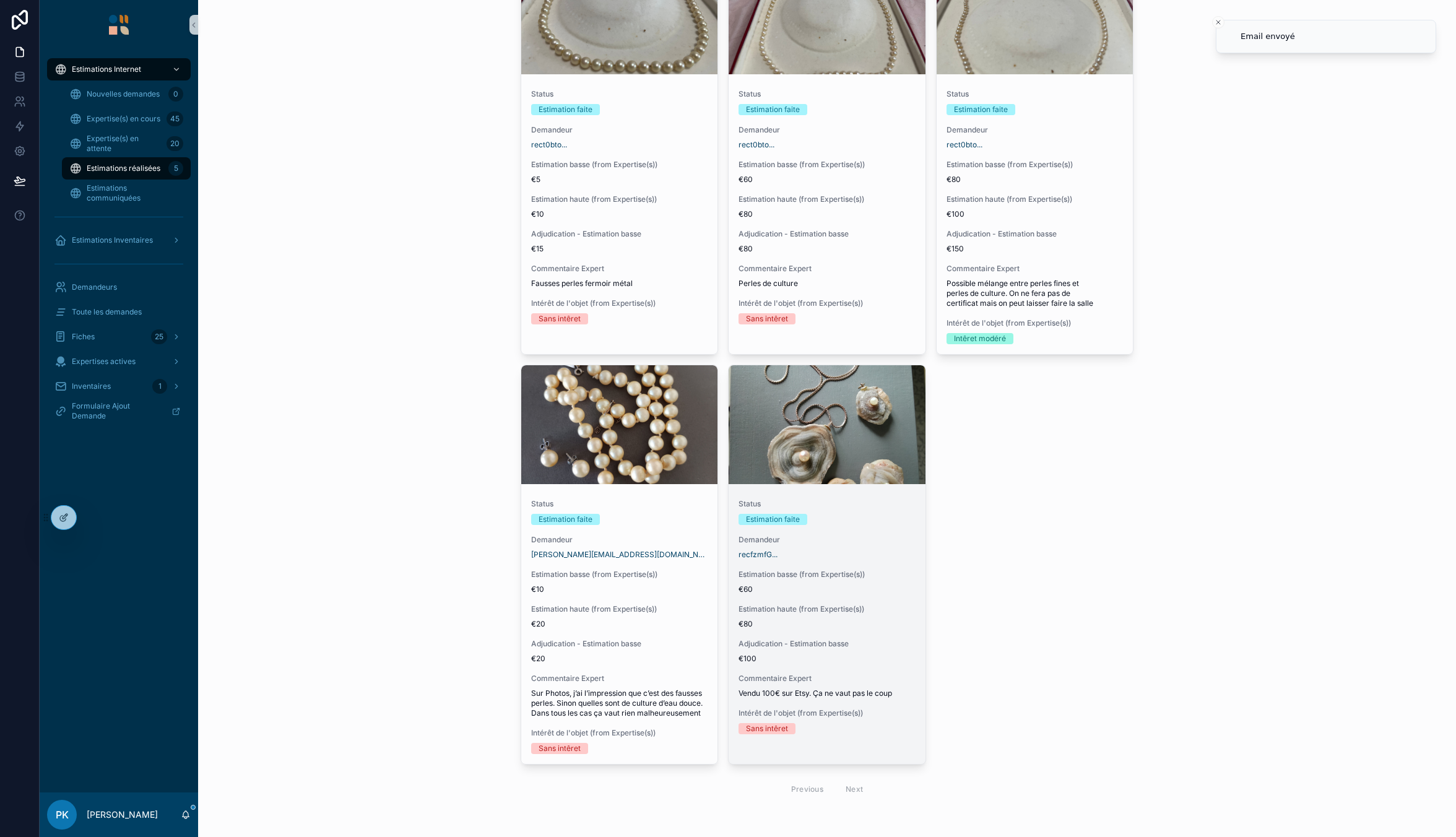
scroll to position [116, 0]
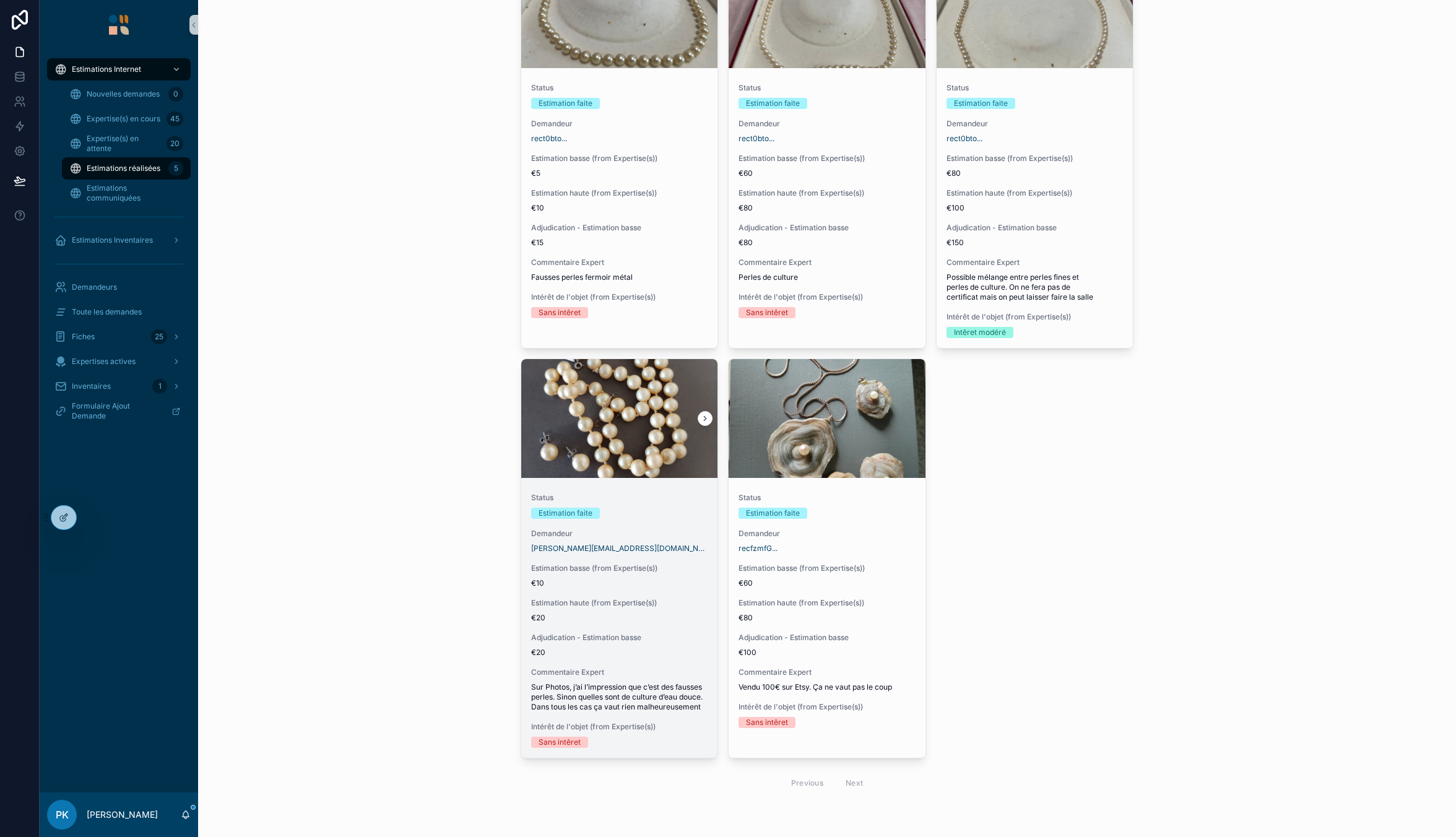
click at [604, 589] on div "Status Estimation faite Demandeur [PERSON_NAME][EMAIL_ADDRESS][DOMAIN_NAME] Est…" at bounding box center [619, 620] width 196 height 275
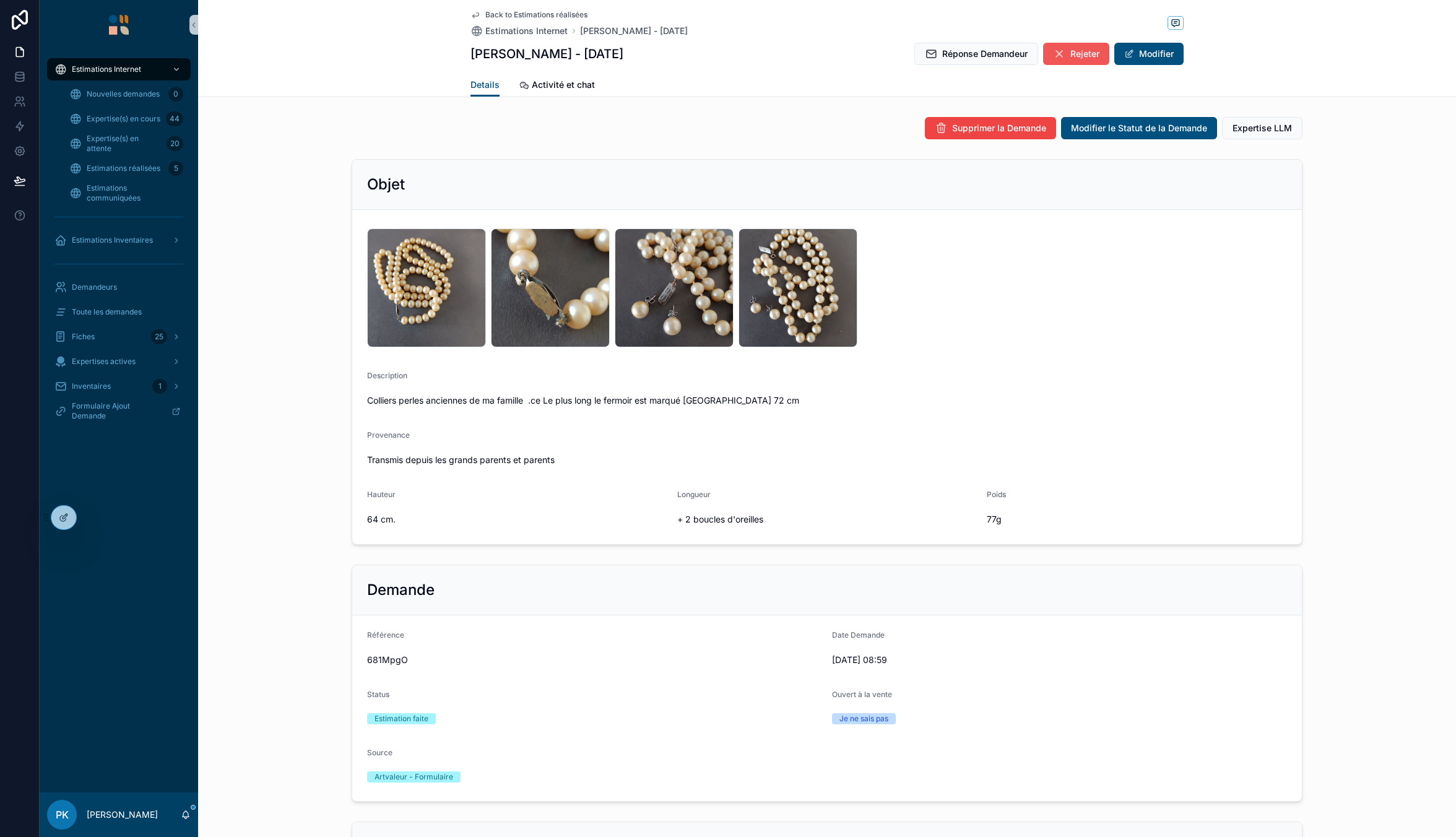
click at [1053, 53] on icon "scrollable content" at bounding box center [1059, 54] width 12 height 12
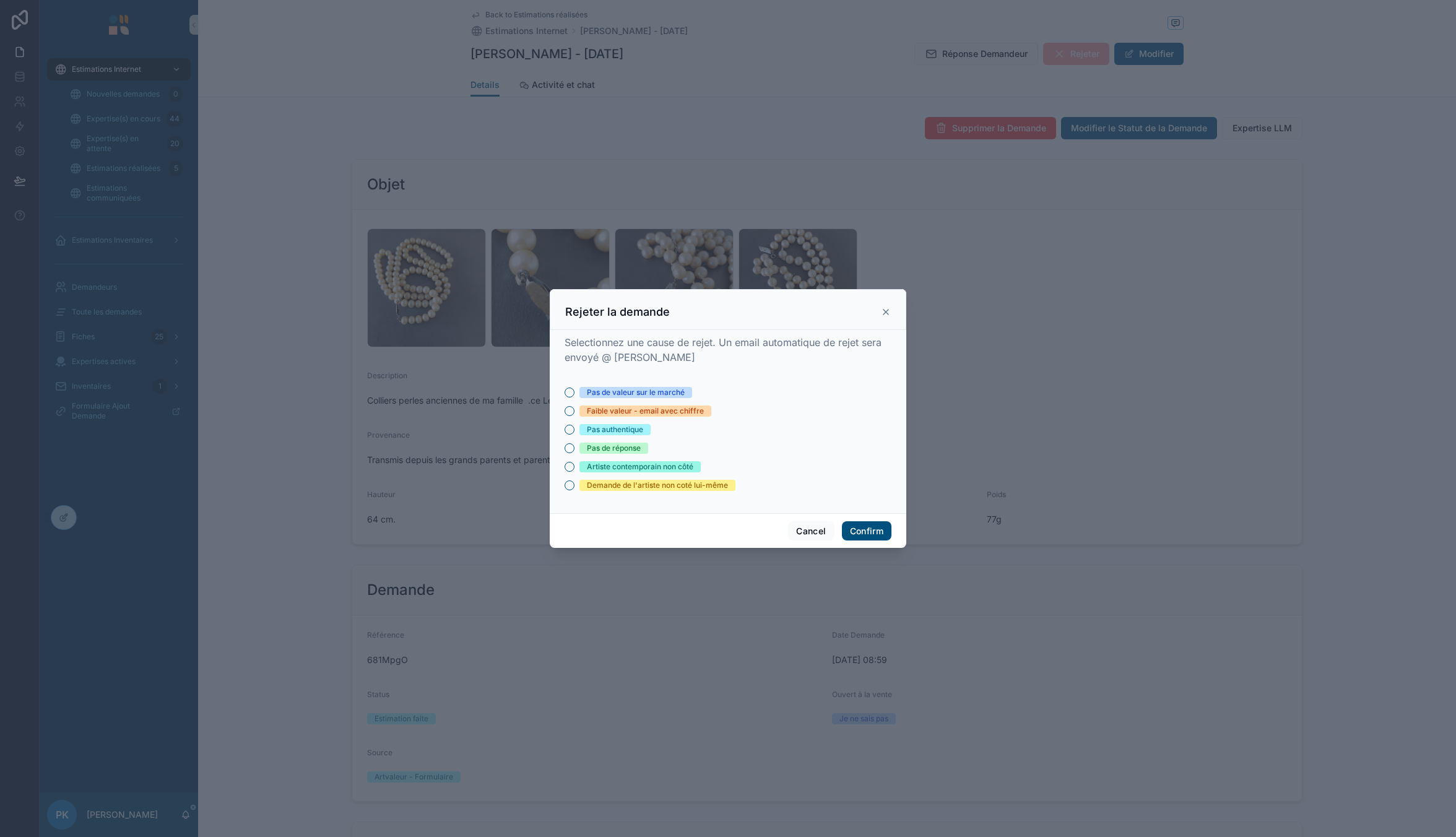
click at [654, 385] on div "Selectionnez une cause de rejet. Un email automatique de rejet sera envoyé @ [P…" at bounding box center [728, 419] width 327 height 168
click at [655, 389] on div "Pas de valeur sur le marché" at bounding box center [636, 392] width 97 height 11
click at [574, 389] on button "Pas de valeur sur le marché" at bounding box center [570, 392] width 10 height 10
click at [853, 523] on button "Confirm" at bounding box center [867, 531] width 50 height 20
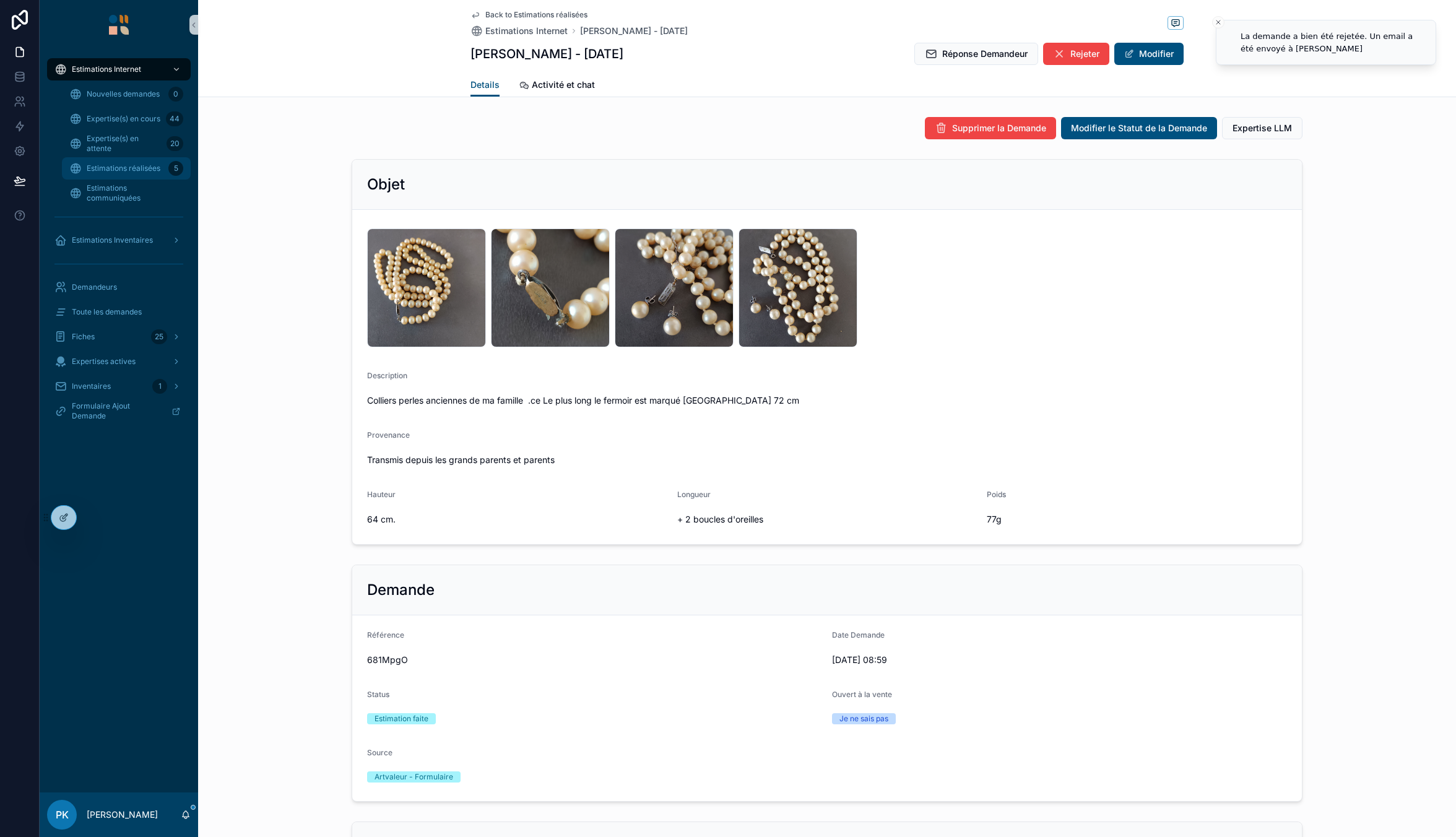
click at [125, 170] on span "Estimations réalisées" at bounding box center [123, 168] width 73 height 10
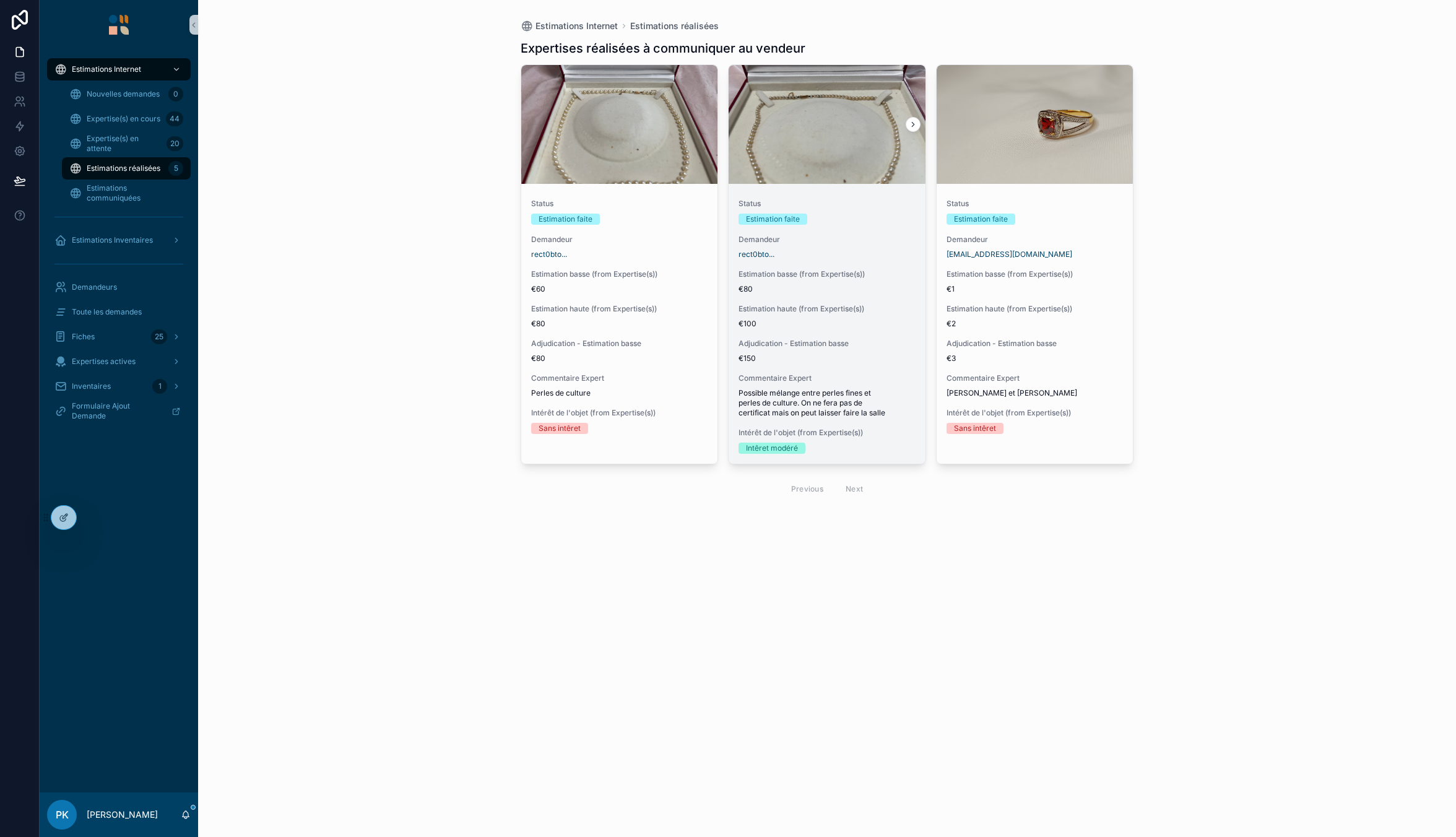
click at [863, 253] on div "rect0bto..." at bounding box center [827, 254] width 177 height 10
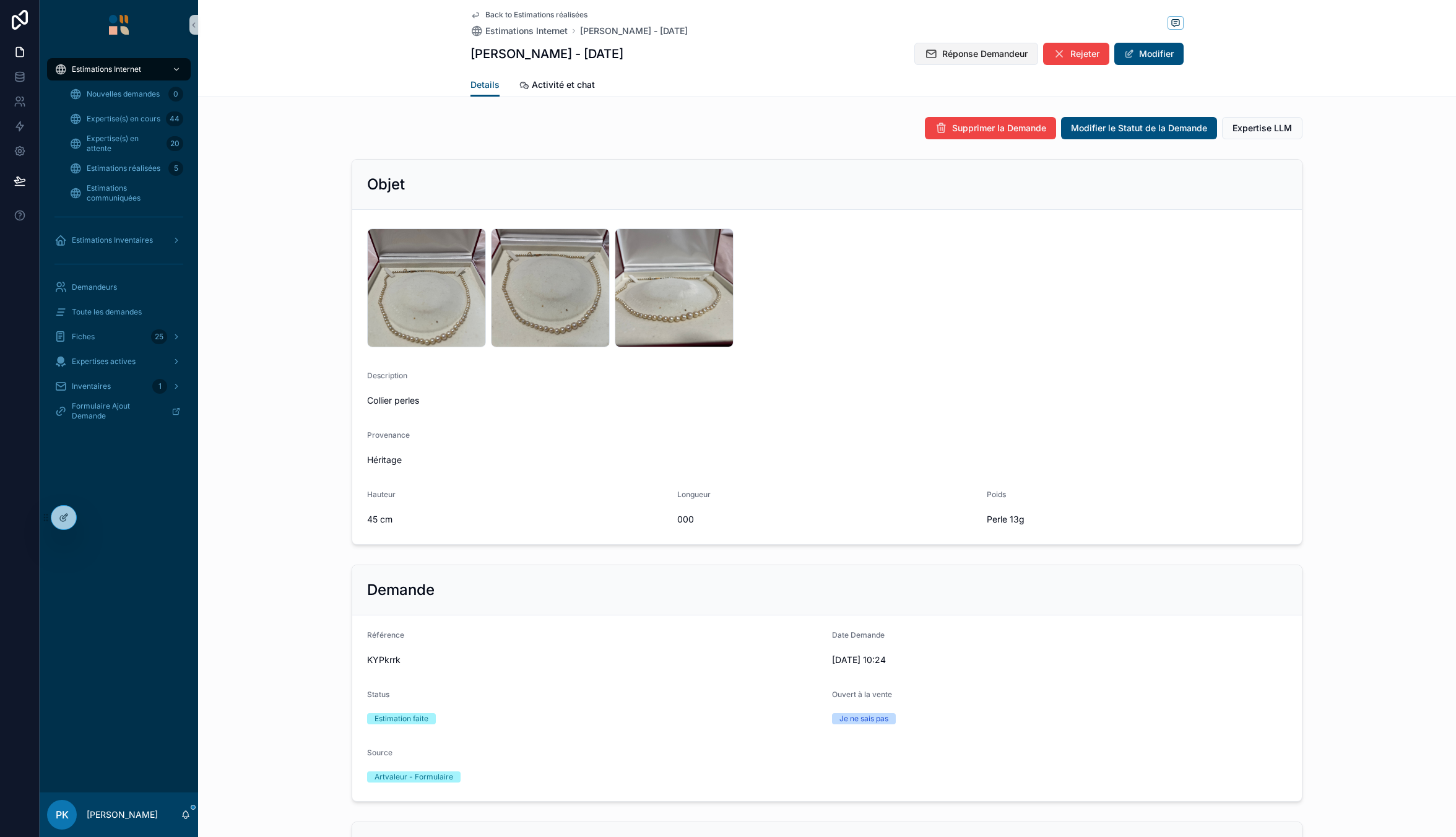
click at [962, 63] on button "Réponse Demandeur" at bounding box center [976, 54] width 124 height 22
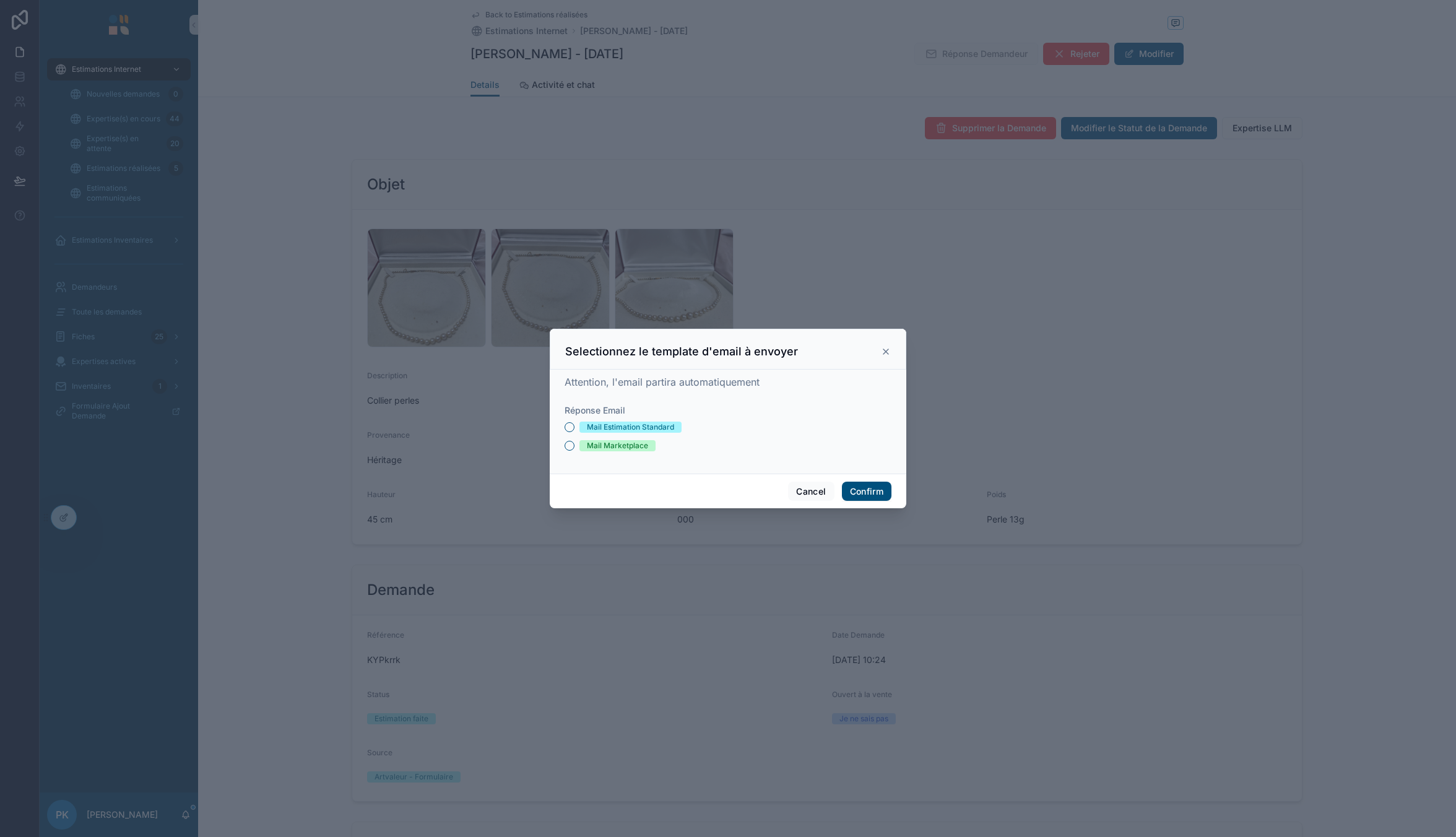
click at [603, 422] on div "Mail Estimation Standard" at bounding box center [631, 427] width 87 height 11
click at [574, 422] on button "Mail Estimation Standard" at bounding box center [570, 427] width 10 height 10
click at [858, 485] on button "Confirm" at bounding box center [867, 491] width 50 height 20
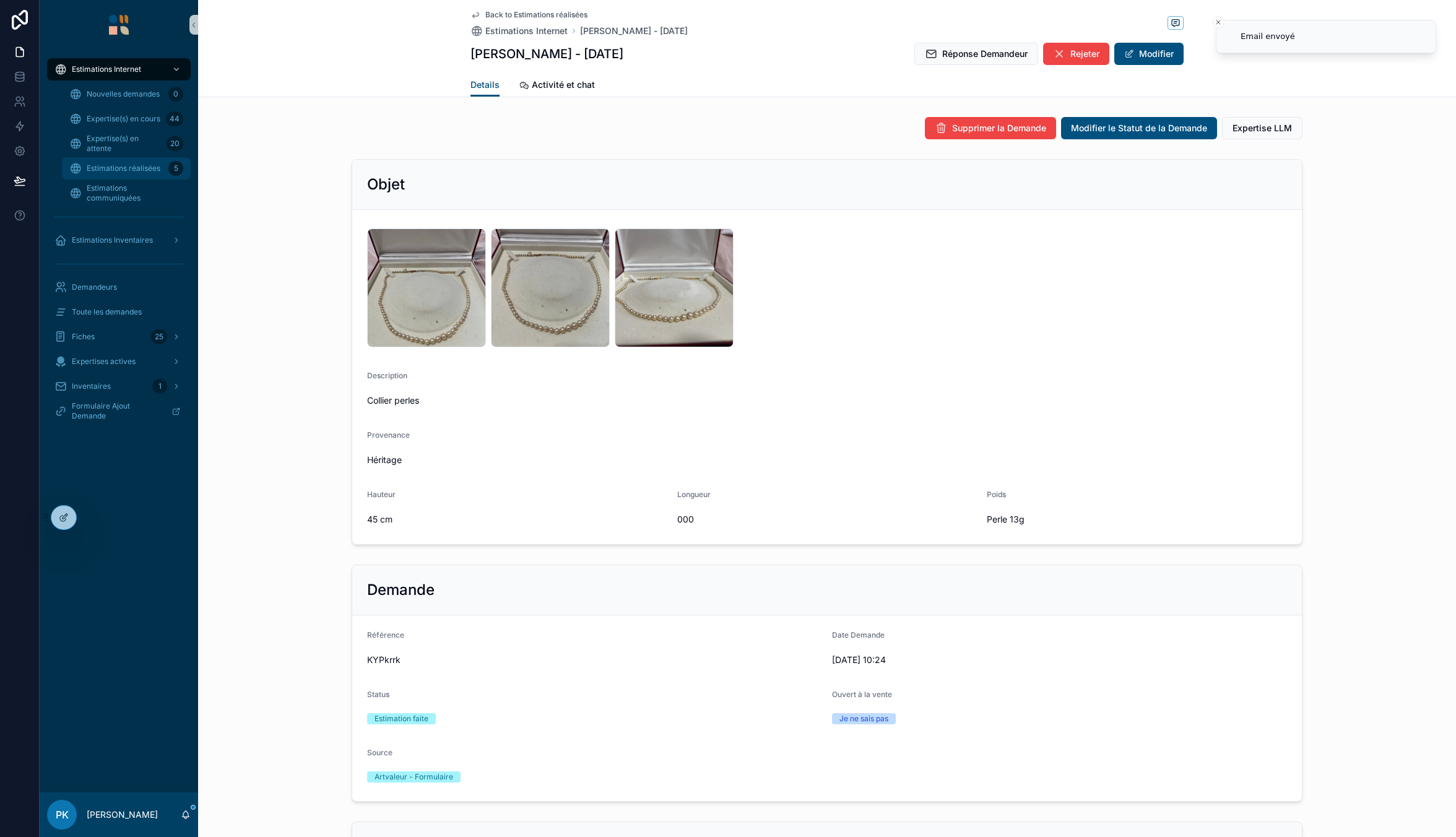
click at [158, 168] on span "Estimations réalisées" at bounding box center [123, 168] width 73 height 10
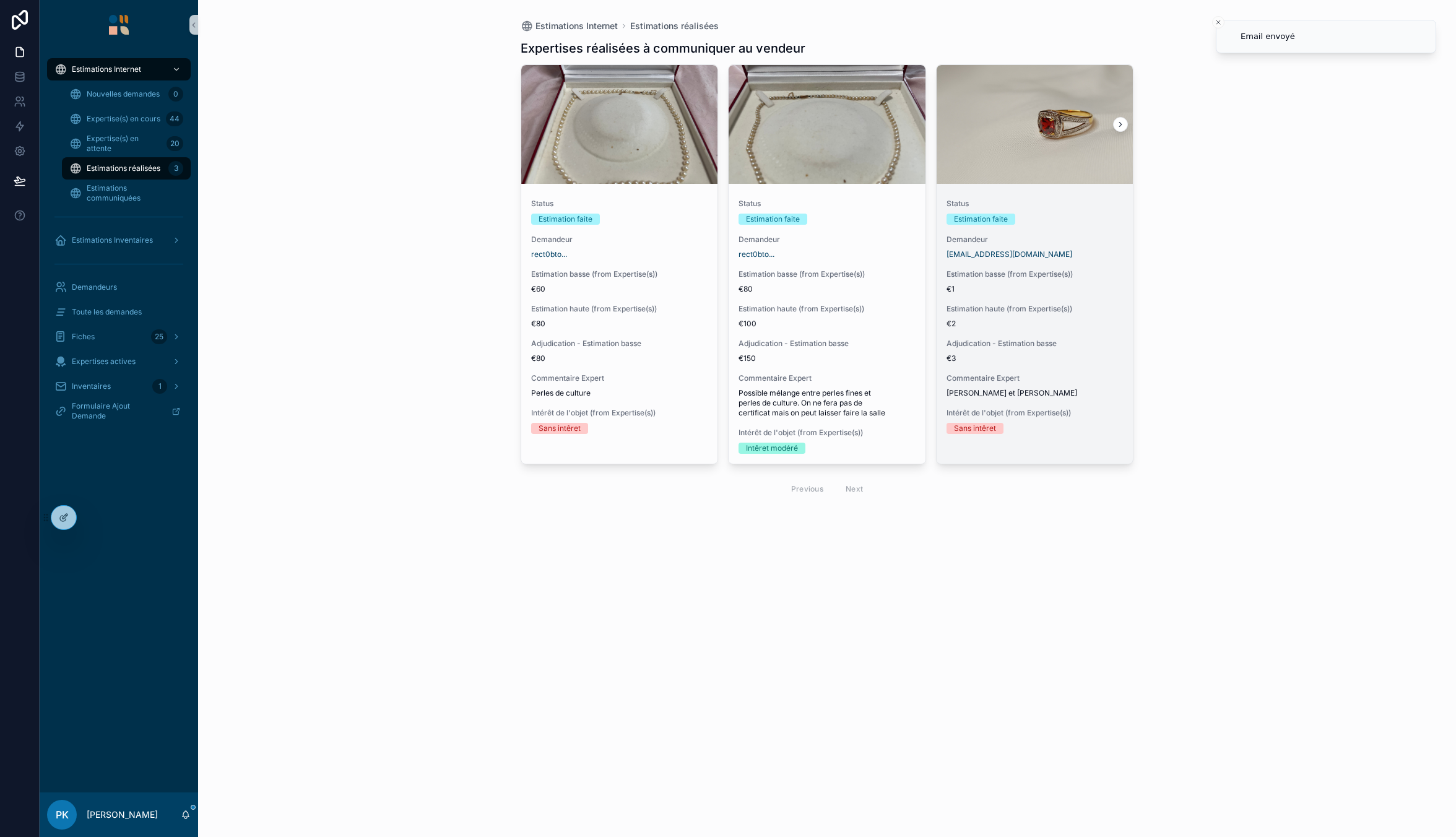
click at [1090, 241] on span "Demandeur" at bounding box center [1035, 239] width 177 height 10
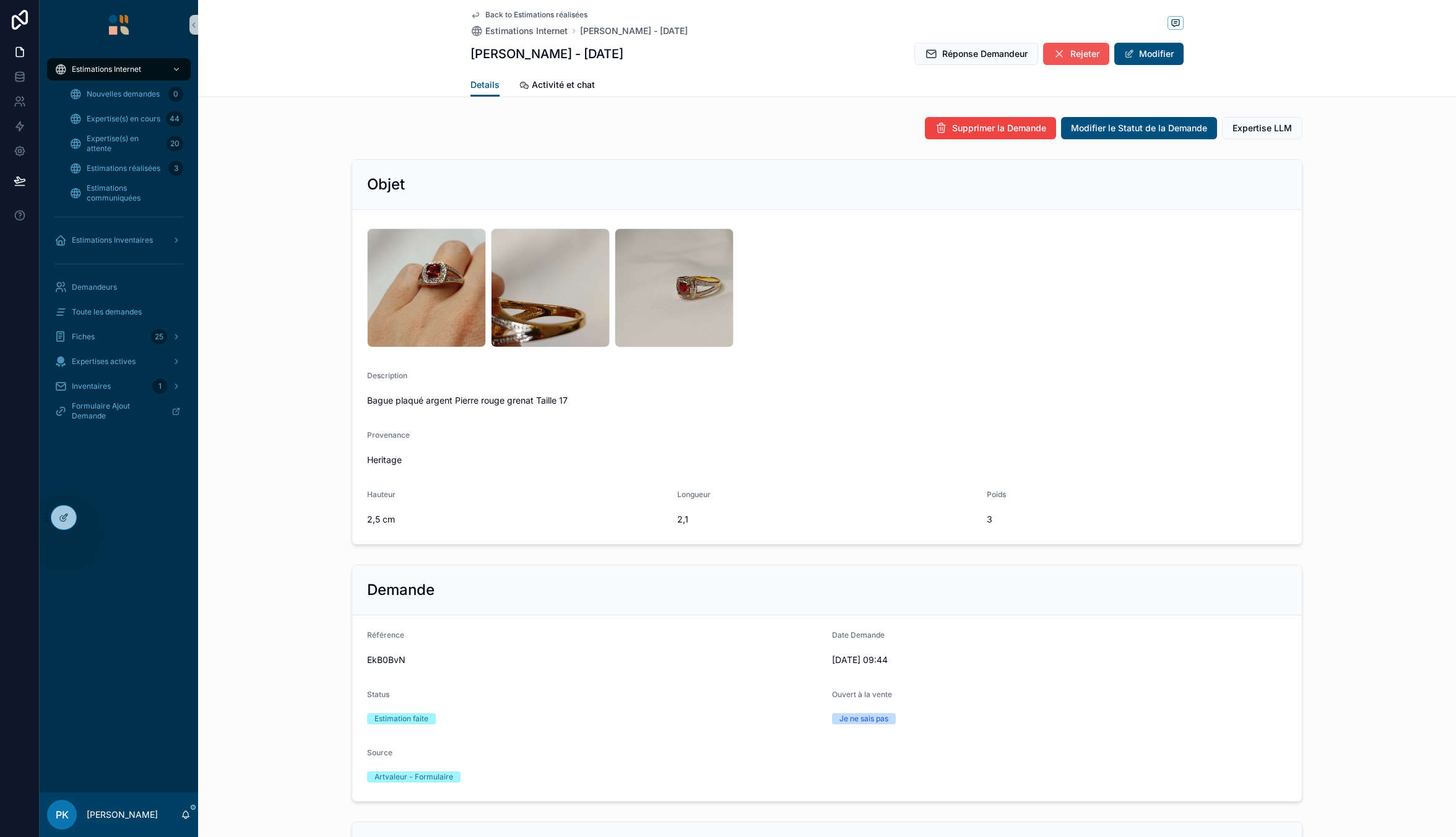
click at [1057, 58] on icon "scrollable content" at bounding box center [1059, 54] width 12 height 12
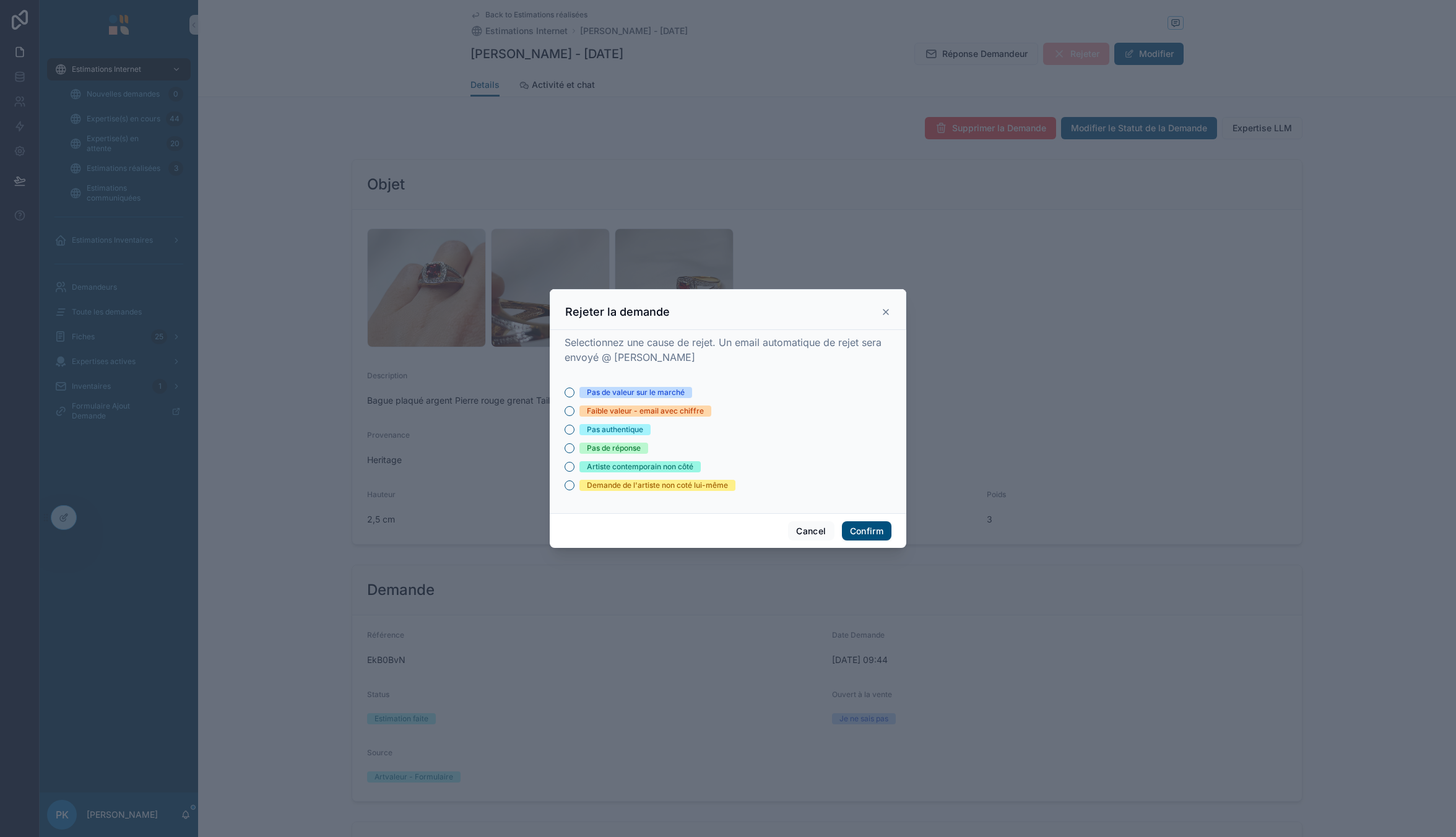
click at [617, 391] on div "Pas de valeur sur le marché" at bounding box center [636, 392] width 97 height 11
click at [574, 391] on button "Pas de valeur sur le marché" at bounding box center [570, 392] width 10 height 10
click at [875, 521] on button "Confirm" at bounding box center [867, 531] width 50 height 20
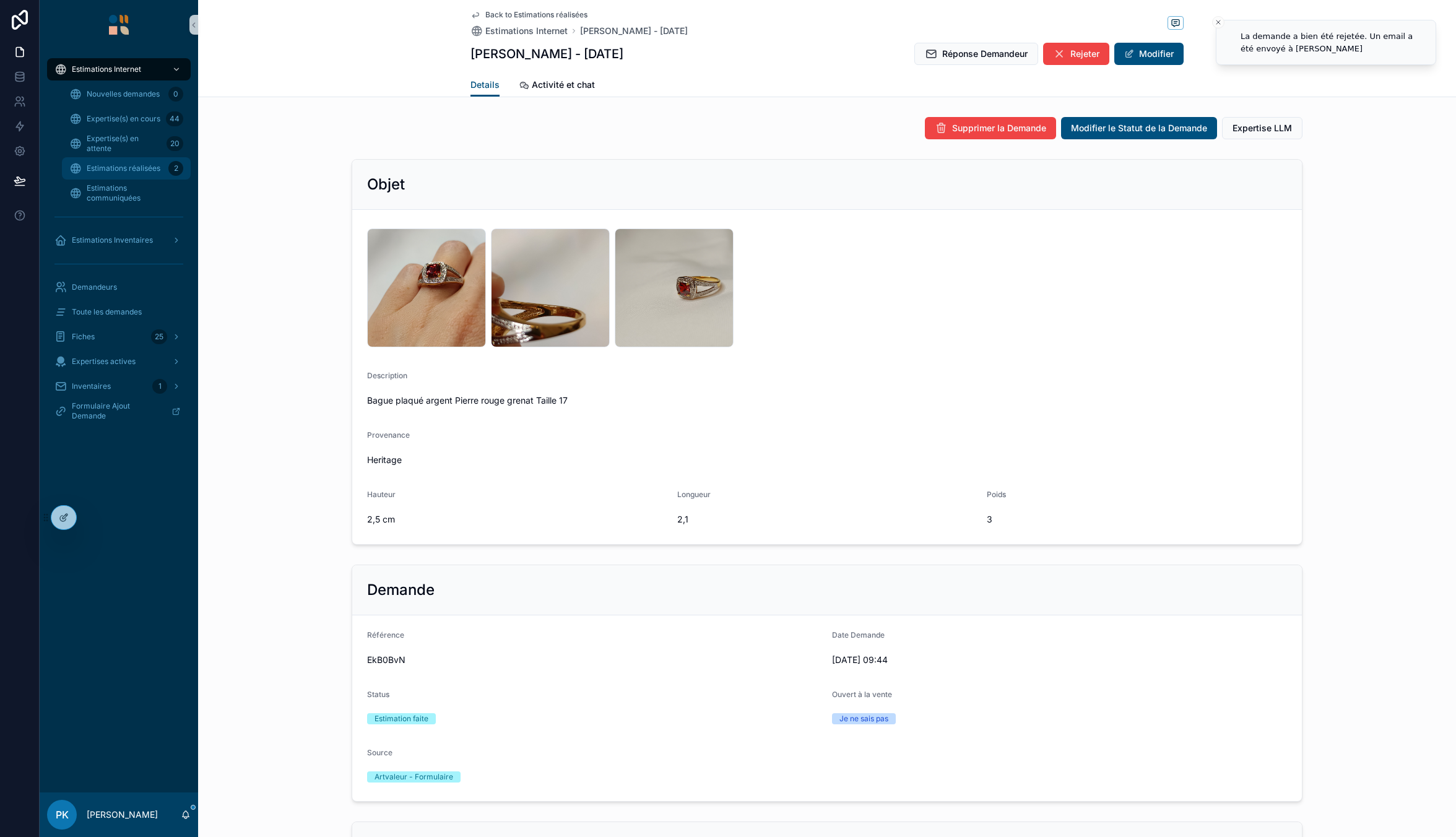
click at [139, 174] on div "Estimations réalisées 2" at bounding box center [126, 168] width 114 height 20
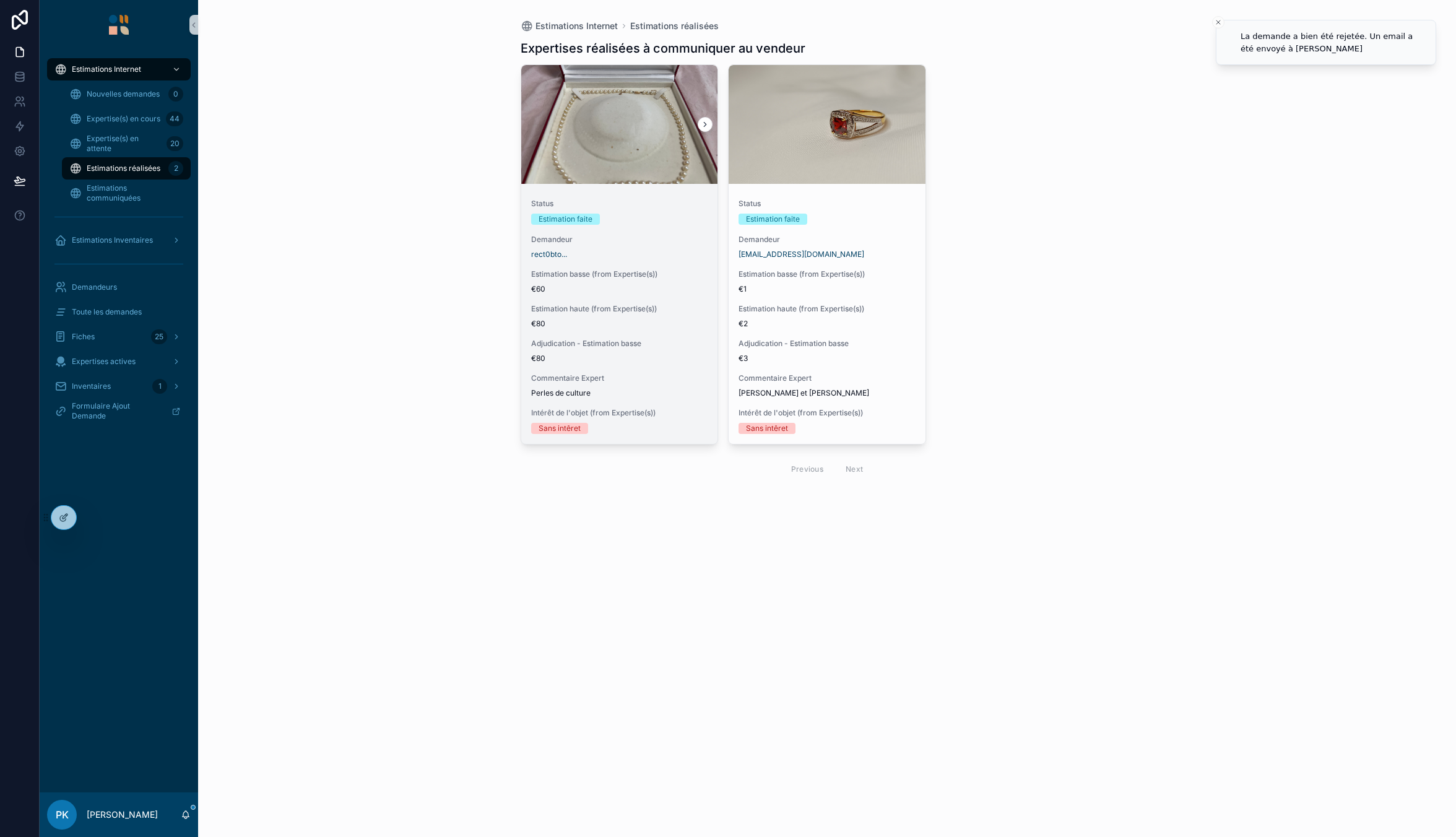
click at [646, 236] on span "Demandeur" at bounding box center [619, 239] width 177 height 10
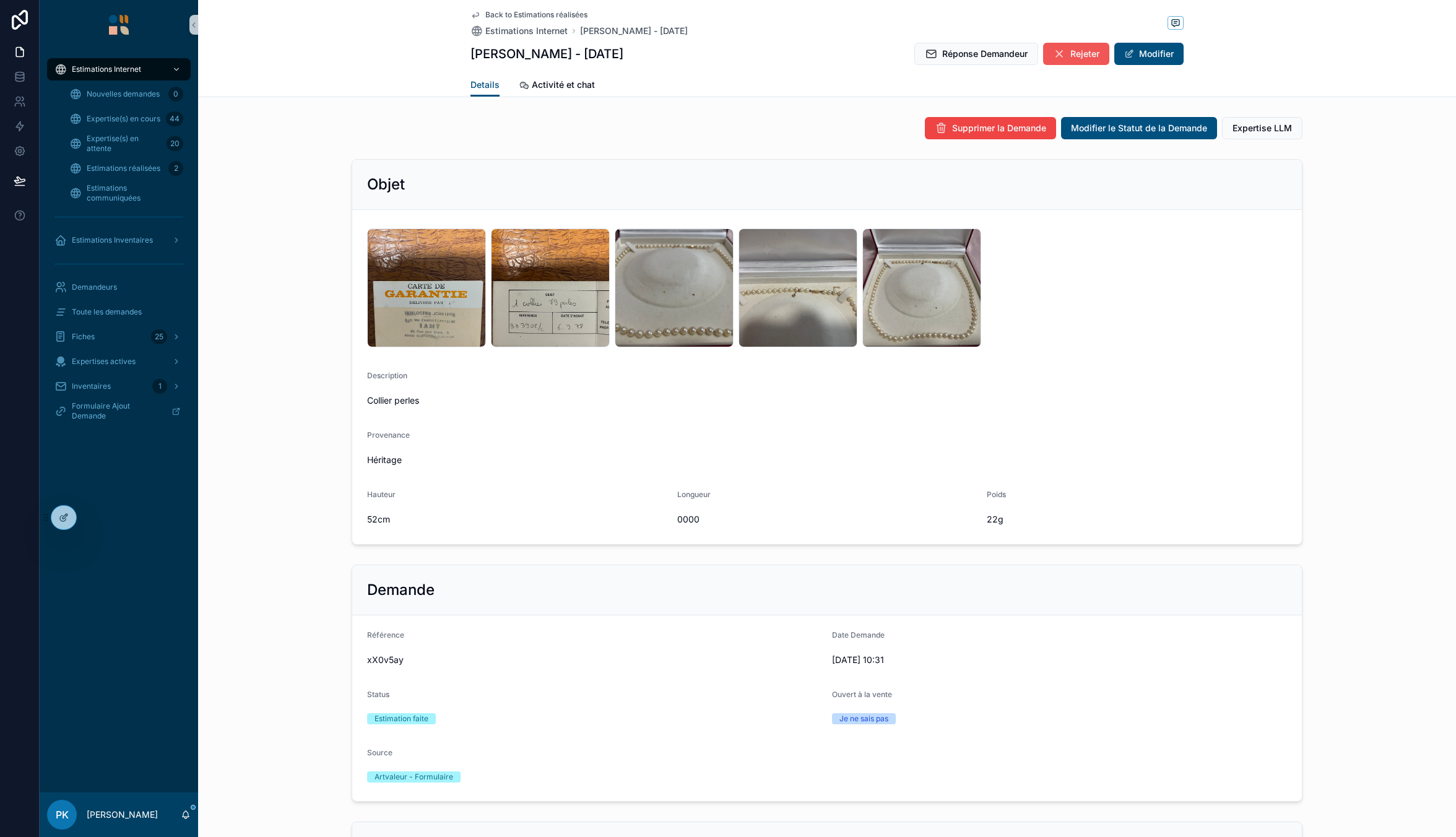
click at [1053, 53] on icon "scrollable content" at bounding box center [1059, 54] width 12 height 12
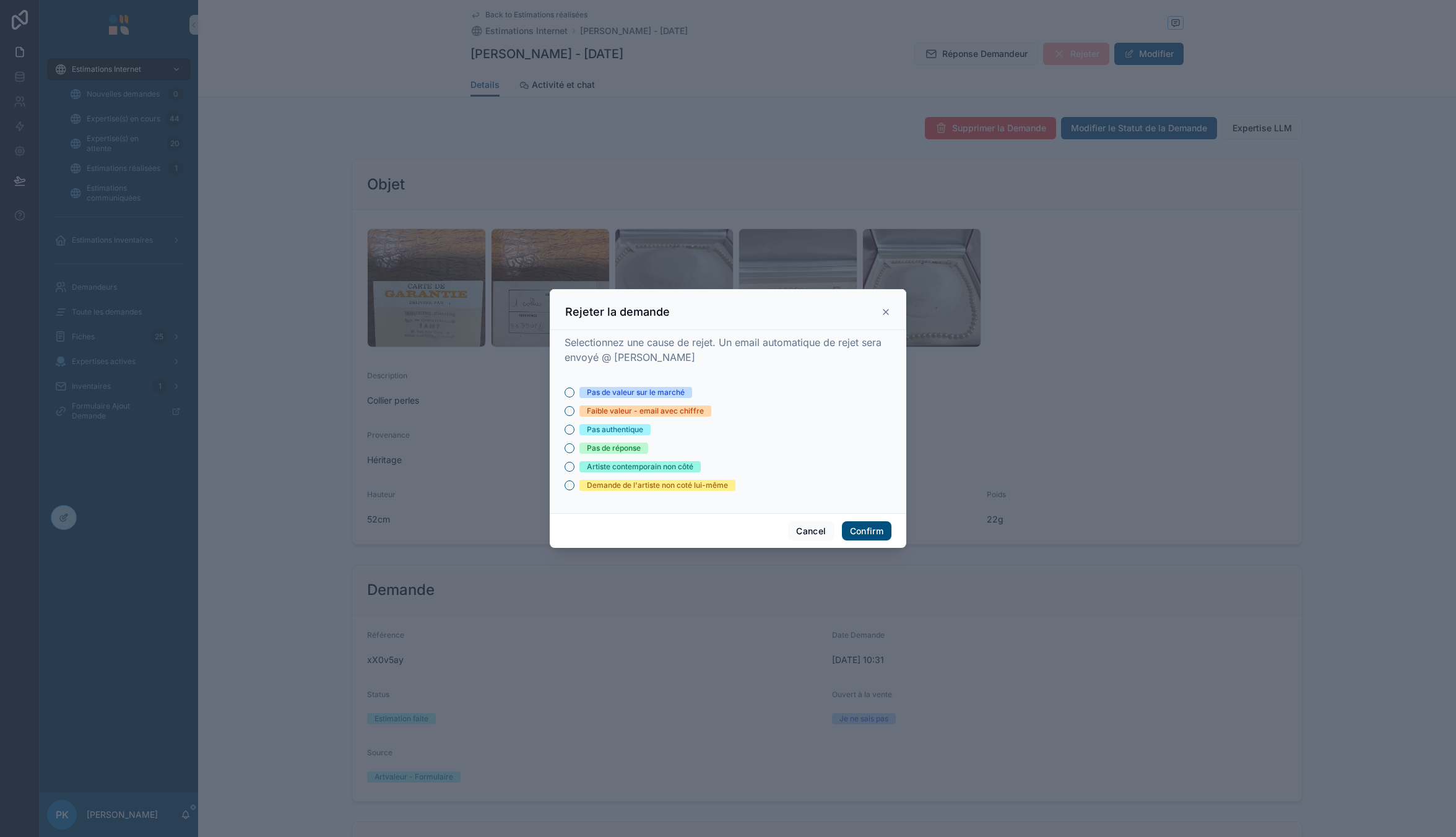
click at [603, 414] on div "Faible valeur - email avec chiffre" at bounding box center [645, 410] width 117 height 11
click at [574, 414] on button "Faible valeur - email avec chiffre" at bounding box center [570, 411] width 10 height 10
click at [875, 524] on button "Confirm" at bounding box center [867, 531] width 50 height 20
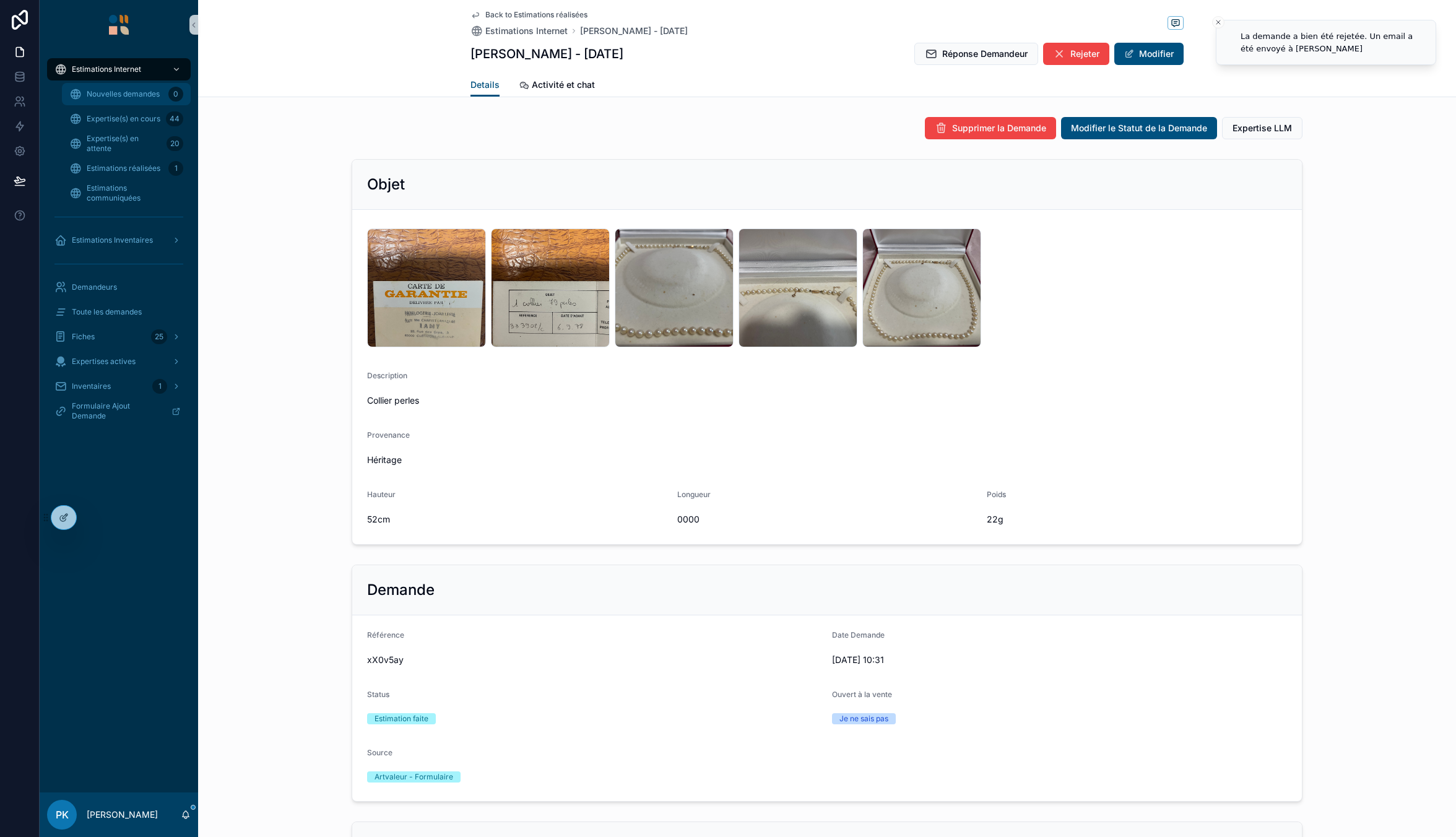
click at [91, 96] on span "Nouvelles demandes" at bounding box center [123, 94] width 73 height 10
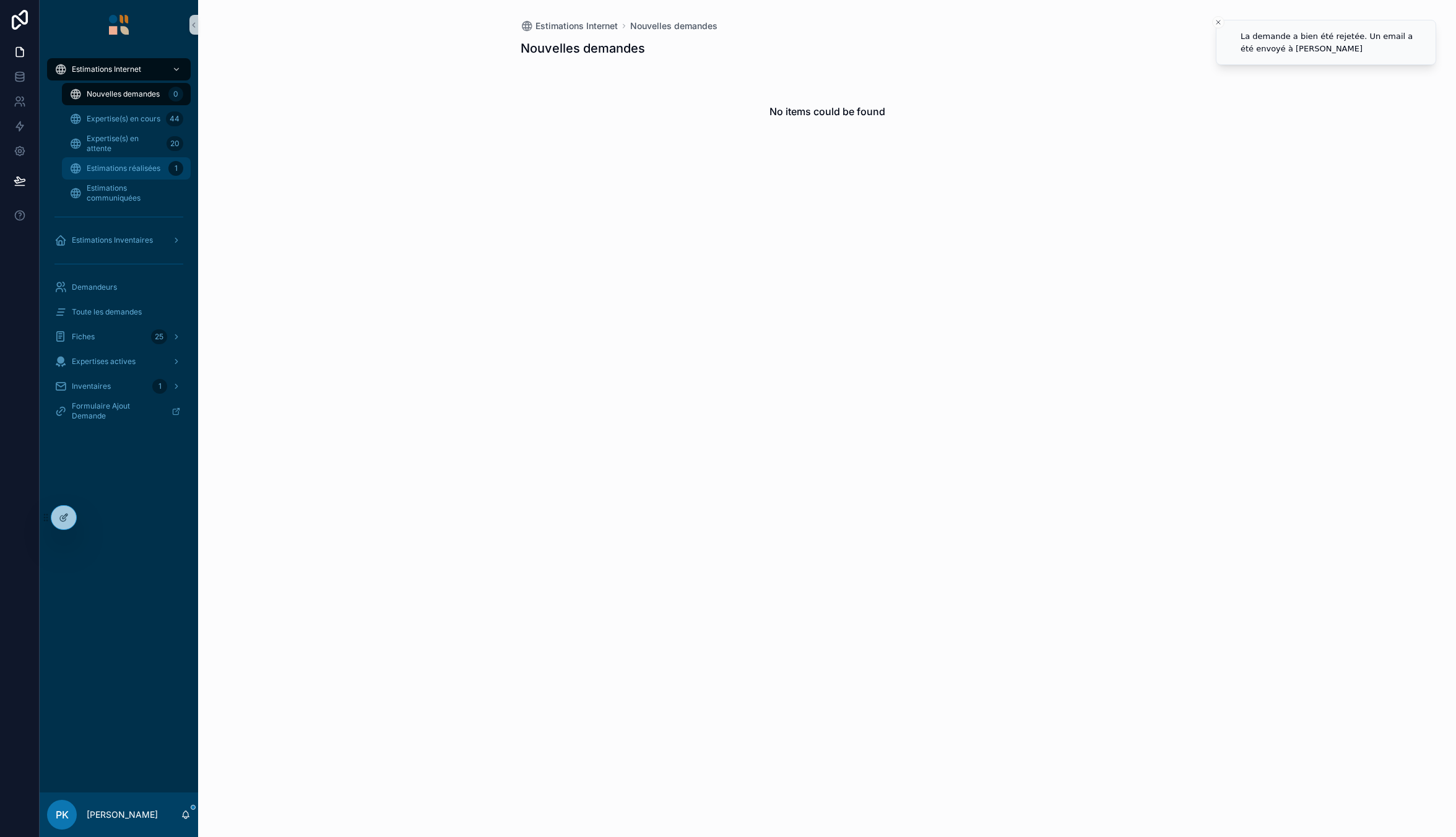
click at [121, 169] on span "Estimations réalisées" at bounding box center [123, 168] width 73 height 10
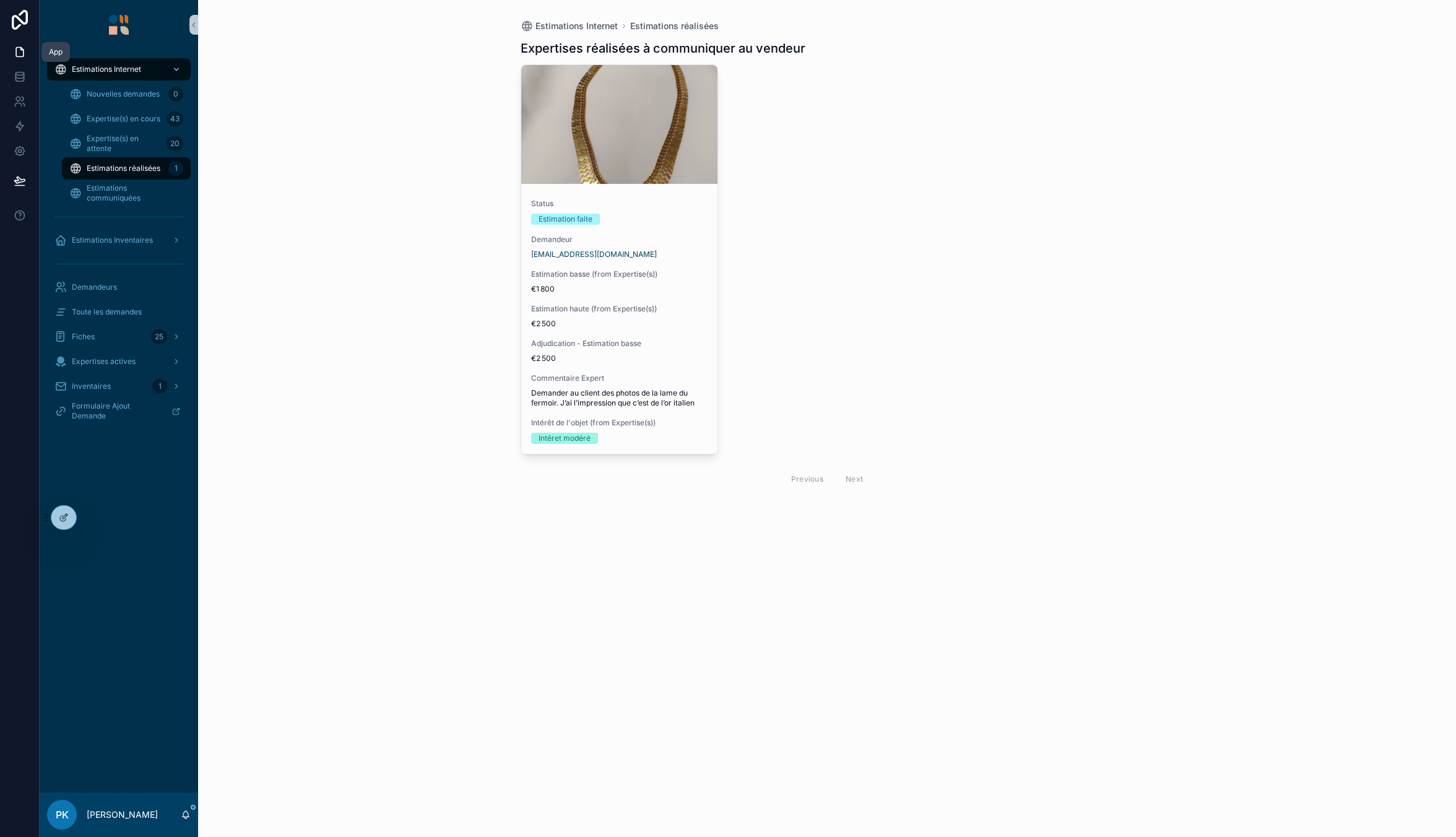
click at [21, 48] on icon at bounding box center [19, 52] width 7 height 9
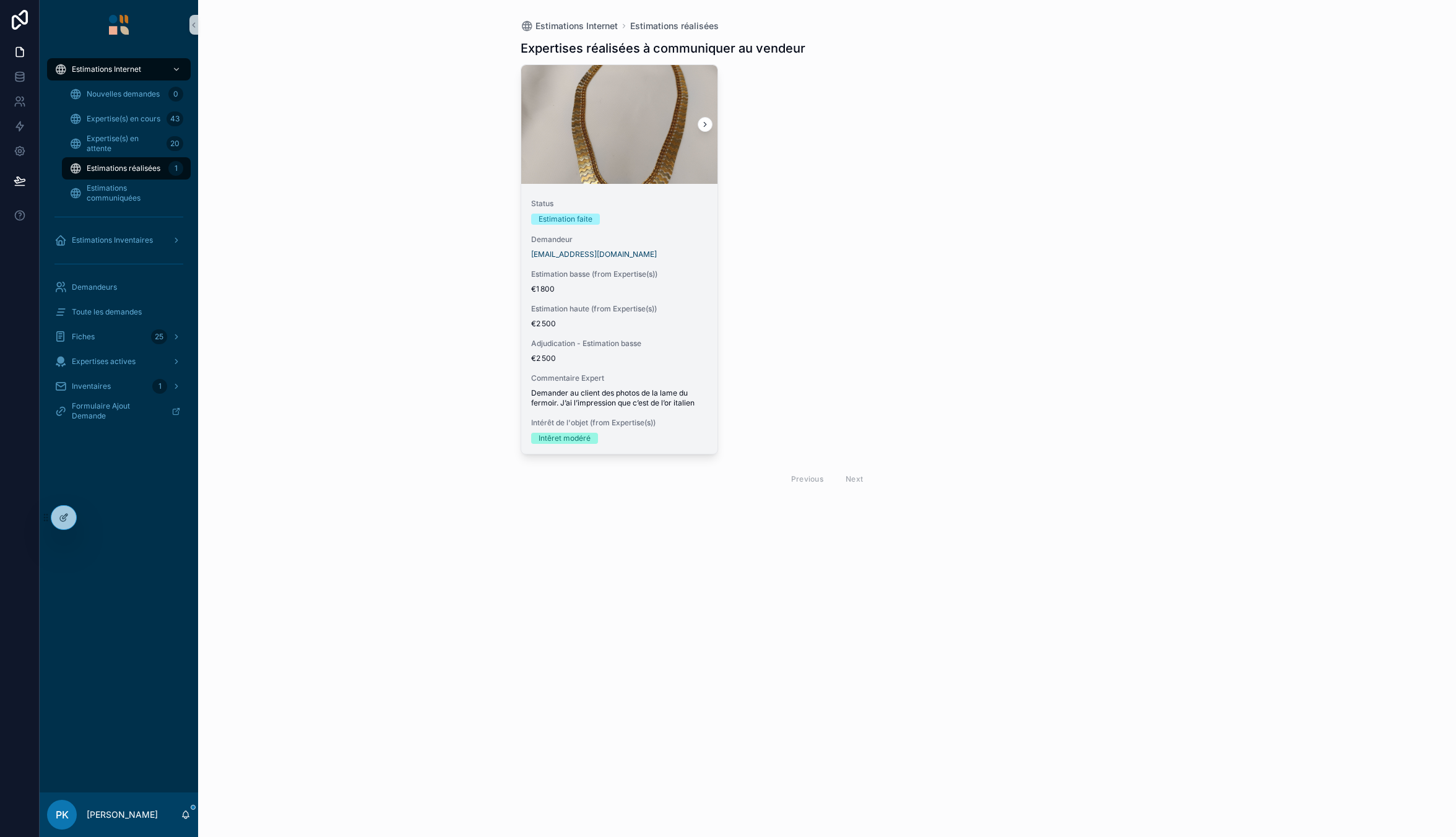
click at [688, 252] on div "[EMAIL_ADDRESS][DOMAIN_NAME]" at bounding box center [619, 254] width 177 height 10
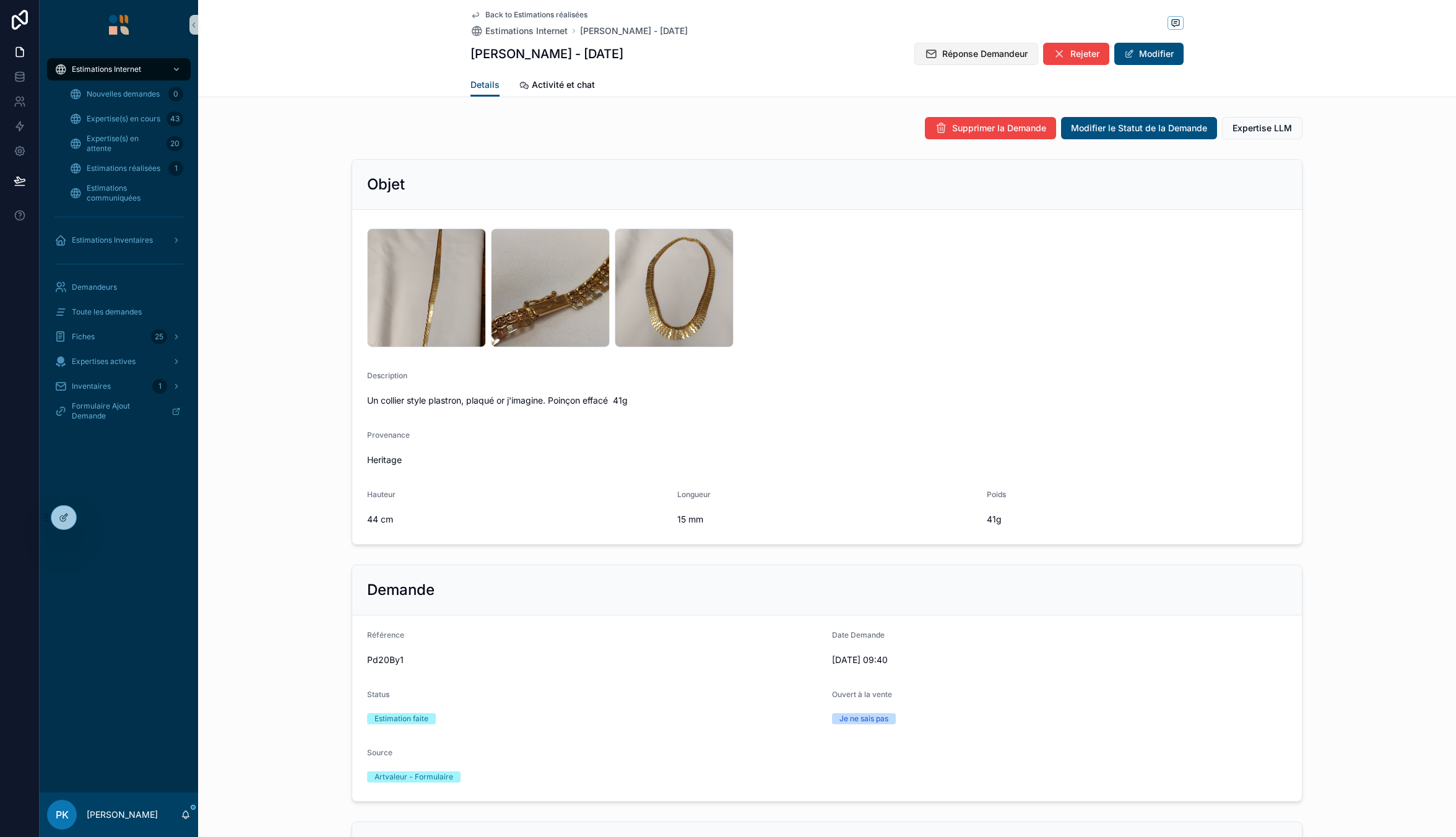
click at [943, 60] on button "Réponse Demandeur" at bounding box center [976, 54] width 124 height 22
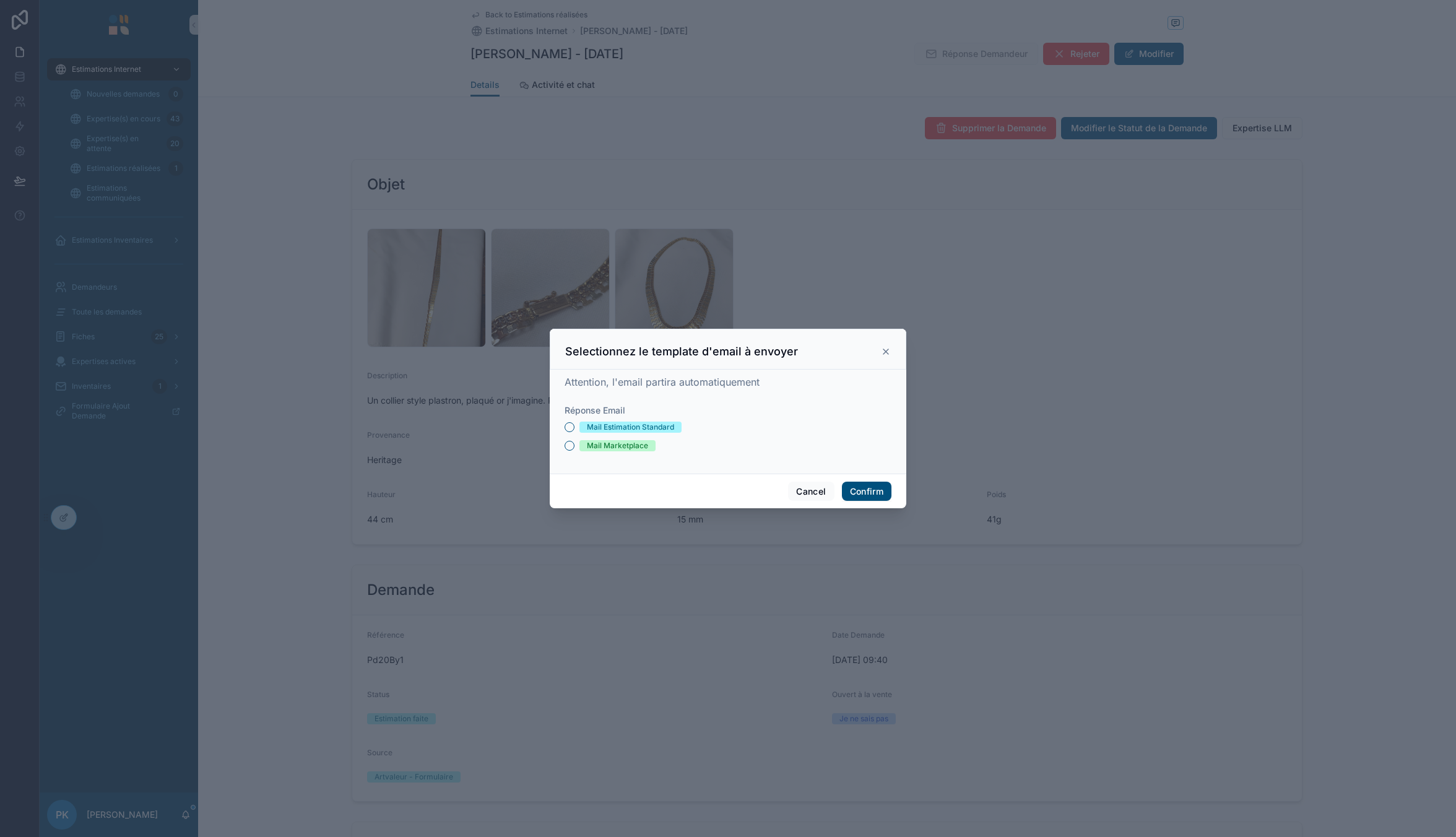
click at [599, 429] on div "Mail Estimation Standard" at bounding box center [631, 427] width 87 height 11
click at [574, 429] on button "Mail Estimation Standard" at bounding box center [570, 427] width 10 height 10
click at [855, 491] on button "Confirm" at bounding box center [867, 491] width 50 height 20
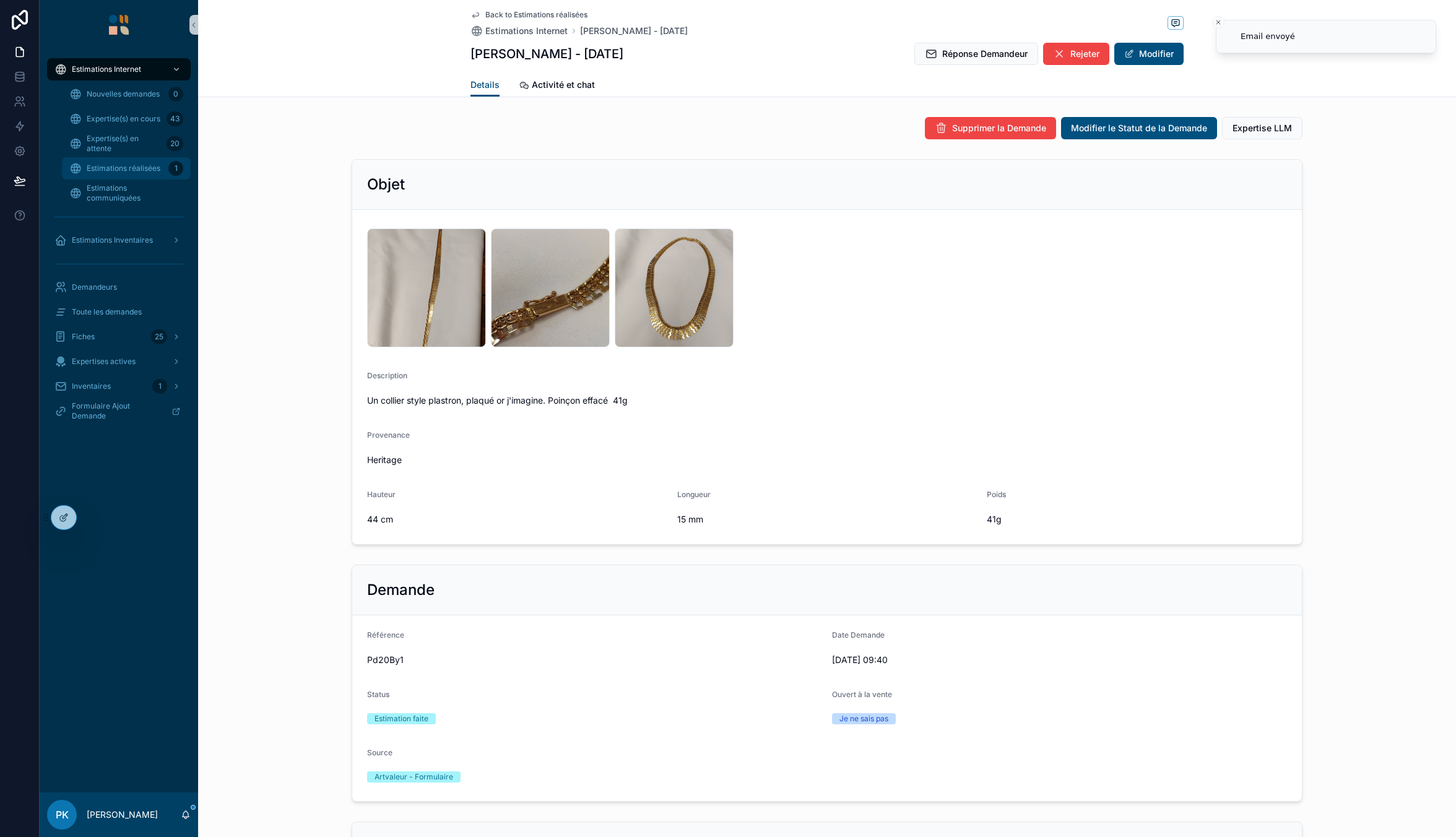
click at [117, 165] on span "Estimations réalisées" at bounding box center [123, 168] width 73 height 10
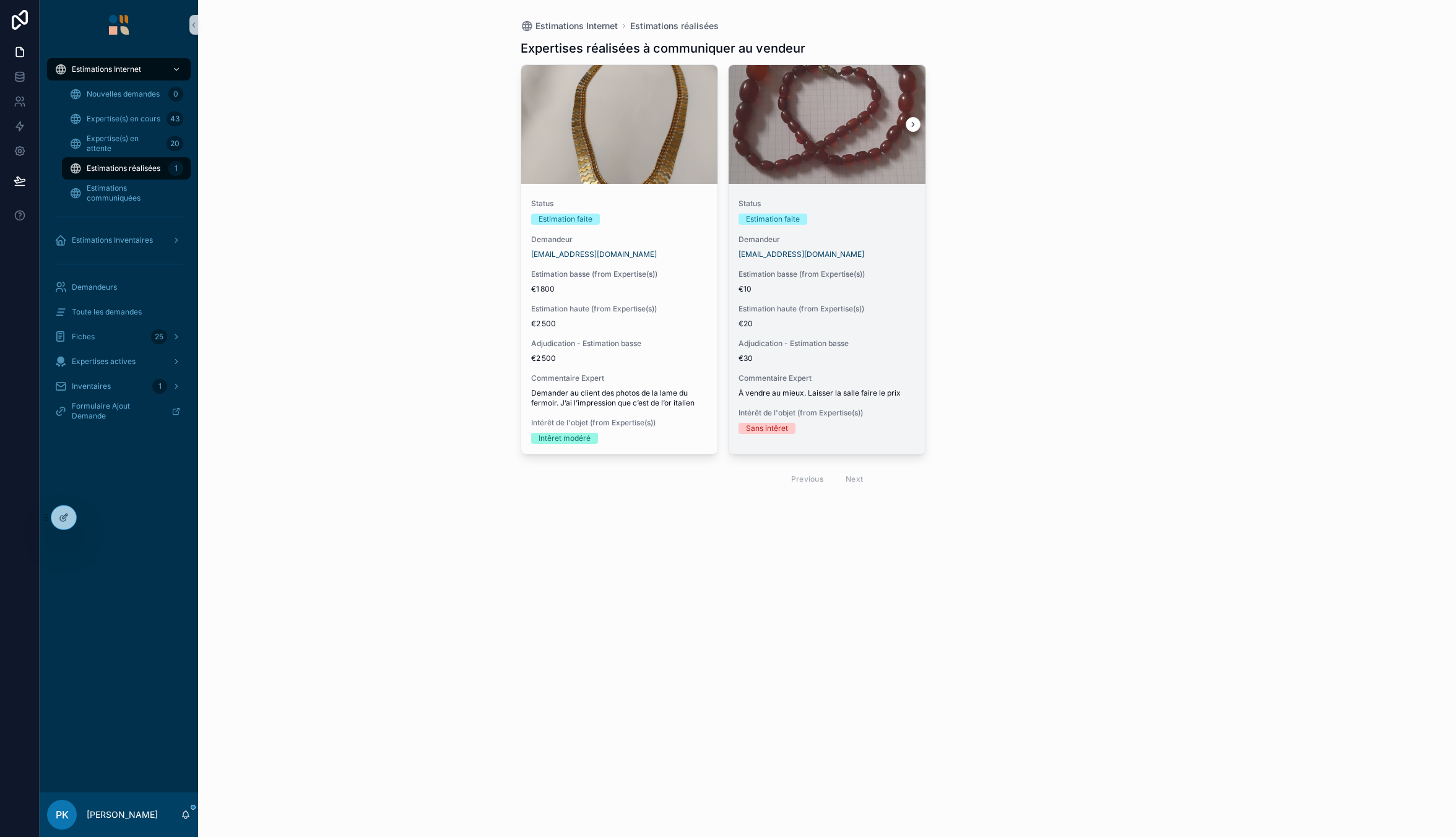
click at [863, 245] on div "Demandeur [EMAIL_ADDRESS][DOMAIN_NAME]" at bounding box center [827, 247] width 177 height 25
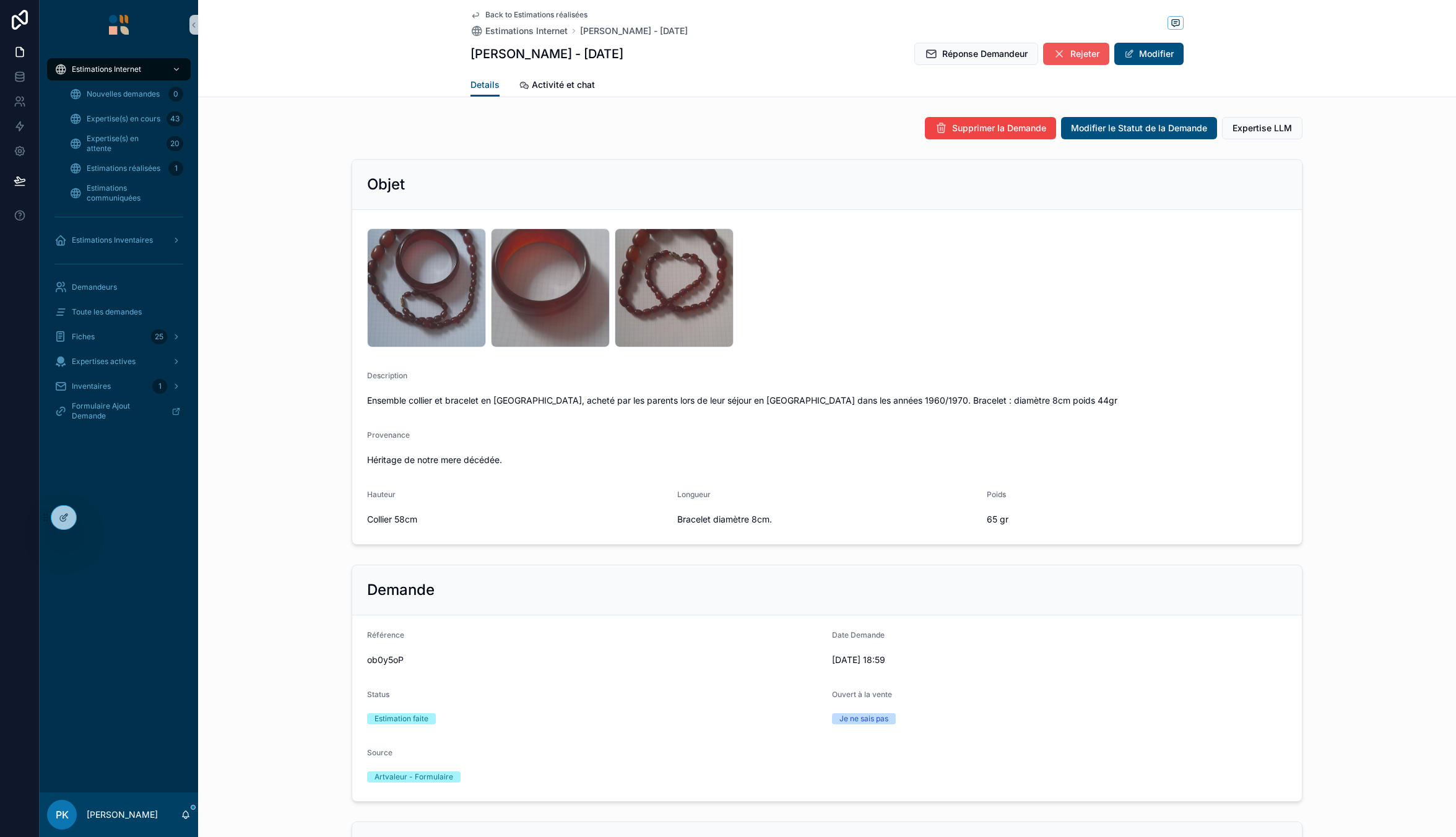
click at [1071, 53] on span "Rejeter" at bounding box center [1085, 54] width 29 height 12
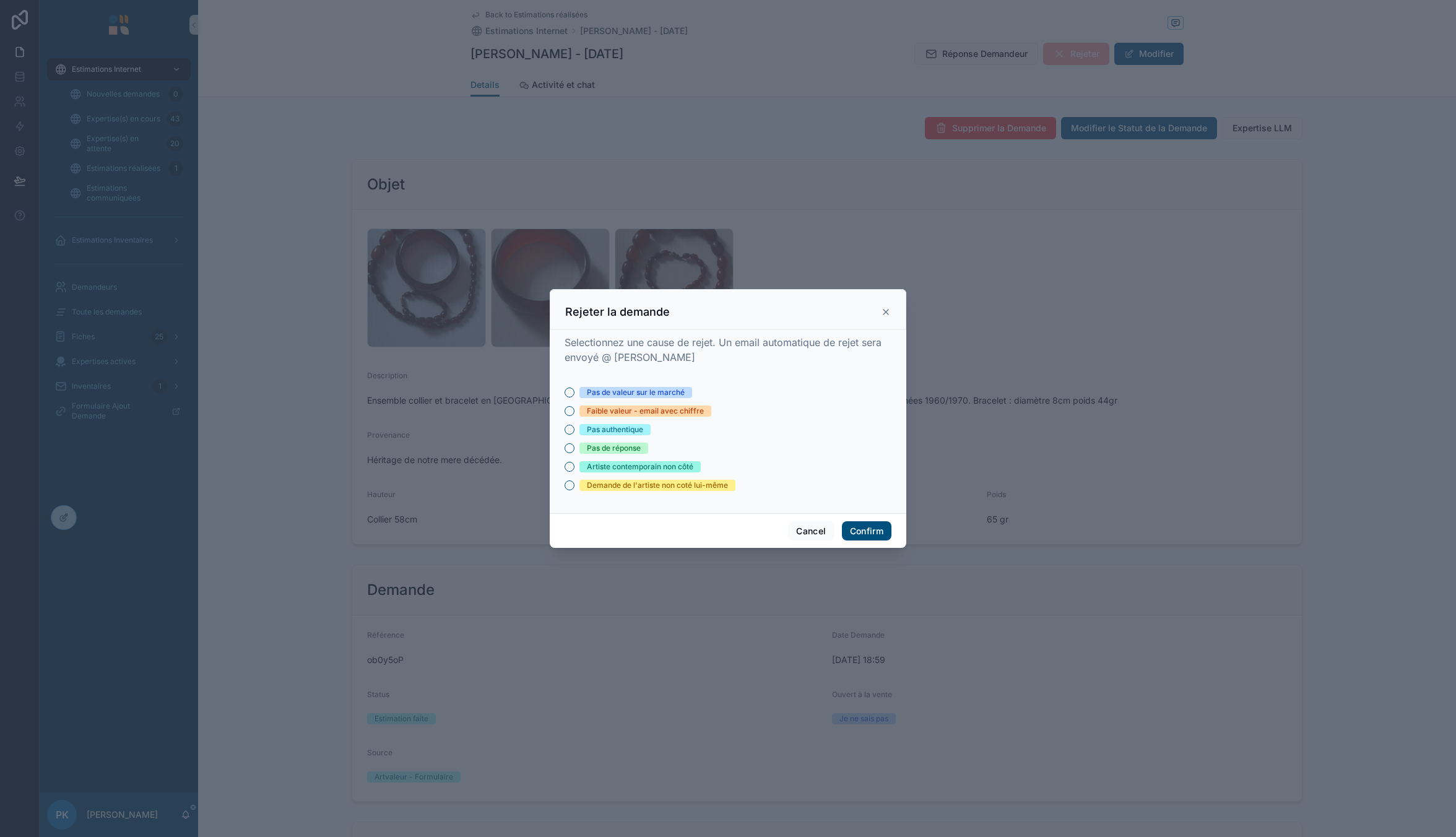
click at [662, 409] on div "Faible valeur - email avec chiffre" at bounding box center [645, 410] width 117 height 11
click at [574, 409] on button "Faible valeur - email avec chiffre" at bounding box center [570, 411] width 10 height 10
click at [867, 533] on button "Confirm" at bounding box center [867, 531] width 50 height 20
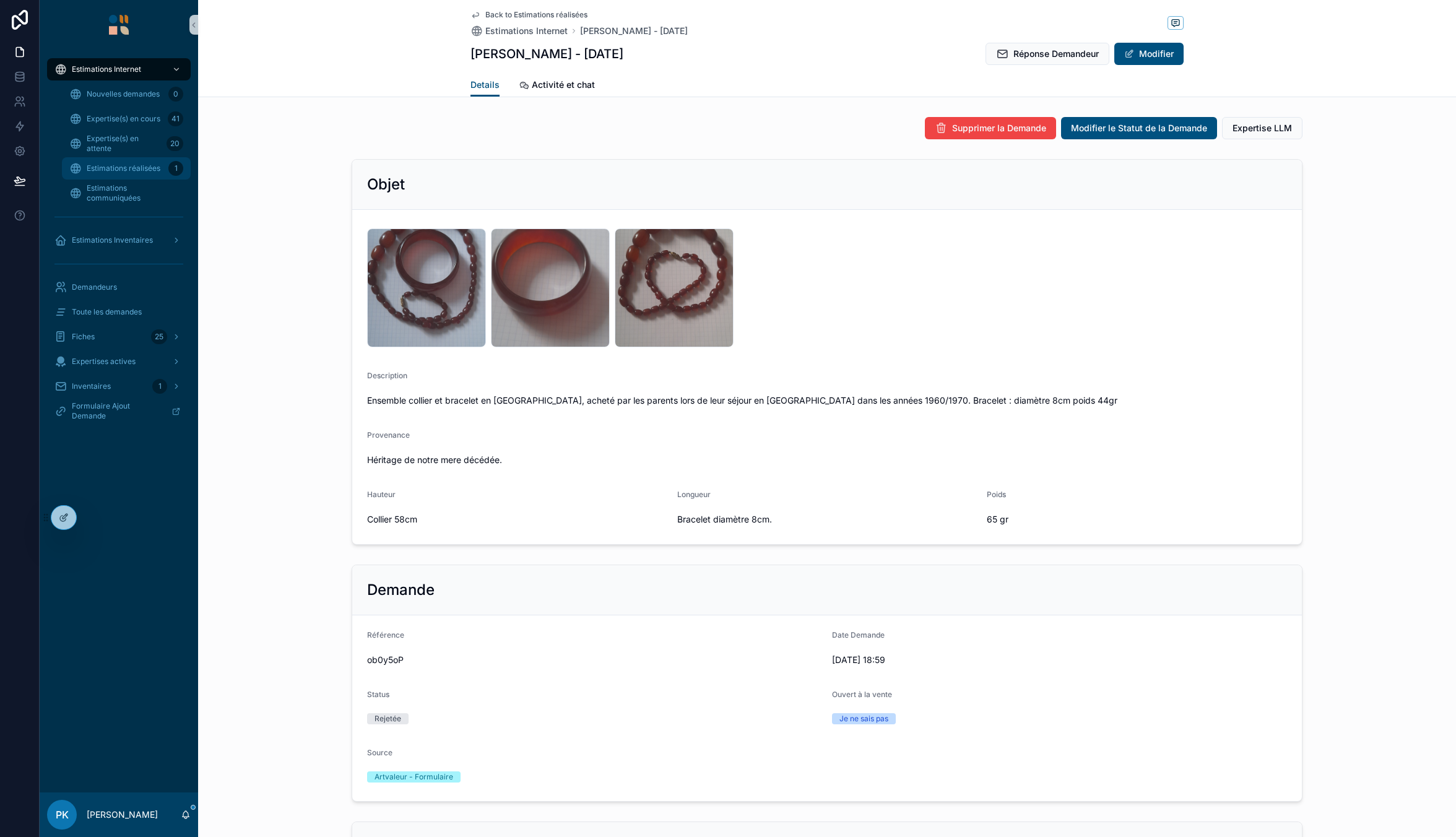
click at [129, 161] on div "Estimations réalisées 1" at bounding box center [126, 168] width 114 height 20
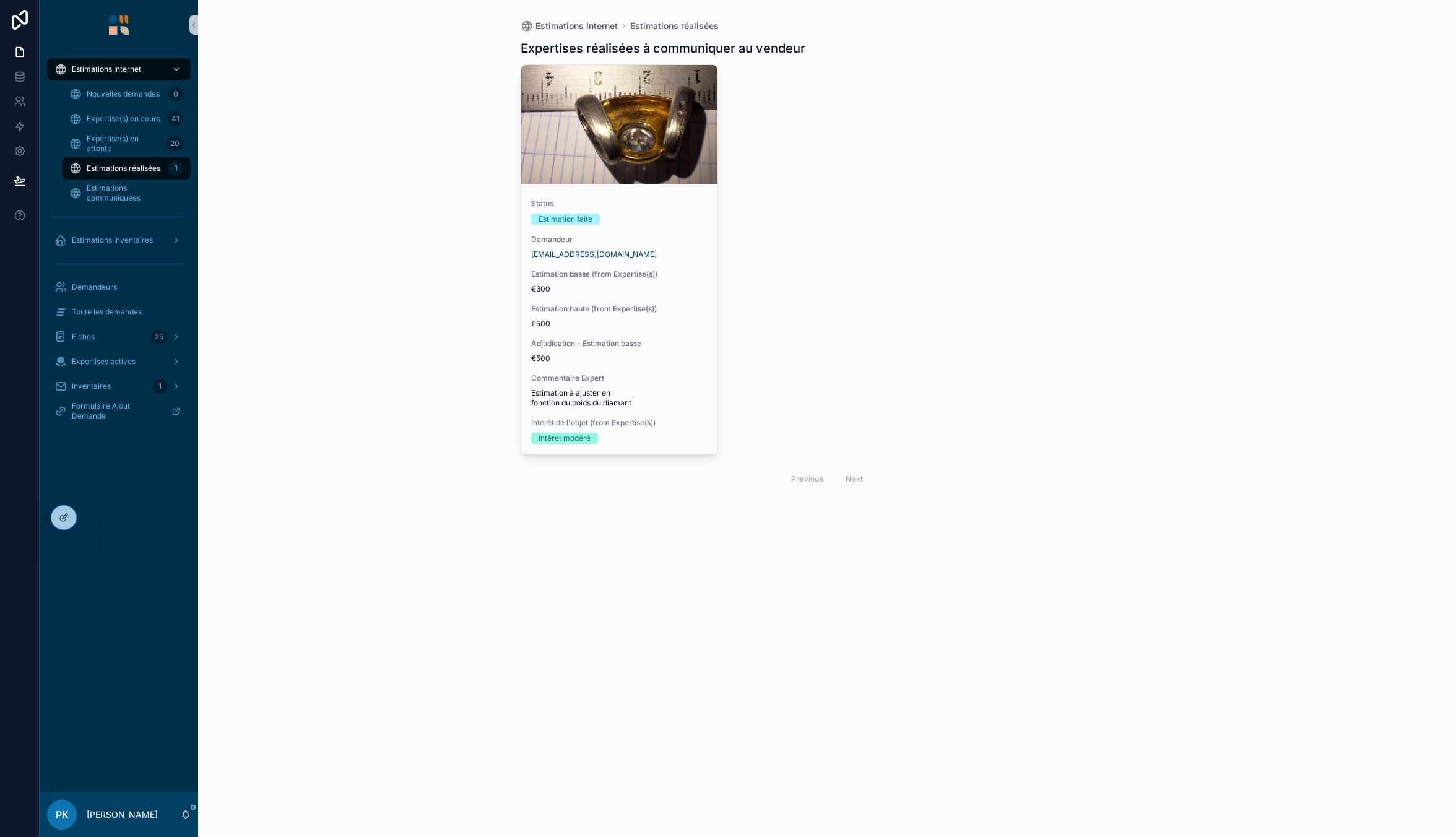
click at [144, 163] on div "Estimations réalisées 1" at bounding box center [126, 168] width 114 height 20
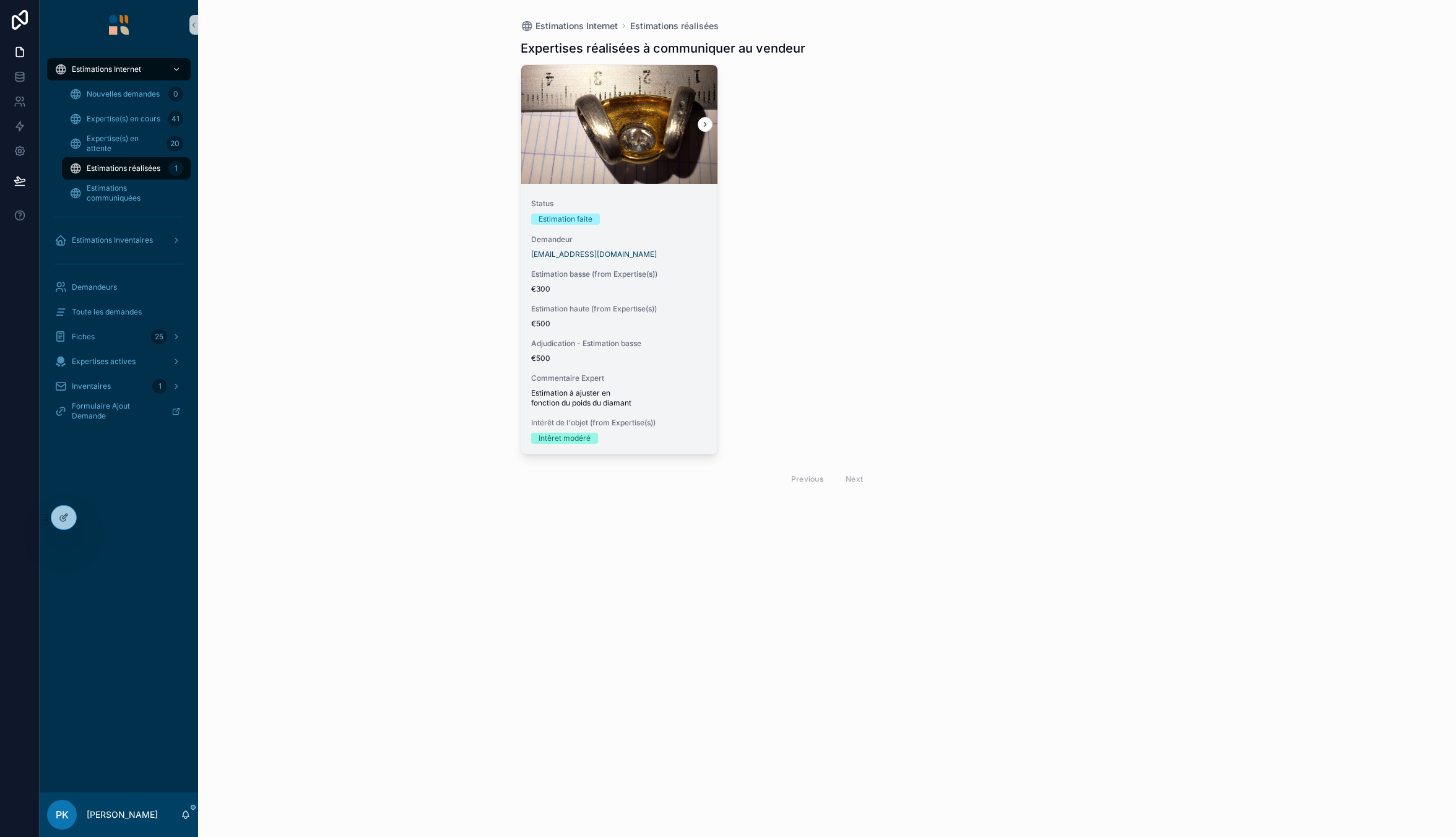
click at [671, 223] on div "Estimation faite" at bounding box center [619, 219] width 177 height 11
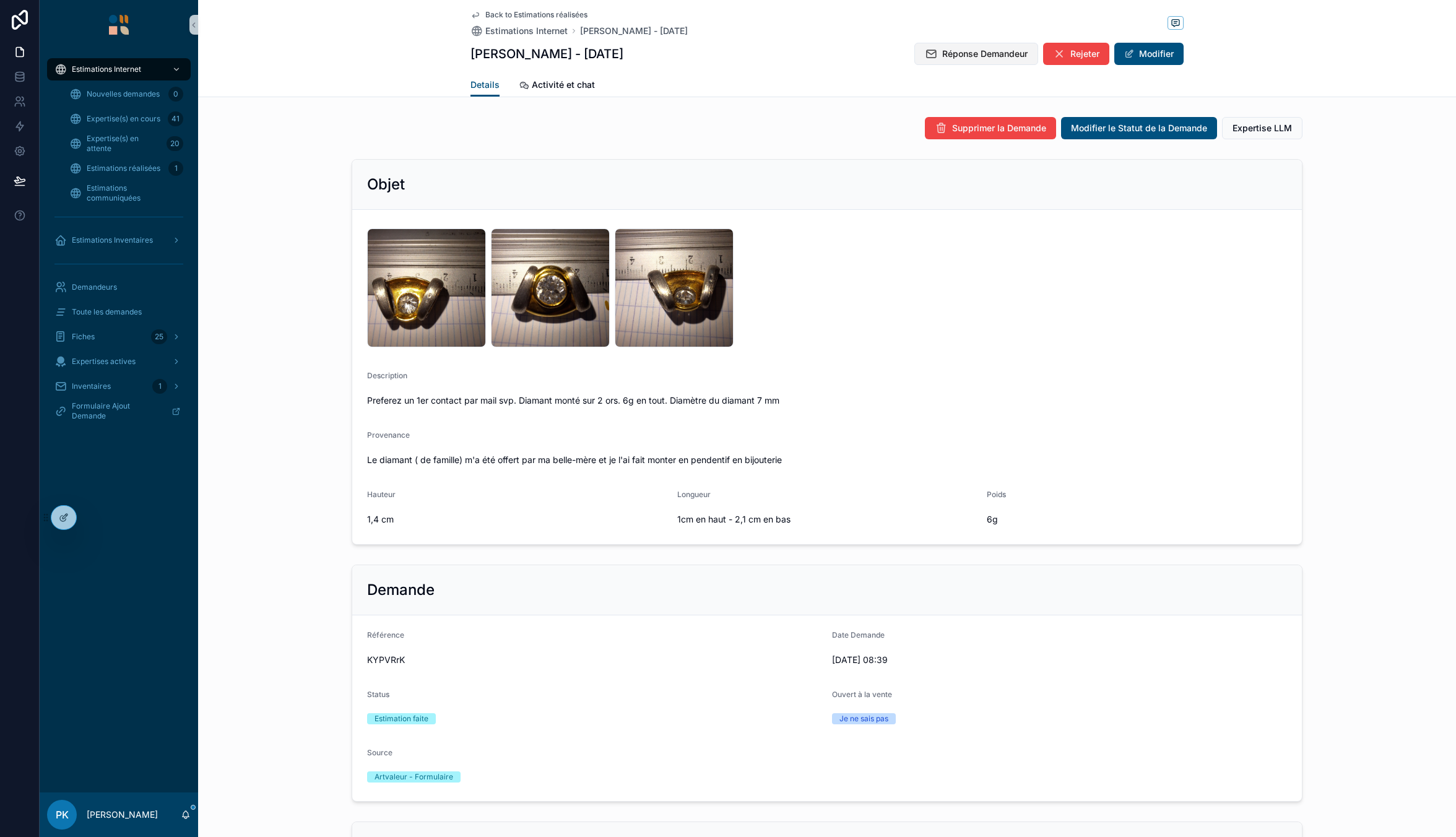
click at [990, 55] on span "Réponse Demandeur" at bounding box center [984, 54] width 85 height 12
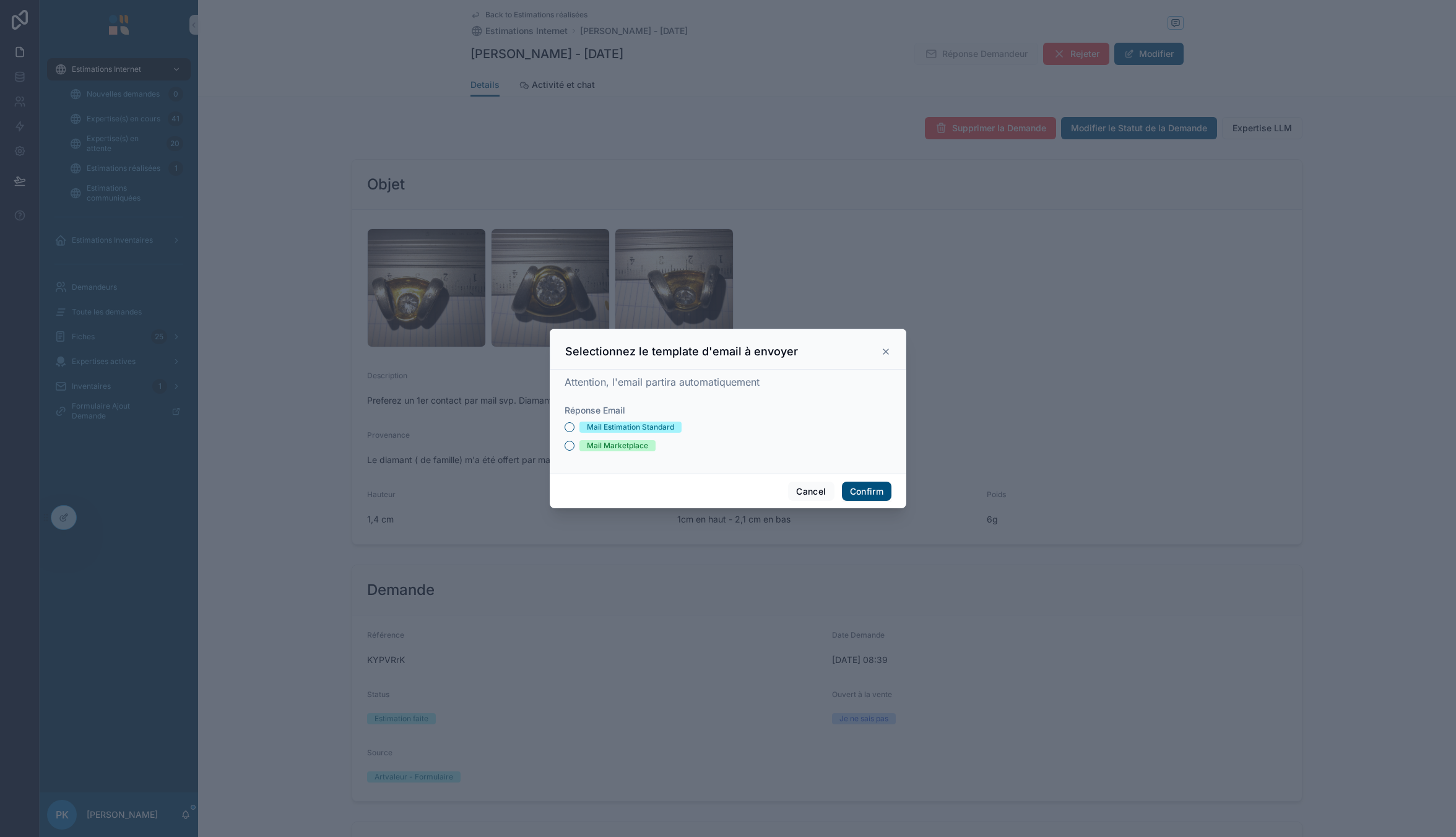
drag, startPoint x: 633, startPoint y: 424, endPoint x: 645, endPoint y: 427, distance: 12.4
click at [633, 424] on div "Mail Estimation Standard" at bounding box center [631, 427] width 87 height 11
click at [574, 424] on button "Mail Estimation Standard" at bounding box center [570, 427] width 10 height 10
click at [870, 492] on button "Confirm" at bounding box center [867, 491] width 50 height 20
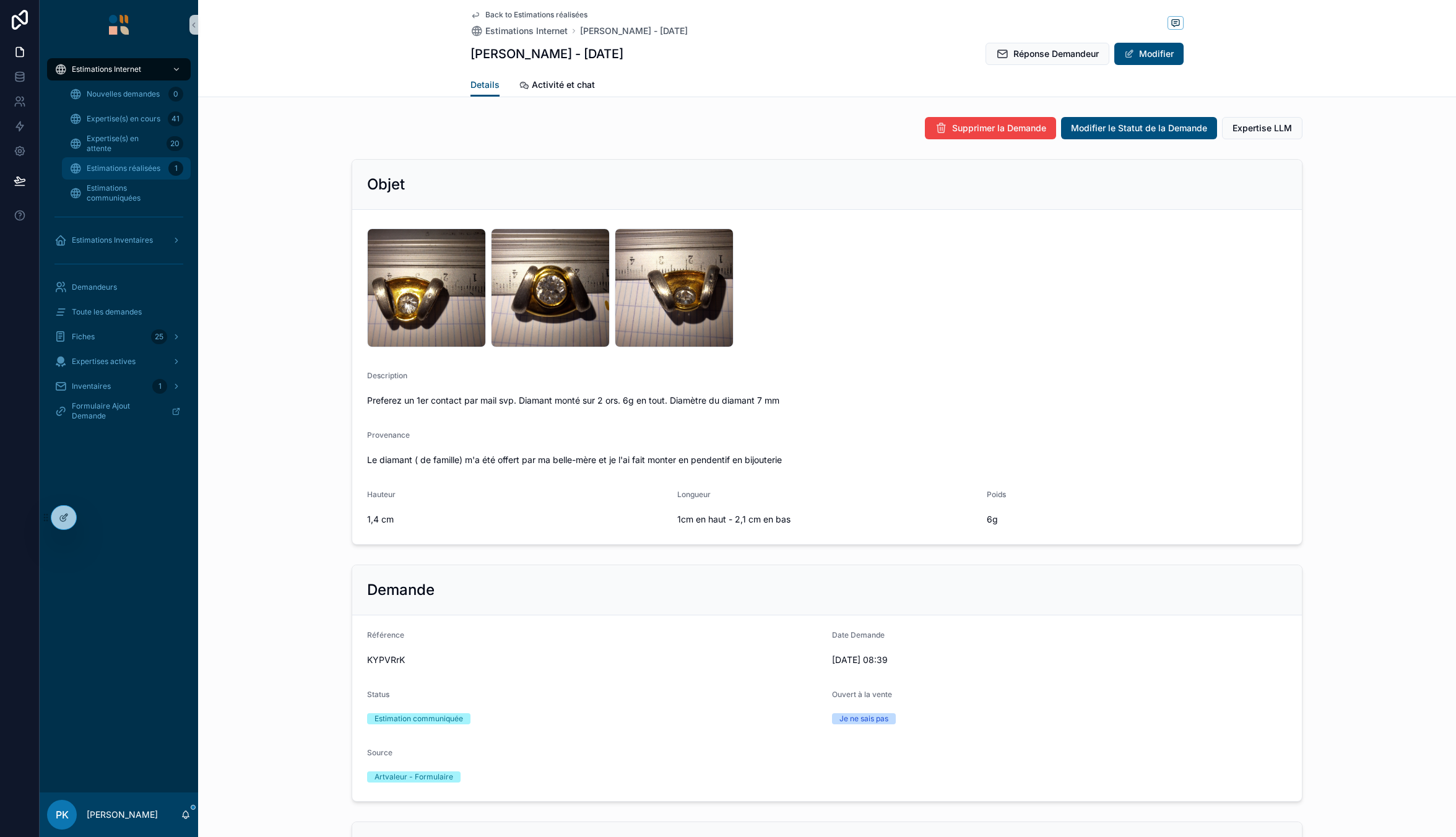
click at [110, 173] on div "Estimations réalisées 1" at bounding box center [126, 168] width 114 height 20
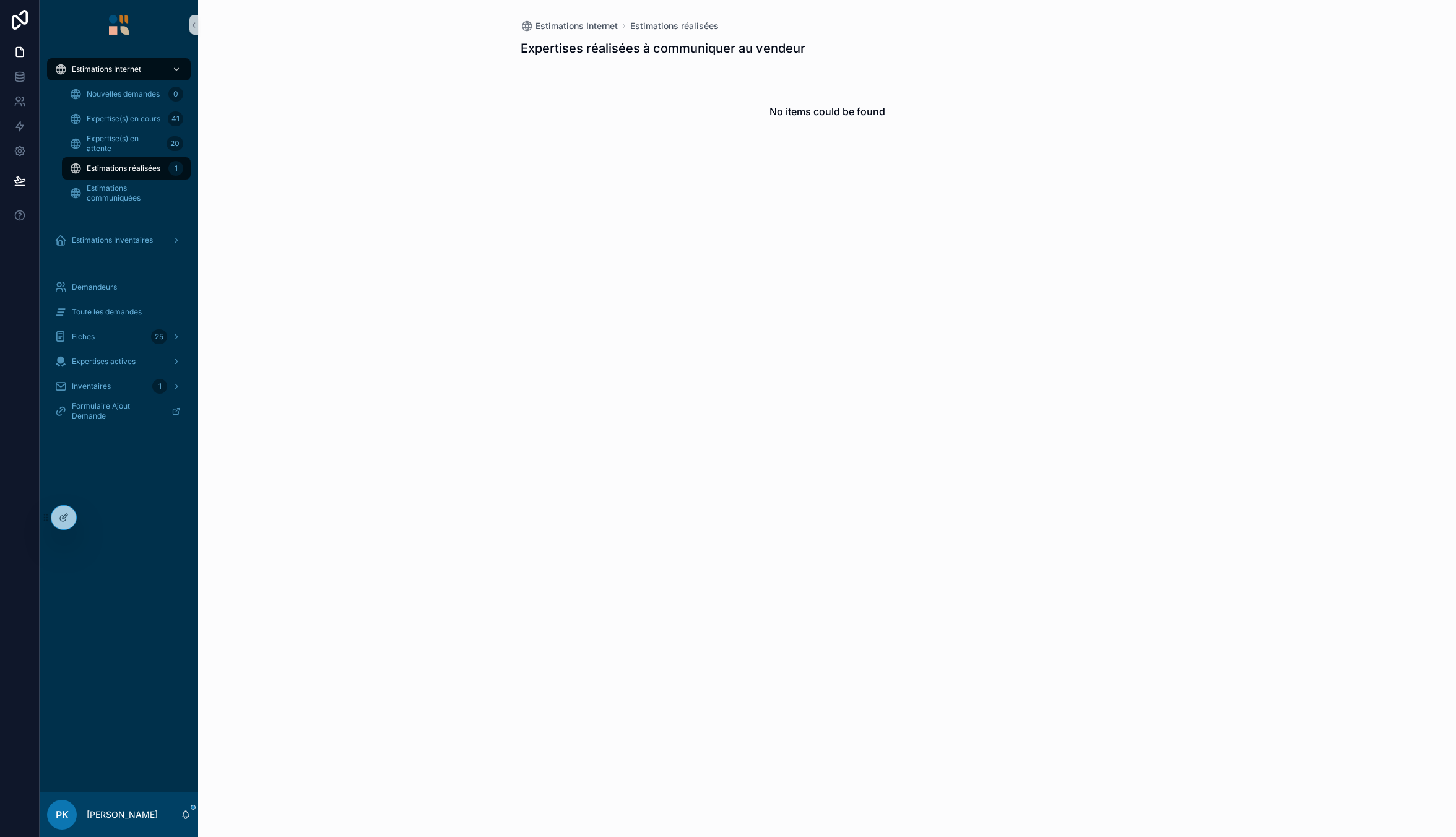
click at [125, 168] on span "Estimations réalisées" at bounding box center [123, 168] width 73 height 10
click at [131, 152] on span "Expertise(s) en attente" at bounding box center [124, 144] width 75 height 20
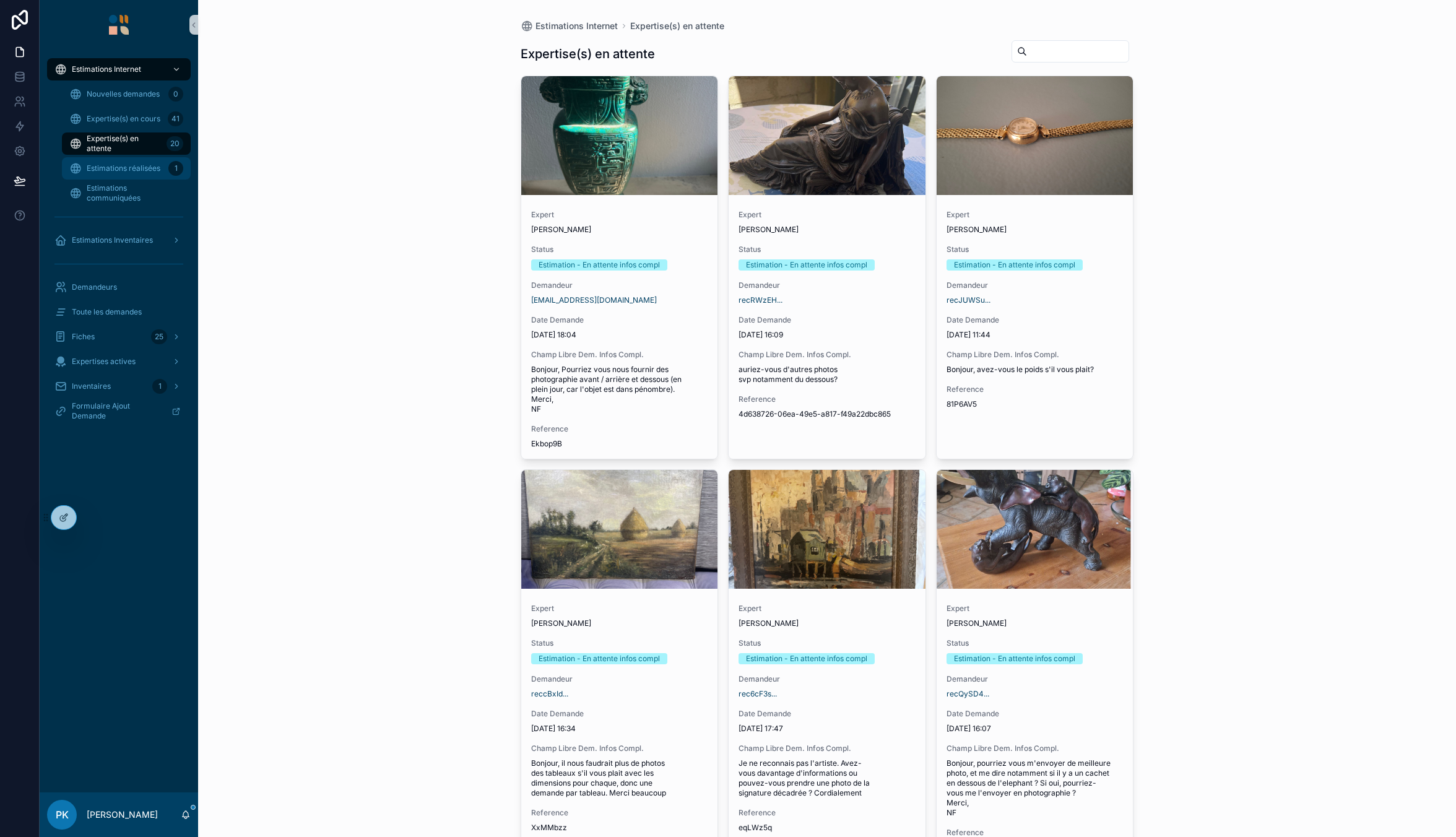
click at [133, 169] on span "Estimations réalisées" at bounding box center [123, 168] width 73 height 10
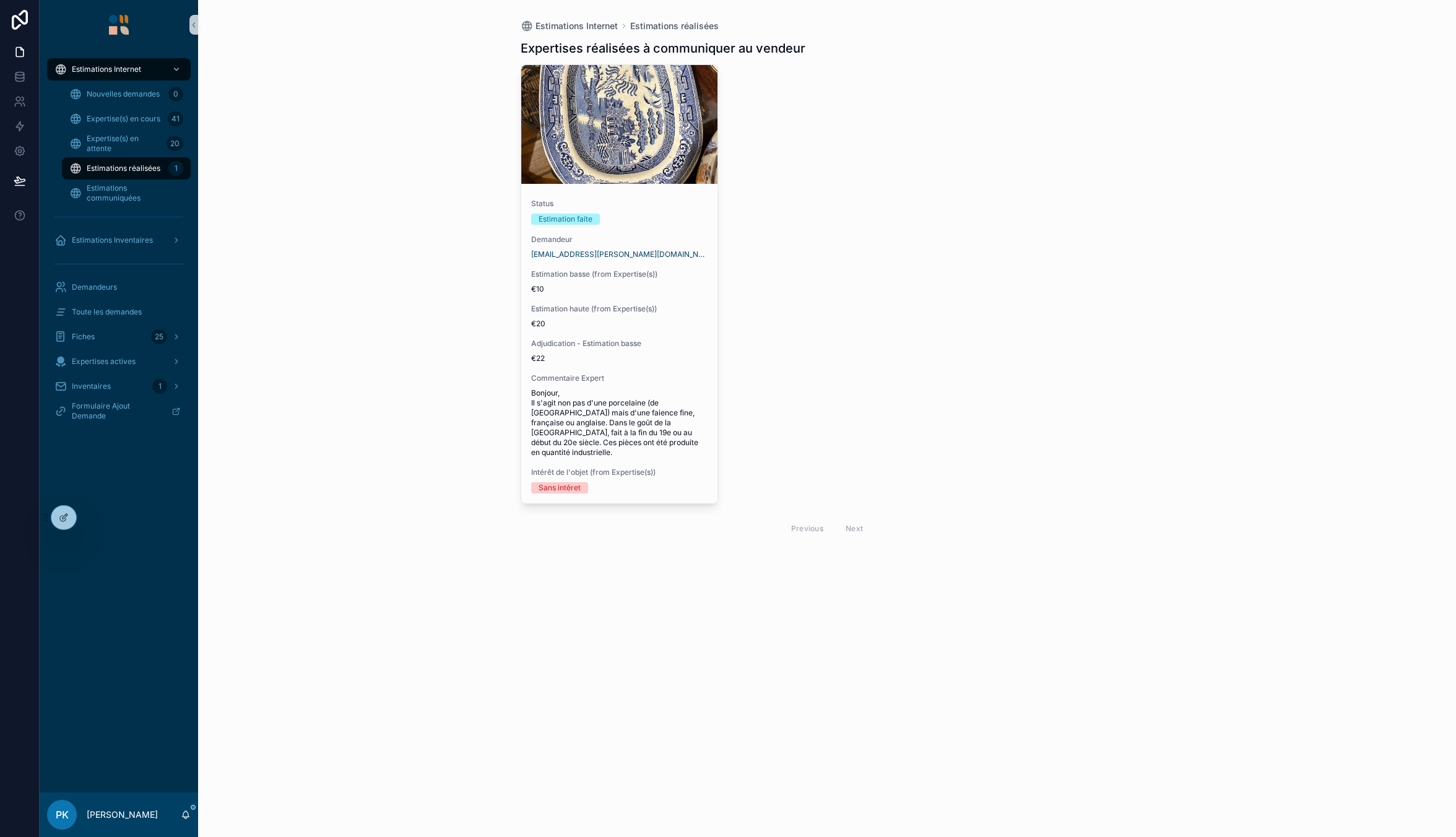
click at [724, 242] on div "Status Estimation faite Demandeur [EMAIL_ADDRESS][PERSON_NAME][DOMAIN_NAME] Est…" at bounding box center [827, 304] width 613 height 479
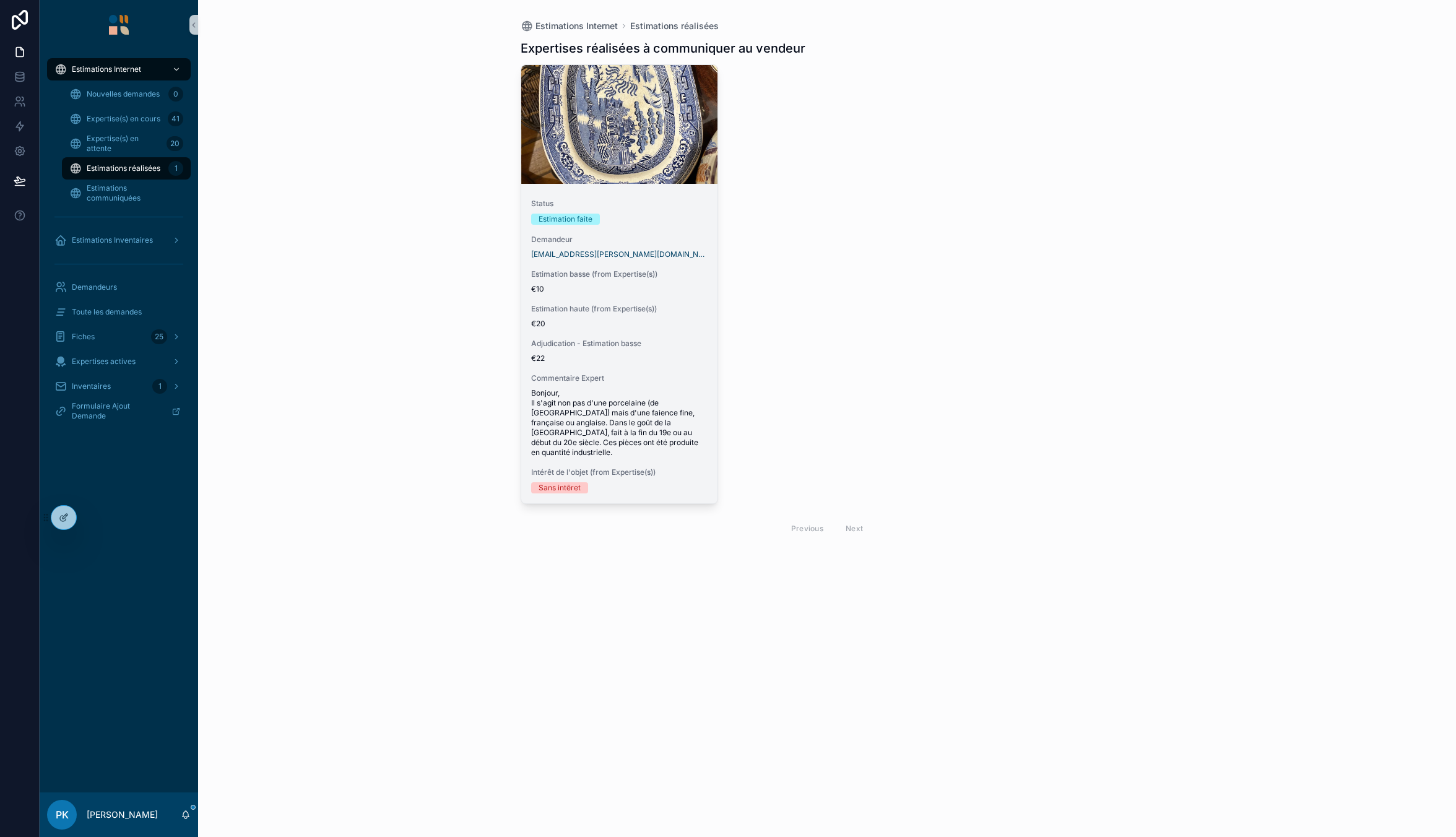
click at [669, 258] on div "[EMAIL_ADDRESS][PERSON_NAME][DOMAIN_NAME]" at bounding box center [619, 254] width 177 height 10
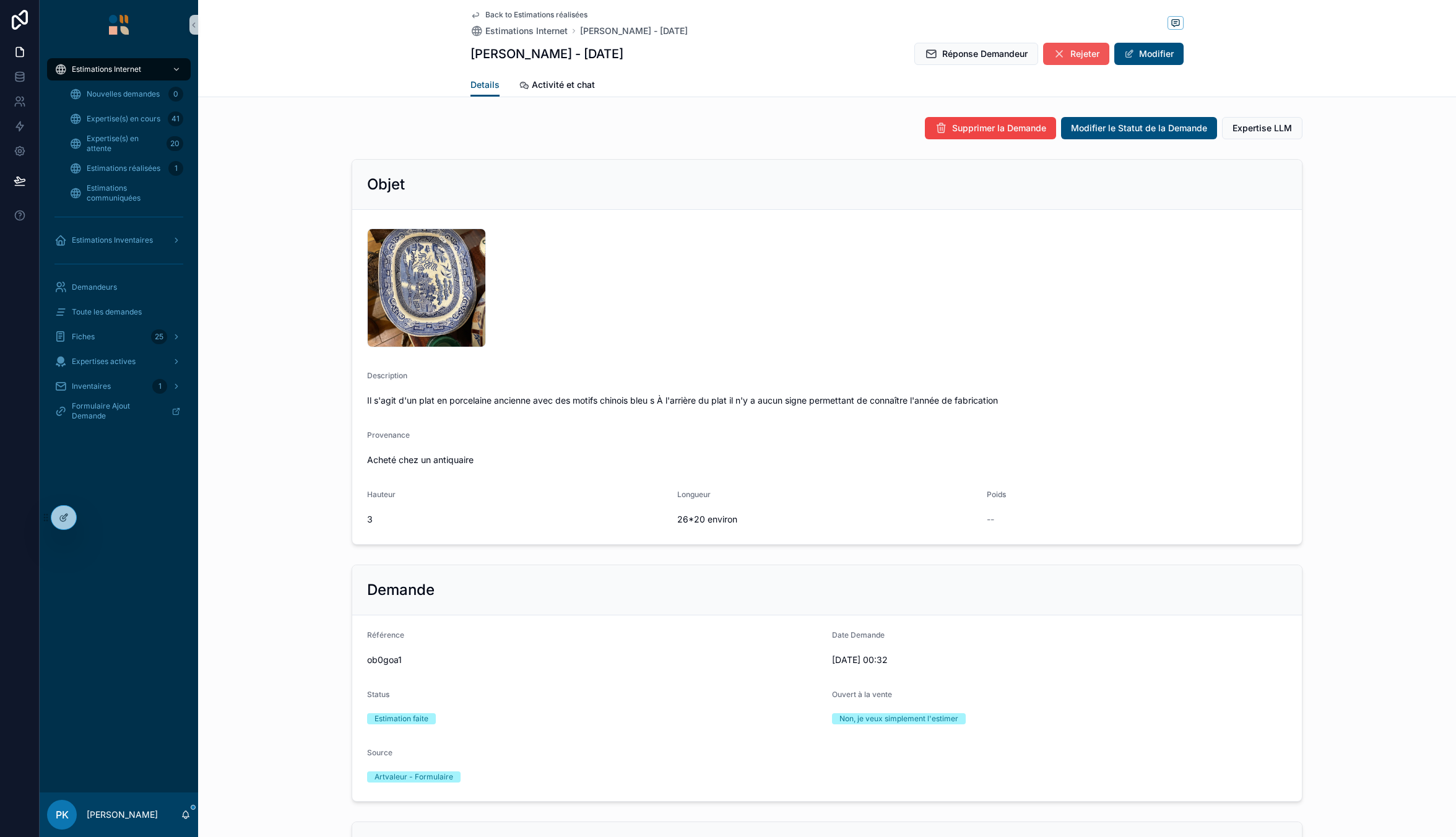
click at [1065, 50] on button "Rejeter" at bounding box center [1076, 54] width 66 height 22
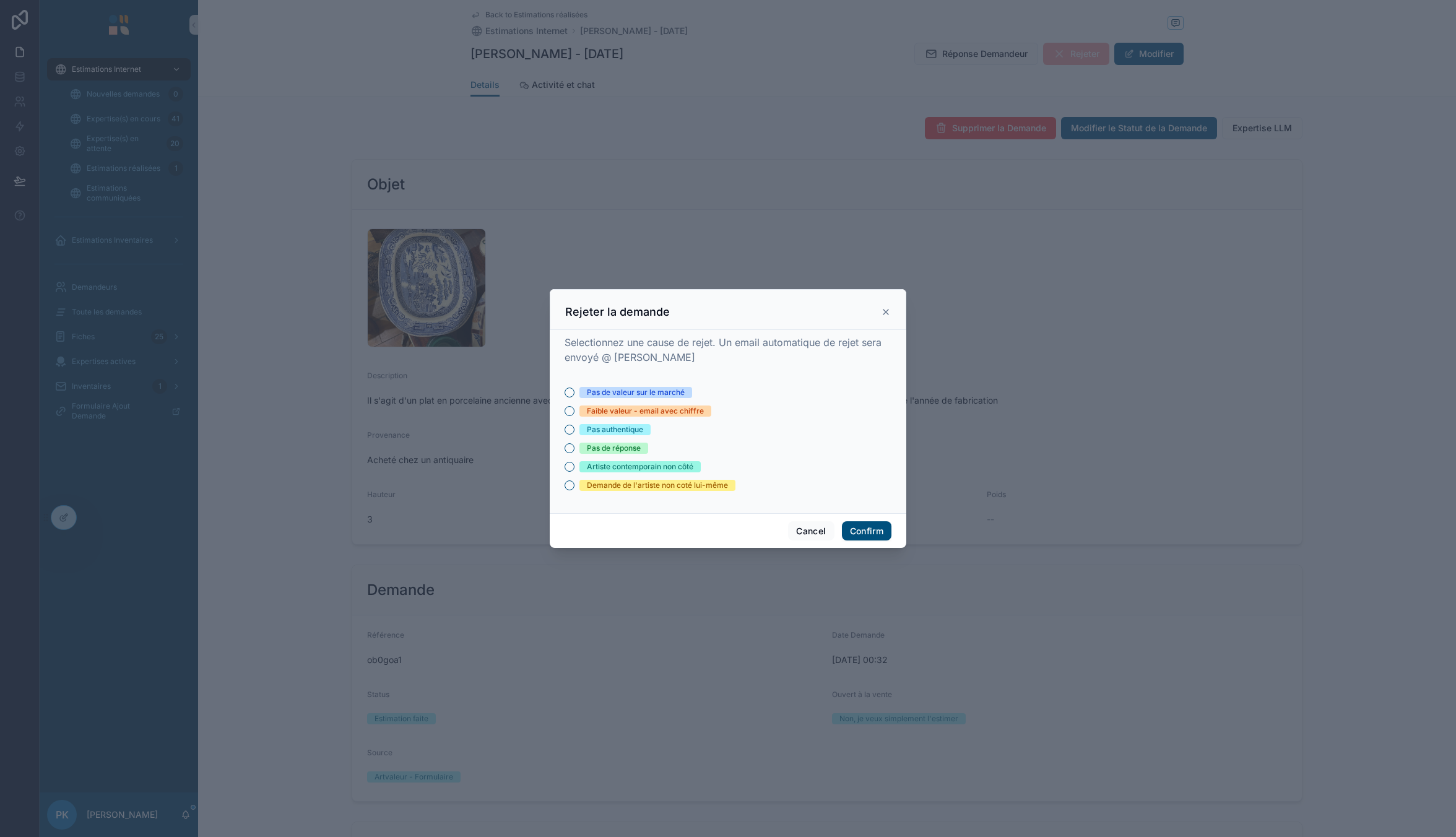
click at [621, 426] on div "Pas authentique" at bounding box center [615, 429] width 56 height 11
click at [574, 426] on button "Pas authentique" at bounding box center [570, 429] width 10 height 10
click at [853, 526] on button "Confirm" at bounding box center [867, 531] width 50 height 20
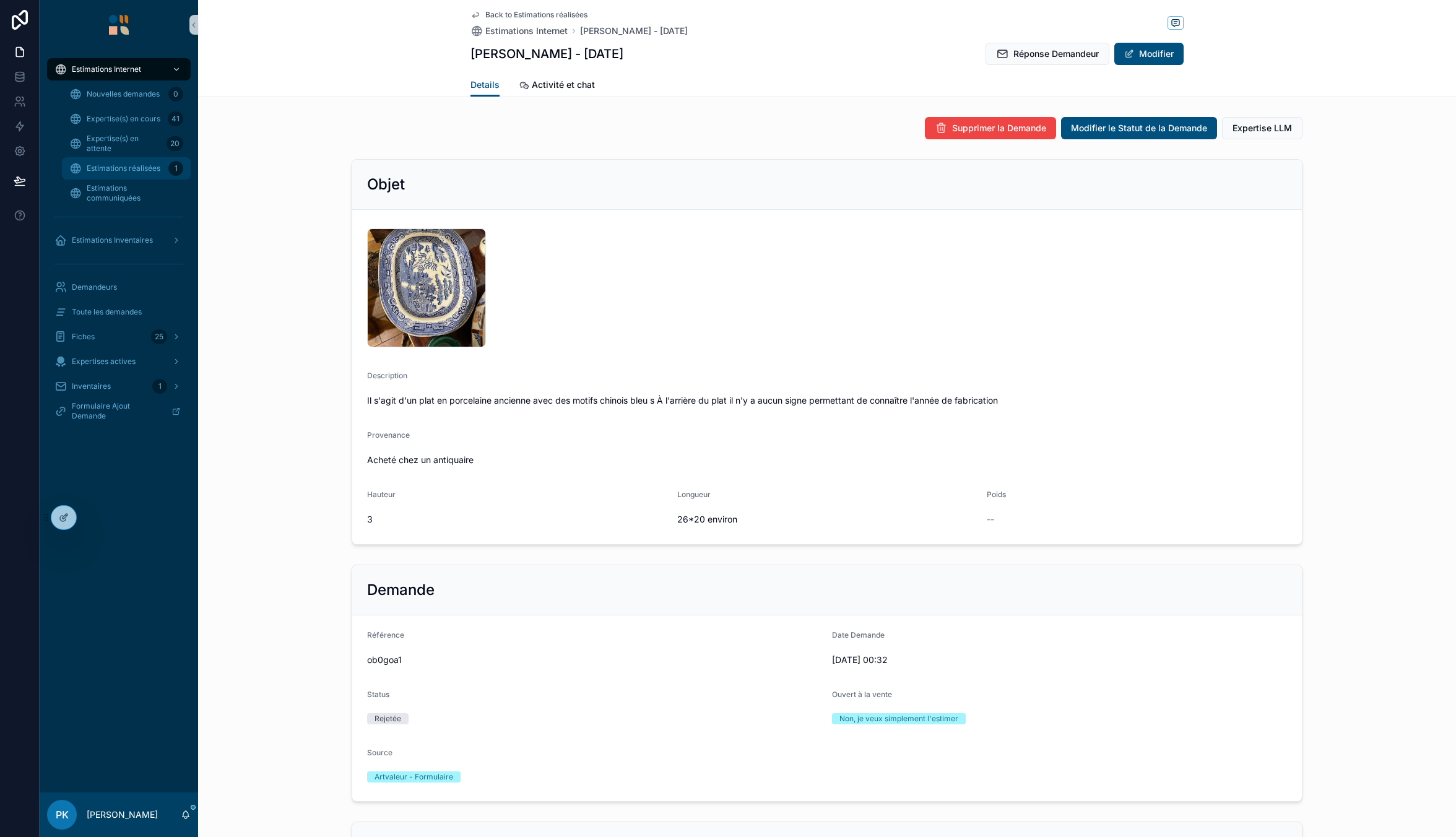
click at [144, 164] on span "Estimations réalisées" at bounding box center [123, 168] width 73 height 10
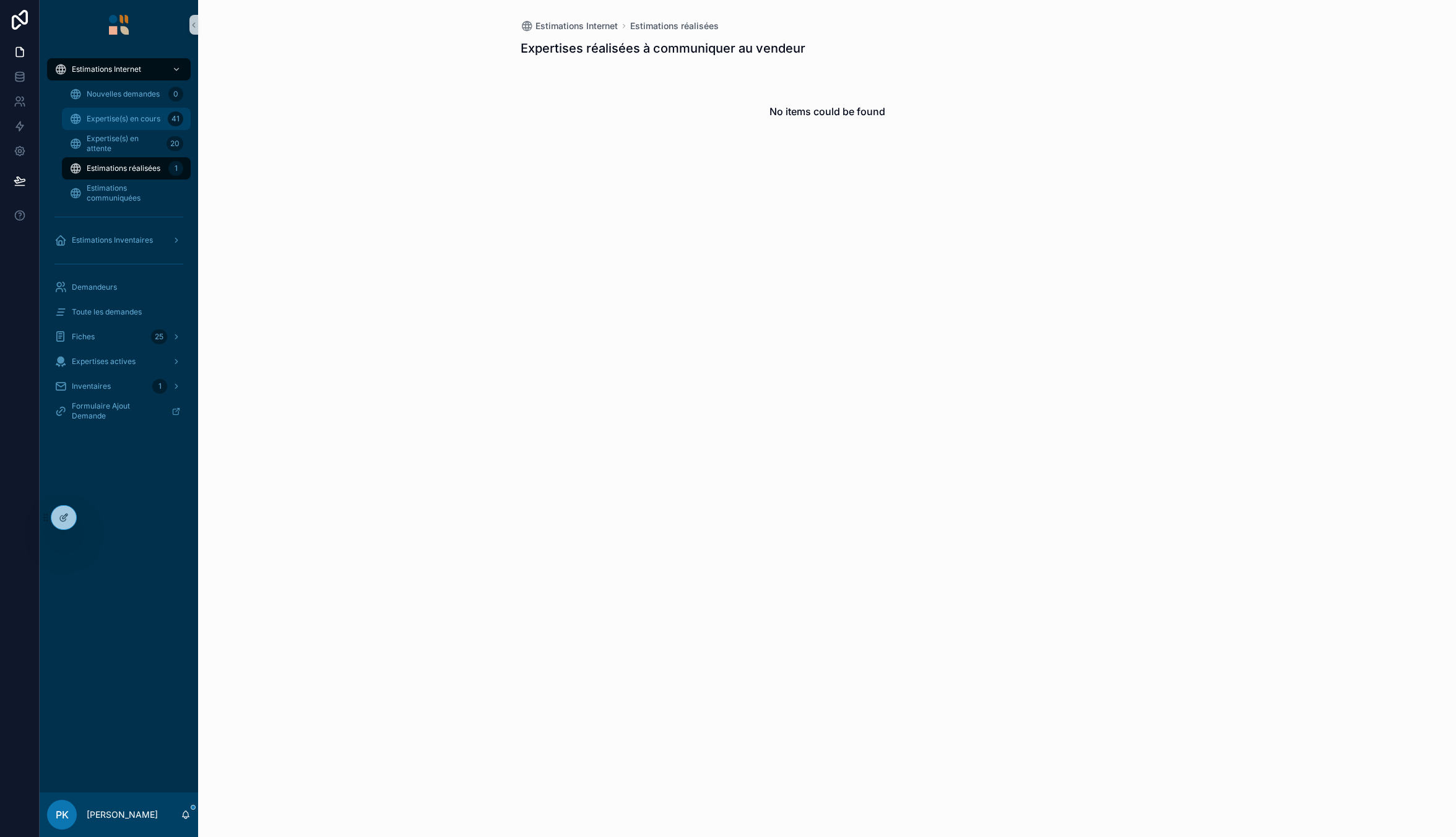
click at [139, 120] on span "Expertise(s) en cours" at bounding box center [123, 119] width 73 height 10
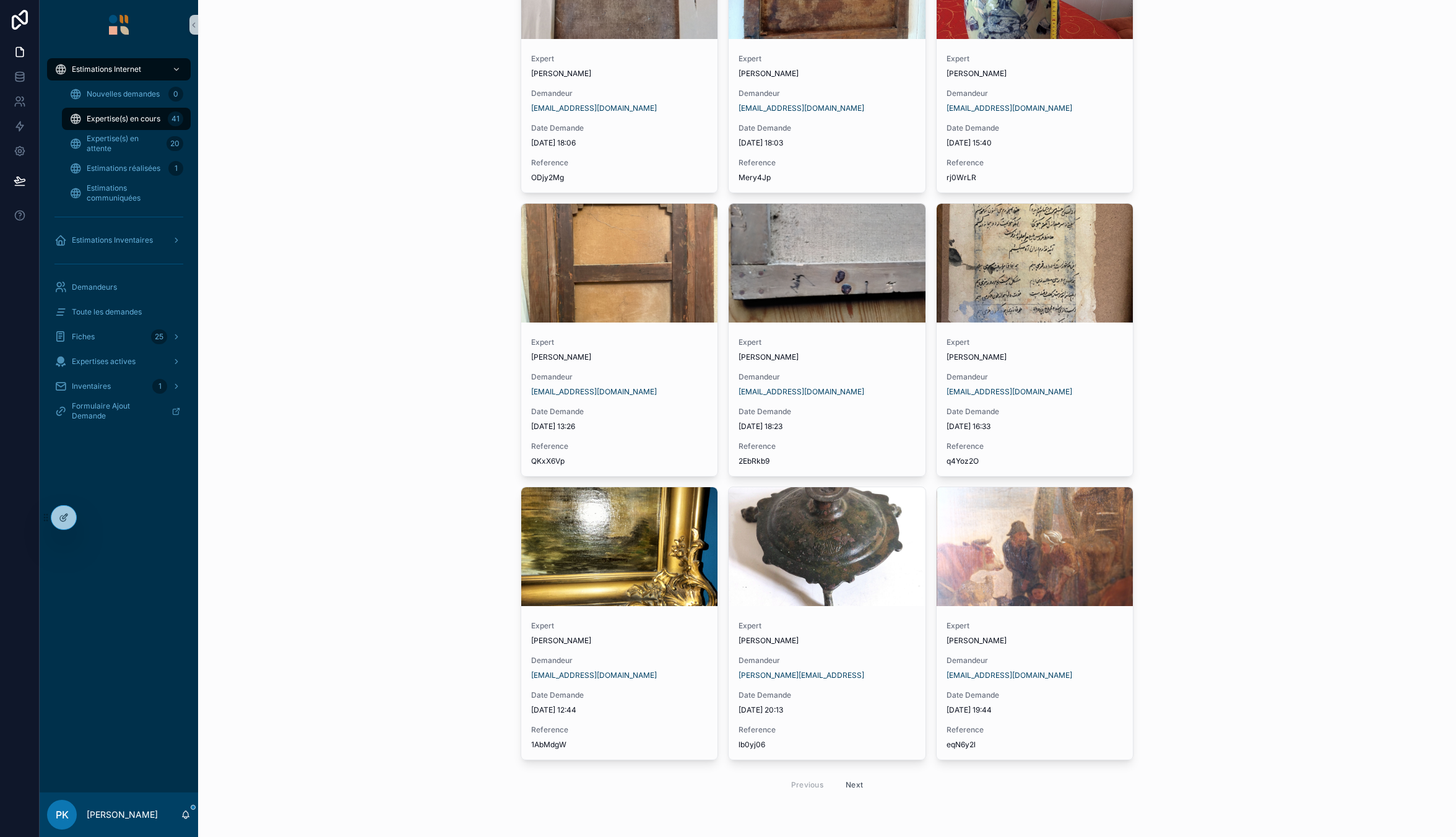
scroll to position [2142, 0]
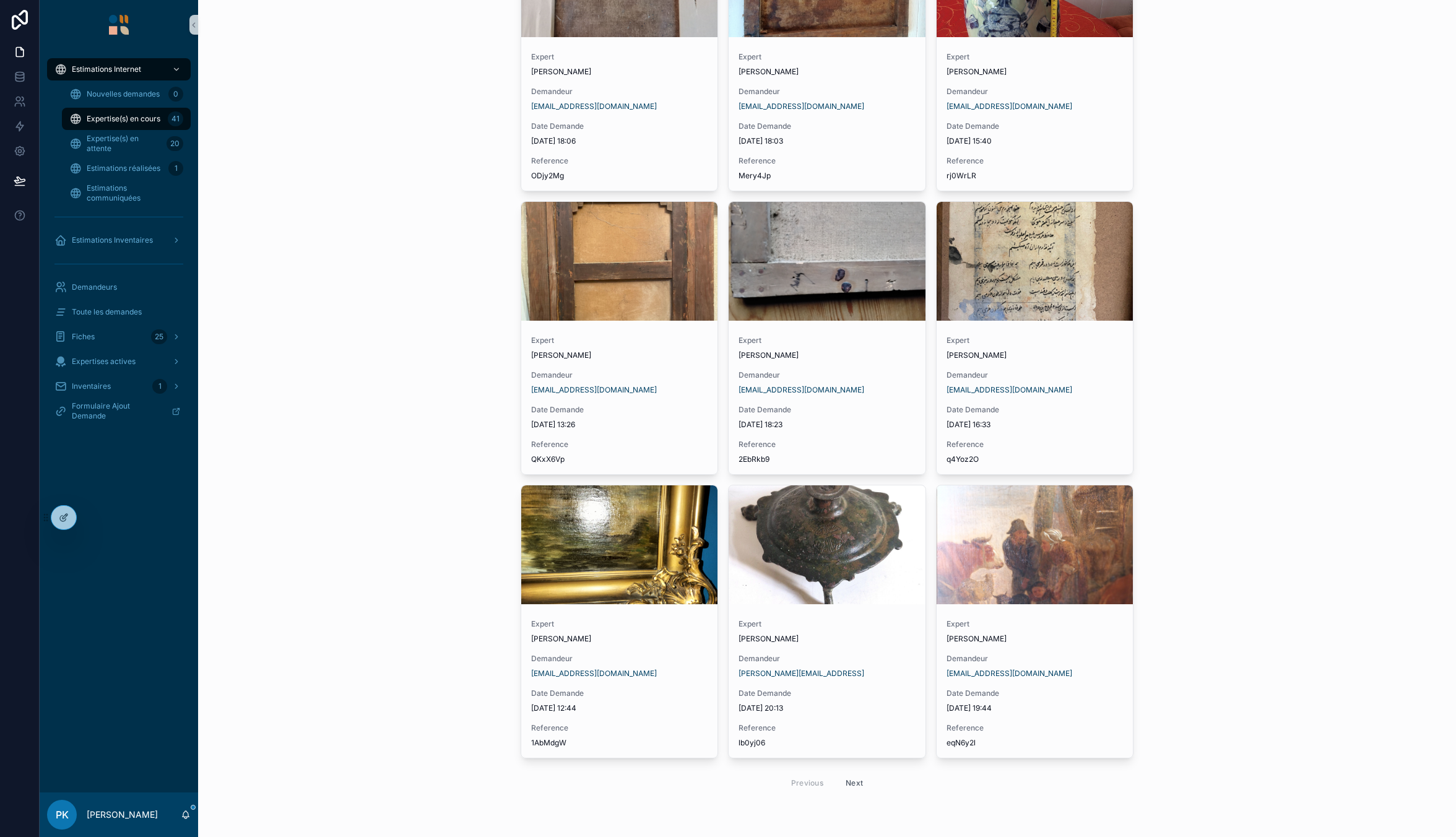
click at [855, 781] on button "Next" at bounding box center [854, 783] width 35 height 19
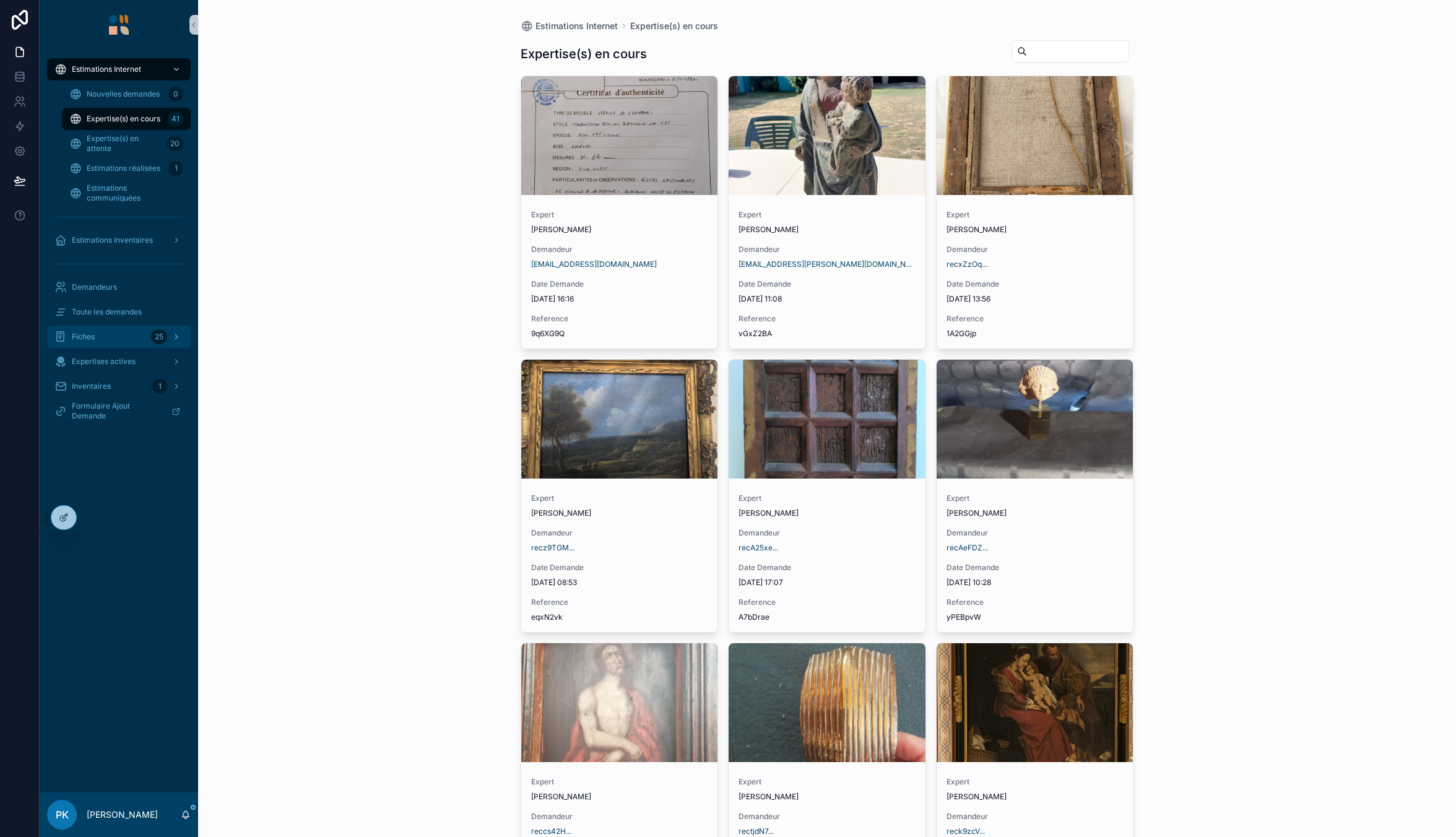
click at [107, 338] on div "Fiches 25" at bounding box center [119, 337] width 129 height 20
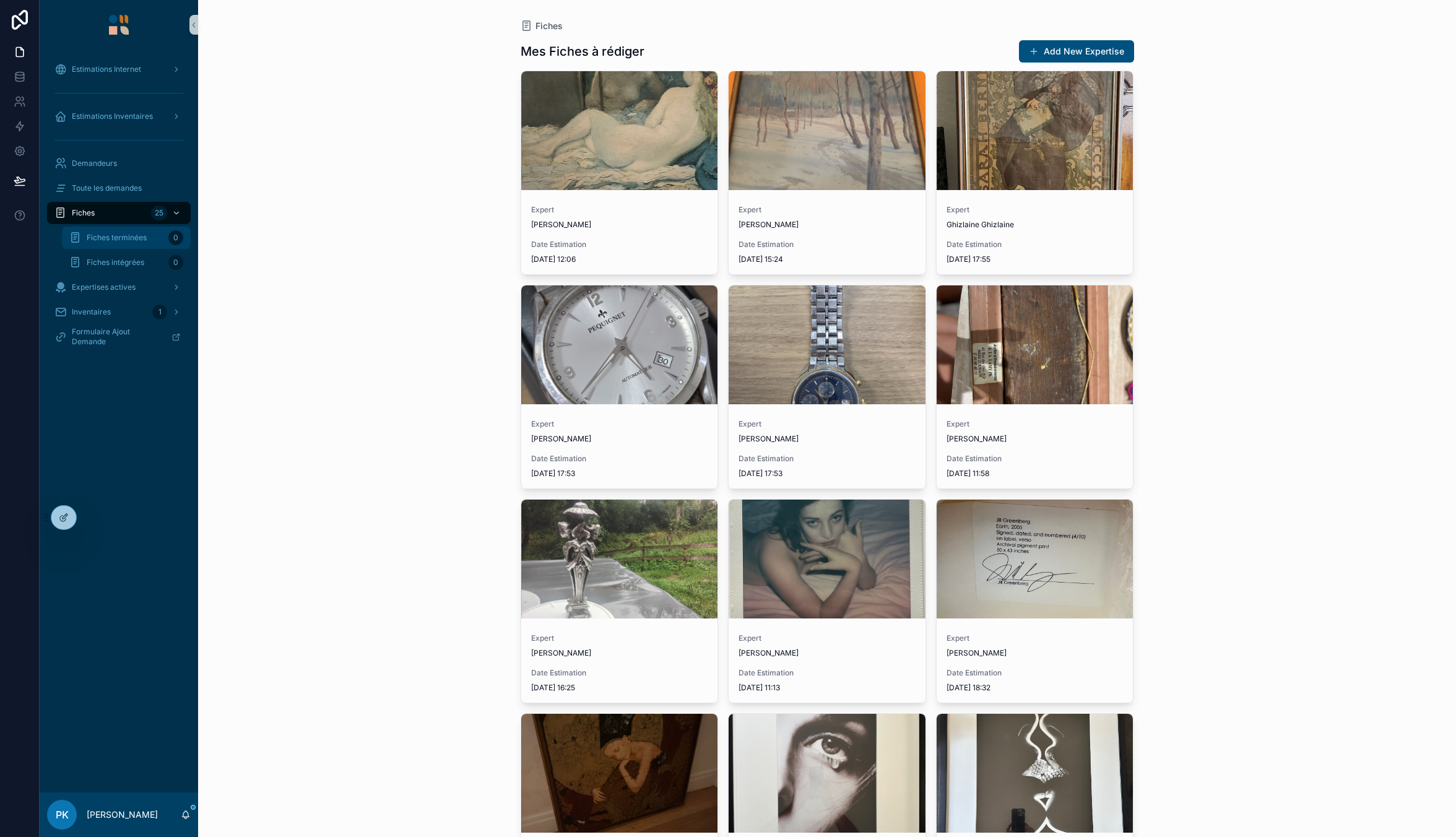
click at [115, 246] on div "Fiches terminées 0" at bounding box center [126, 238] width 114 height 20
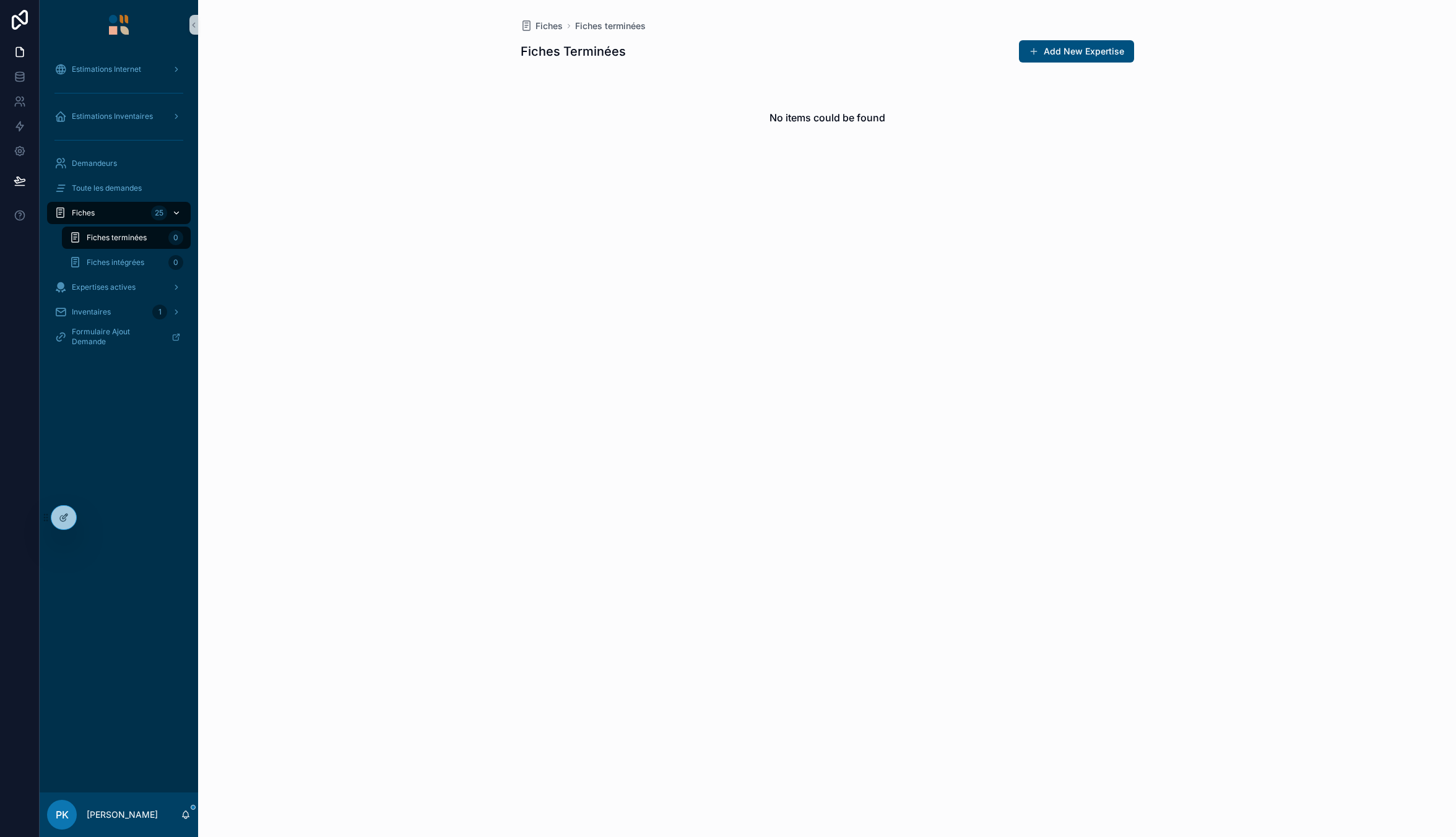
click at [115, 214] on div "Fiches 25" at bounding box center [119, 213] width 129 height 20
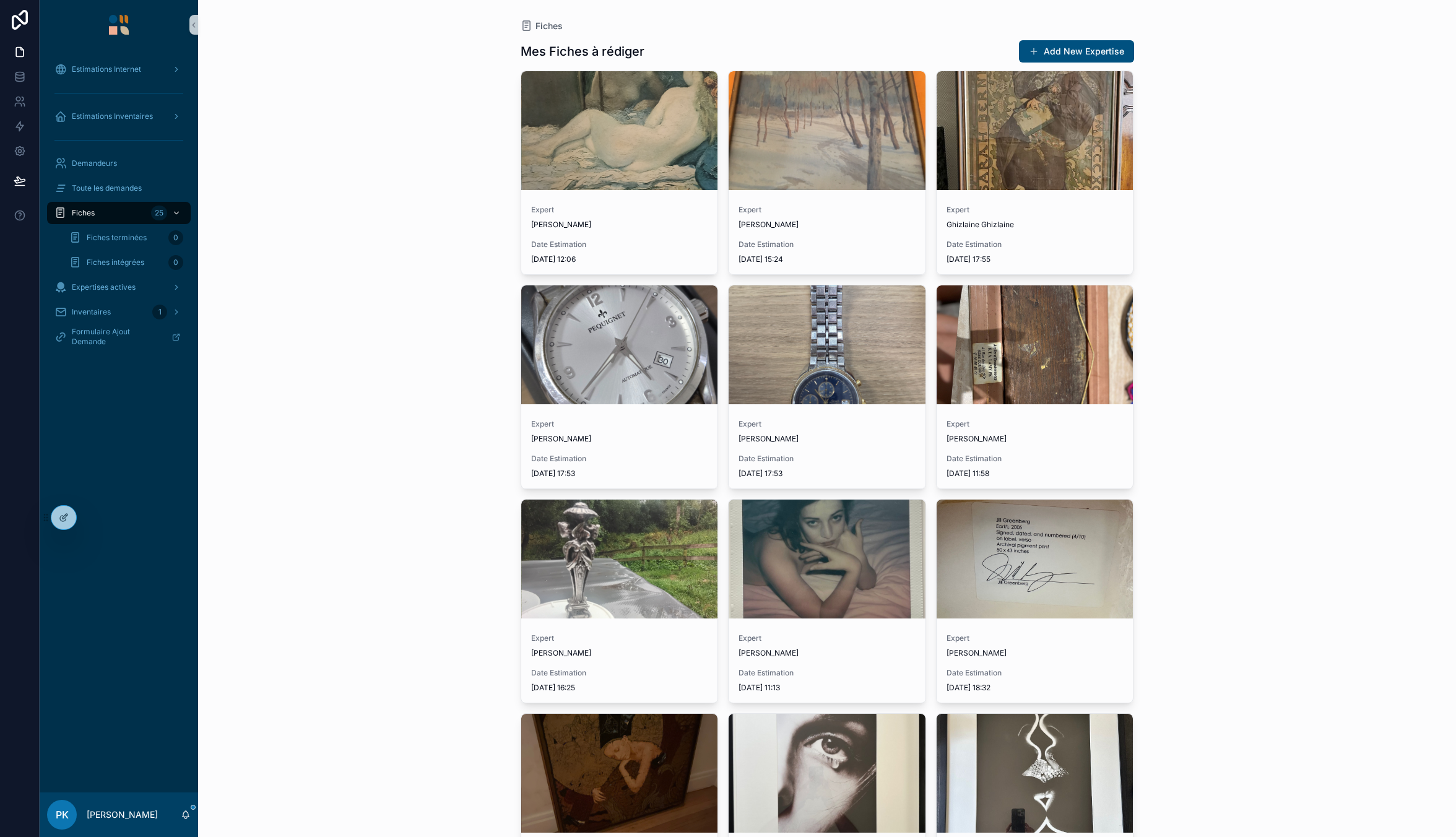
click at [106, 87] on div "scrollable content" at bounding box center [119, 92] width 144 height 20
click at [97, 60] on div "Estimations Internet" at bounding box center [119, 69] width 129 height 20
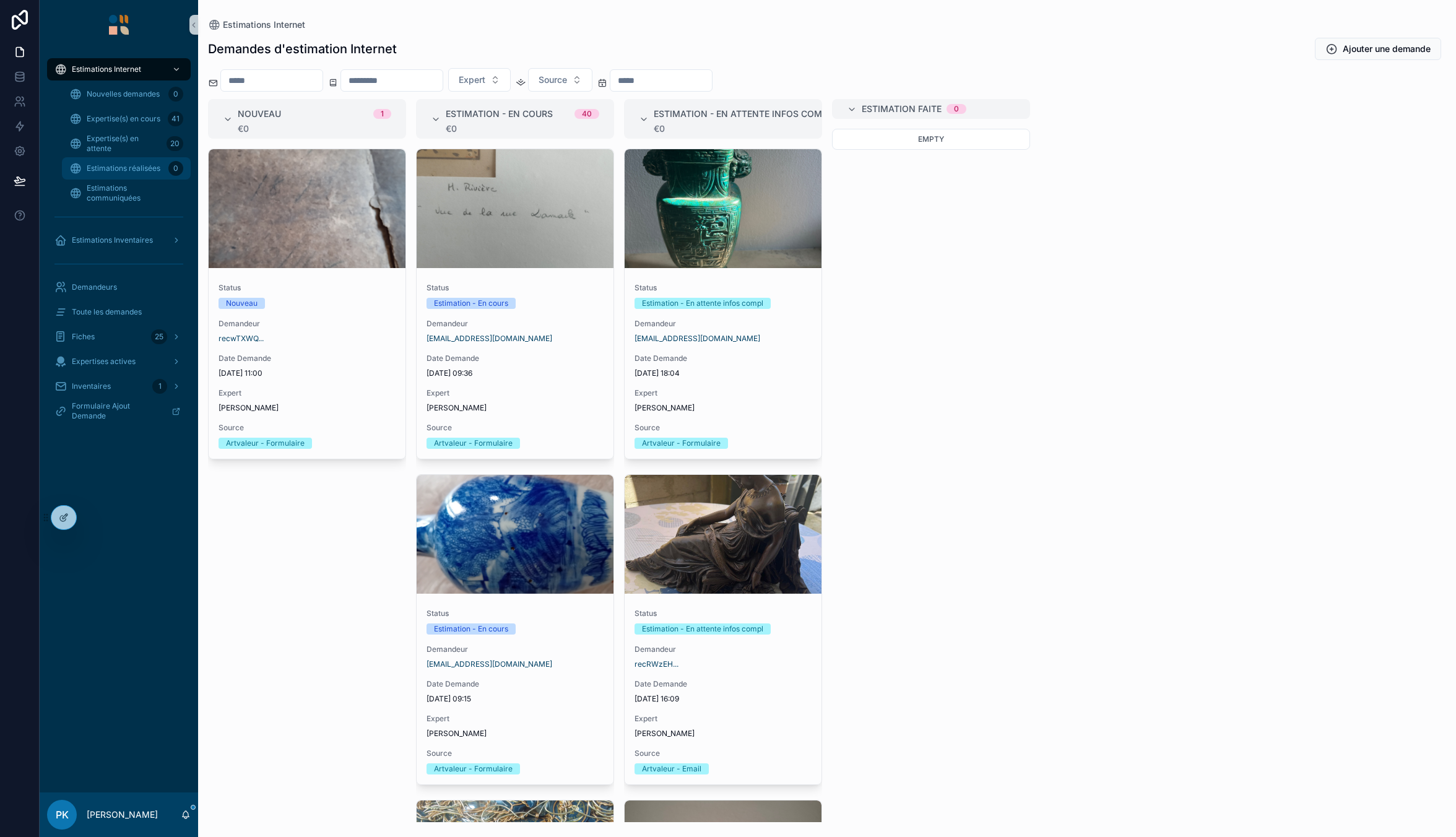
click at [132, 173] on span "Estimations réalisées" at bounding box center [123, 168] width 73 height 10
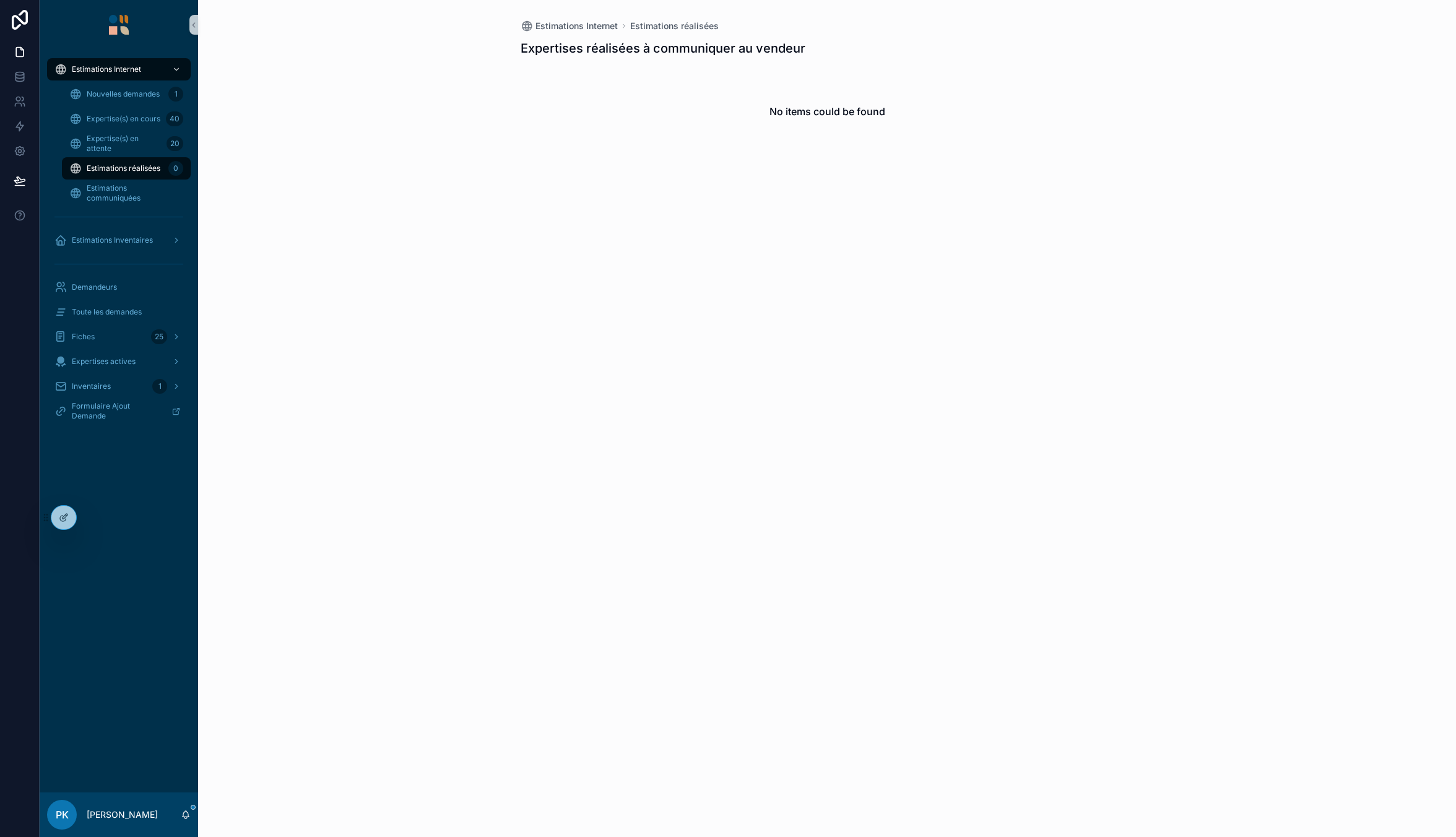
click at [151, 169] on span "Estimations réalisées" at bounding box center [123, 168] width 73 height 10
click at [132, 146] on span "Expertise(s) en attente" at bounding box center [124, 144] width 75 height 20
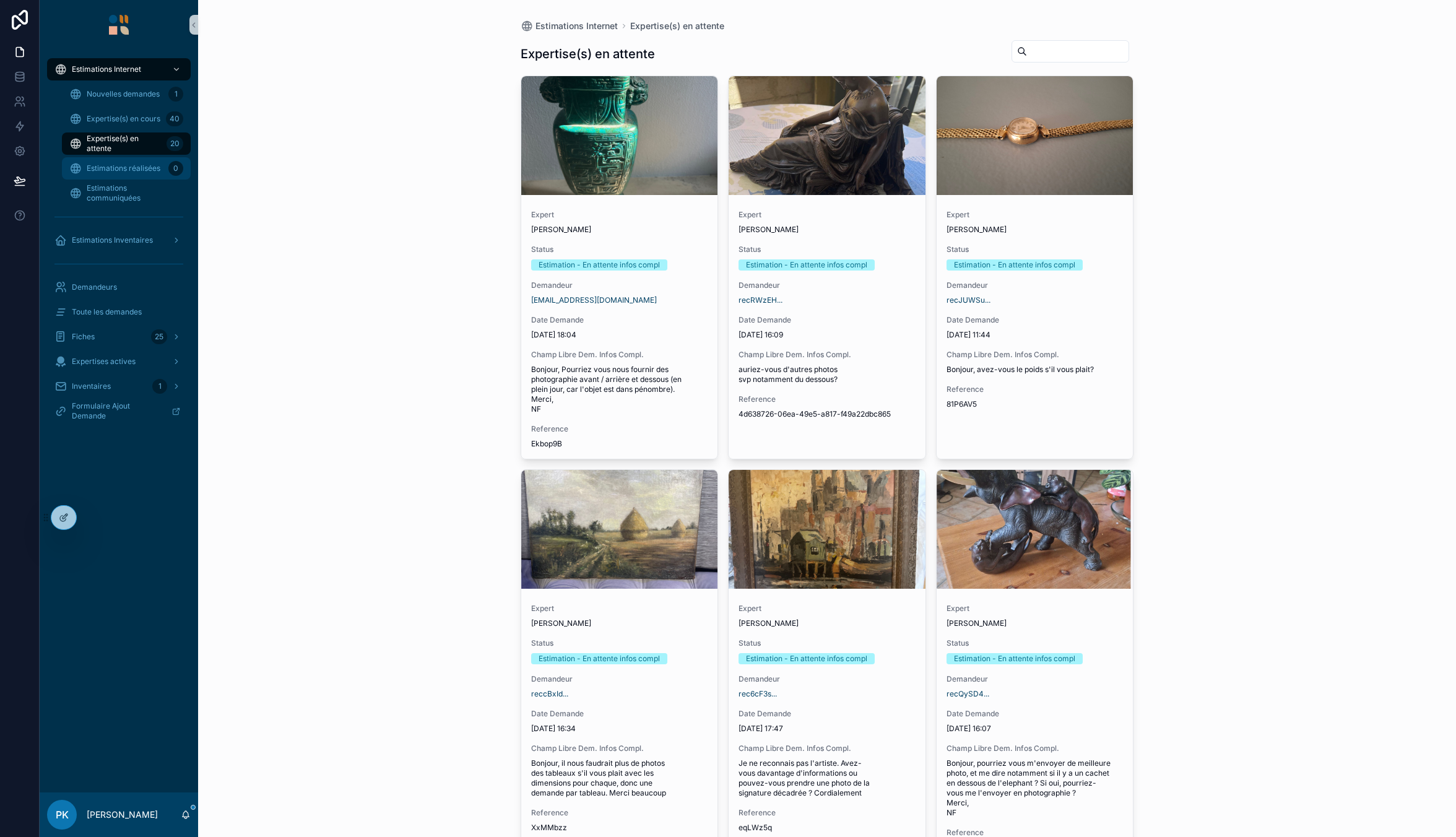
click at [127, 166] on span "Estimations réalisées" at bounding box center [123, 168] width 73 height 10
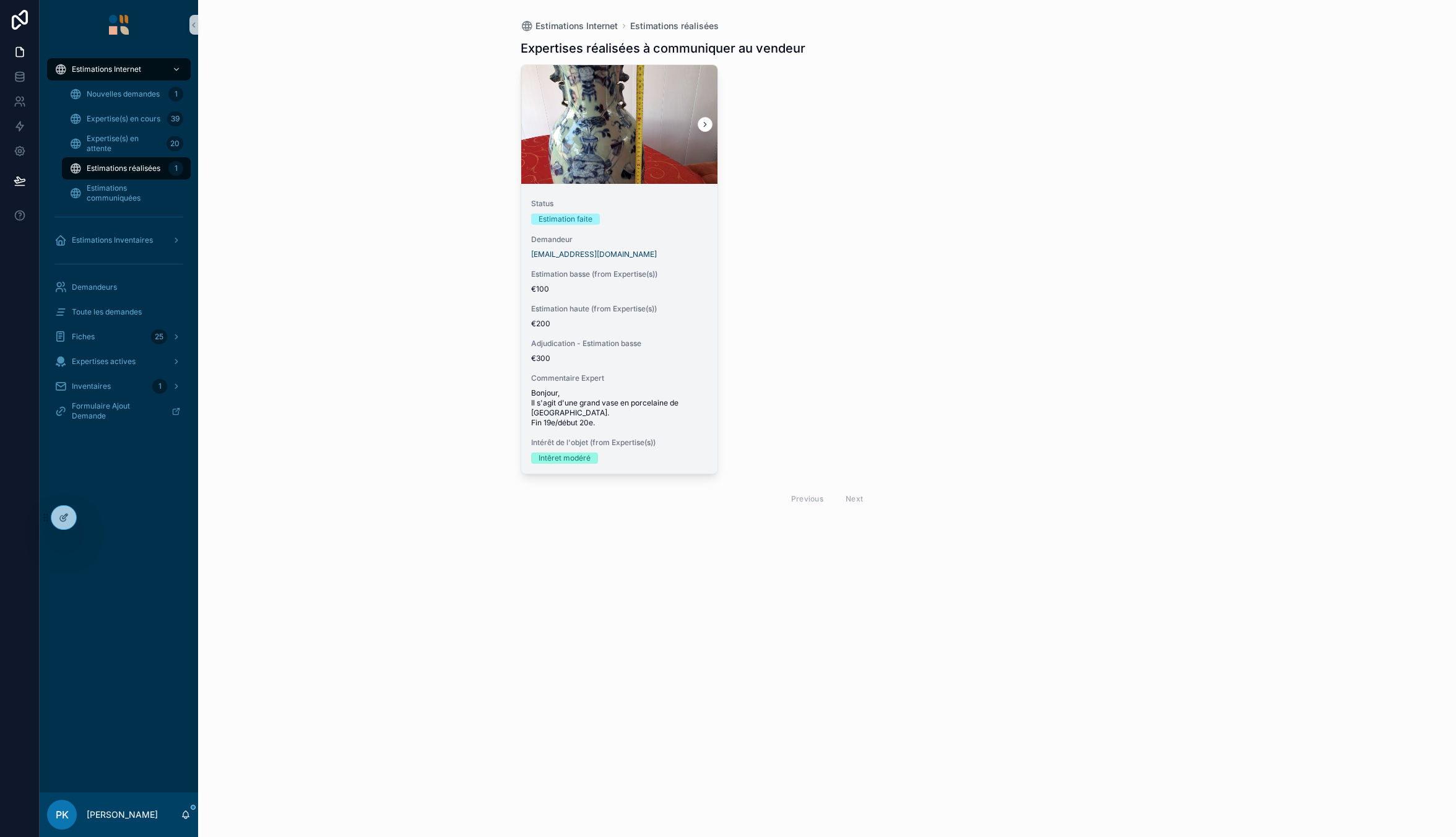
click at [664, 234] on div "Status Estimation faite Demandeur [EMAIL_ADDRESS][DOMAIN_NAME] Estimation basse…" at bounding box center [619, 331] width 196 height 285
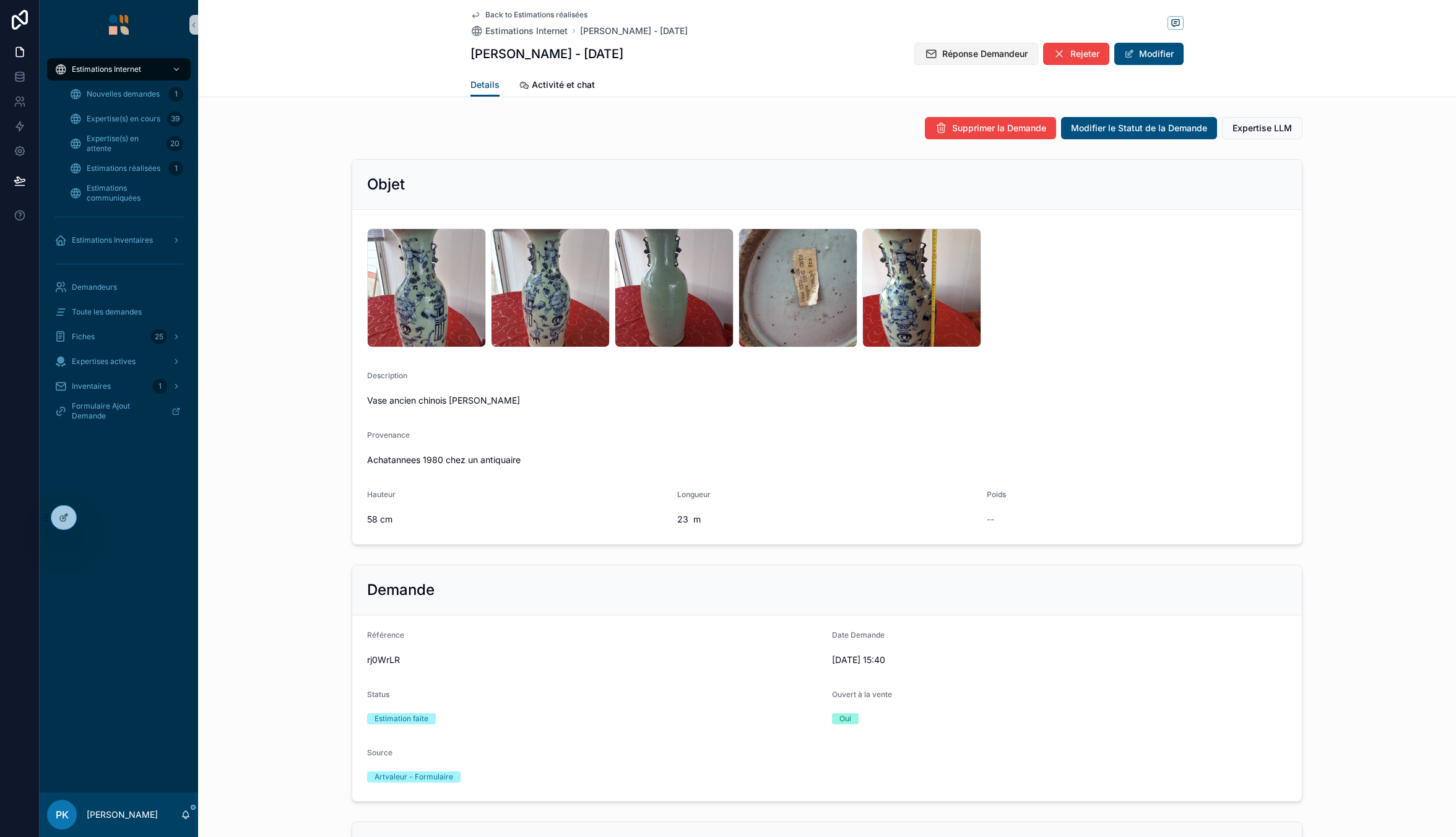
click at [989, 50] on span "Réponse Demandeur" at bounding box center [984, 54] width 85 height 12
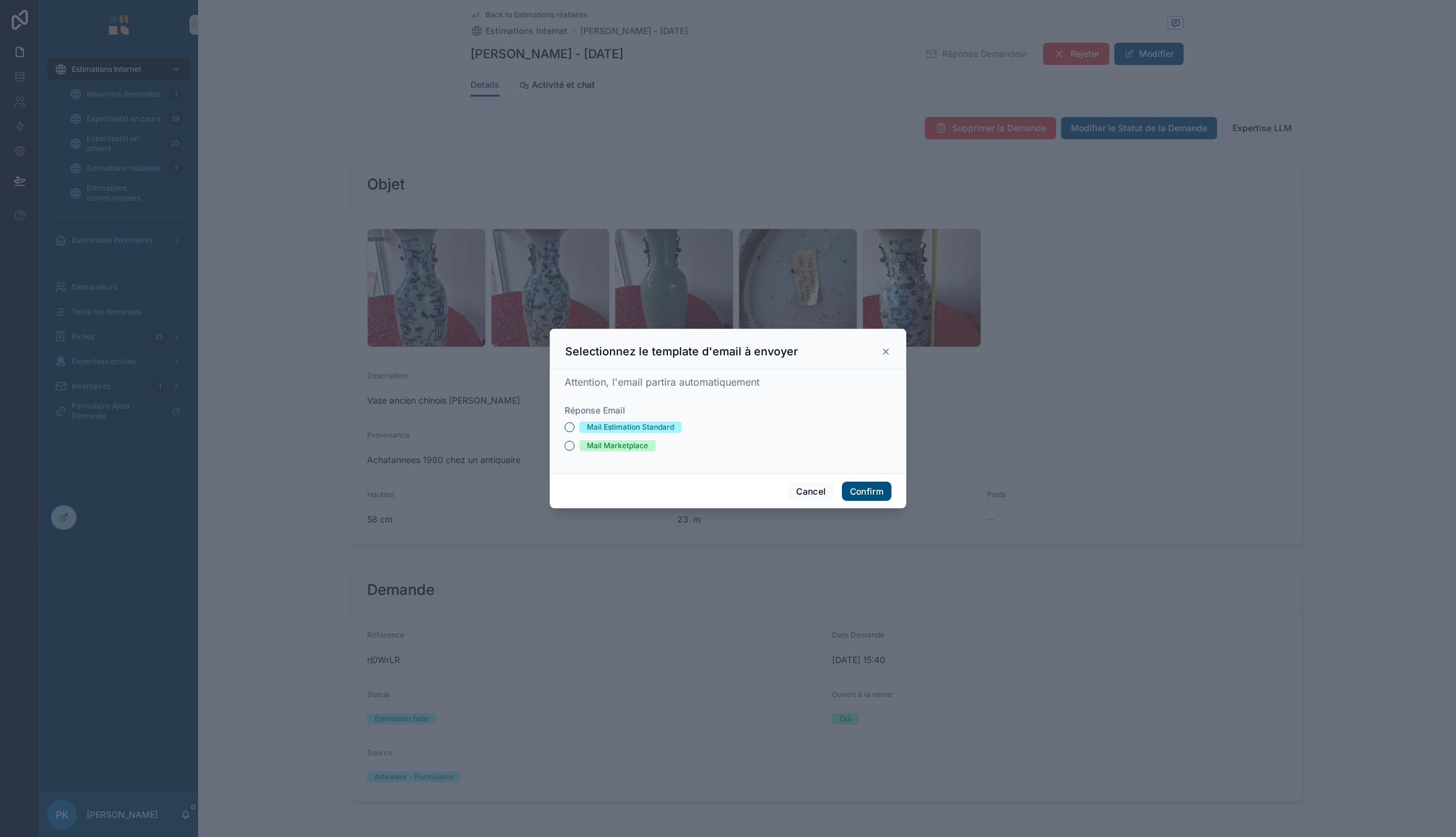
click at [648, 424] on div "Mail Estimation Standard" at bounding box center [631, 427] width 87 height 11
click at [574, 424] on button "Mail Estimation Standard" at bounding box center [570, 427] width 10 height 10
click at [865, 488] on button "Confirm" at bounding box center [867, 491] width 50 height 20
